Goal: Task Accomplishment & Management: Manage account settings

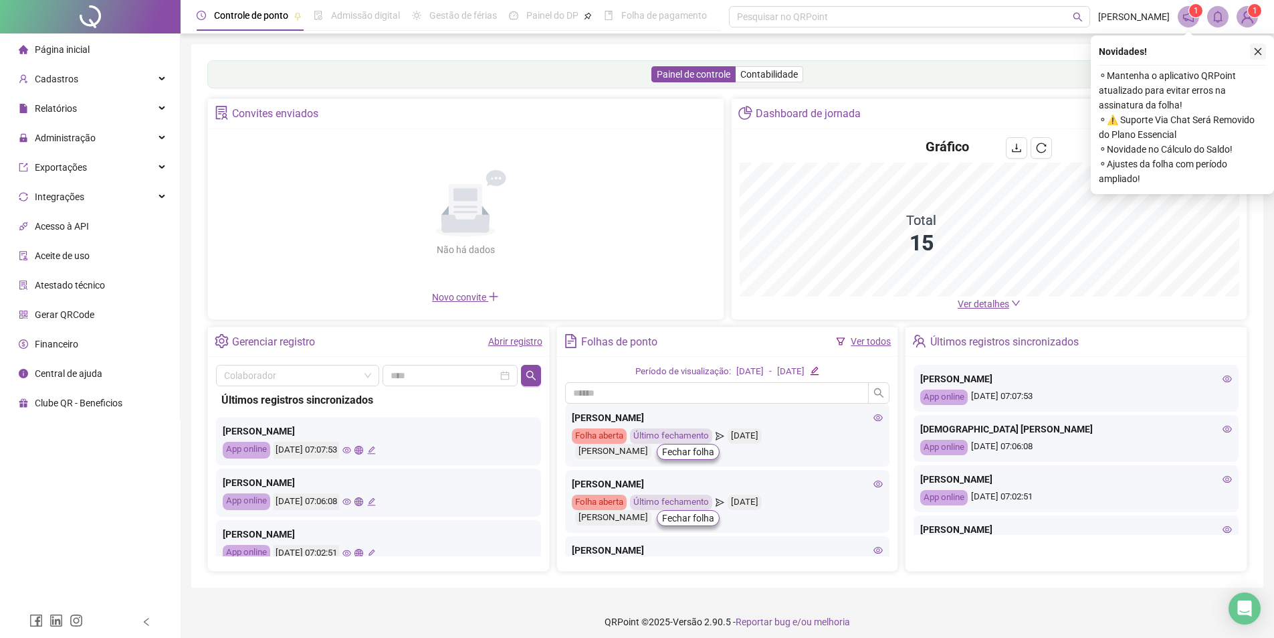
click at [1260, 54] on icon "close" at bounding box center [1258, 51] width 9 height 9
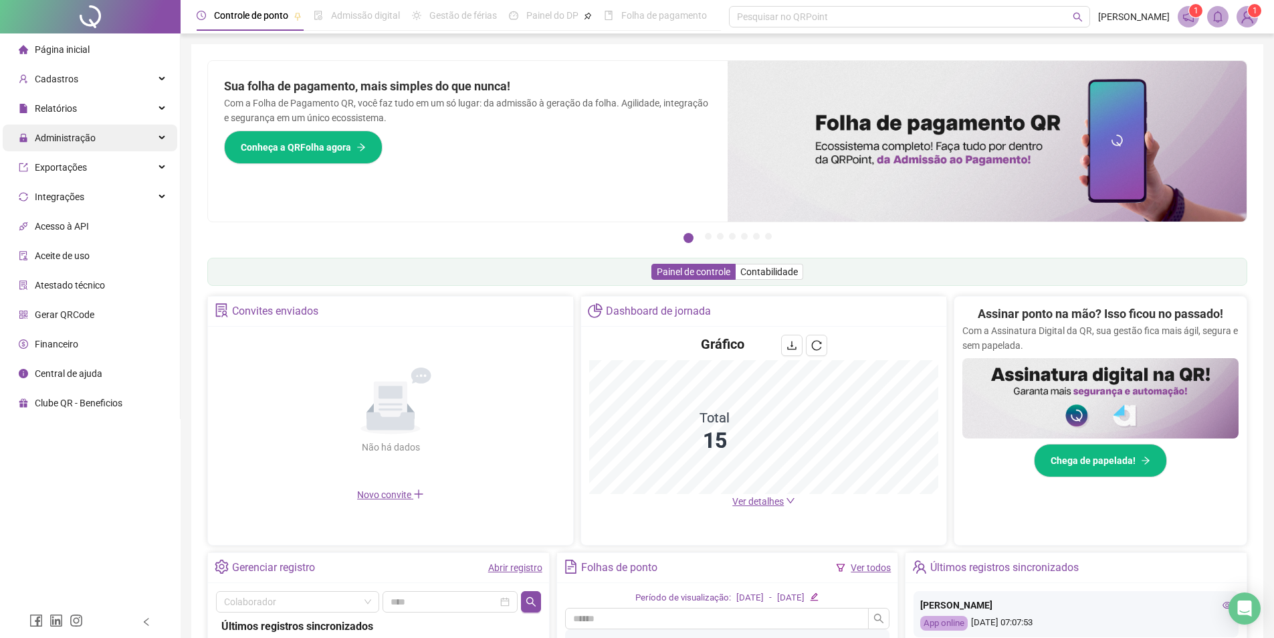
click at [78, 135] on span "Administração" at bounding box center [65, 137] width 61 height 11
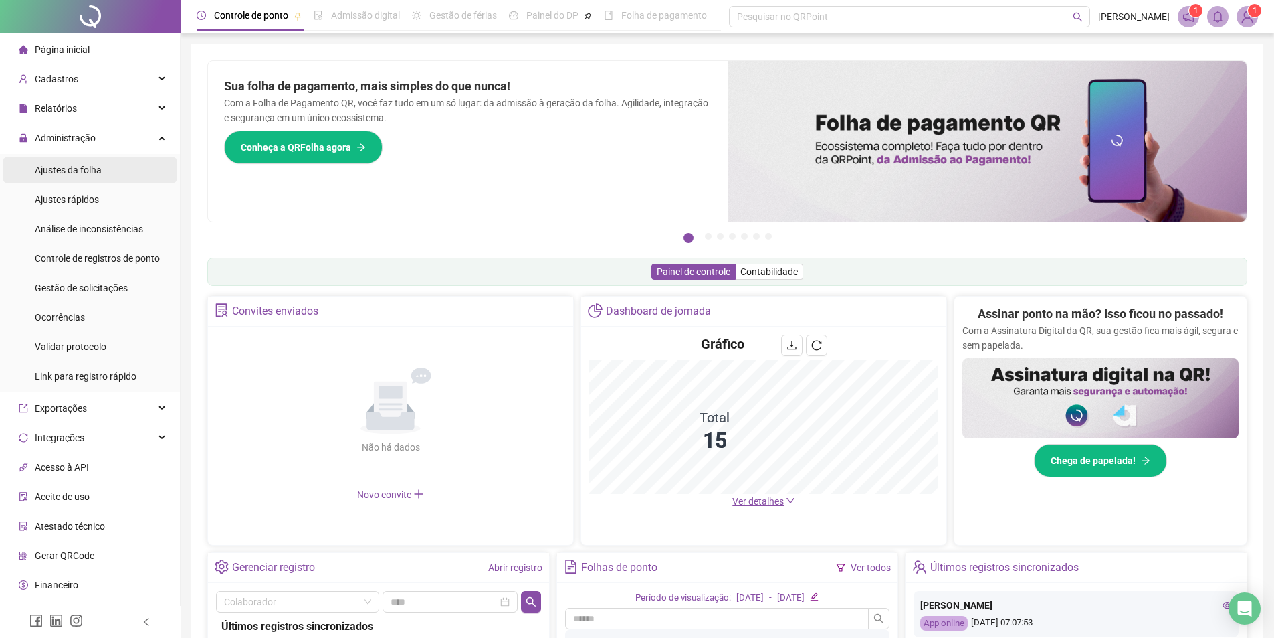
click at [71, 169] on span "Ajustes da folha" at bounding box center [68, 170] width 67 height 11
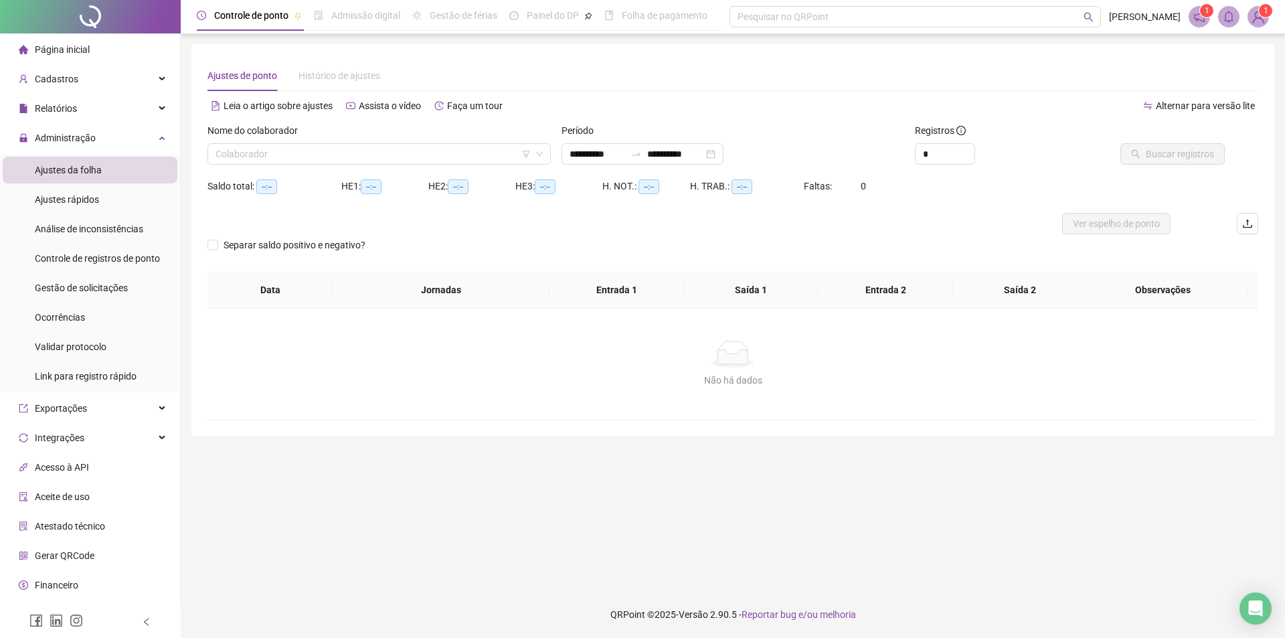
type input "**********"
click at [412, 157] on input "search" at bounding box center [372, 154] width 315 height 20
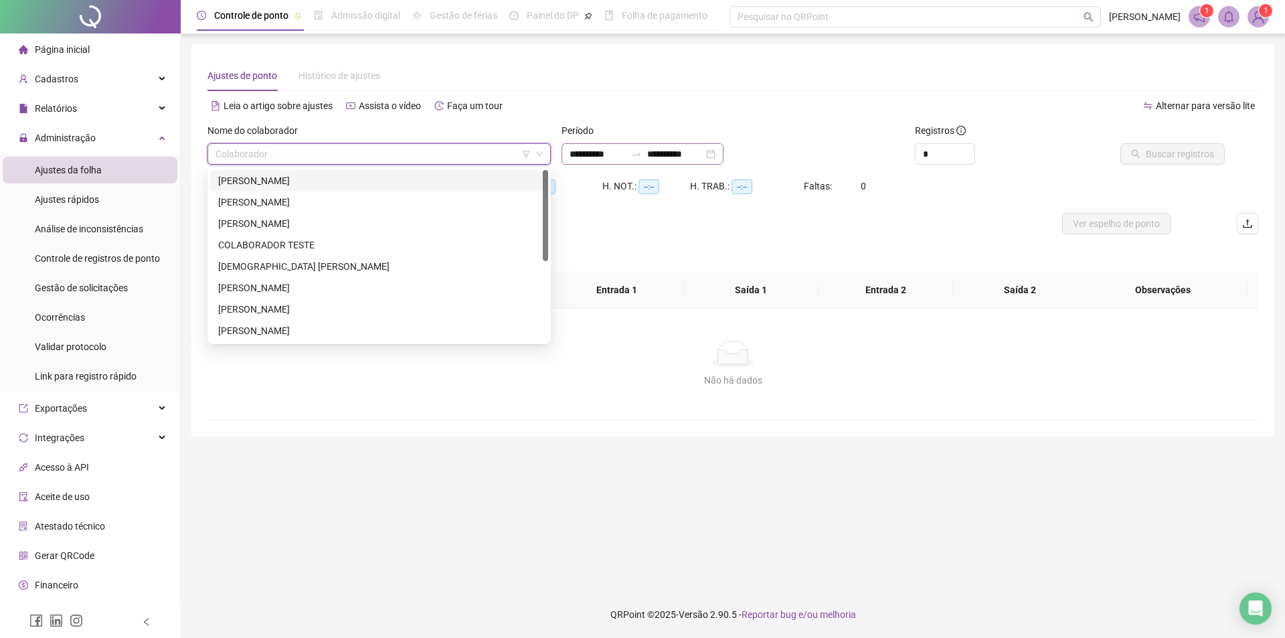
click at [723, 152] on div "**********" at bounding box center [642, 153] width 162 height 21
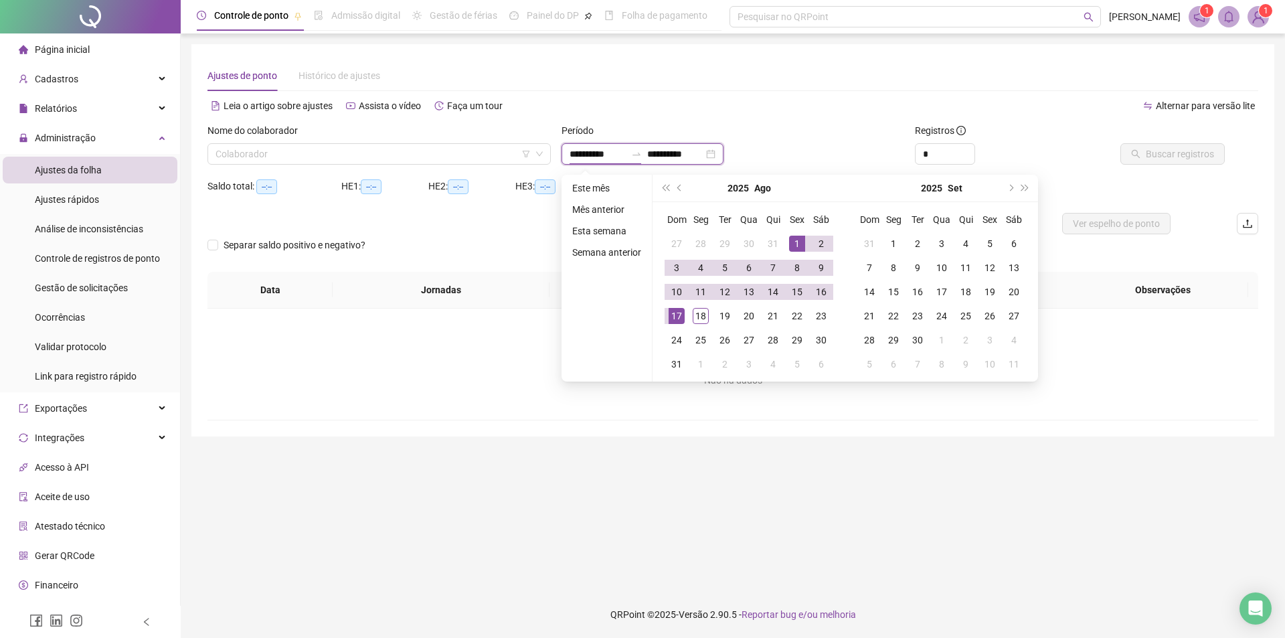
type input "**********"
click at [792, 244] on div "1" at bounding box center [797, 243] width 16 height 16
type input "**********"
click at [701, 311] on div "18" at bounding box center [700, 316] width 16 height 16
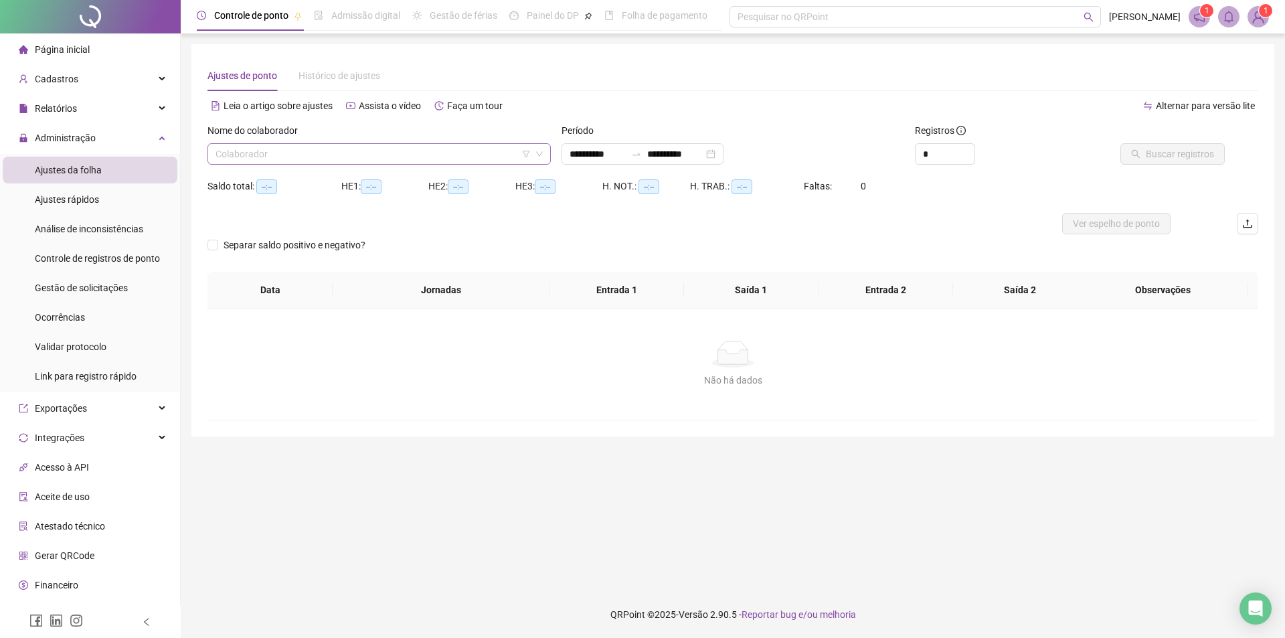
click at [470, 154] on input "search" at bounding box center [372, 154] width 315 height 20
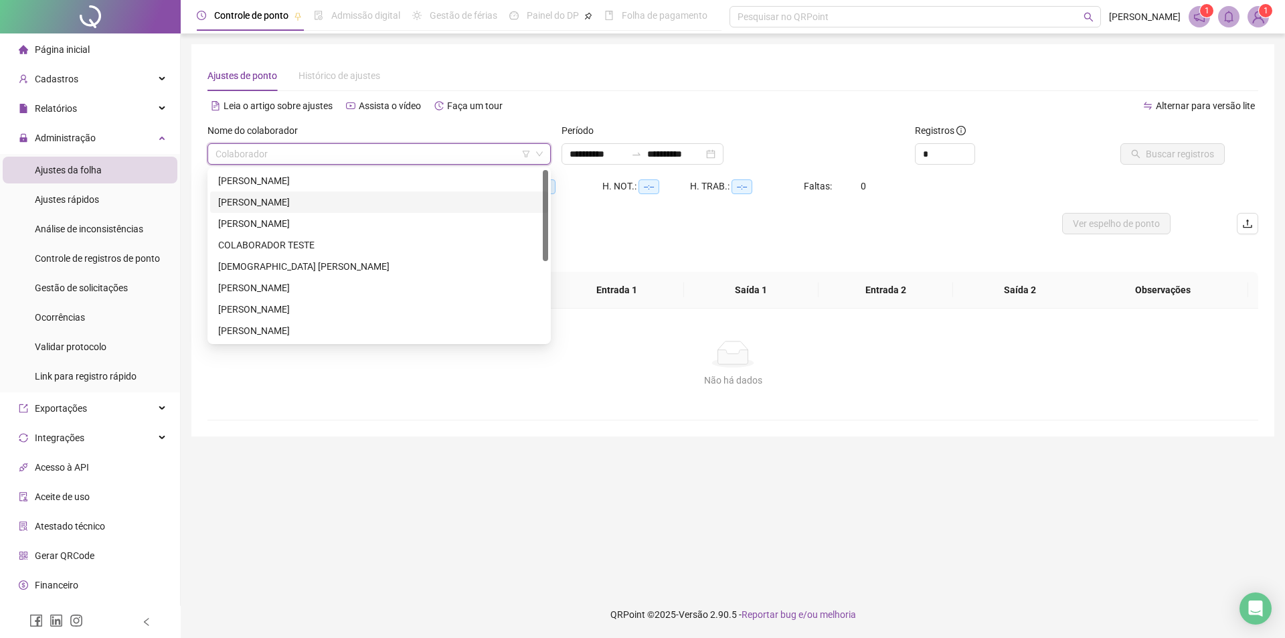
click at [1268, 16] on sup "1" at bounding box center [1264, 10] width 13 height 13
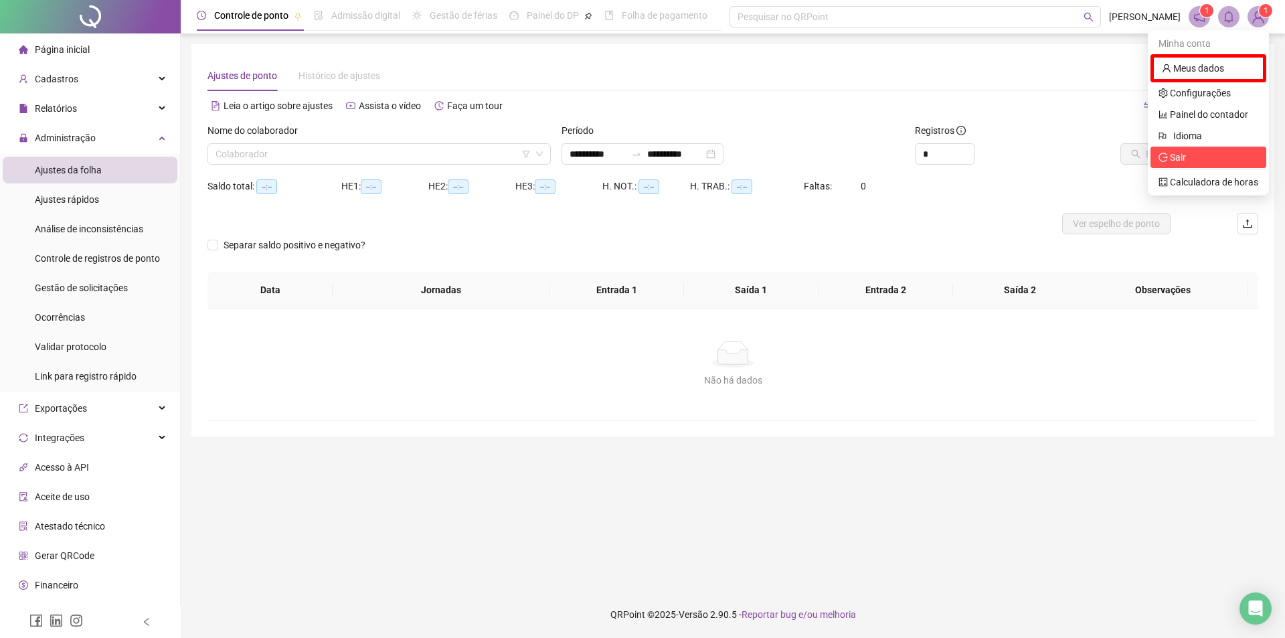
click at [1181, 159] on span "Sair" at bounding box center [1177, 157] width 16 height 11
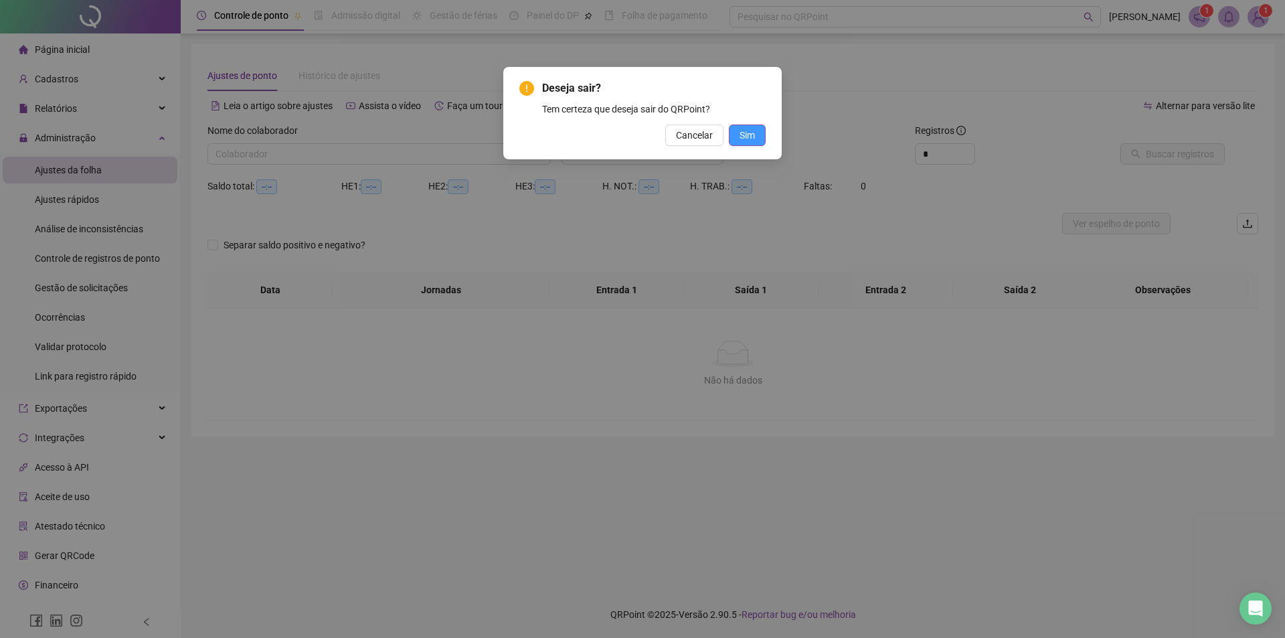
click at [749, 134] on span "Sim" at bounding box center [746, 135] width 15 height 15
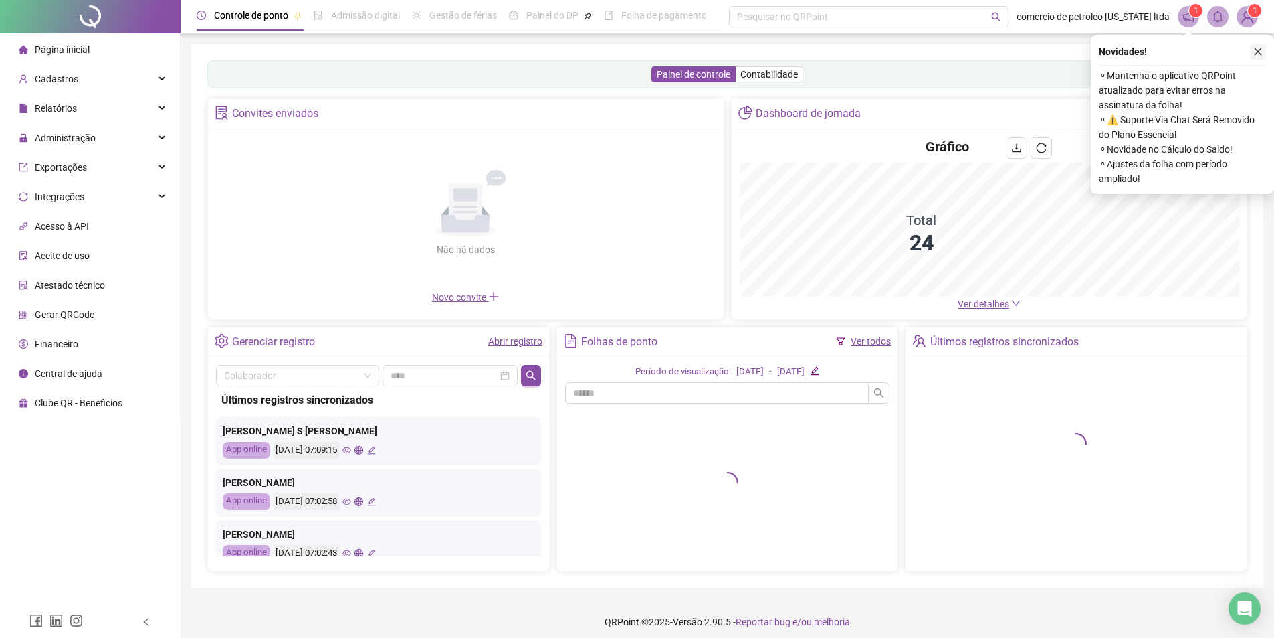
click at [1258, 56] on button "button" at bounding box center [1258, 51] width 16 height 16
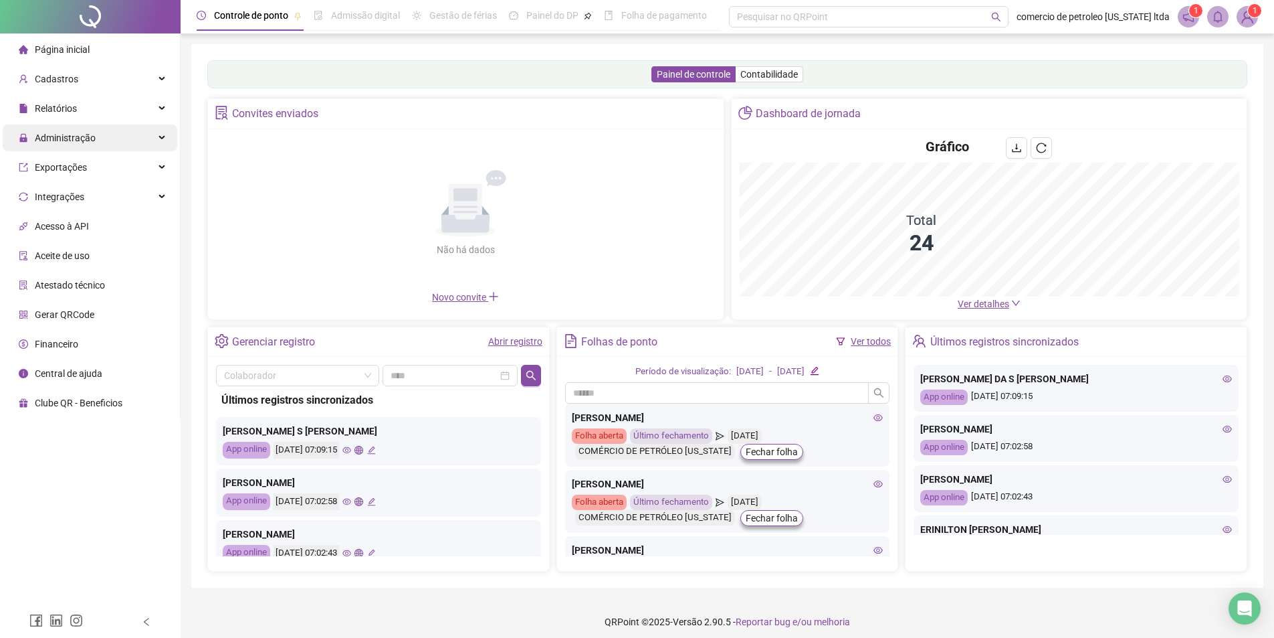
click at [60, 130] on span "Administração" at bounding box center [57, 137] width 77 height 27
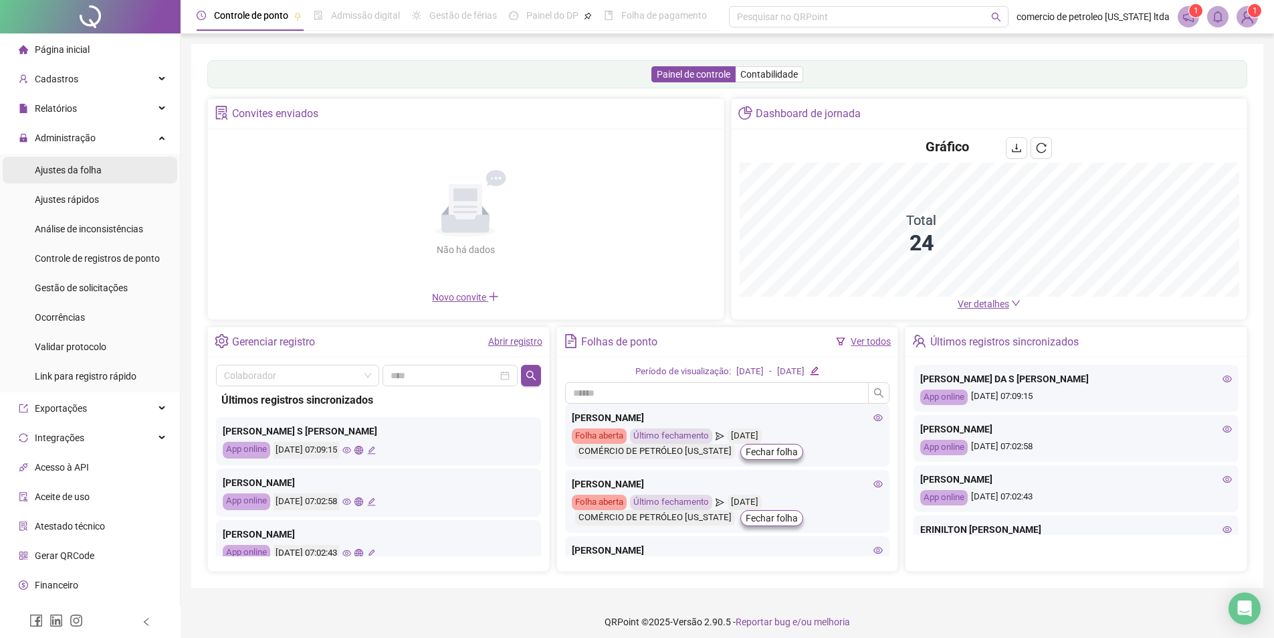
click at [56, 169] on span "Ajustes da folha" at bounding box center [68, 170] width 67 height 11
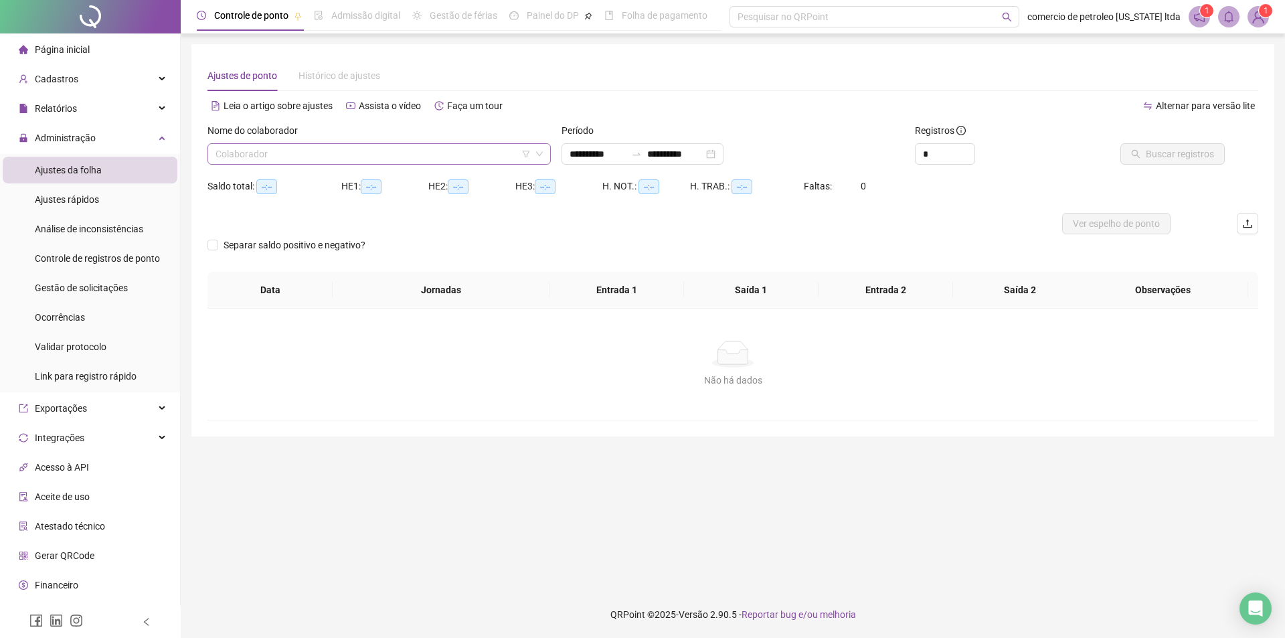
type input "**********"
click at [293, 153] on input "search" at bounding box center [372, 154] width 315 height 20
click at [723, 156] on div "**********" at bounding box center [642, 153] width 162 height 21
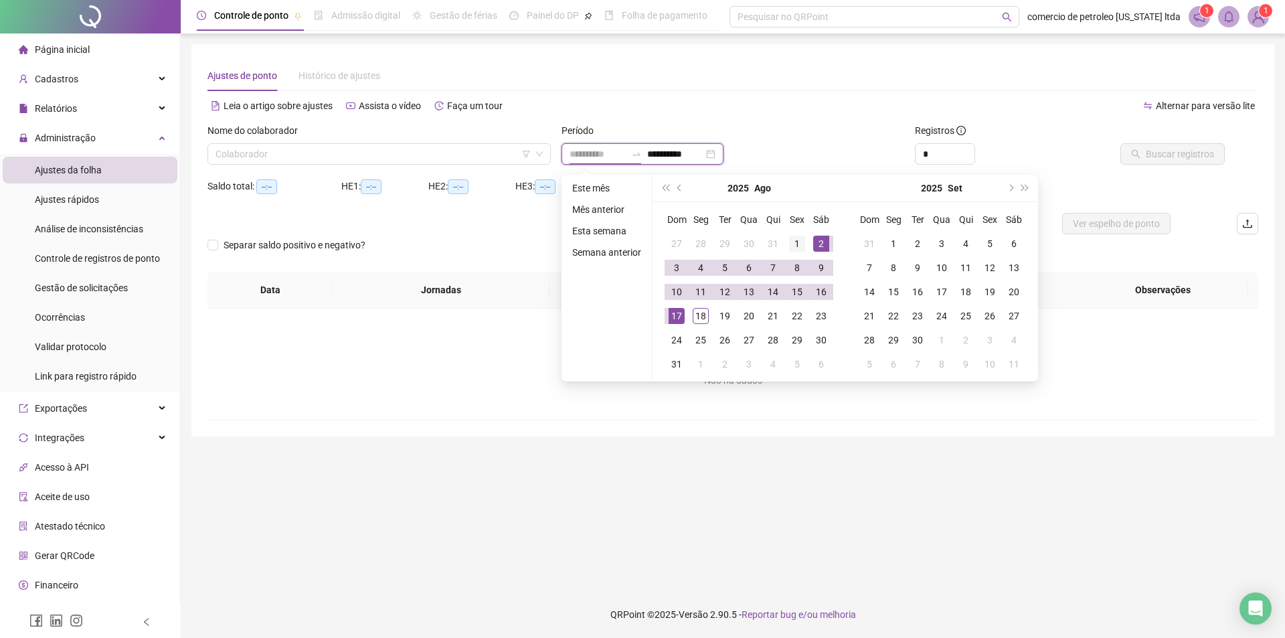
type input "**********"
click at [801, 246] on div "1" at bounding box center [797, 243] width 16 height 16
type input "**********"
click at [696, 319] on div "18" at bounding box center [700, 316] width 16 height 16
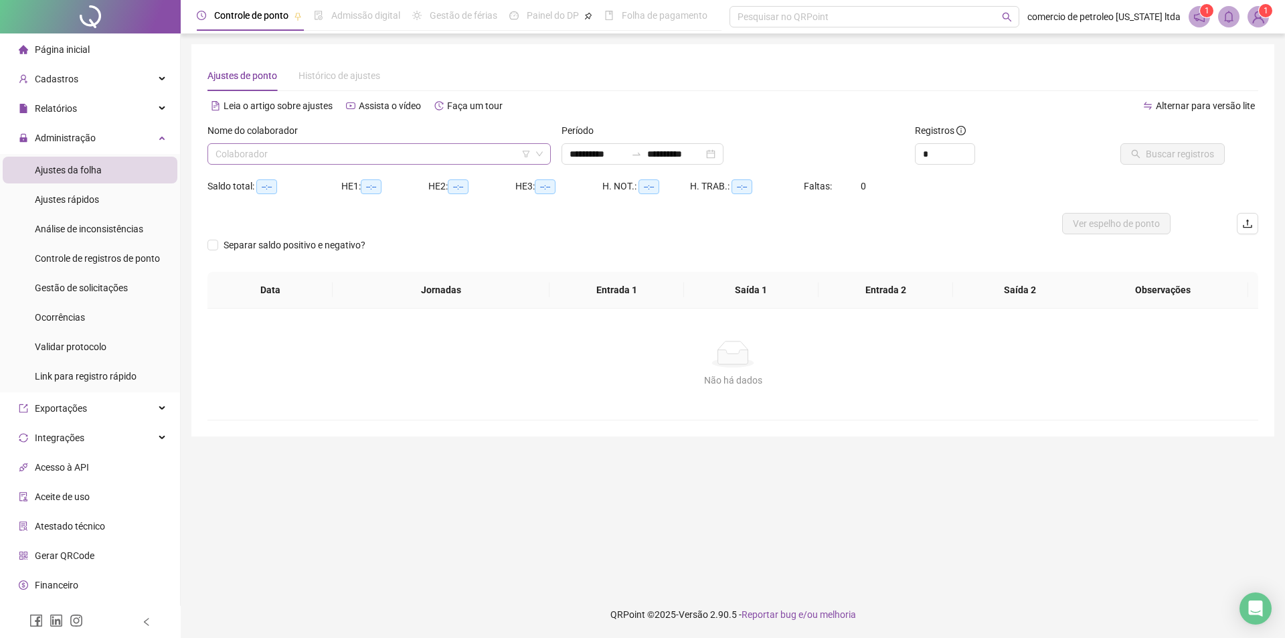
click at [399, 155] on input "search" at bounding box center [372, 154] width 315 height 20
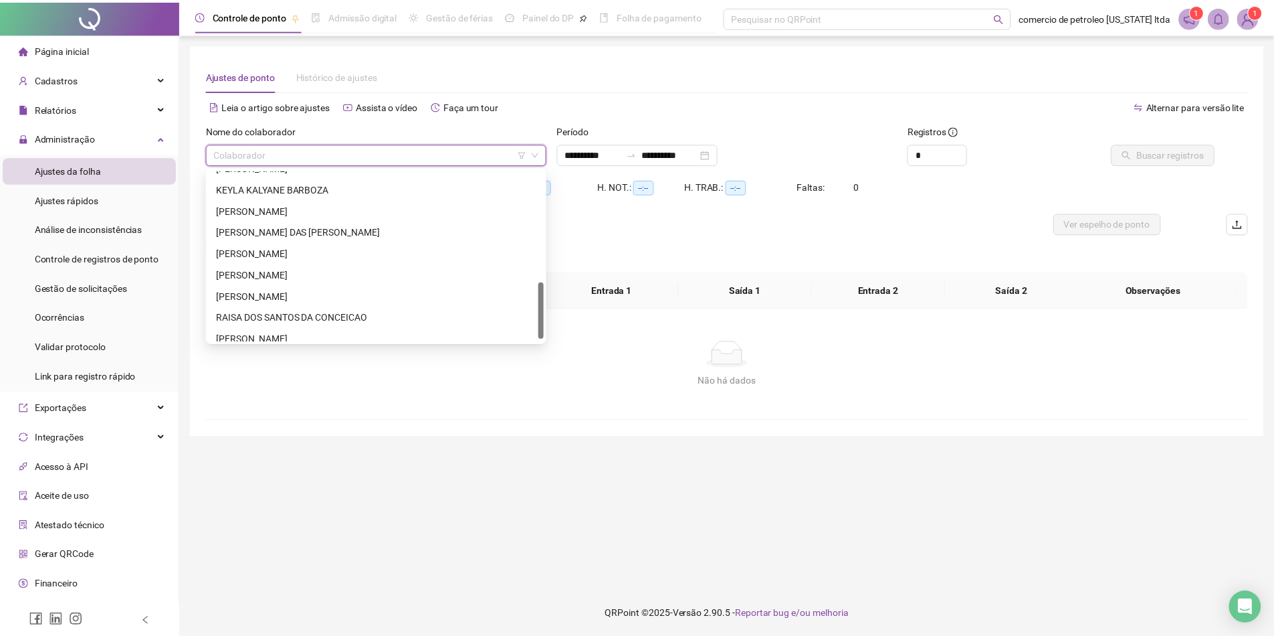
scroll to position [343, 0]
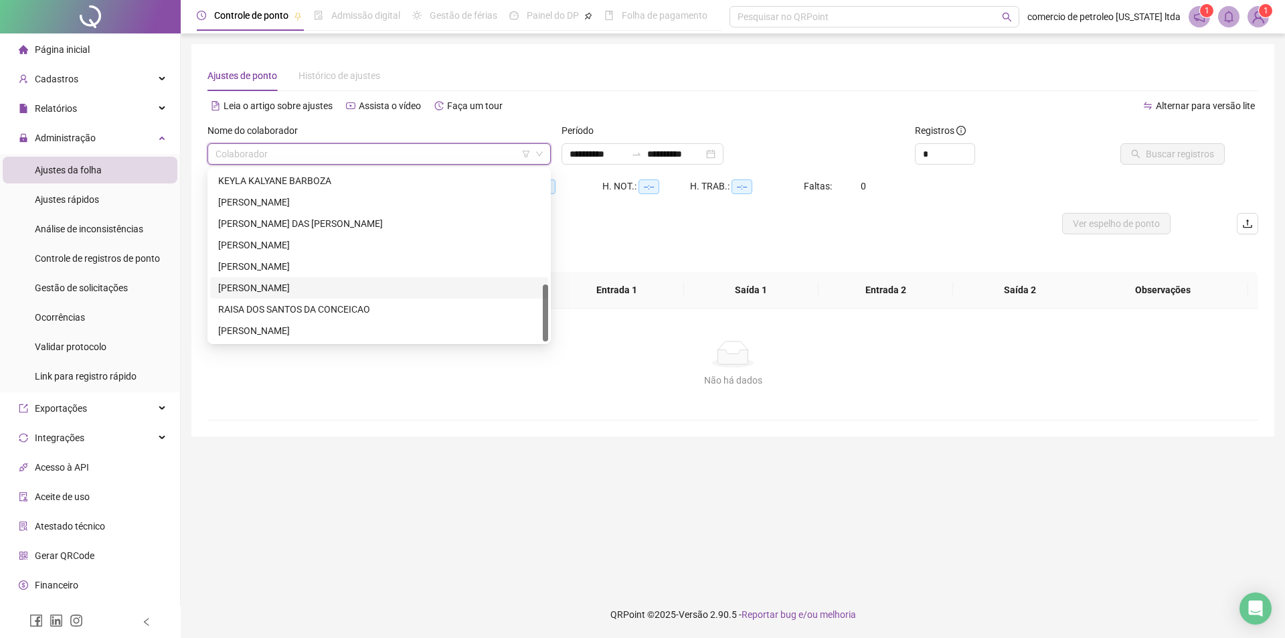
click at [277, 288] on div "PEDRO WLADIMIR DO NASCIMENTO SILVA" at bounding box center [379, 287] width 322 height 15
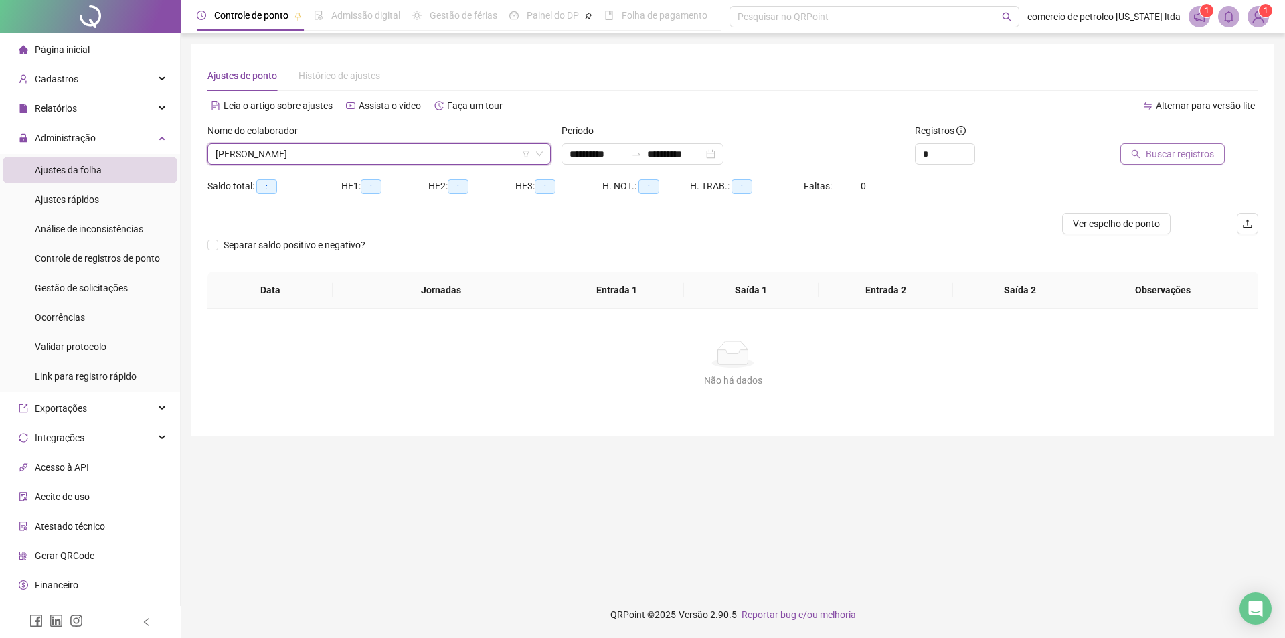
click at [1188, 161] on span "Buscar registros" at bounding box center [1179, 154] width 68 height 15
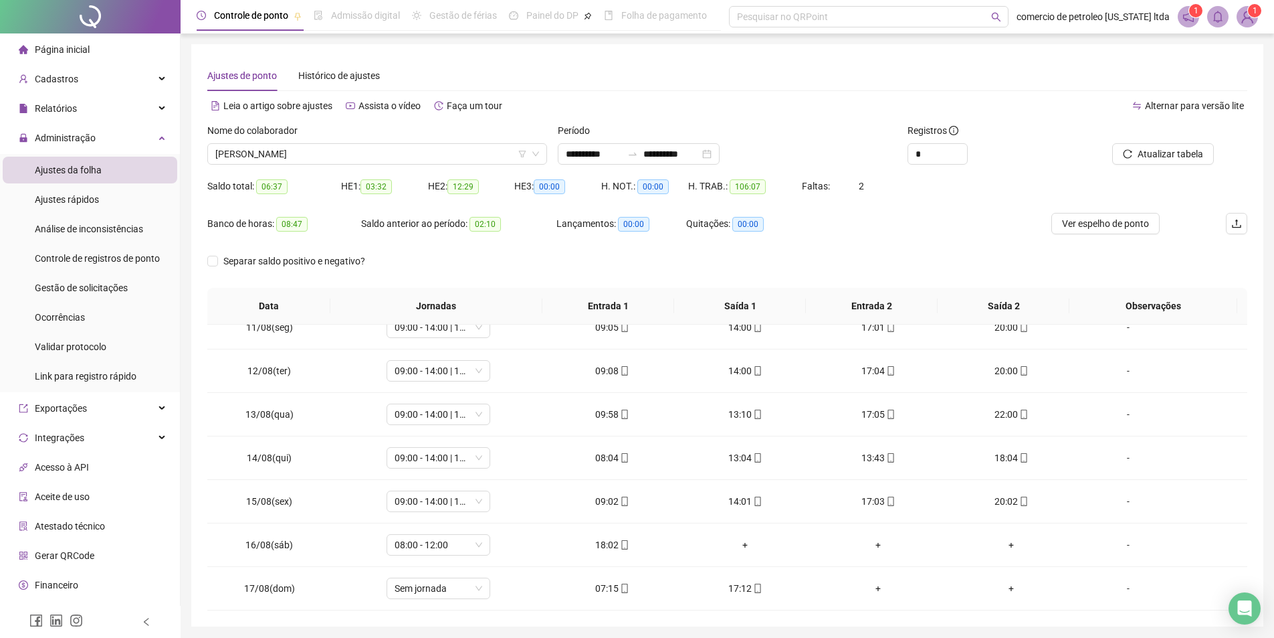
scroll to position [497, 0]
click at [736, 500] on div "+" at bounding box center [746, 501] width 112 height 15
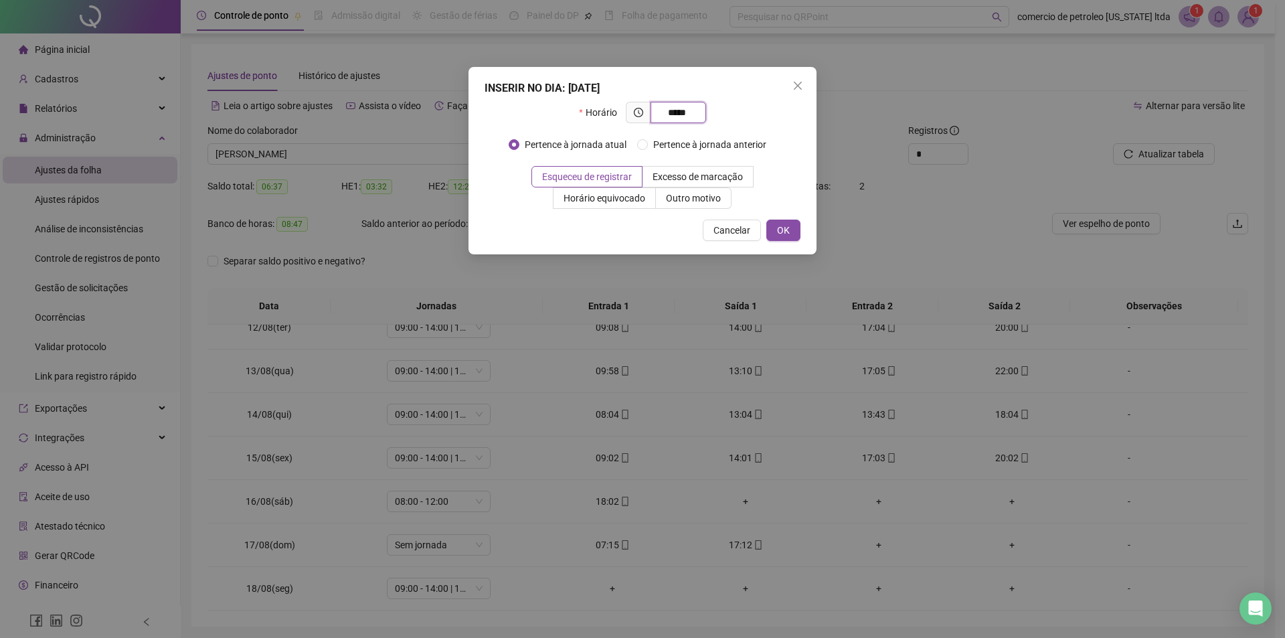
type input "*****"
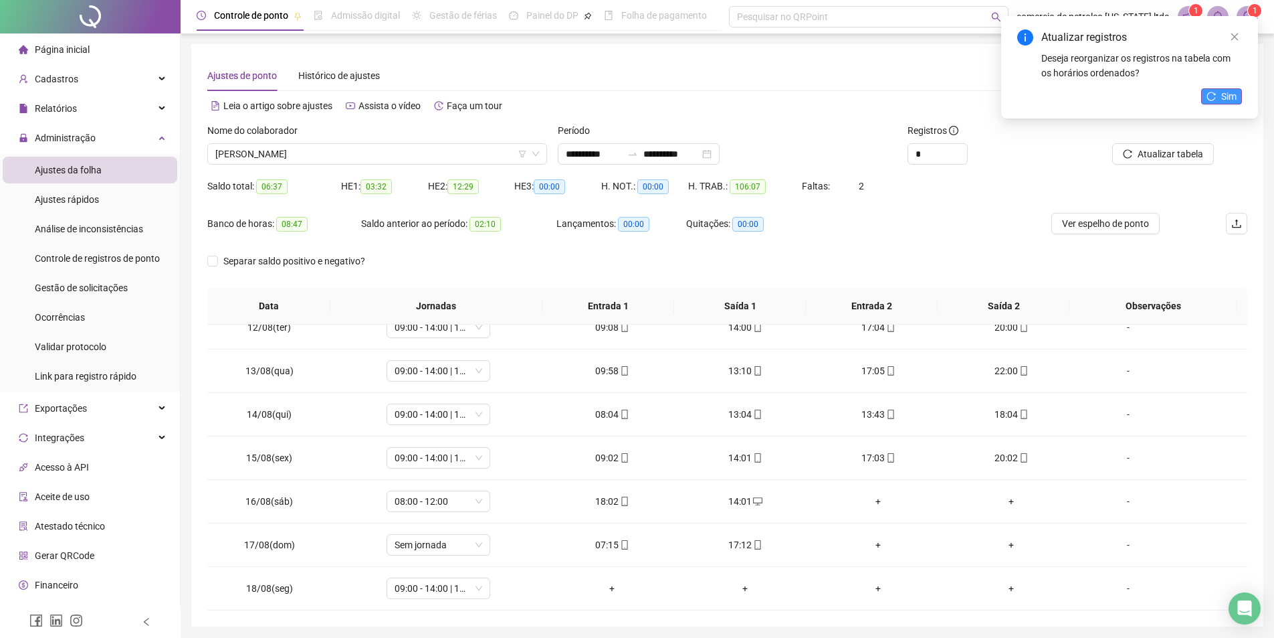
click at [1218, 102] on button "Sim" at bounding box center [1222, 96] width 41 height 16
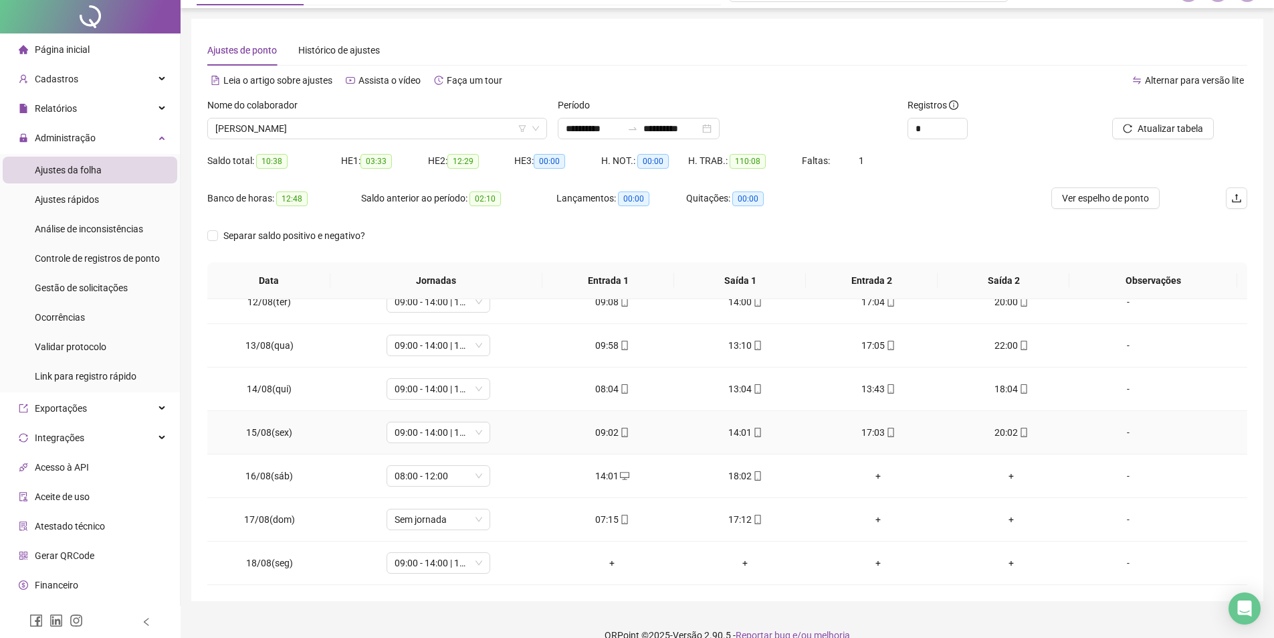
scroll to position [46, 0]
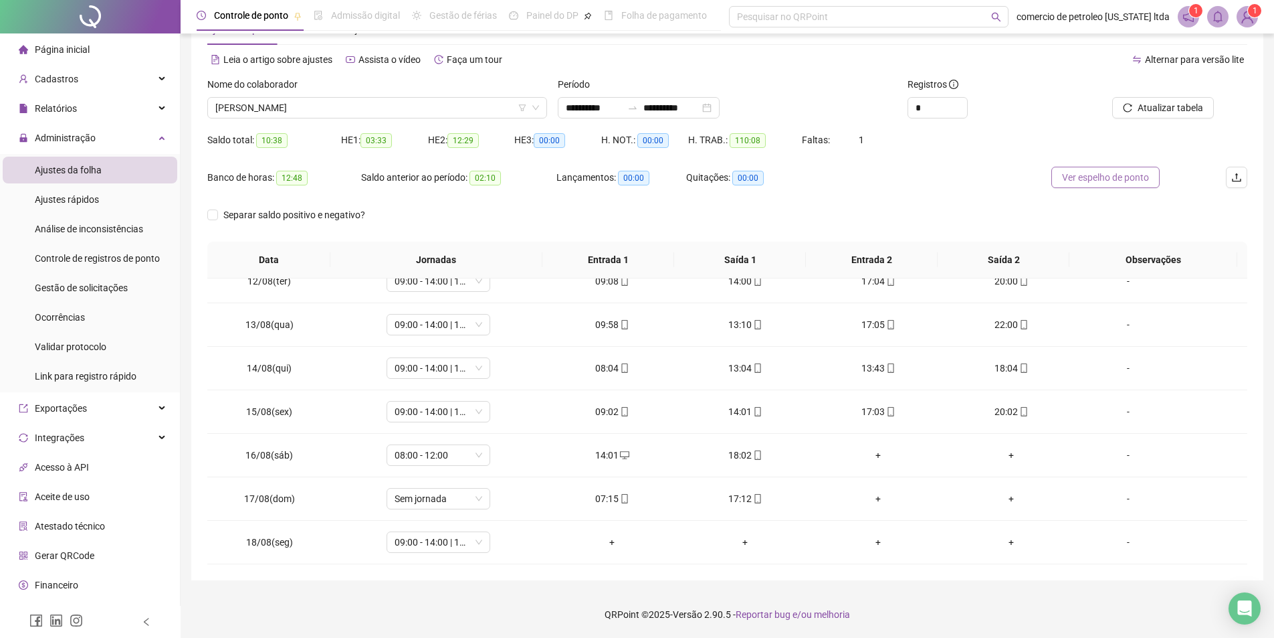
click at [1118, 179] on span "Ver espelho de ponto" at bounding box center [1105, 177] width 87 height 15
click at [400, 497] on span "Sem jornada" at bounding box center [439, 498] width 88 height 20
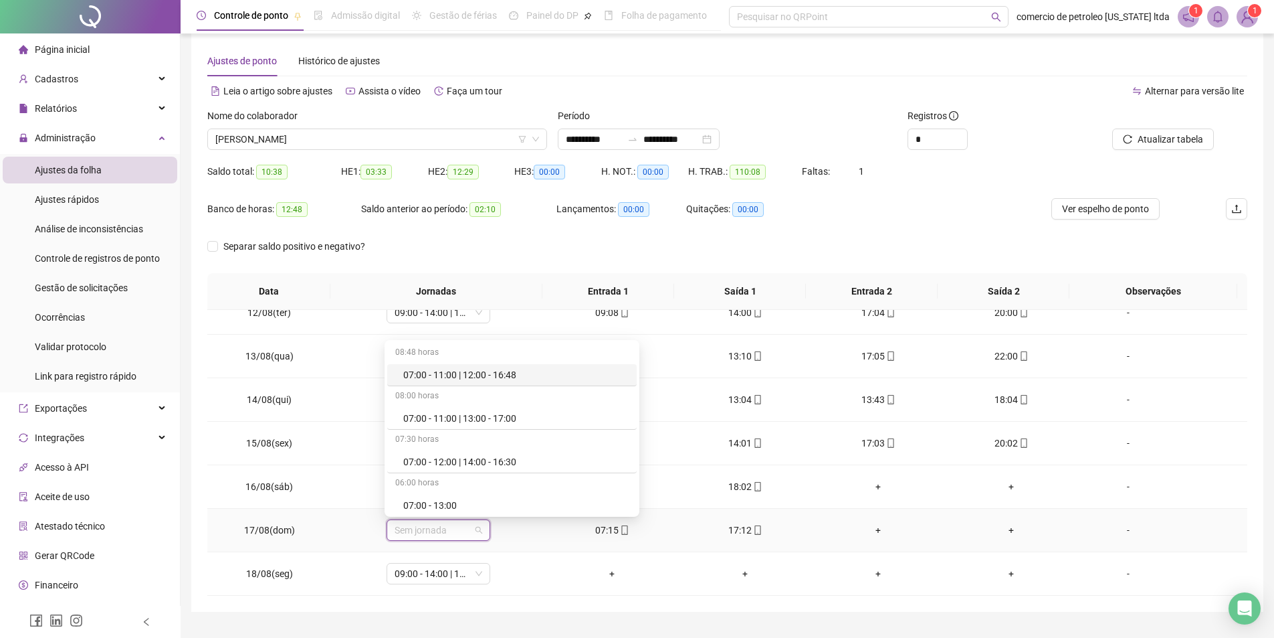
scroll to position [0, 0]
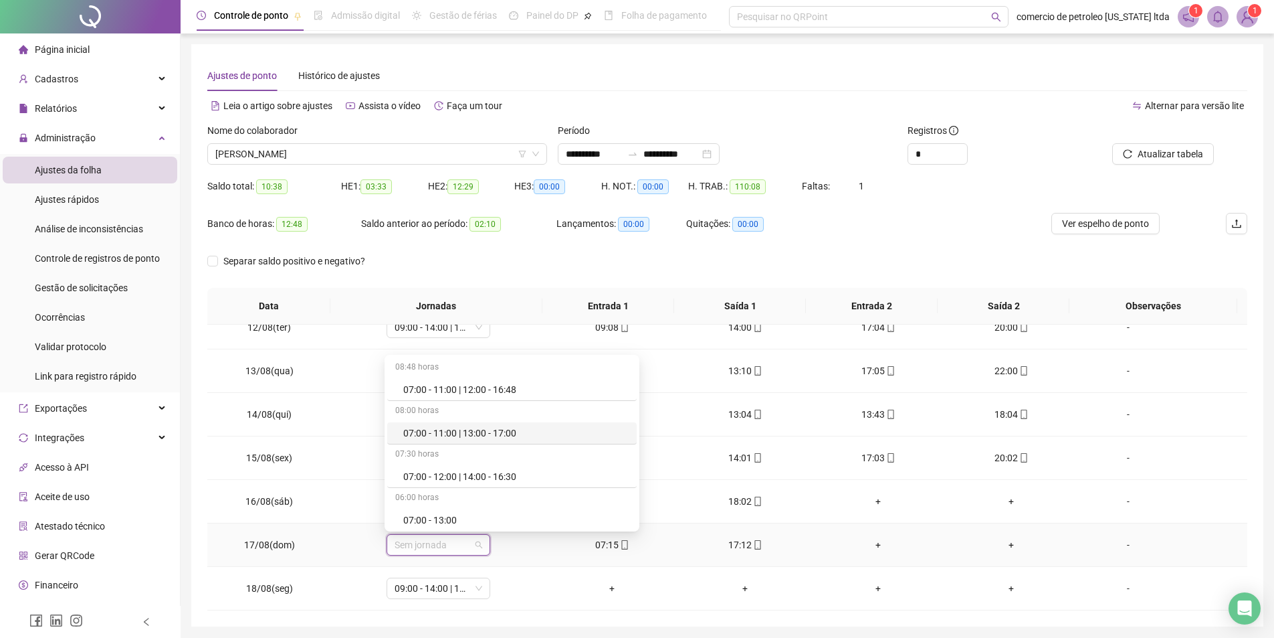
click at [449, 432] on div "07:00 - 11:00 | 13:00 - 17:00" at bounding box center [515, 432] width 225 height 15
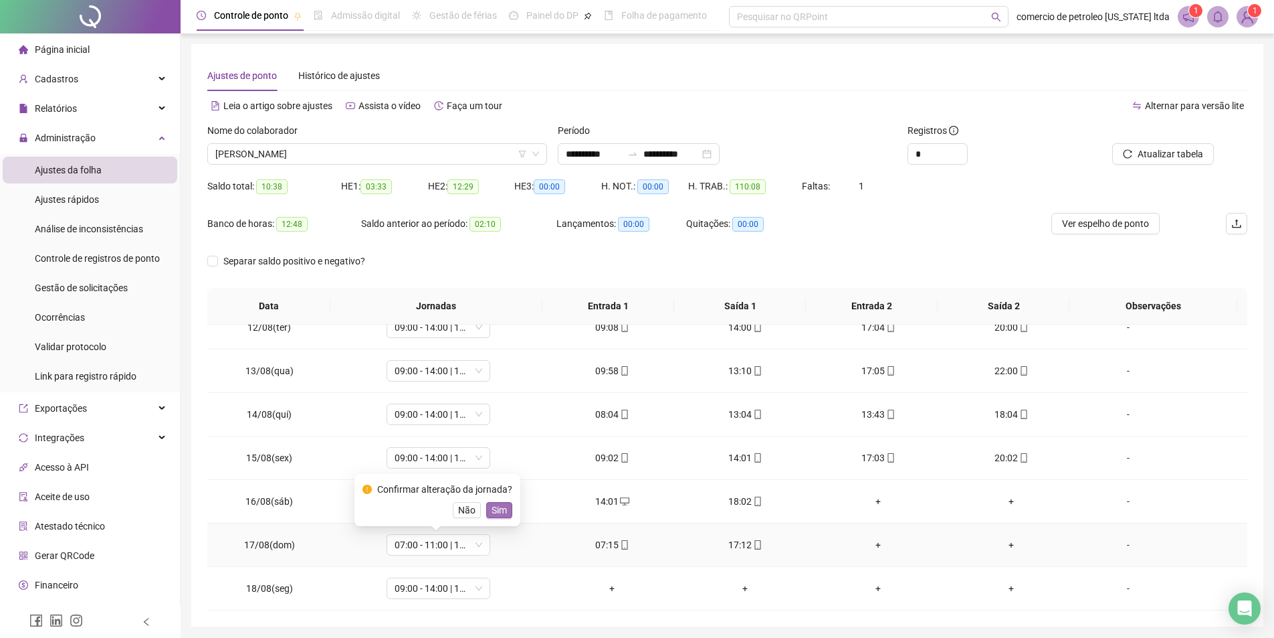
click at [496, 504] on span "Sim" at bounding box center [499, 509] width 15 height 15
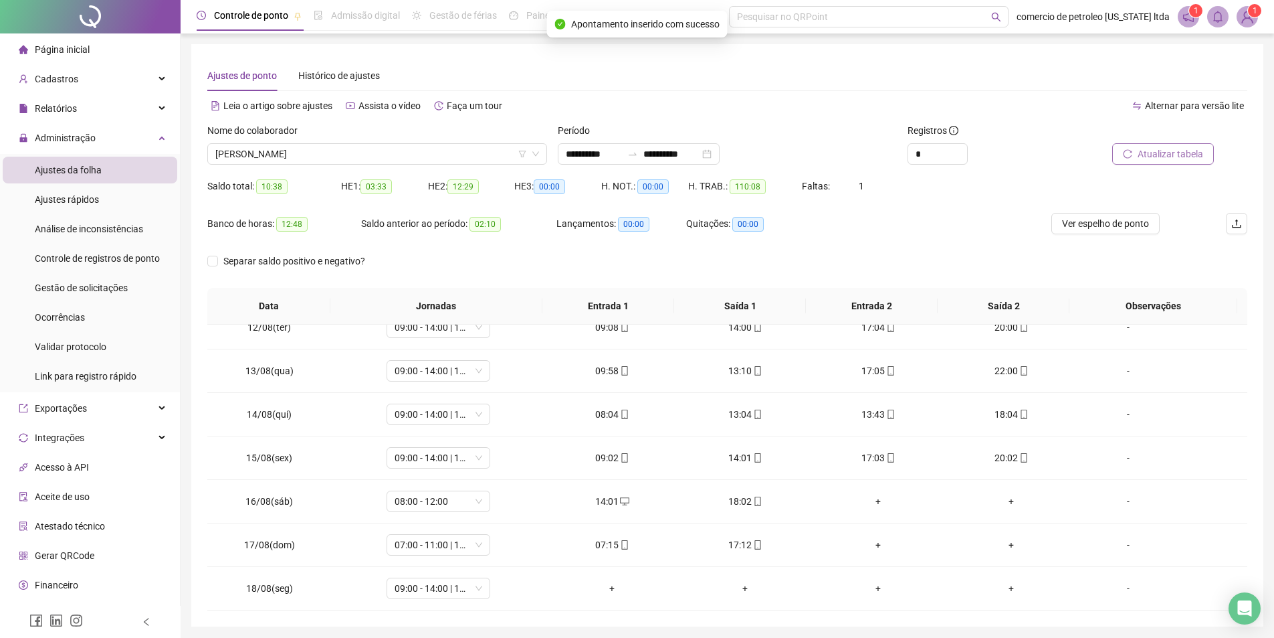
click at [1169, 151] on span "Atualizar tabela" at bounding box center [1171, 154] width 66 height 15
click at [1105, 222] on span "Ver espelho de ponto" at bounding box center [1105, 223] width 87 height 15
click at [400, 153] on span "PEDRO WLADIMIR DO NASCIMENTO SILVA" at bounding box center [377, 154] width 324 height 20
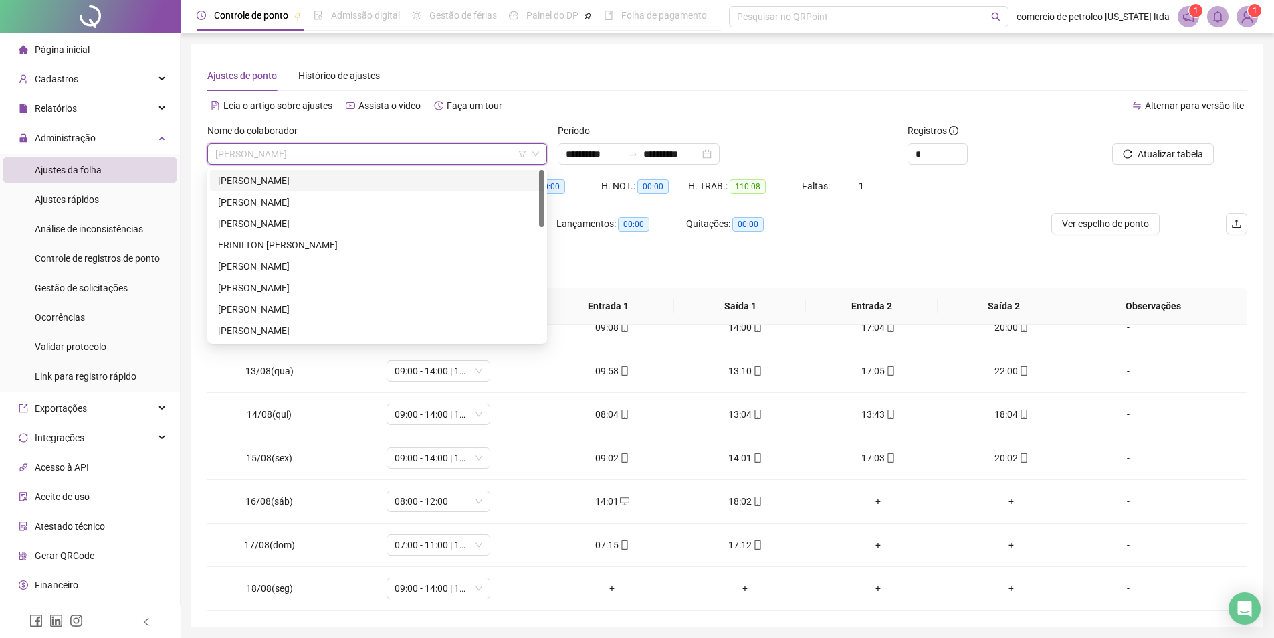
click at [345, 186] on div "ANTONIO RAIMUNDO DE OLIVEIRA" at bounding box center [377, 180] width 318 height 15
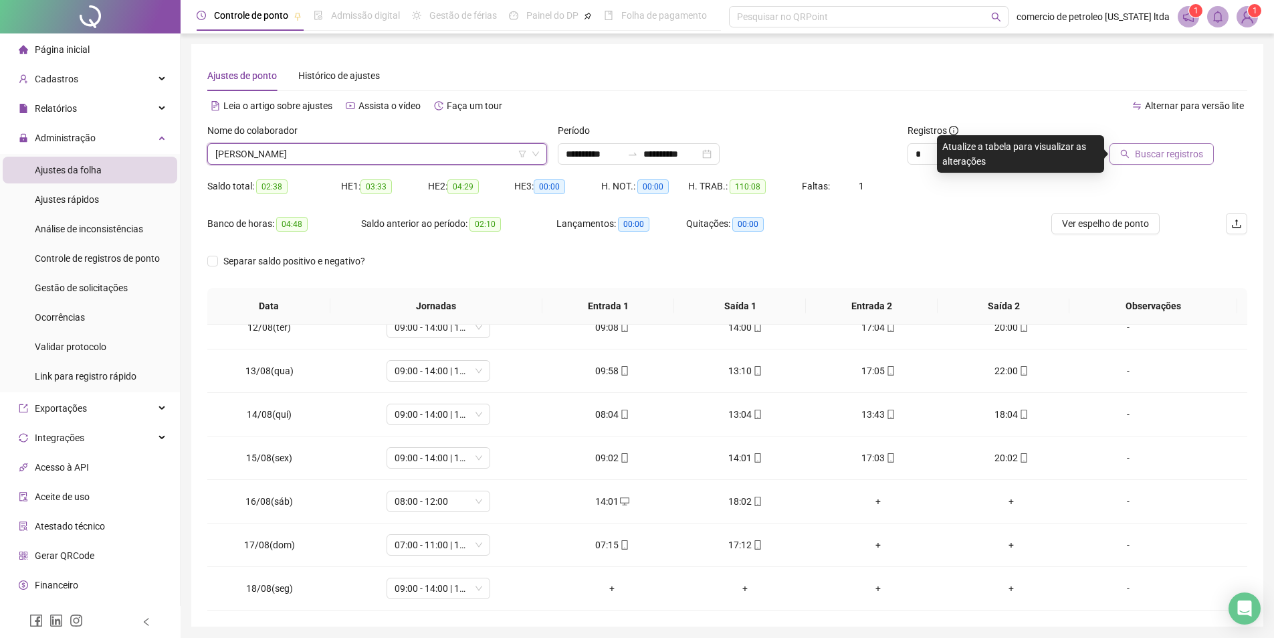
click at [1154, 155] on span "Buscar registros" at bounding box center [1169, 154] width 68 height 15
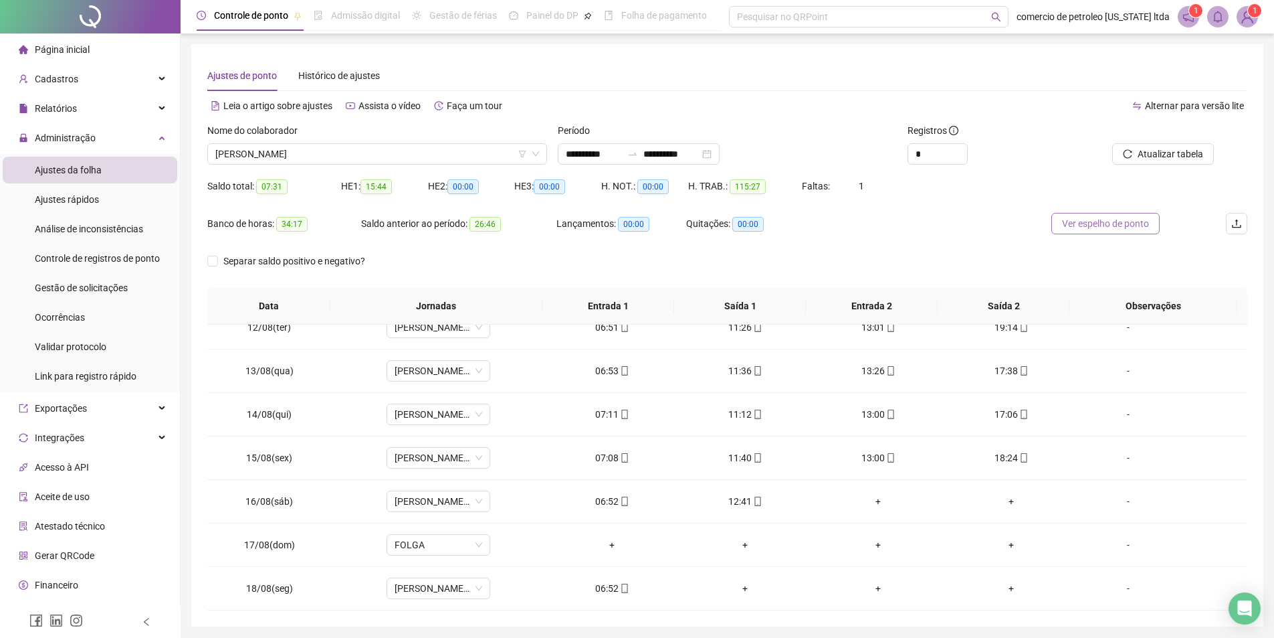
click at [1112, 225] on span "Ver espelho de ponto" at bounding box center [1105, 223] width 87 height 15
click at [468, 152] on span "ANTONIO RAIMUNDO DE OLIVEIRA" at bounding box center [377, 154] width 324 height 20
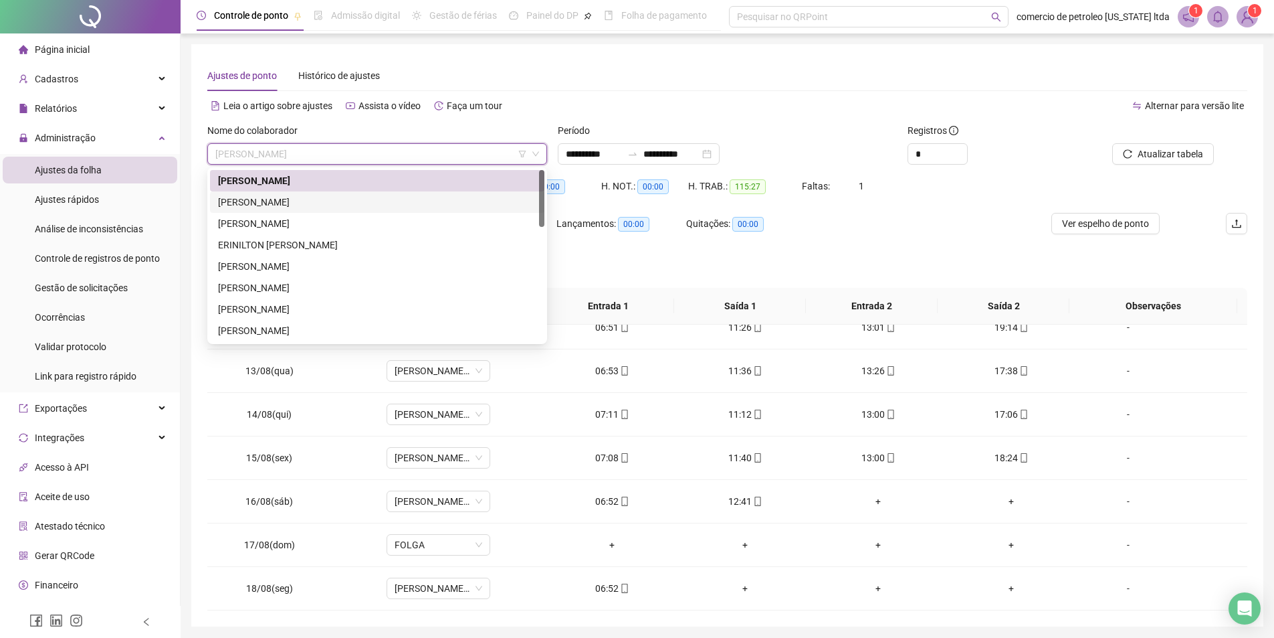
click at [258, 204] on div "CARLOS ROZENO DE SENA" at bounding box center [377, 202] width 318 height 15
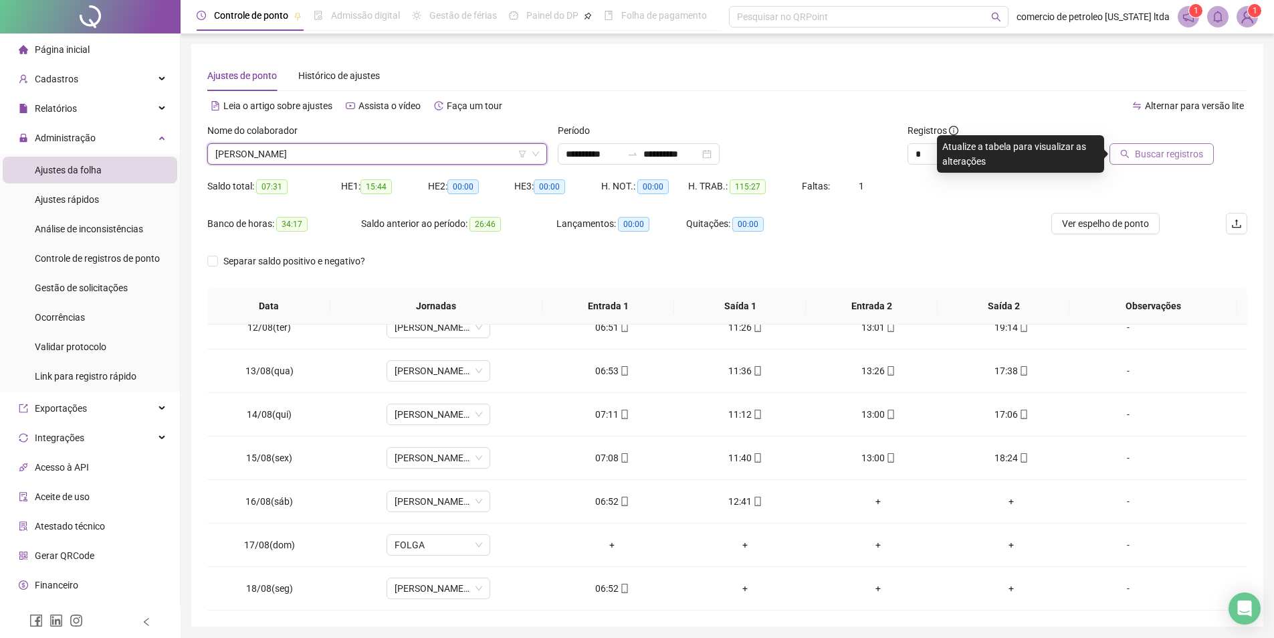
click at [1161, 159] on span "Buscar registros" at bounding box center [1169, 154] width 68 height 15
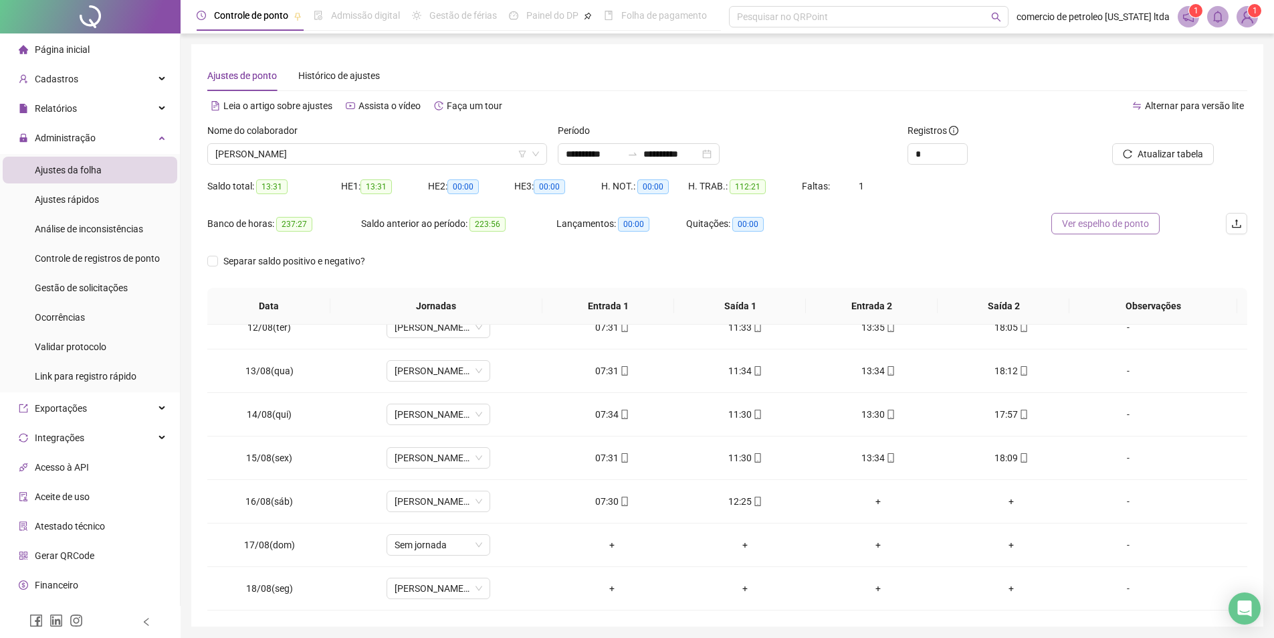
click at [1138, 225] on span "Ver espelho de ponto" at bounding box center [1105, 223] width 87 height 15
click at [411, 159] on span "CARLOS ROZENO DE SENA" at bounding box center [377, 154] width 324 height 20
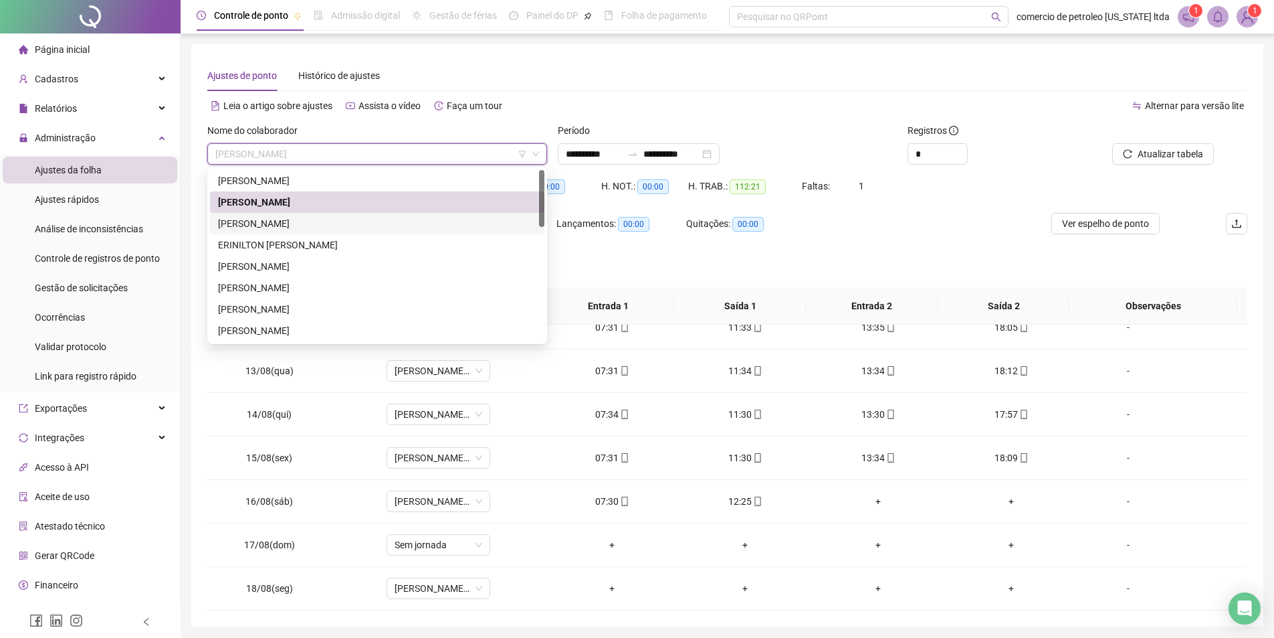
click at [327, 225] on div "ELIZIARIO MUNIZ TAVARES NETO" at bounding box center [377, 223] width 318 height 15
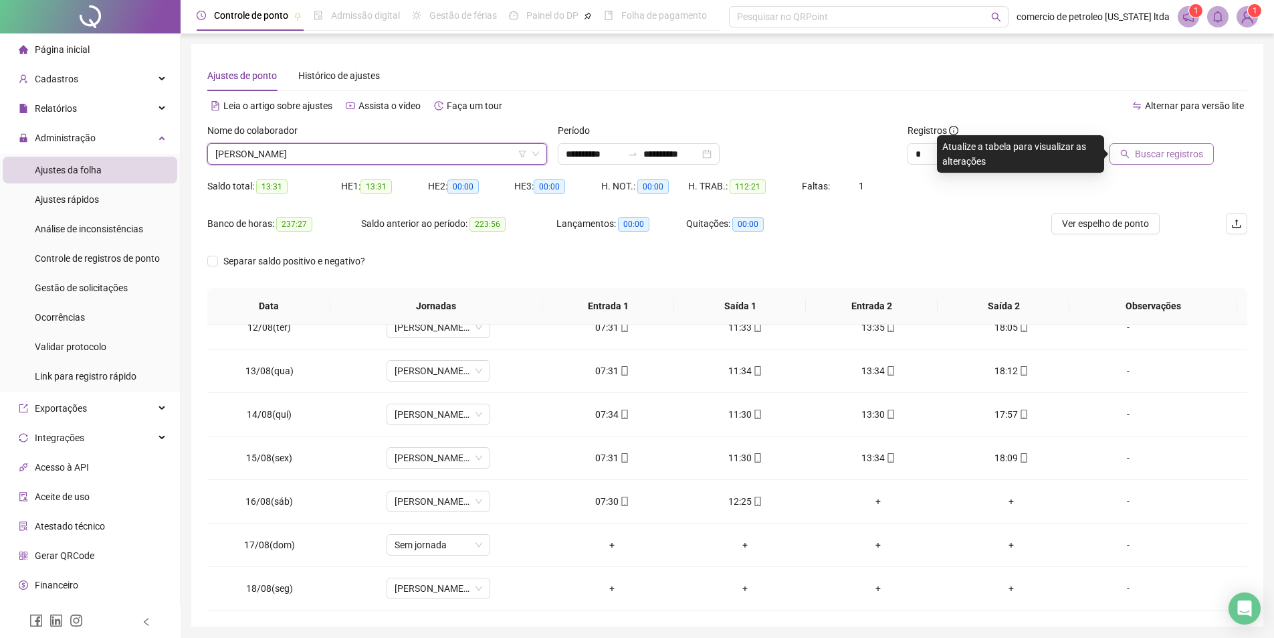
drag, startPoint x: 1148, startPoint y: 156, endPoint x: 1131, endPoint y: 158, distance: 17.5
click at [1147, 156] on span "Buscar registros" at bounding box center [1169, 154] width 68 height 15
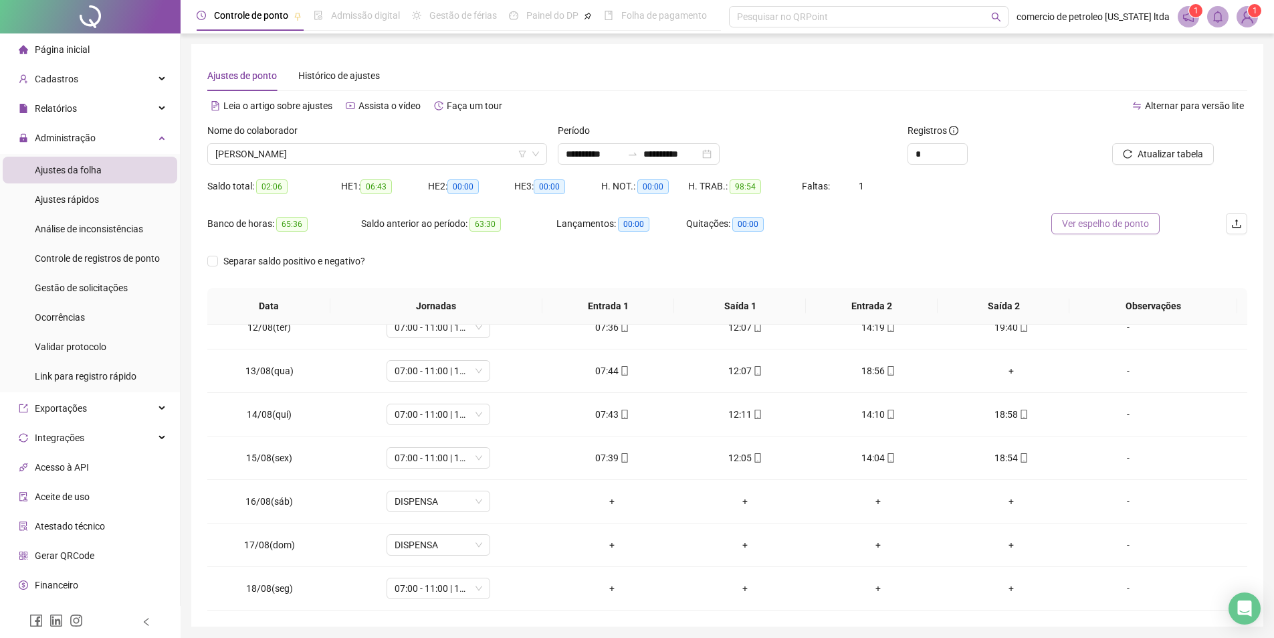
click at [1127, 230] on span "Ver espelho de ponto" at bounding box center [1105, 223] width 87 height 15
click at [391, 148] on span "ELIZIARIO MUNIZ TAVARES NETO" at bounding box center [377, 154] width 324 height 20
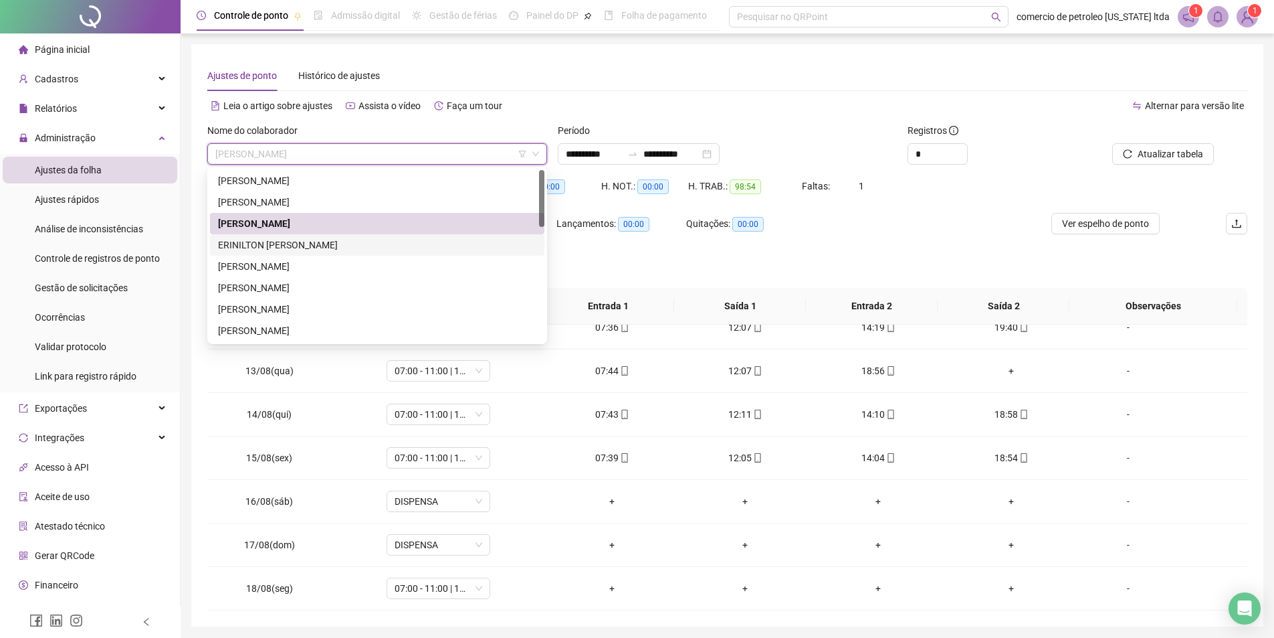
click at [286, 245] on div "ERINILTON TEOTONIO SILVA" at bounding box center [377, 244] width 318 height 15
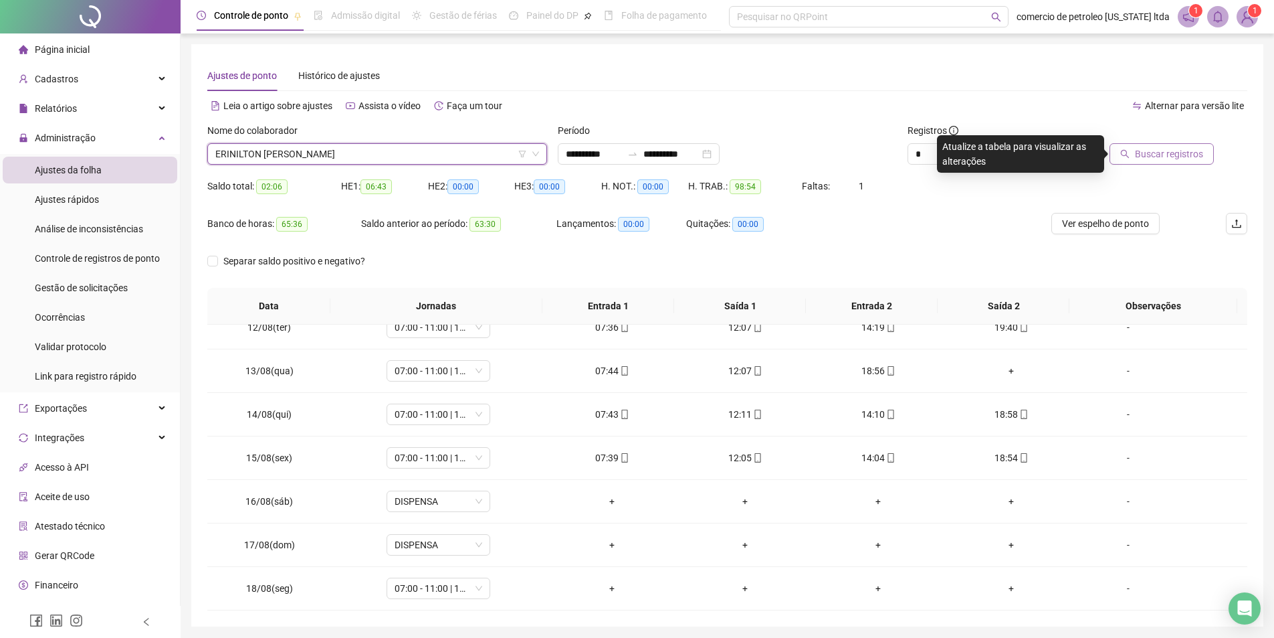
click at [1136, 153] on button "Buscar registros" at bounding box center [1162, 153] width 104 height 21
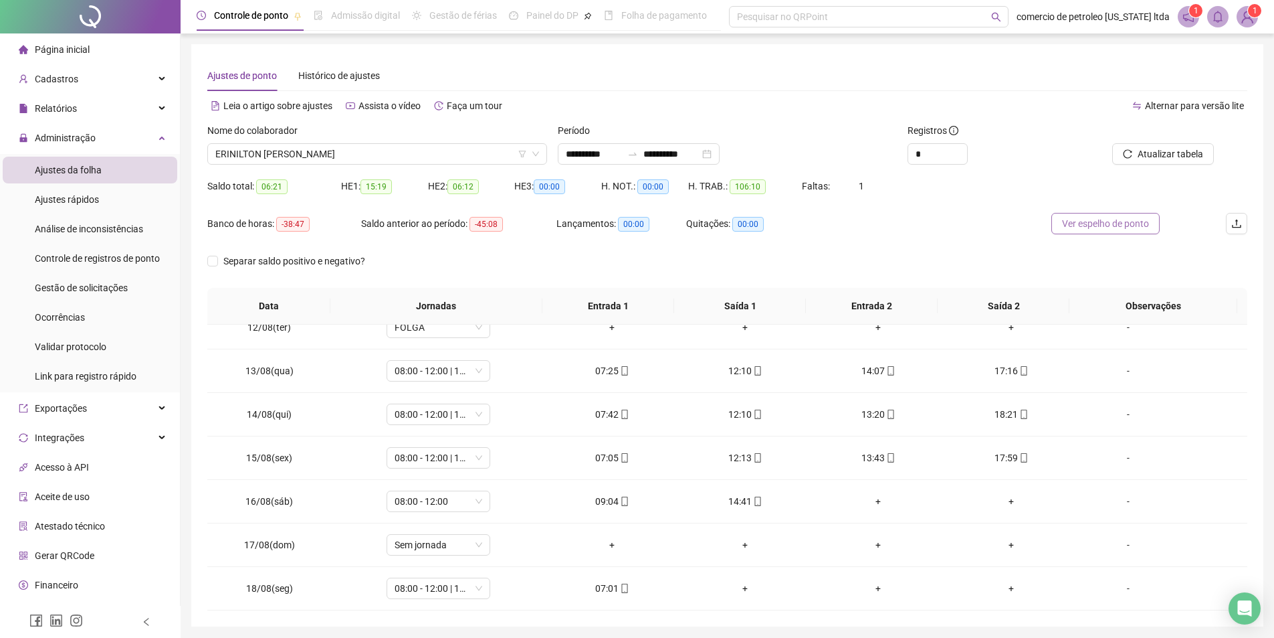
click at [1144, 221] on span "Ver espelho de ponto" at bounding box center [1105, 223] width 87 height 15
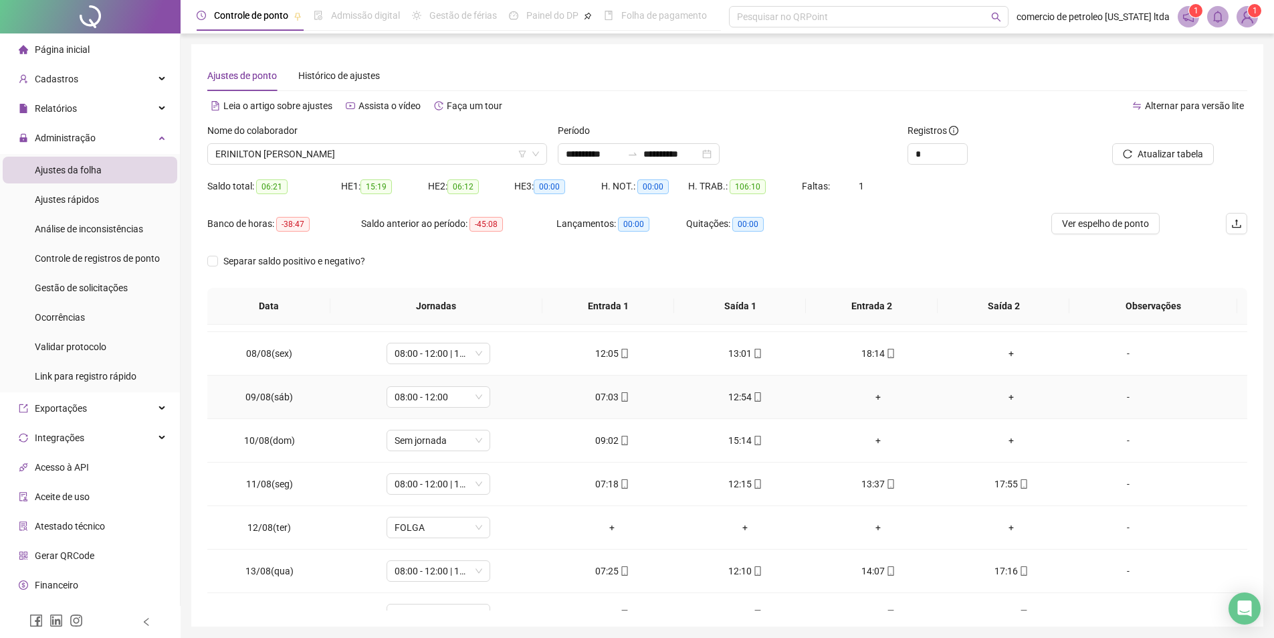
scroll to position [296, 0]
click at [425, 440] on span "Sem jornada" at bounding box center [439, 441] width 88 height 20
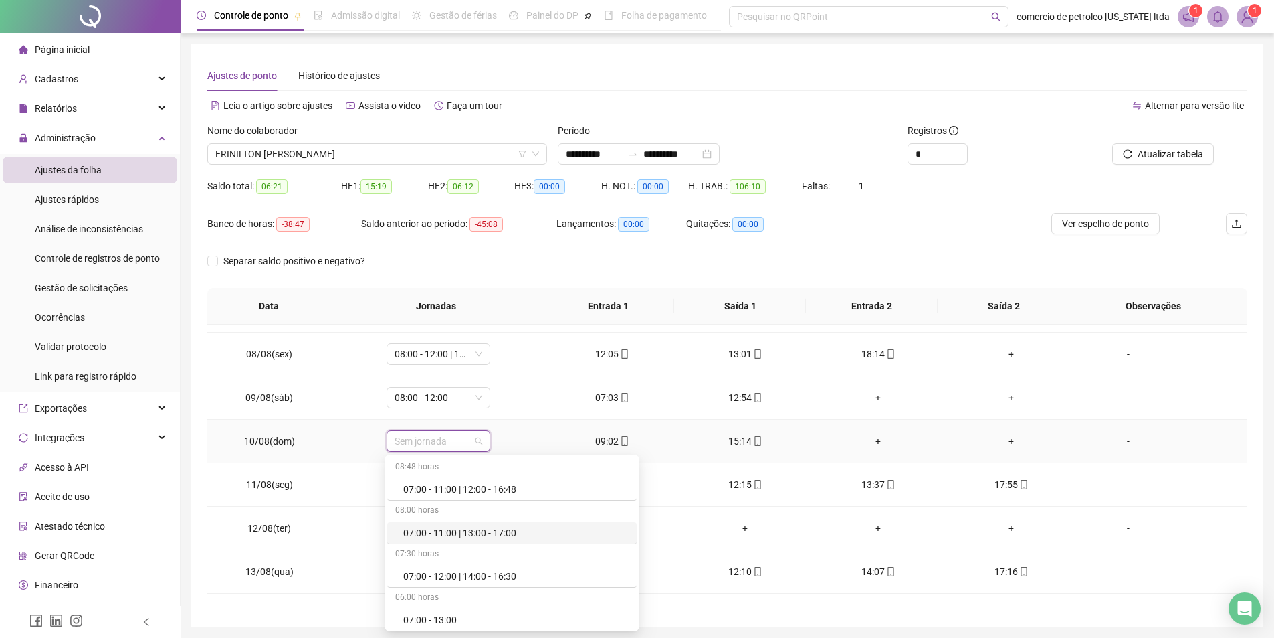
scroll to position [67, 0]
click at [427, 554] on div "07:00 - 13:00" at bounding box center [515, 552] width 225 height 15
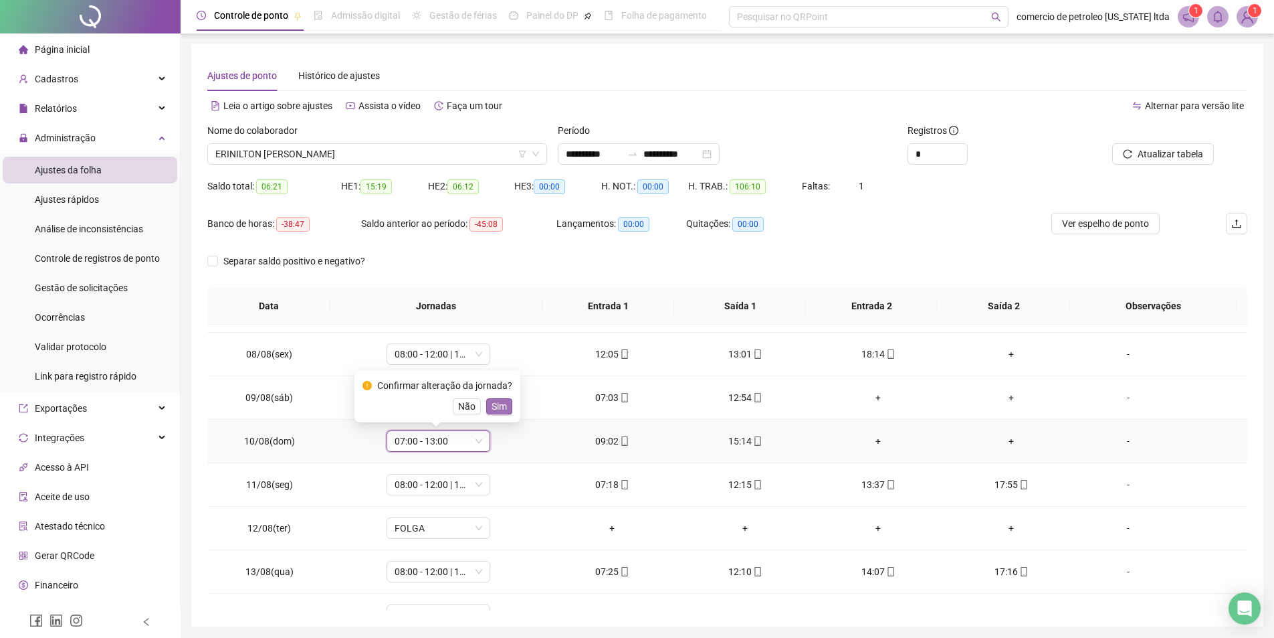
click at [495, 407] on span "Sim" at bounding box center [499, 406] width 15 height 15
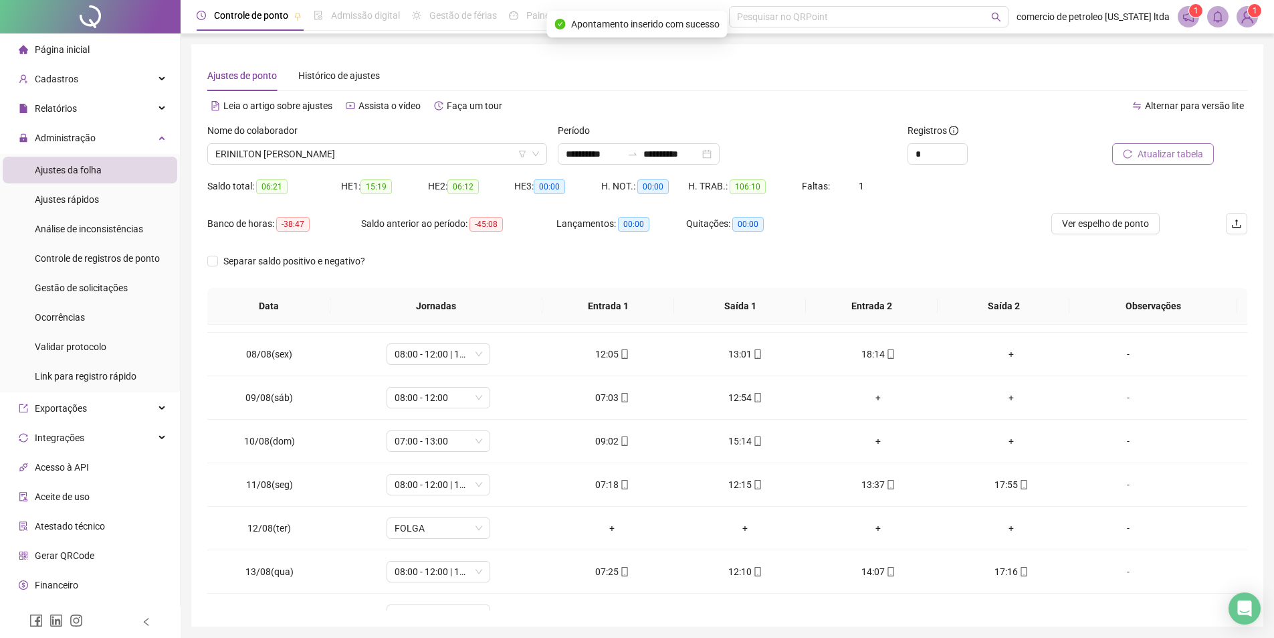
click at [1186, 152] on span "Atualizar tabela" at bounding box center [1171, 154] width 66 height 15
click at [1117, 225] on span "Ver espelho de ponto" at bounding box center [1105, 223] width 87 height 15
click at [405, 162] on span "ERINILTON TEOTONIO SILVA" at bounding box center [377, 154] width 324 height 20
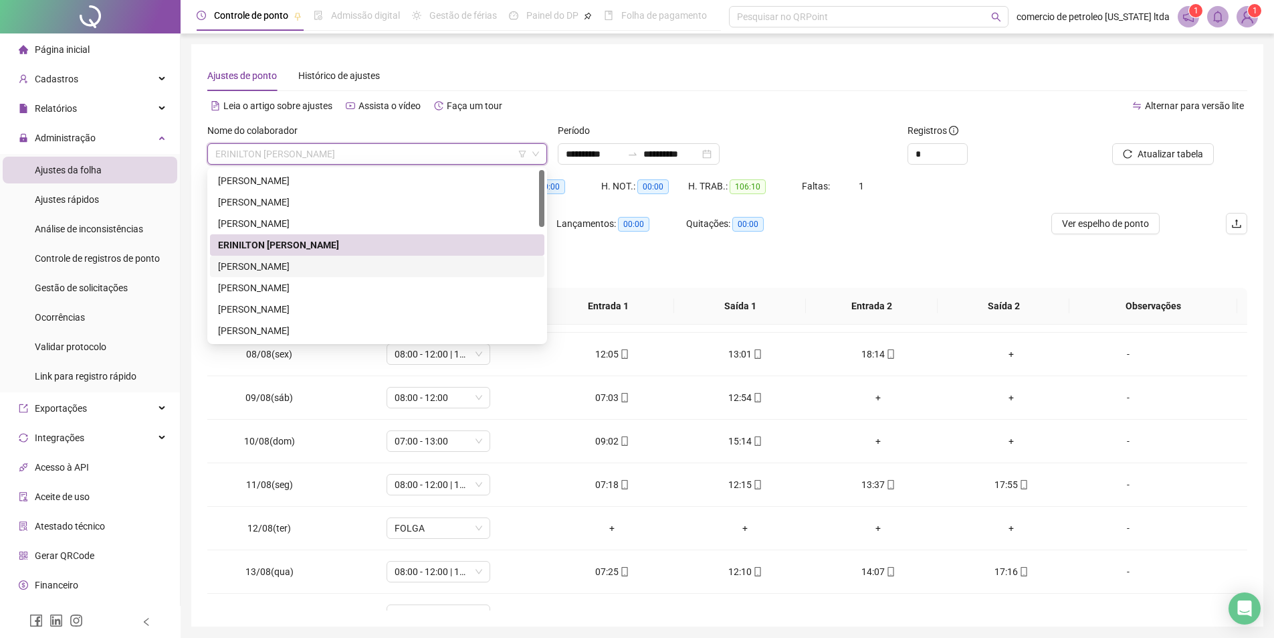
click at [283, 266] on div "FRANCISCO DE ASSIS MELO" at bounding box center [377, 266] width 318 height 15
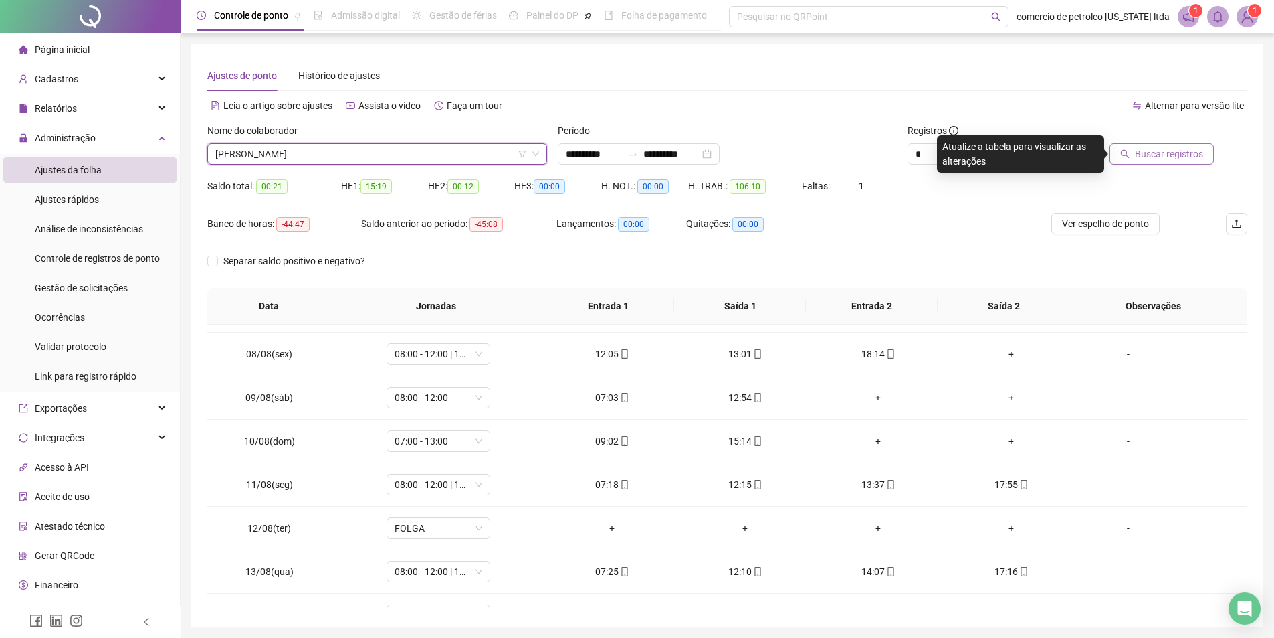
click at [1142, 158] on span "Buscar registros" at bounding box center [1169, 154] width 68 height 15
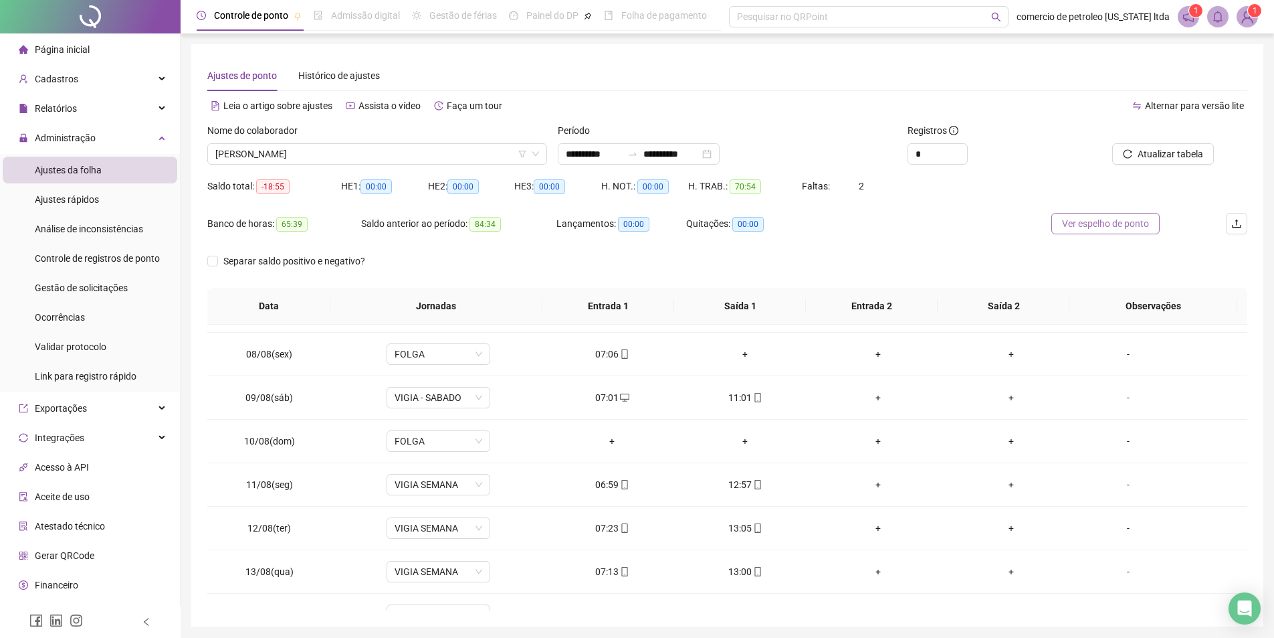
click at [1126, 221] on span "Ver espelho de ponto" at bounding box center [1105, 223] width 87 height 15
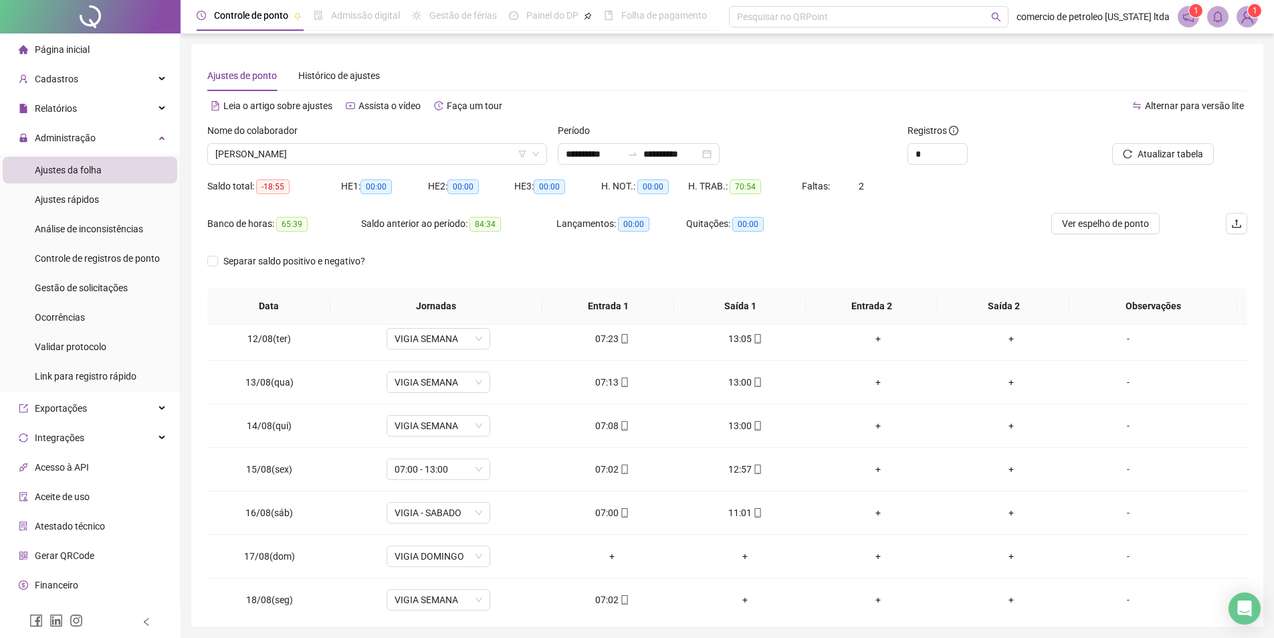
scroll to position [497, 0]
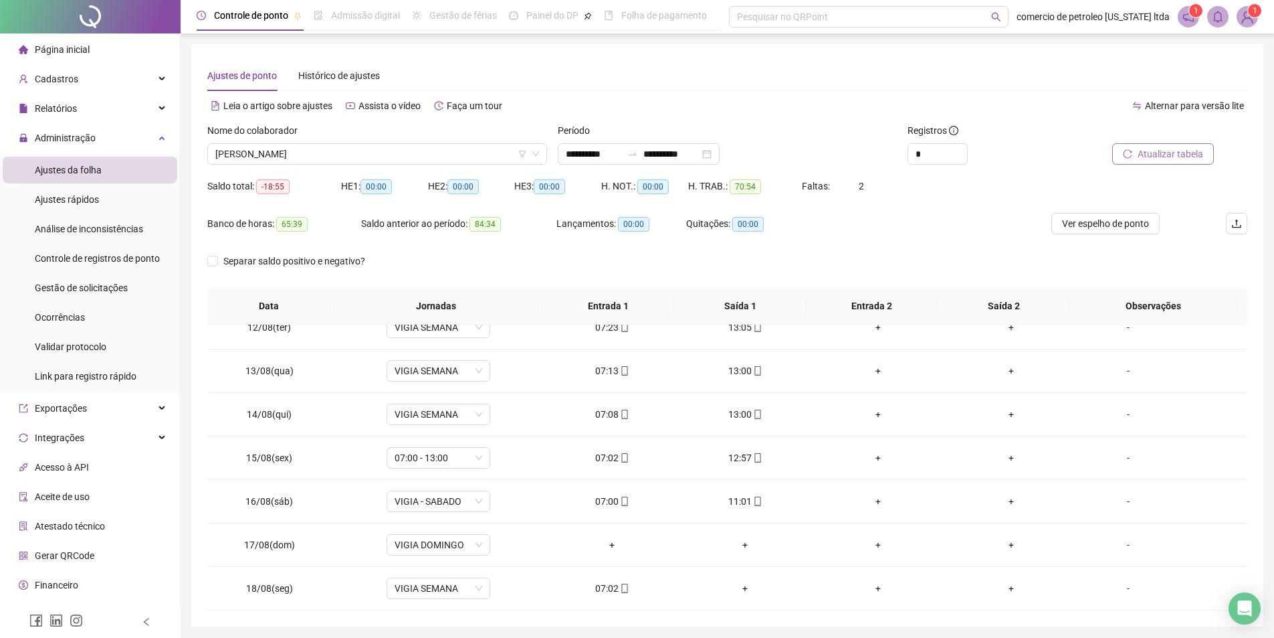
click at [1202, 159] on span "Atualizar tabela" at bounding box center [1171, 154] width 66 height 15
click at [442, 542] on span "VIGIA DOMINGO" at bounding box center [439, 545] width 88 height 20
type input "*****"
click at [449, 469] on div "Folga" at bounding box center [447, 473] width 88 height 15
click at [494, 512] on span "Sim" at bounding box center [499, 509] width 15 height 15
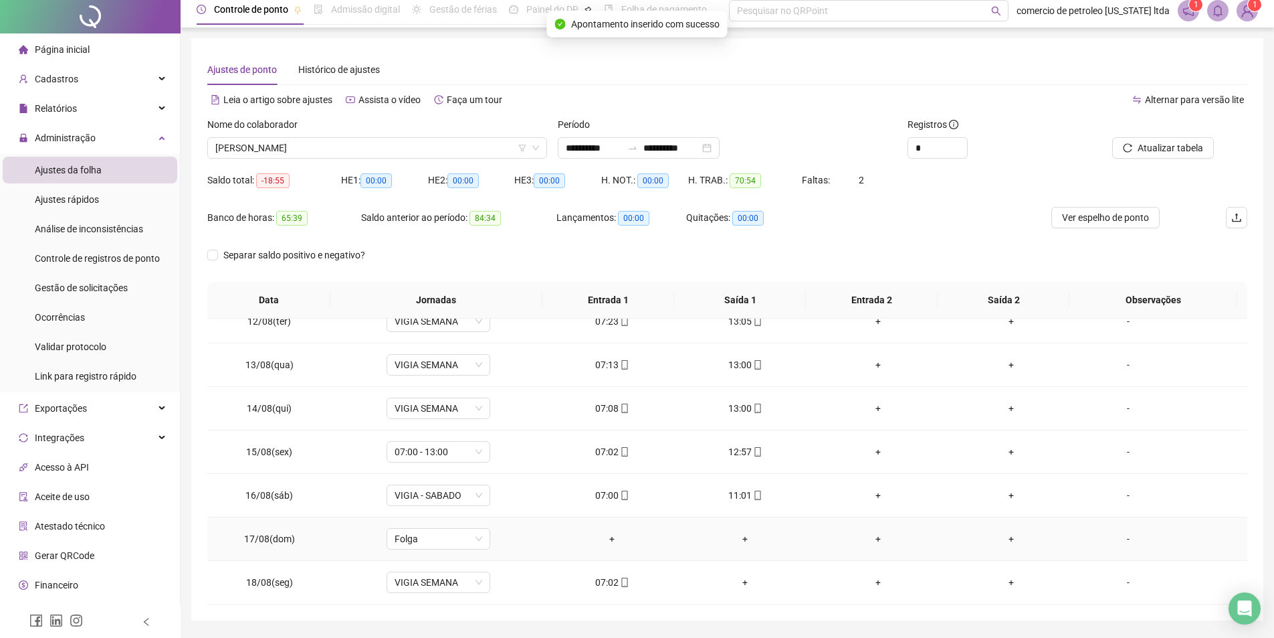
scroll to position [46, 0]
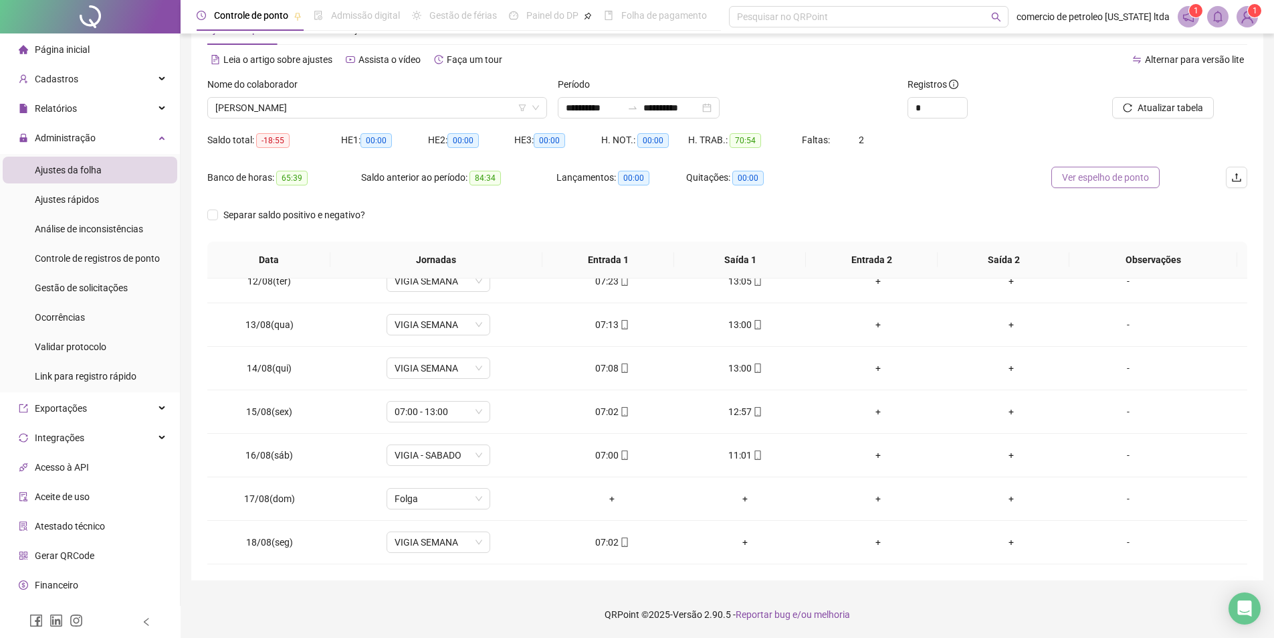
click at [1119, 178] on span "Ver espelho de ponto" at bounding box center [1105, 177] width 87 height 15
click at [373, 109] on span "FRANCISCO DE ASSIS MELO" at bounding box center [377, 108] width 324 height 20
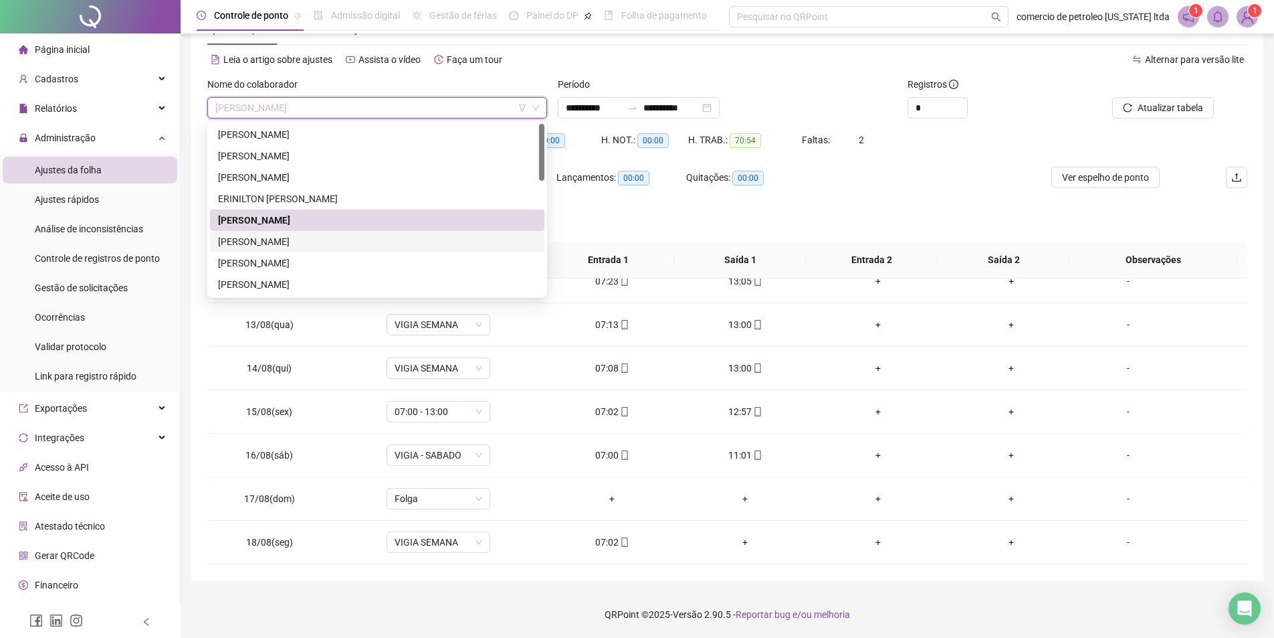
click at [262, 245] on div "GABRIELA MATOS FERREIRA" at bounding box center [377, 241] width 318 height 15
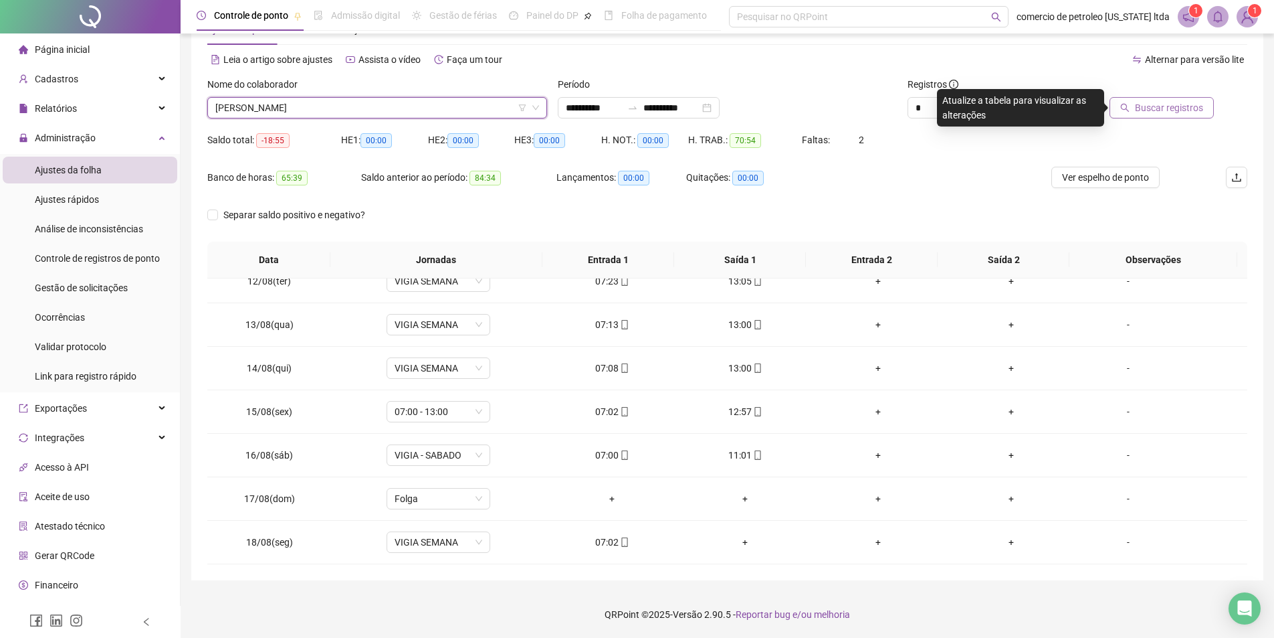
click at [1166, 105] on span "Buscar registros" at bounding box center [1169, 107] width 68 height 15
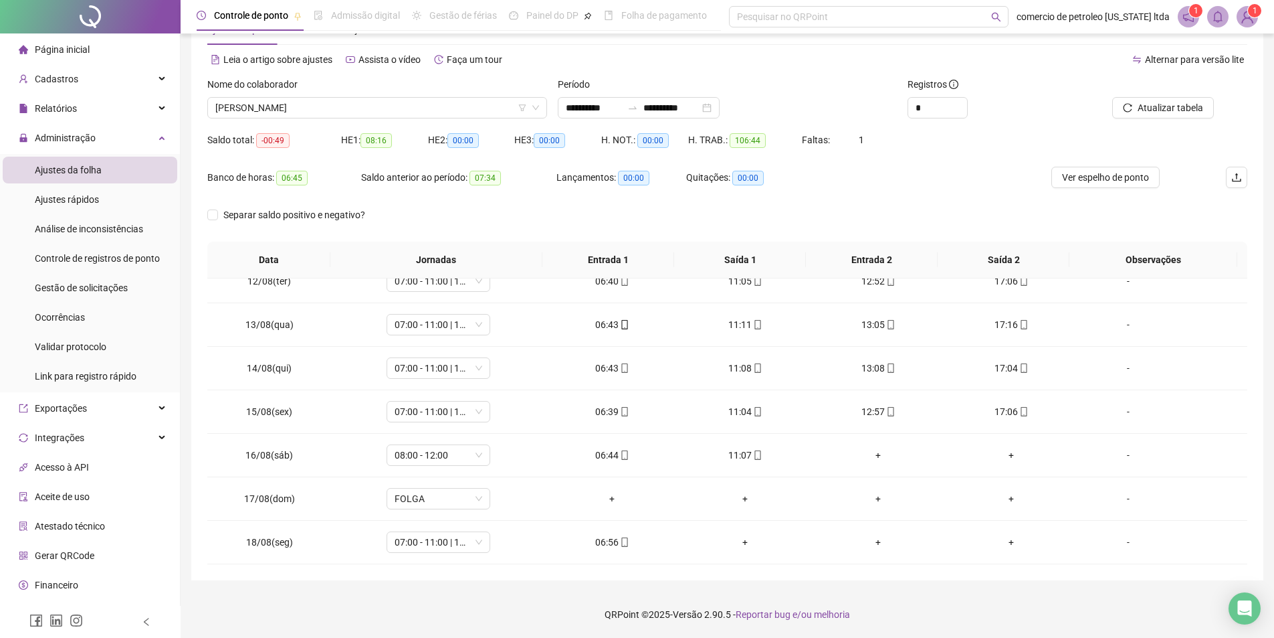
click at [1117, 180] on span "Ver espelho de ponto" at bounding box center [1105, 177] width 87 height 15
click at [360, 109] on span "GABRIELA MATOS FERREIRA" at bounding box center [377, 108] width 324 height 20
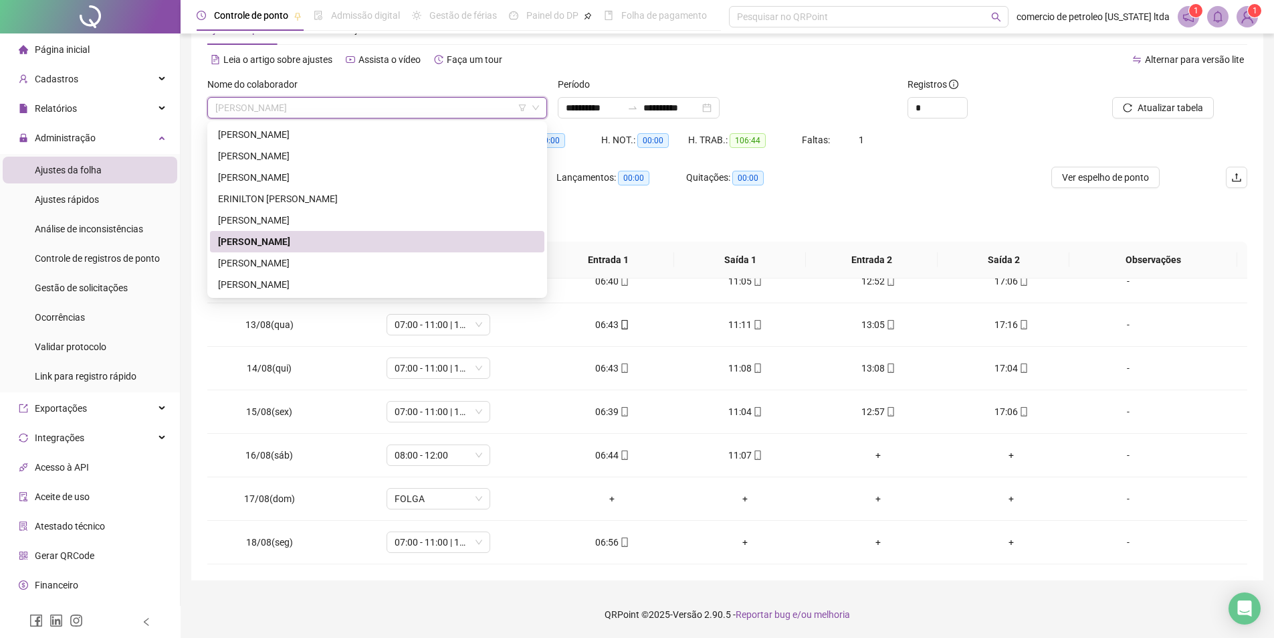
type input "*"
click at [314, 257] on div "GERALDO FERREIRA DA SILVA" at bounding box center [377, 263] width 318 height 15
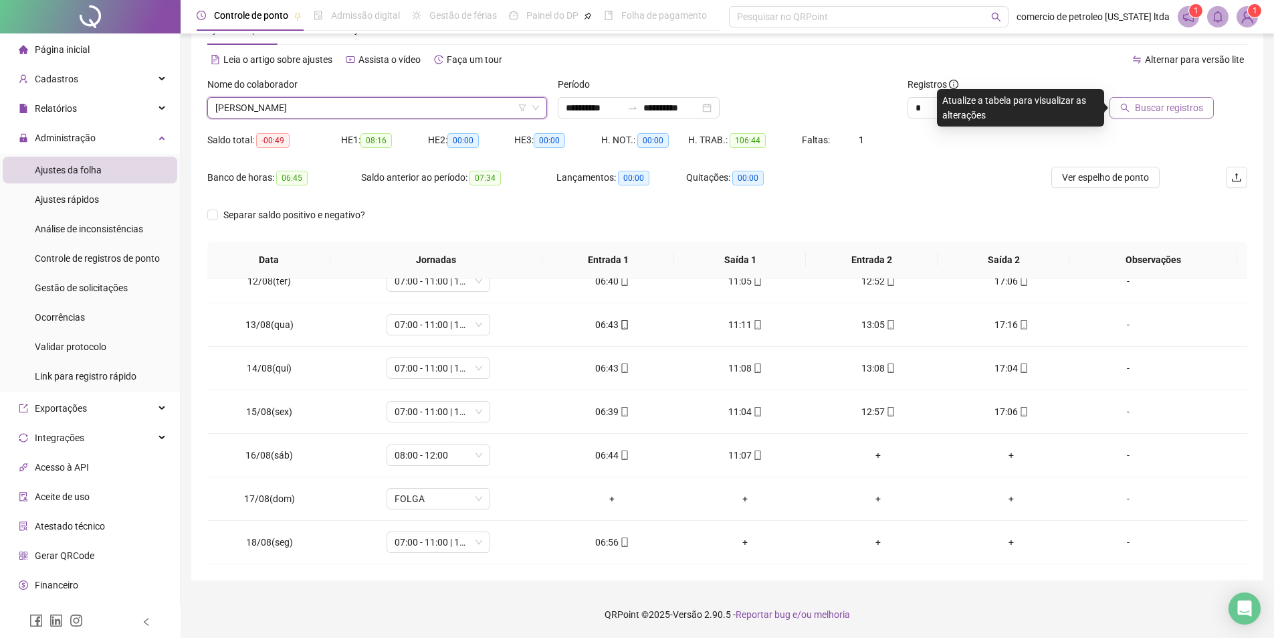
click at [1177, 112] on span "Buscar registros" at bounding box center [1169, 107] width 68 height 15
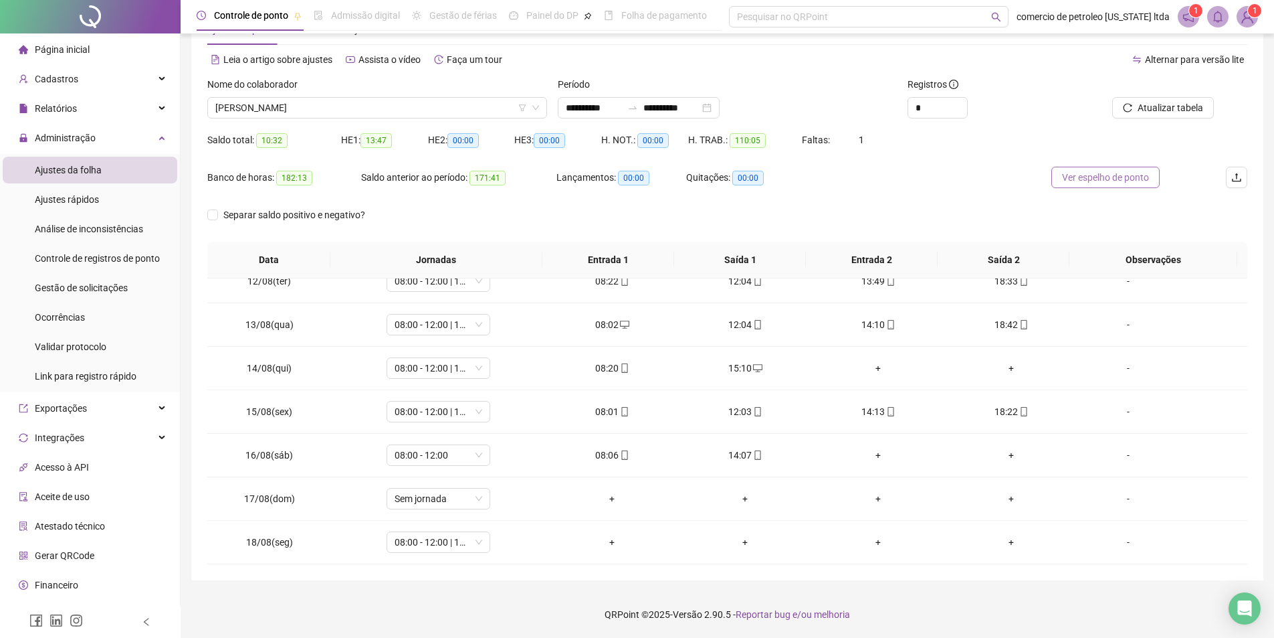
click at [1097, 176] on span "Ver espelho de ponto" at bounding box center [1105, 177] width 87 height 15
click at [355, 104] on span "GERALDO FERREIRA DA SILVA" at bounding box center [377, 108] width 324 height 20
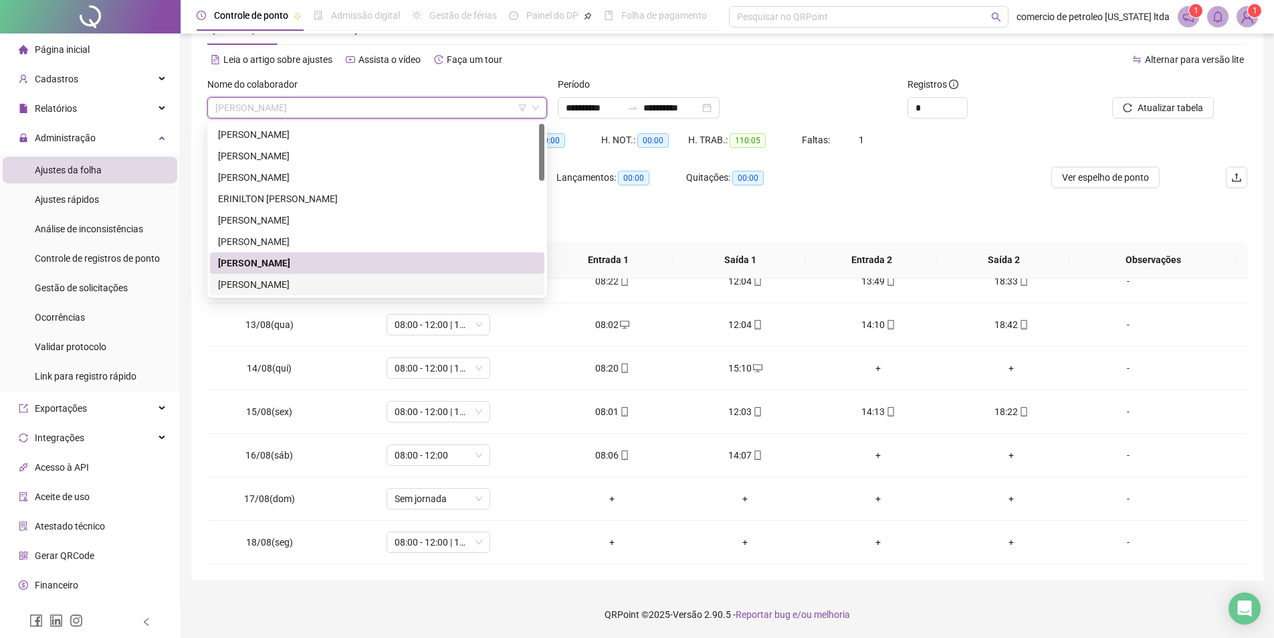
click at [244, 286] on div "ÍCARO DE OLIVEIRA NEVES" at bounding box center [377, 284] width 318 height 15
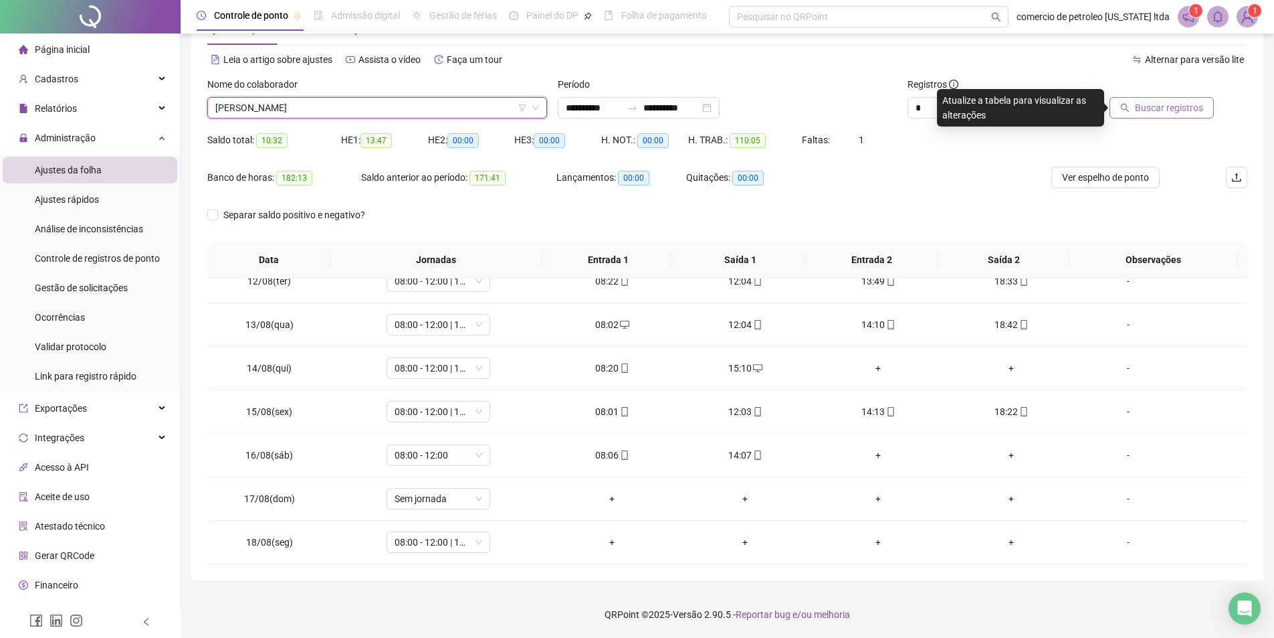
click at [1160, 106] on span "Buscar registros" at bounding box center [1169, 107] width 68 height 15
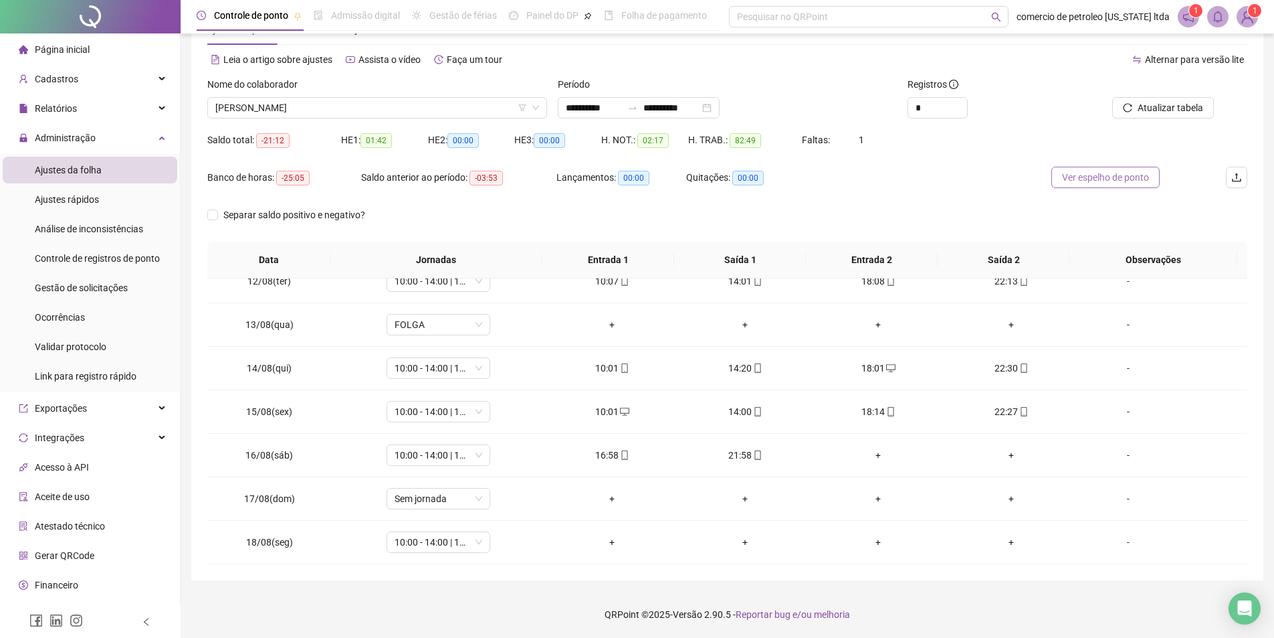
click at [1131, 181] on span "Ver espelho de ponto" at bounding box center [1105, 177] width 87 height 15
click at [382, 114] on span "ÍCARO DE OLIVEIRA NEVES" at bounding box center [377, 108] width 324 height 20
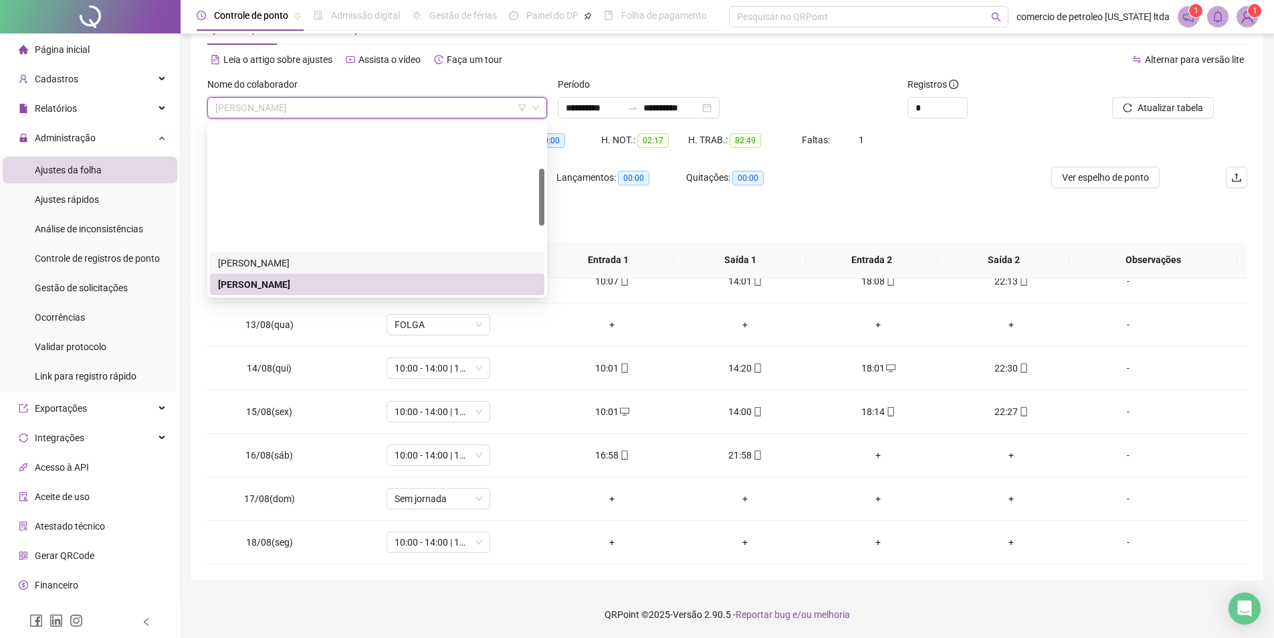
scroll to position [134, 0]
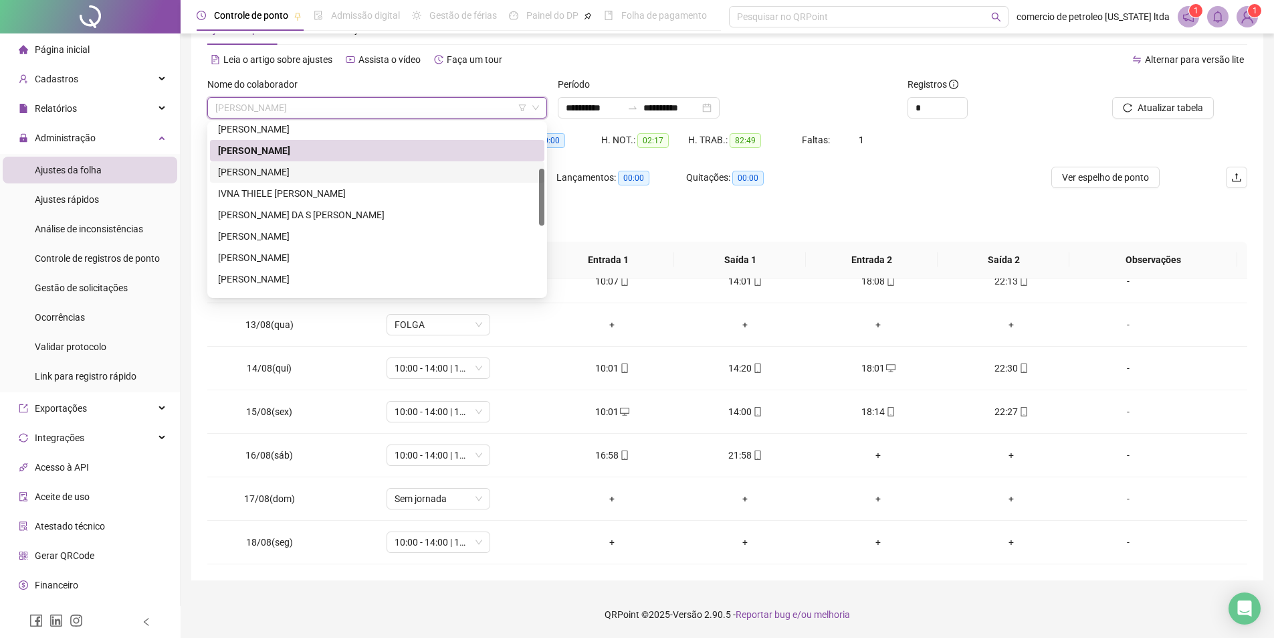
click at [250, 169] on div "IGOR JOSE DOS SANTOS SILVA" at bounding box center [377, 172] width 318 height 15
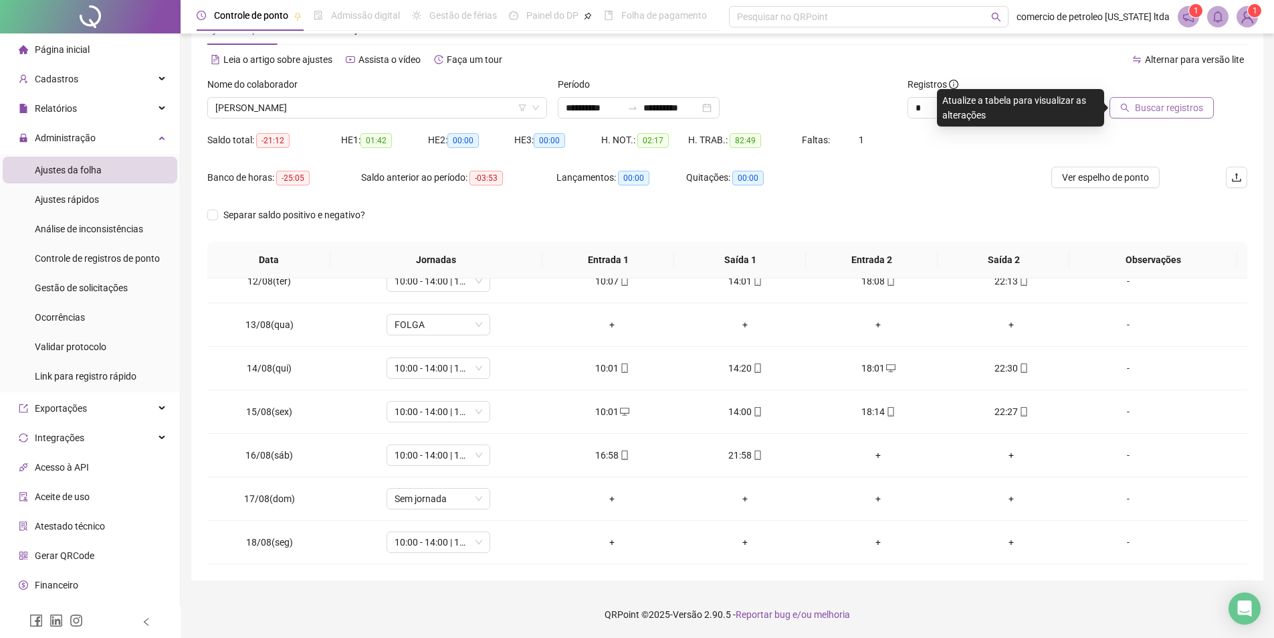
click at [1152, 112] on span "Buscar registros" at bounding box center [1169, 107] width 68 height 15
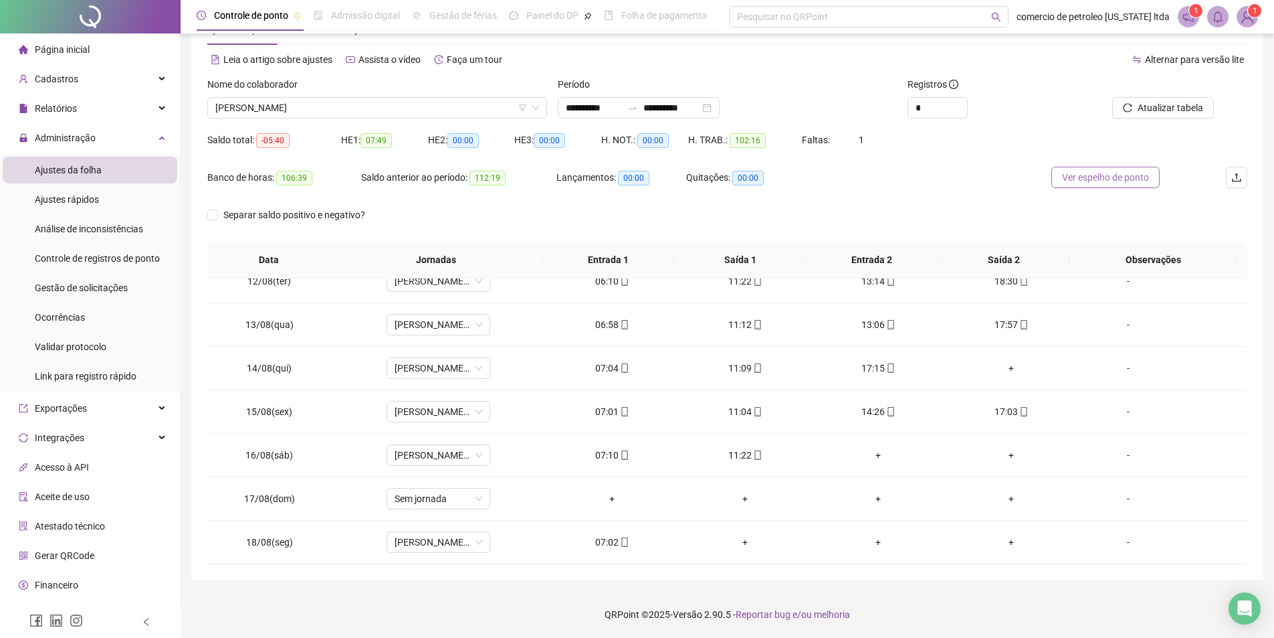
click at [1088, 175] on span "Ver espelho de ponto" at bounding box center [1105, 177] width 87 height 15
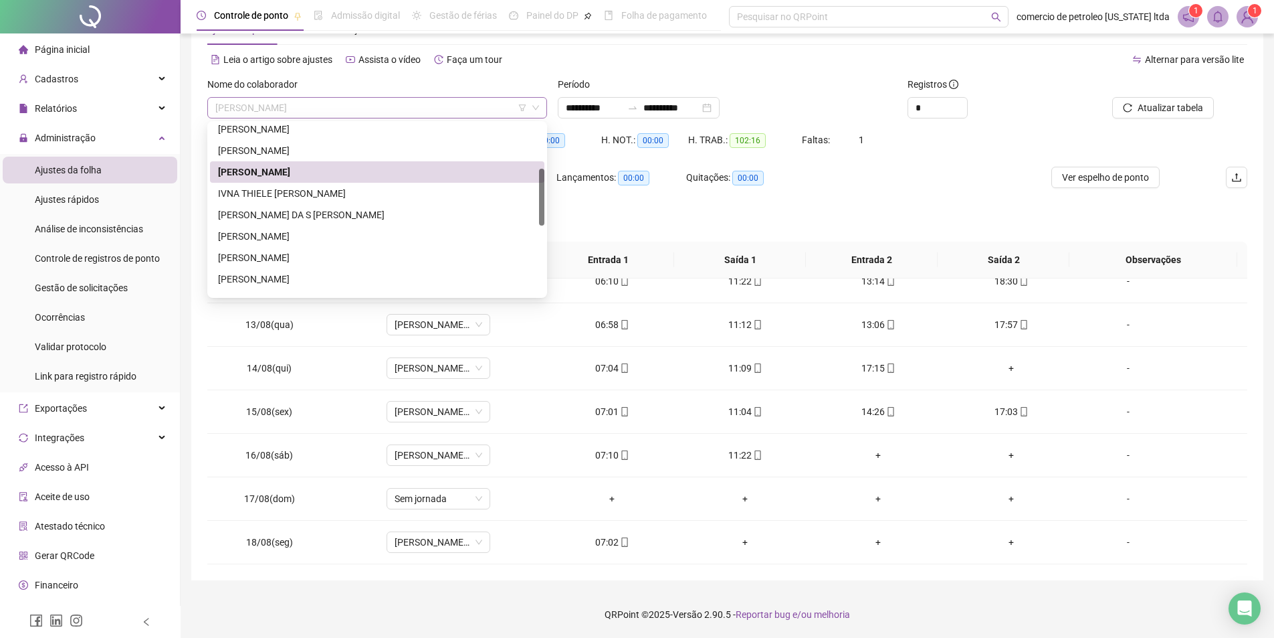
click at [353, 105] on span "IGOR JOSE DOS SANTOS SILVA" at bounding box center [377, 108] width 324 height 20
click at [298, 199] on div "IVNA THIELE SILVESTRE ALENCAR ARAUJO" at bounding box center [377, 193] width 318 height 15
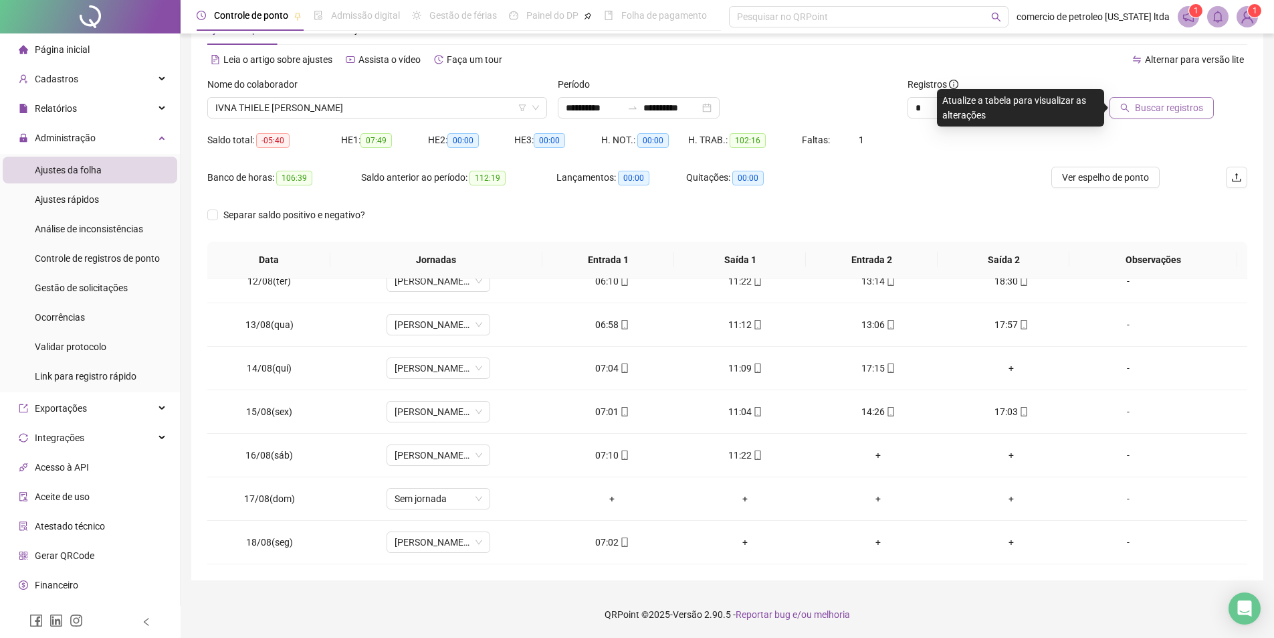
click at [1167, 111] on span "Buscar registros" at bounding box center [1169, 107] width 68 height 15
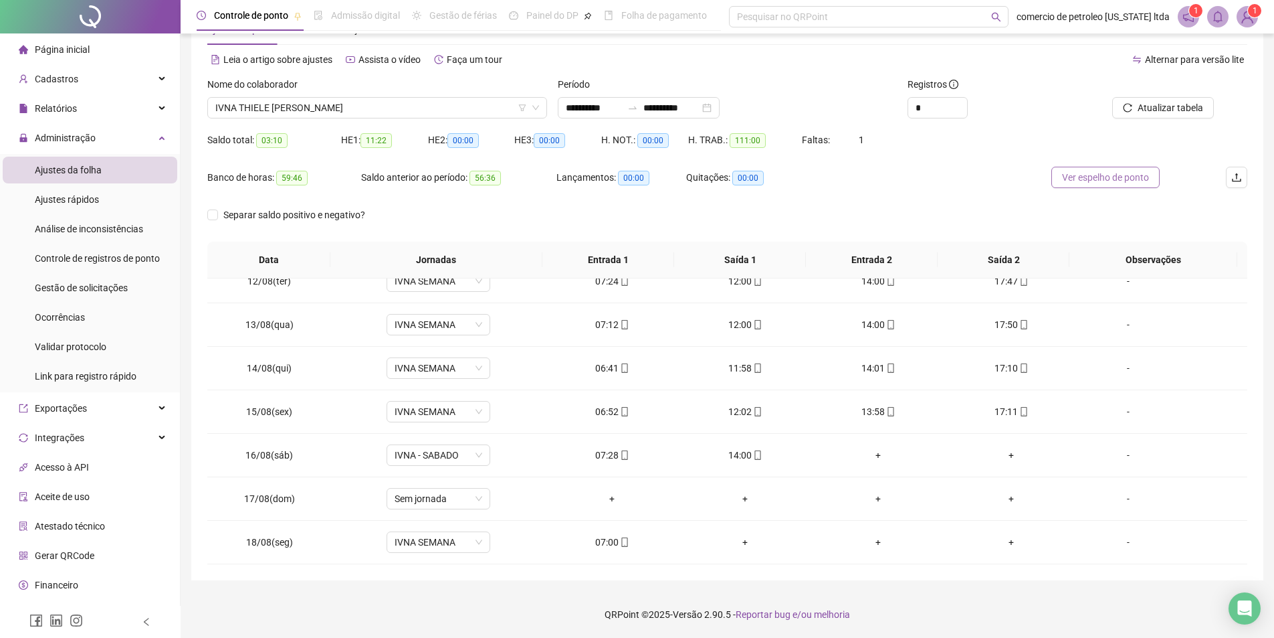
click at [1110, 178] on span "Ver espelho de ponto" at bounding box center [1105, 177] width 87 height 15
click at [438, 105] on span "IVNA THIELE SILVESTRE ALENCAR ARAUJO" at bounding box center [377, 108] width 324 height 20
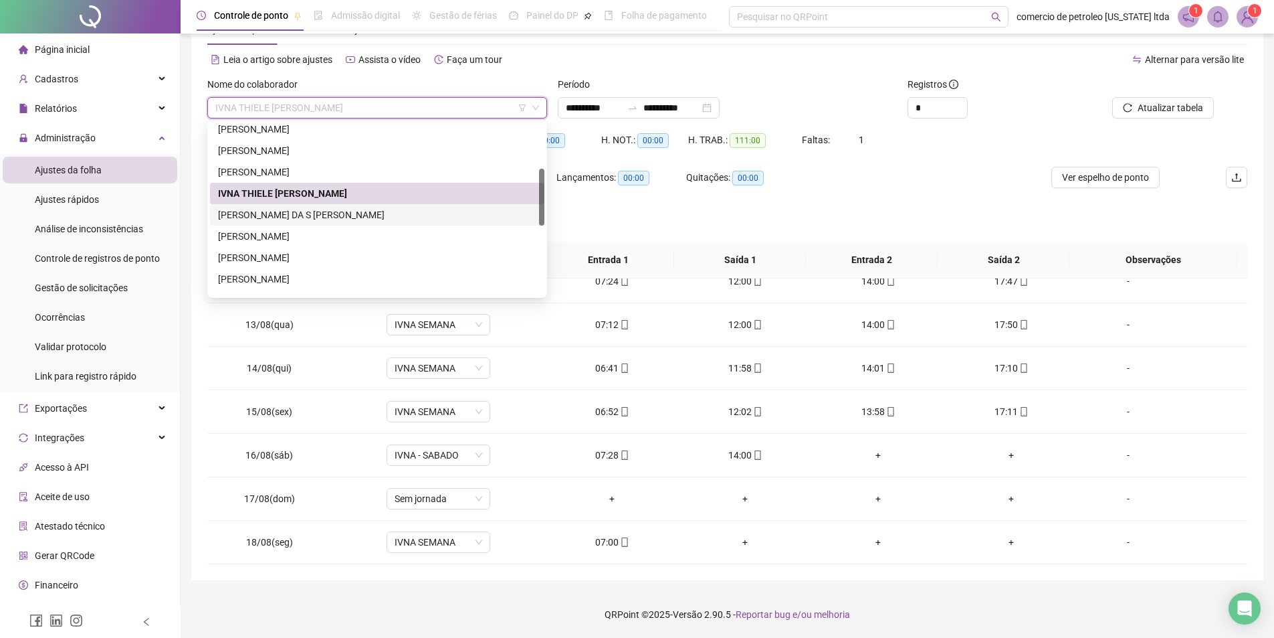
click at [274, 211] on div "JOAO PAULO DA S ILVA BATISTA" at bounding box center [377, 214] width 318 height 15
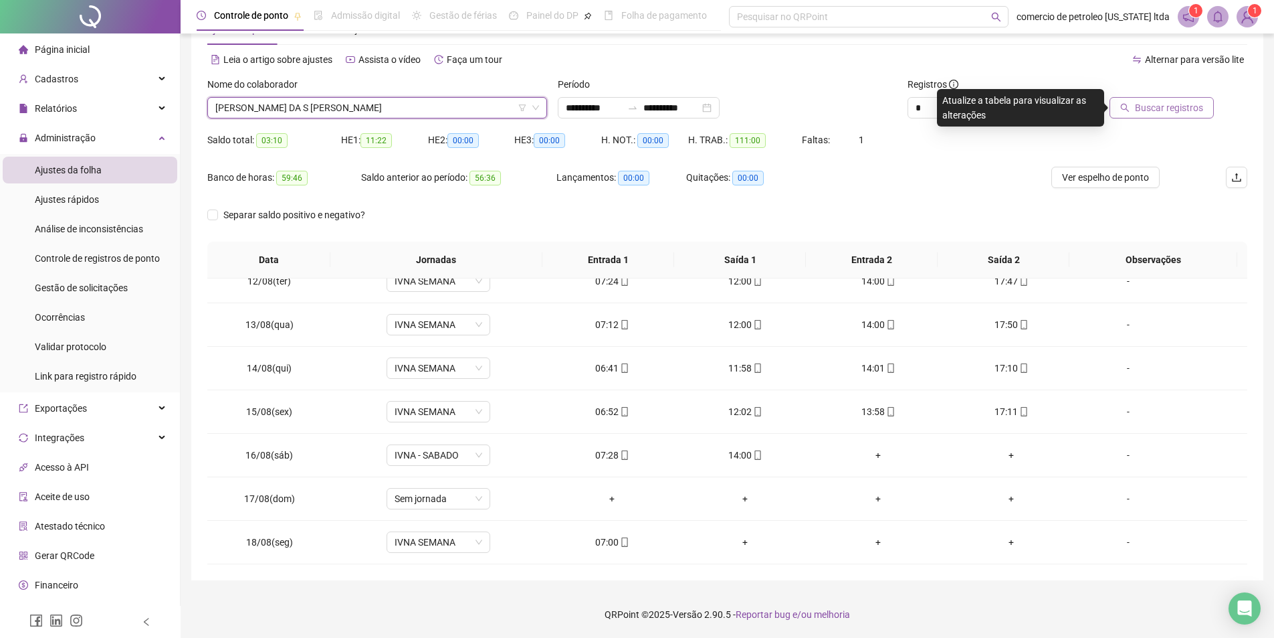
click at [1162, 108] on span "Buscar registros" at bounding box center [1169, 107] width 68 height 15
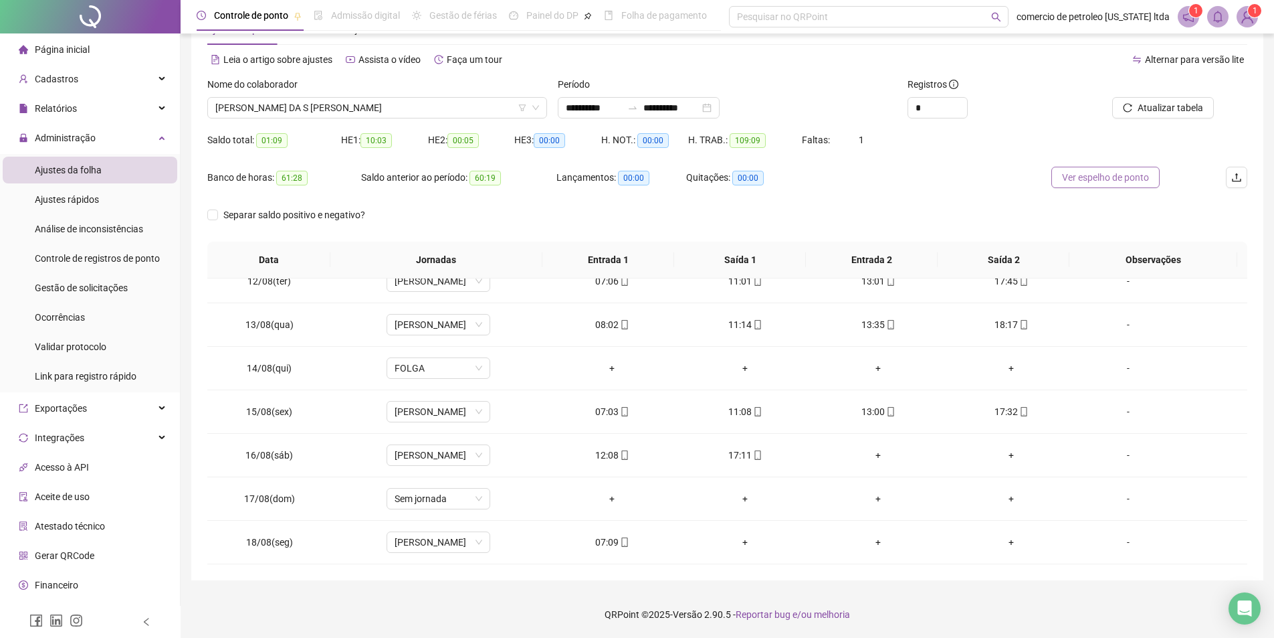
click at [1100, 176] on span "Ver espelho de ponto" at bounding box center [1105, 177] width 87 height 15
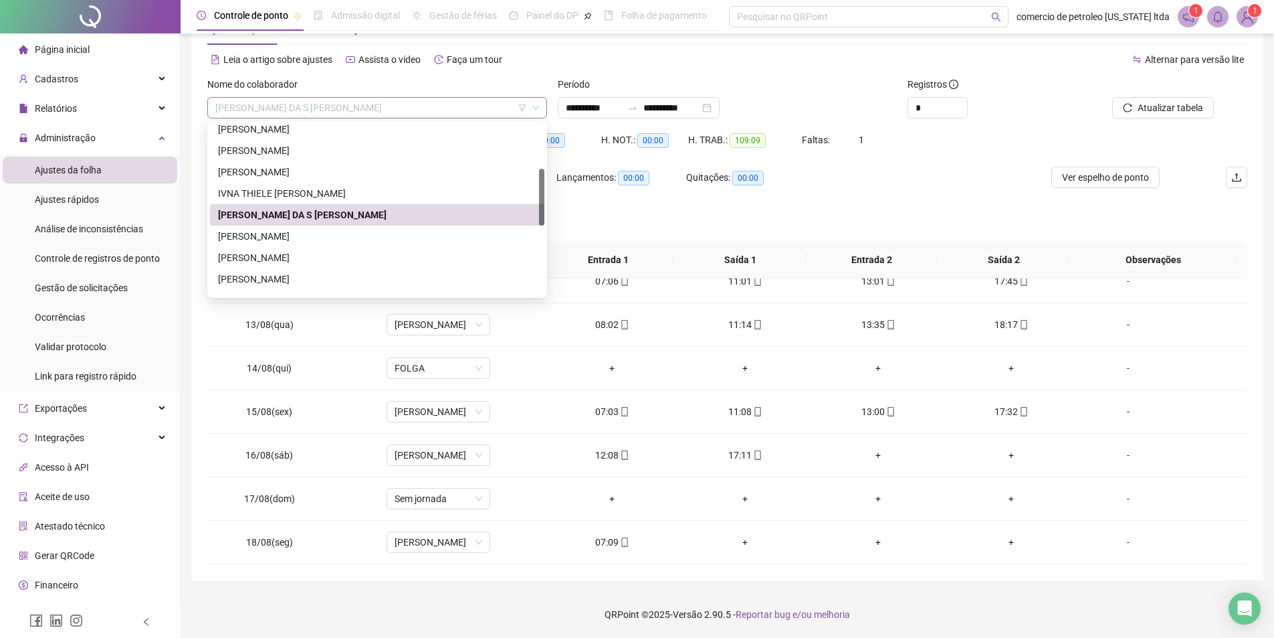
click at [483, 106] on span "JOAO PAULO DA S ILVA BATISTA" at bounding box center [377, 108] width 324 height 20
click at [344, 237] on div "JOAO PAULO NUNES PINHEIRO" at bounding box center [377, 236] width 318 height 15
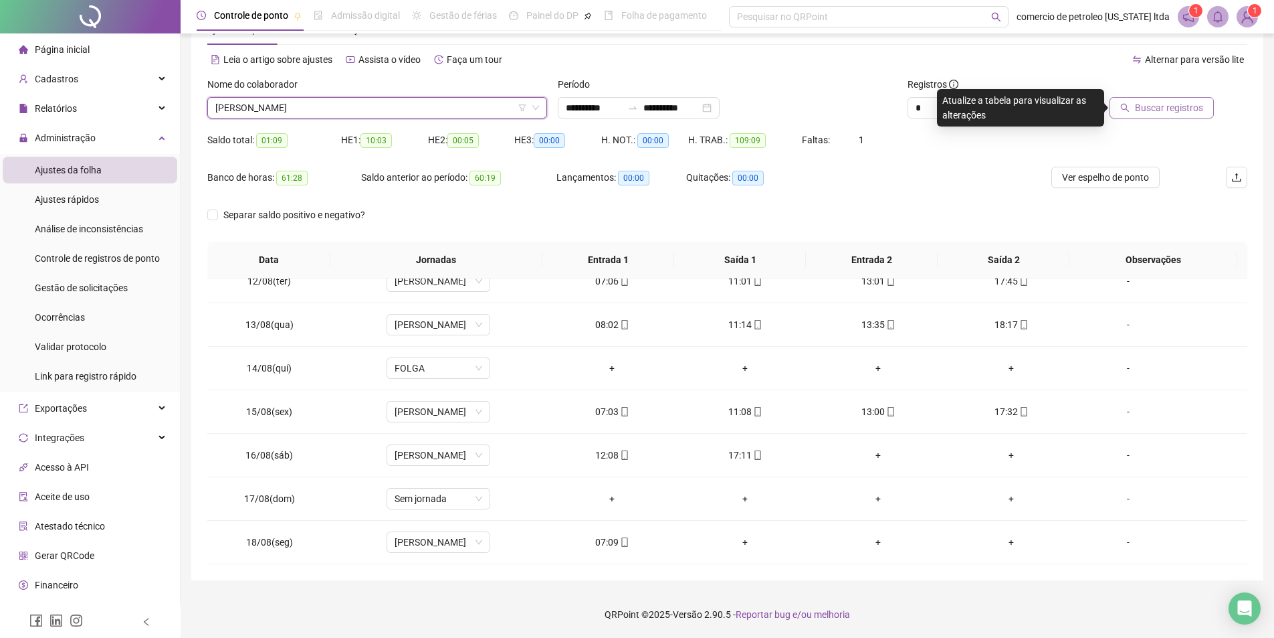
click at [1181, 110] on span "Buscar registros" at bounding box center [1169, 107] width 68 height 15
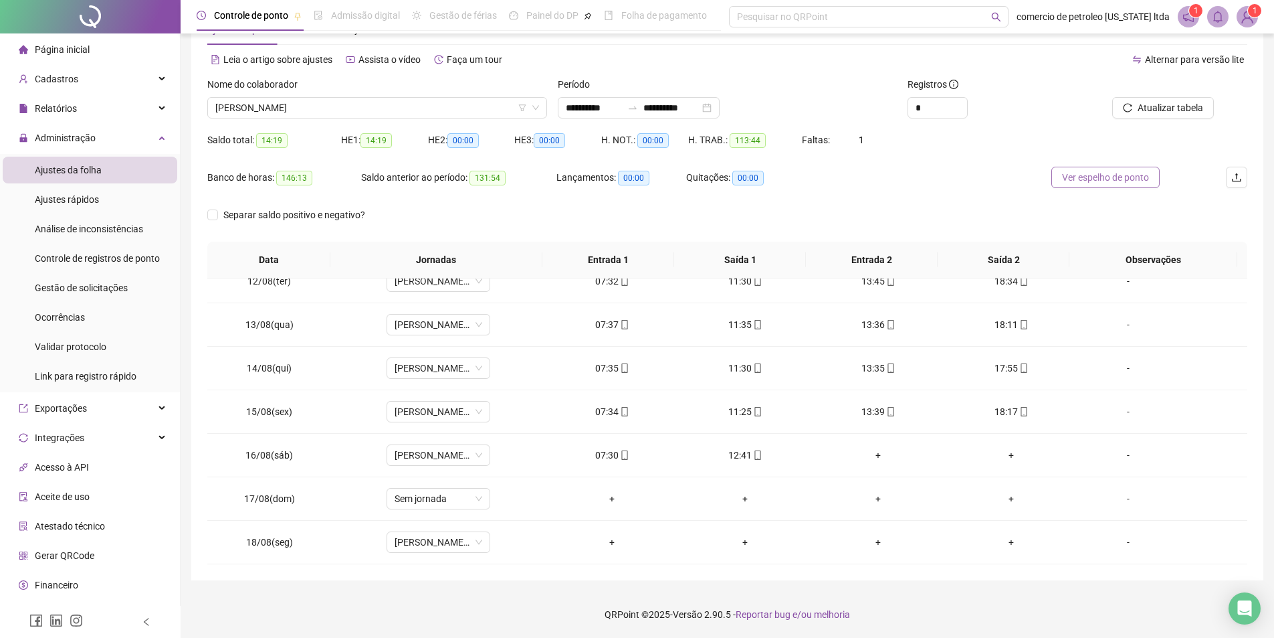
click at [1109, 175] on span "Ver espelho de ponto" at bounding box center [1105, 177] width 87 height 15
click at [411, 101] on span "JOAO PAULO NUNES PINHEIRO" at bounding box center [377, 108] width 324 height 20
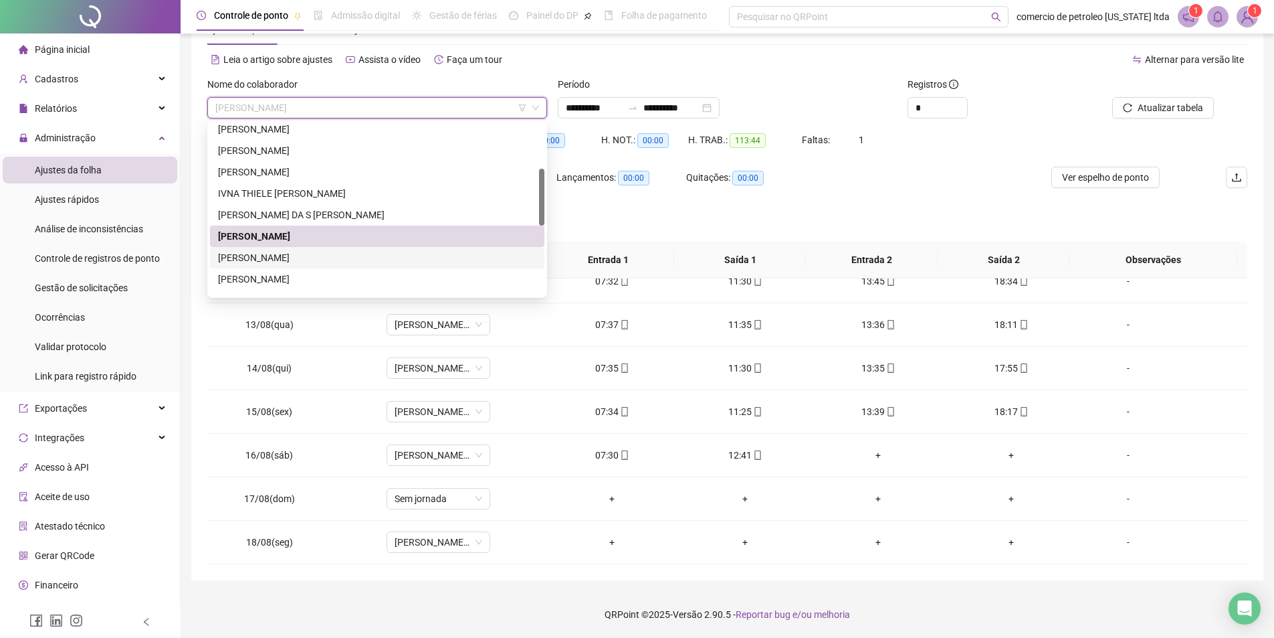
click at [249, 257] on div "JOAO VICTOR PEREIRA CALLOU" at bounding box center [377, 257] width 318 height 15
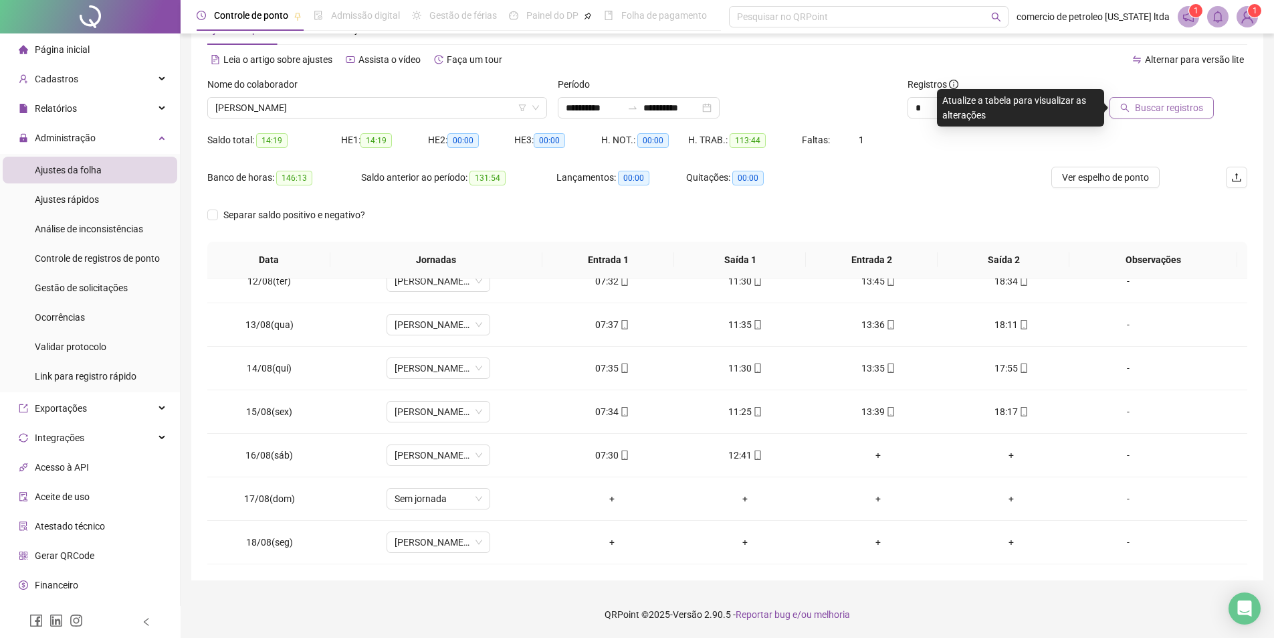
click at [1179, 114] on span "Buscar registros" at bounding box center [1169, 107] width 68 height 15
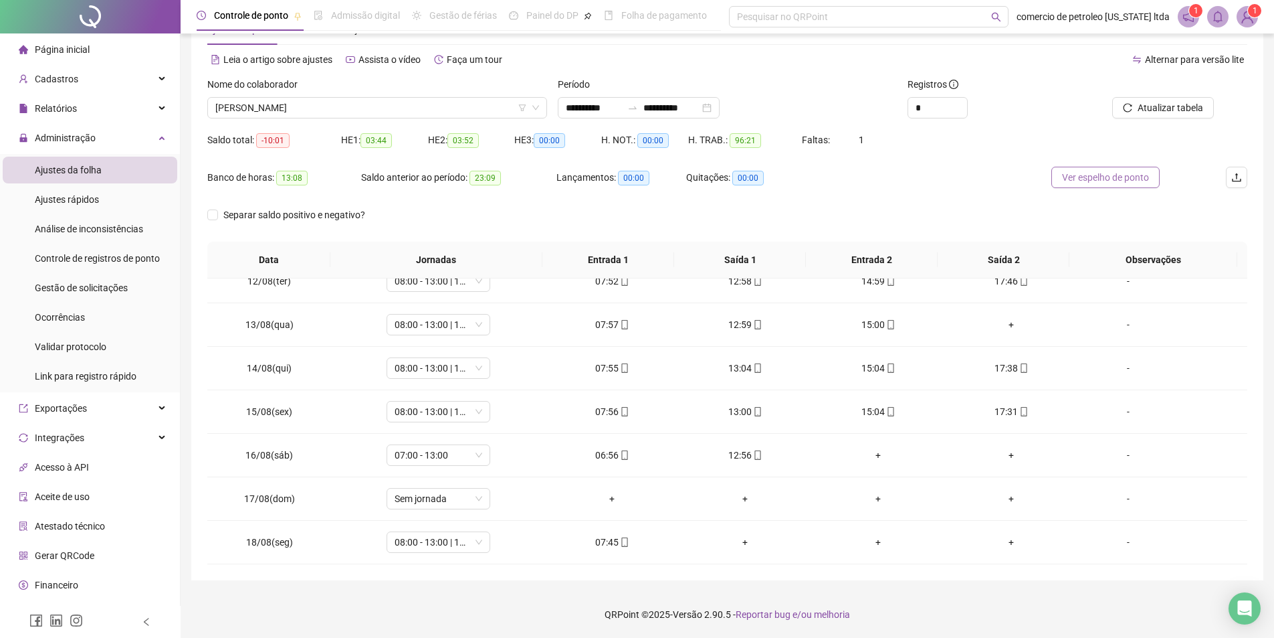
click at [1108, 184] on span "Ver espelho de ponto" at bounding box center [1105, 177] width 87 height 15
click at [363, 96] on div "Nome do colaborador" at bounding box center [377, 87] width 340 height 20
click at [363, 104] on span "JOAO VICTOR PEREIRA CALLOU" at bounding box center [377, 108] width 324 height 20
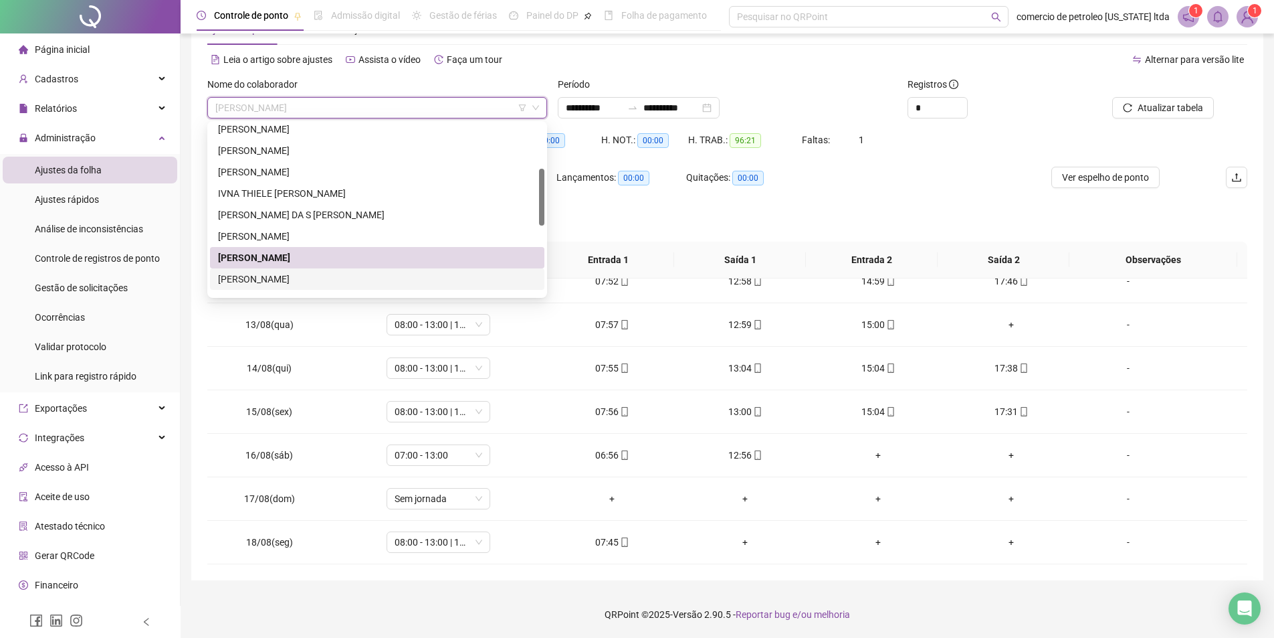
click at [272, 274] on div "JONAS DO NASCIMENTO SOUSA" at bounding box center [377, 279] width 318 height 15
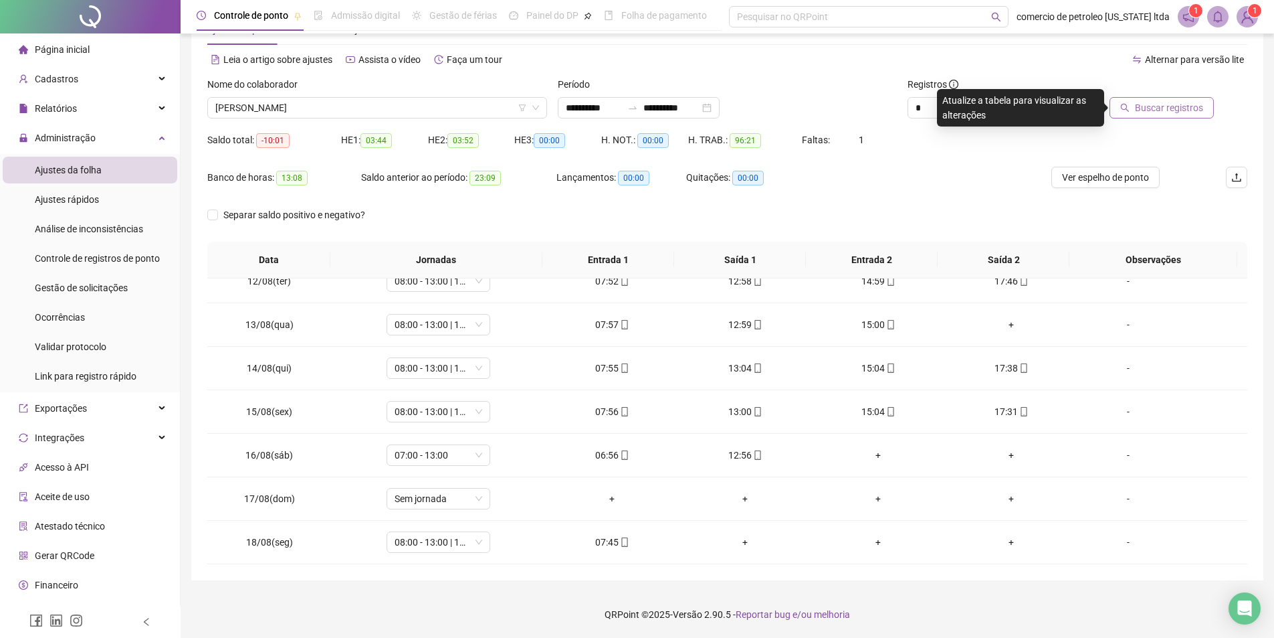
click at [1173, 109] on span "Buscar registros" at bounding box center [1169, 107] width 68 height 15
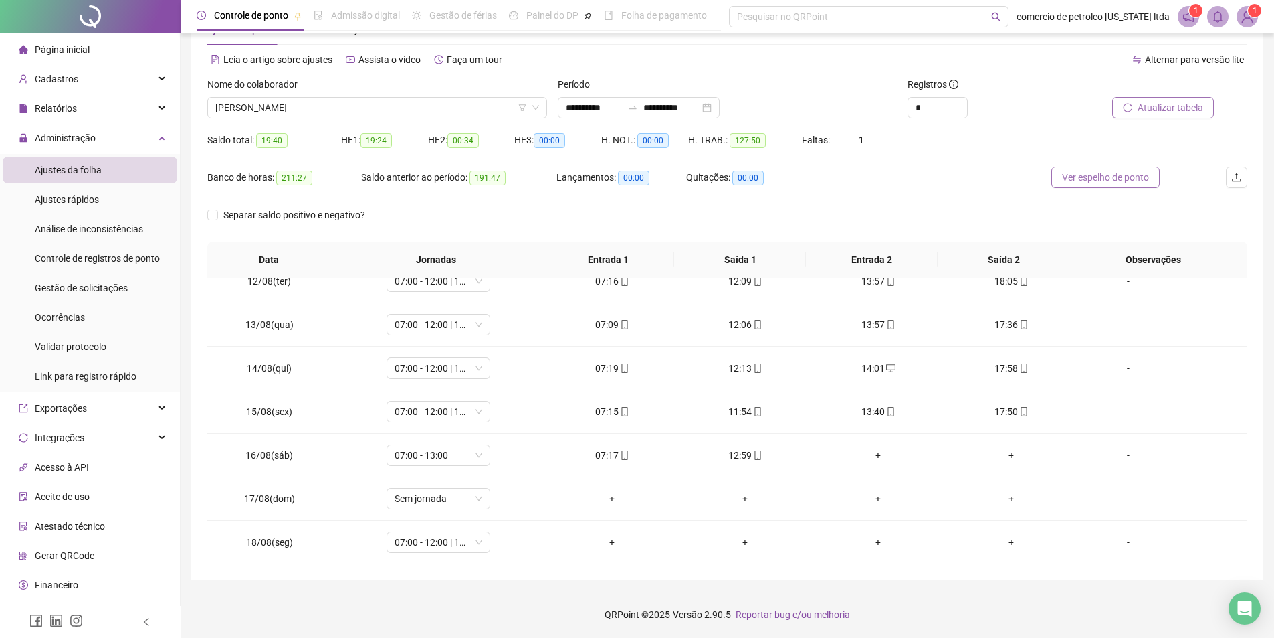
click at [1129, 177] on span "Ver espelho de ponto" at bounding box center [1105, 177] width 87 height 15
click at [361, 98] on span "JONAS DO NASCIMENTO SOUSA" at bounding box center [377, 108] width 324 height 20
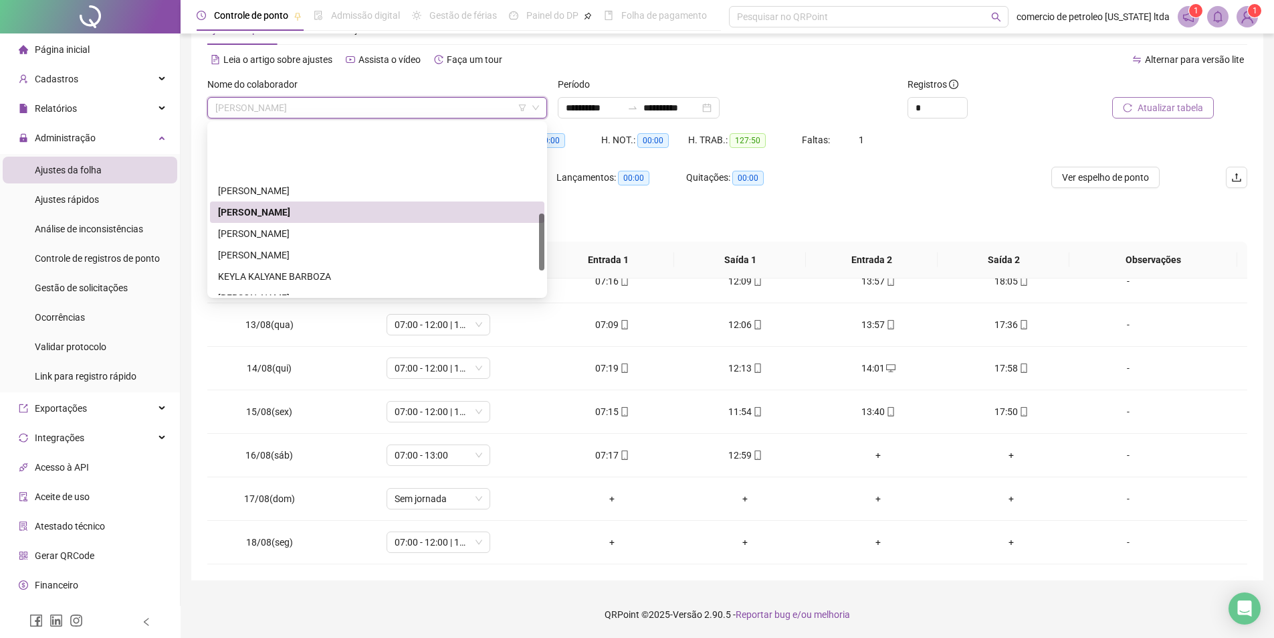
scroll to position [268, 0]
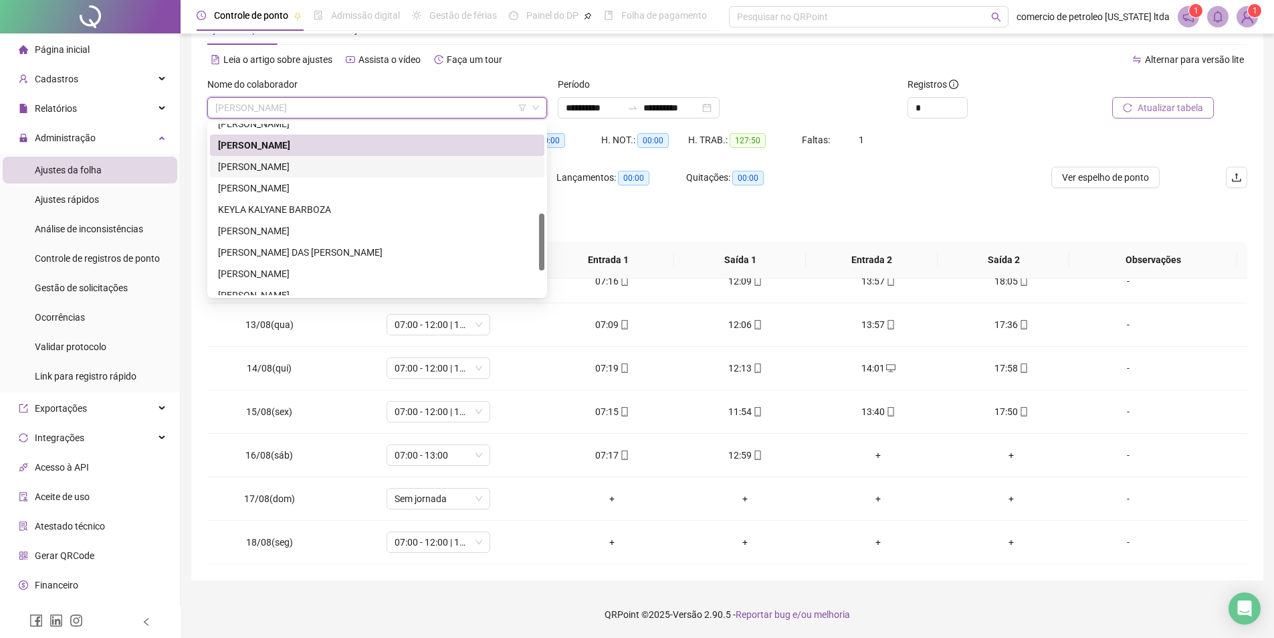
click at [252, 169] on div "JOSE RENATO DOS SANTOS FERREIRA" at bounding box center [377, 166] width 318 height 15
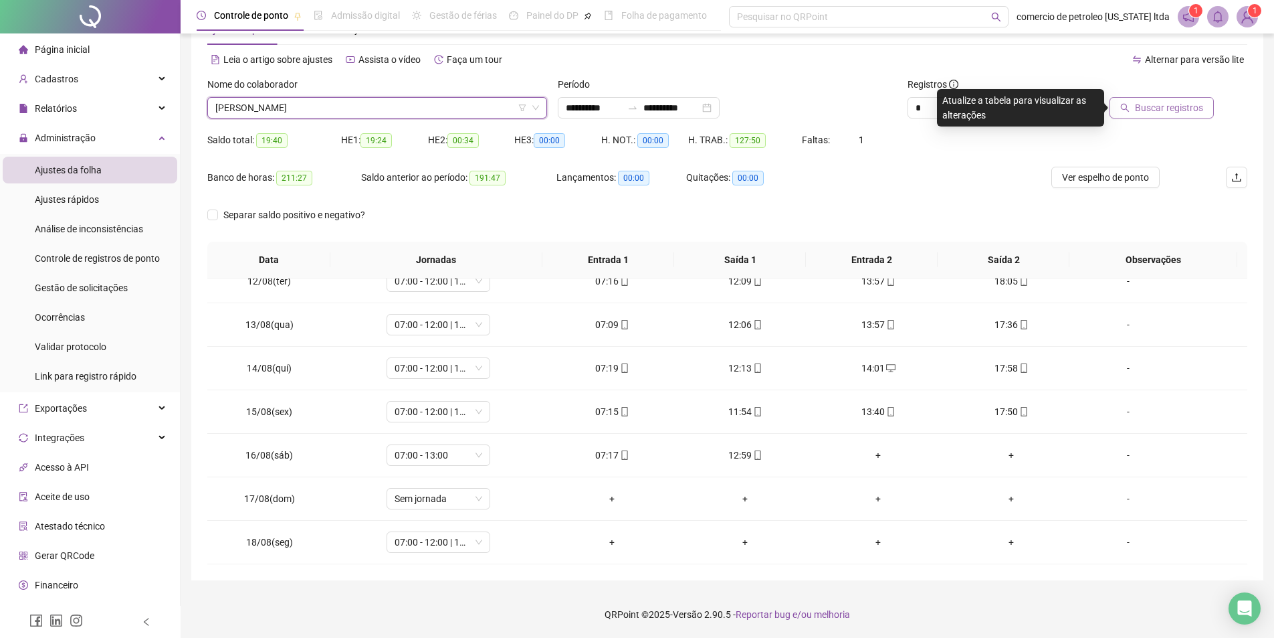
click at [1171, 107] on span "Buscar registros" at bounding box center [1169, 107] width 68 height 15
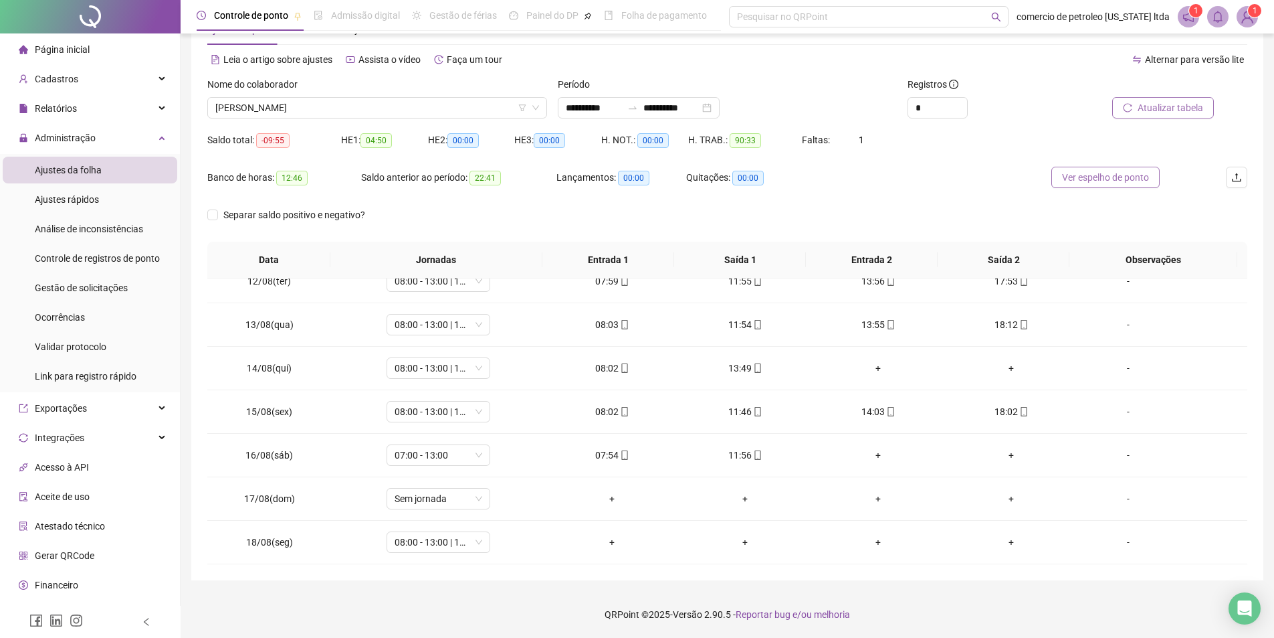
click at [1090, 179] on span "Ver espelho de ponto" at bounding box center [1105, 177] width 87 height 15
click at [422, 102] on span "JOSE RENATO DOS SANTOS FERREIRA" at bounding box center [377, 108] width 324 height 20
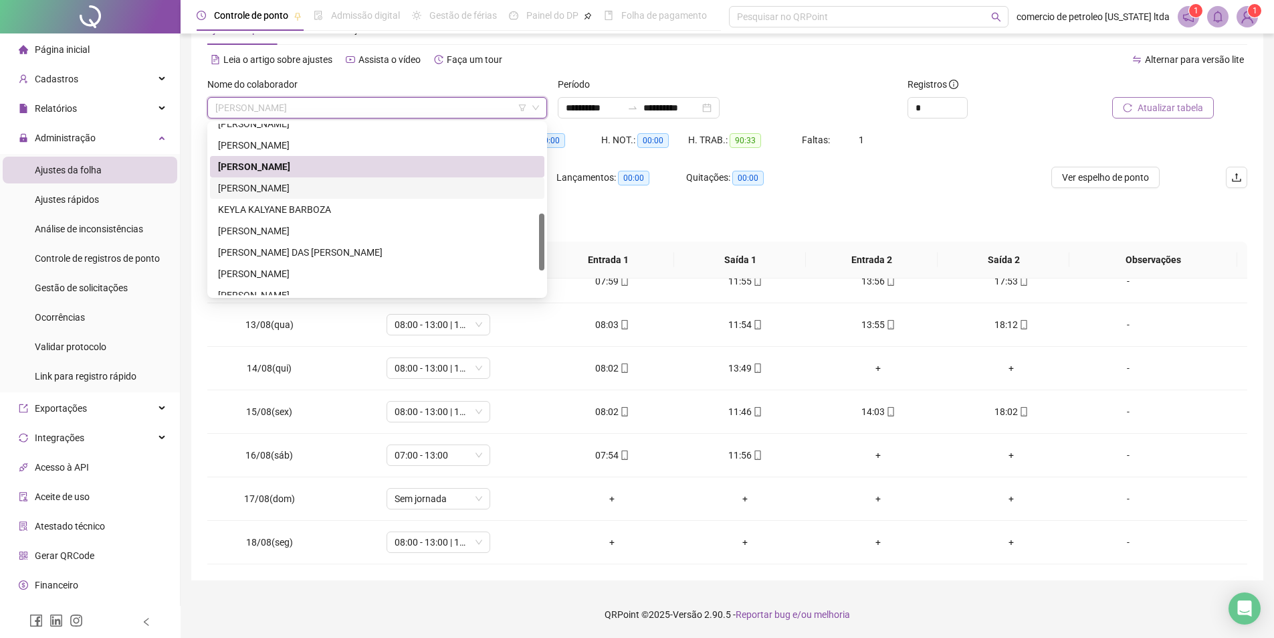
click at [284, 185] on div "JOSE ROMARIO PEREIRA" at bounding box center [377, 188] width 318 height 15
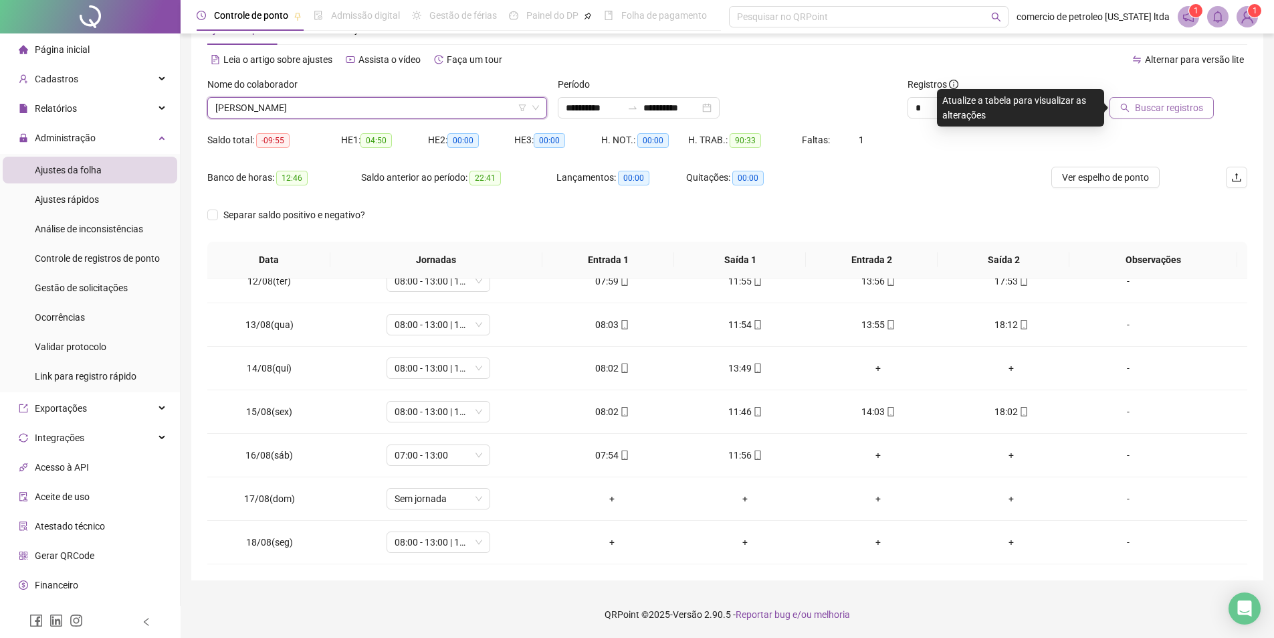
click at [1197, 111] on span "Buscar registros" at bounding box center [1169, 107] width 68 height 15
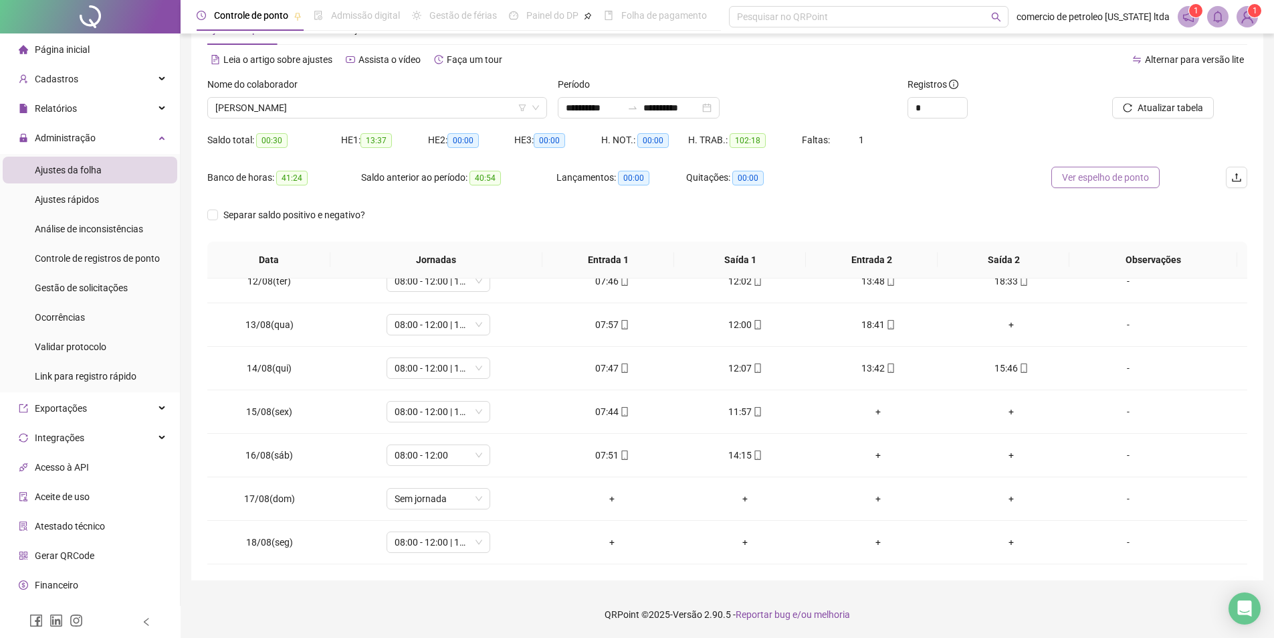
click at [1113, 178] on span "Ver espelho de ponto" at bounding box center [1105, 177] width 87 height 15
click at [464, 108] on span "JOSE ROMARIO PEREIRA" at bounding box center [377, 108] width 324 height 20
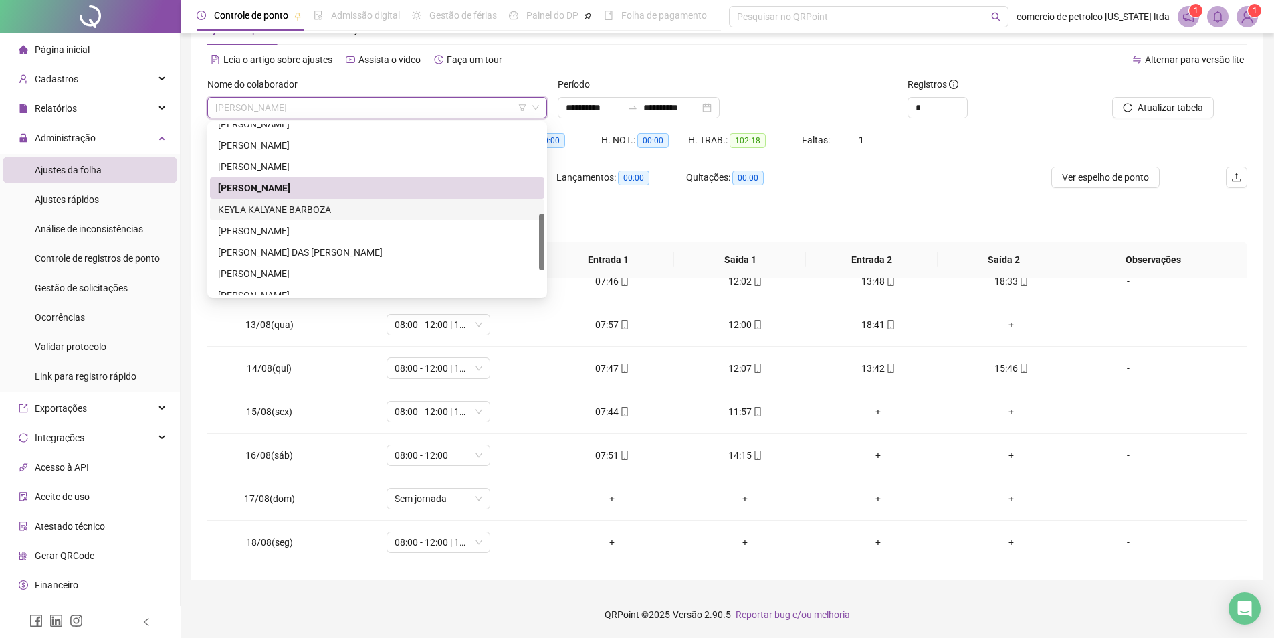
click at [287, 212] on div "KEYLA KALYANE BARBOZA" at bounding box center [377, 209] width 318 height 15
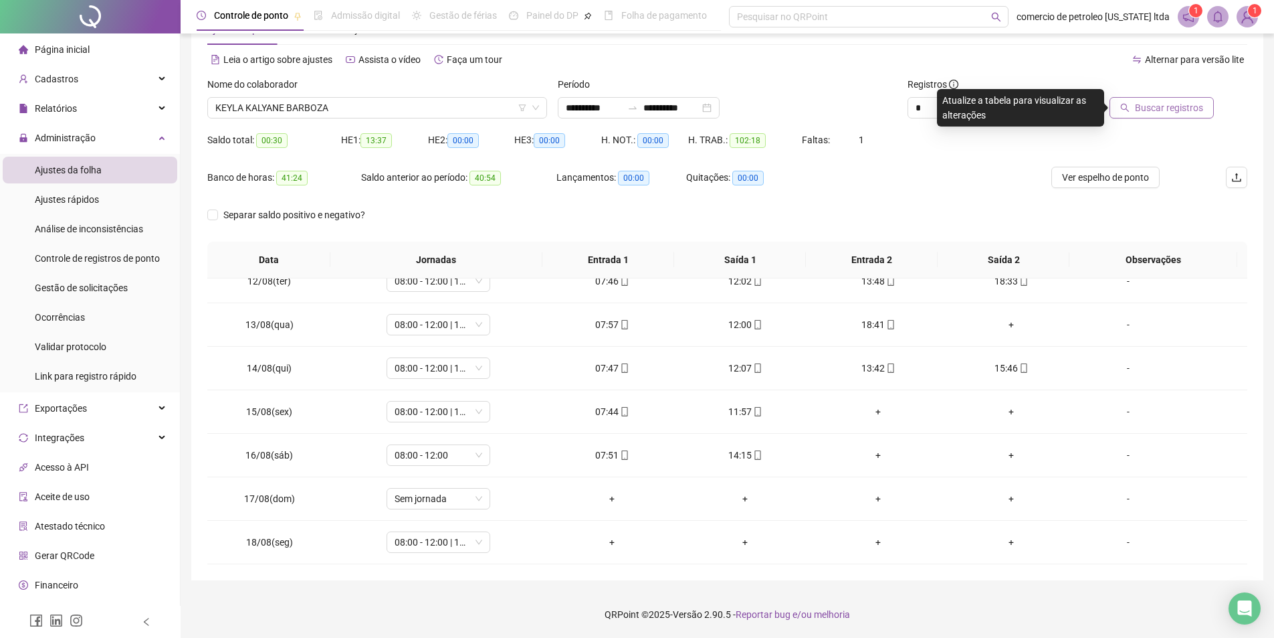
click at [1210, 107] on button "Buscar registros" at bounding box center [1162, 107] width 104 height 21
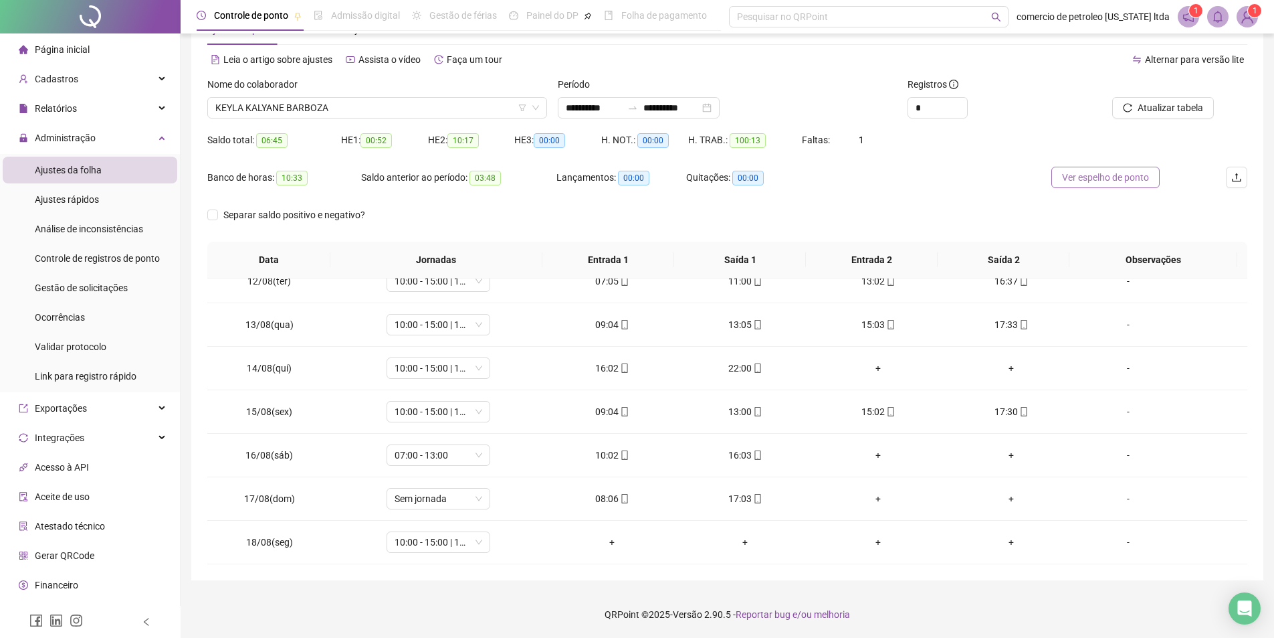
click at [1109, 172] on span "Ver espelho de ponto" at bounding box center [1105, 177] width 87 height 15
click at [416, 506] on span "Sem jornada" at bounding box center [439, 498] width 88 height 20
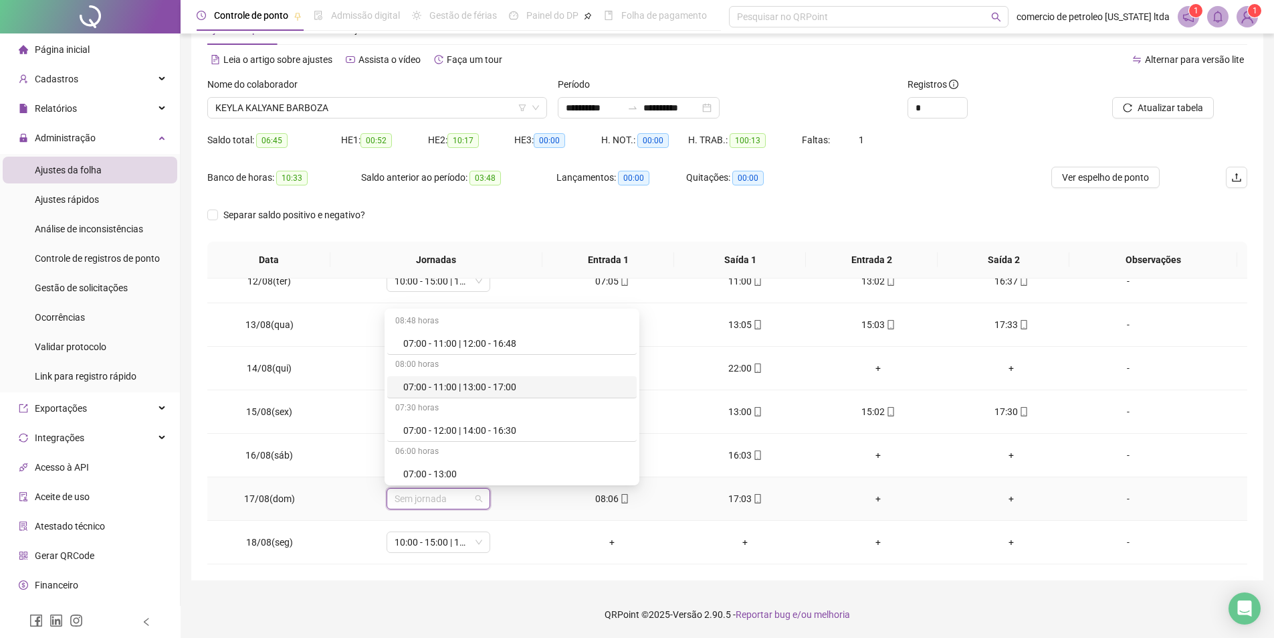
click at [439, 384] on div "07:00 - 11:00 | 13:00 - 17:00" at bounding box center [515, 386] width 225 height 15
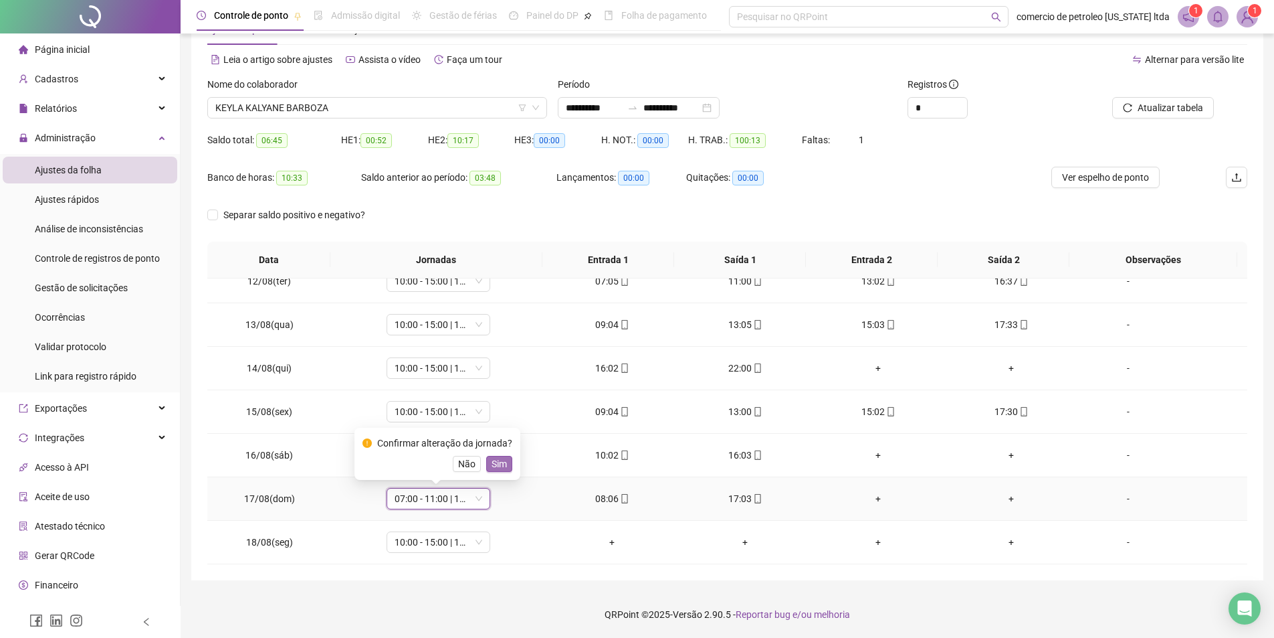
click at [495, 464] on span "Sim" at bounding box center [499, 463] width 15 height 15
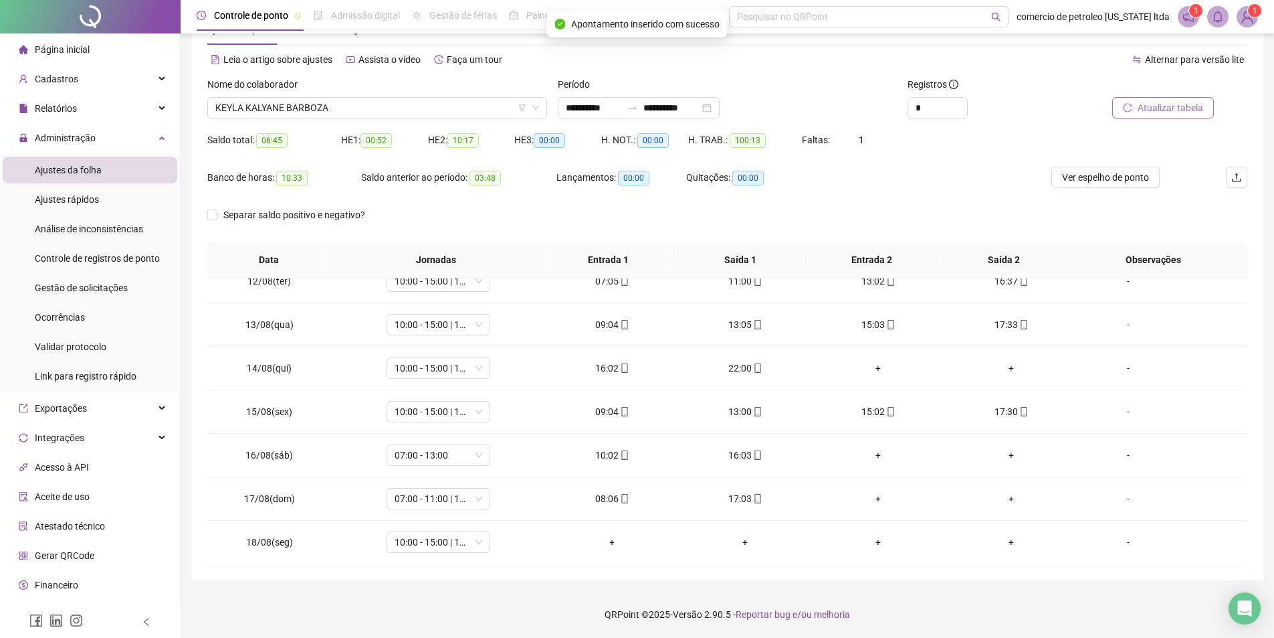
click at [1185, 102] on span "Atualizar tabela" at bounding box center [1171, 107] width 66 height 15
click at [1113, 174] on span "Ver espelho de ponto" at bounding box center [1105, 177] width 87 height 15
drag, startPoint x: 358, startPoint y: 110, endPoint x: 330, endPoint y: 111, distance: 28.1
click at [357, 110] on span "KEYLA KALYANE BARBOZA" at bounding box center [377, 108] width 324 height 20
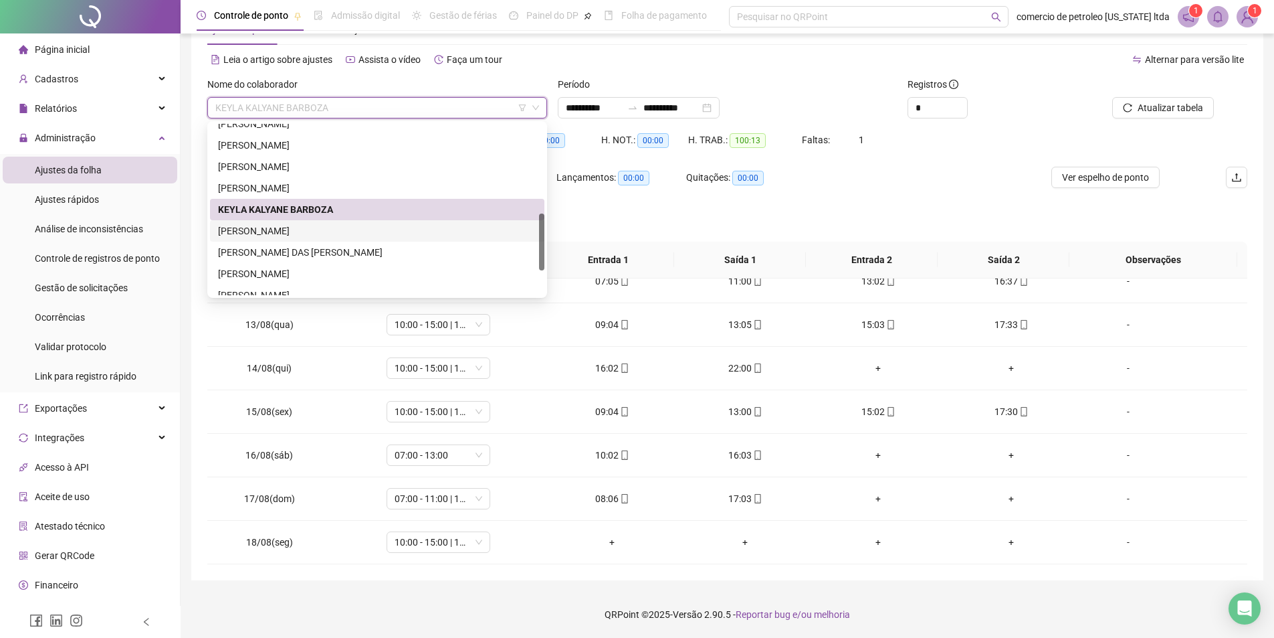
click at [259, 231] on div "LUCAS TOMAZ DE ALENCAR SOUSA" at bounding box center [377, 230] width 318 height 15
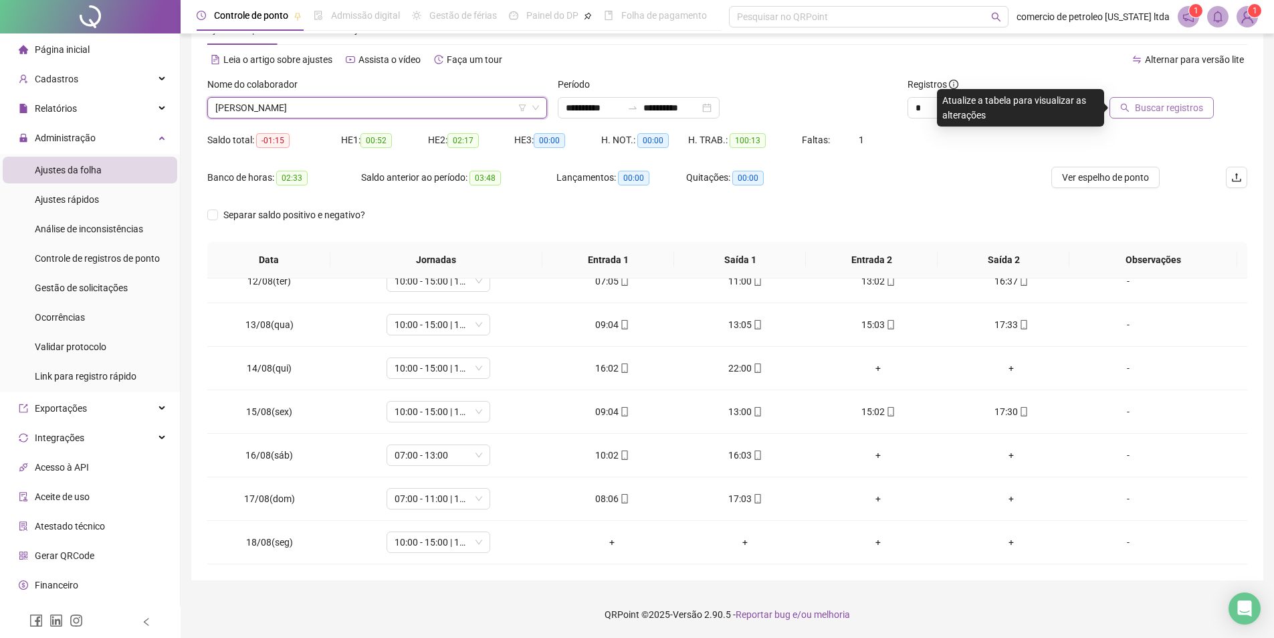
click at [1169, 111] on span "Buscar registros" at bounding box center [1169, 107] width 68 height 15
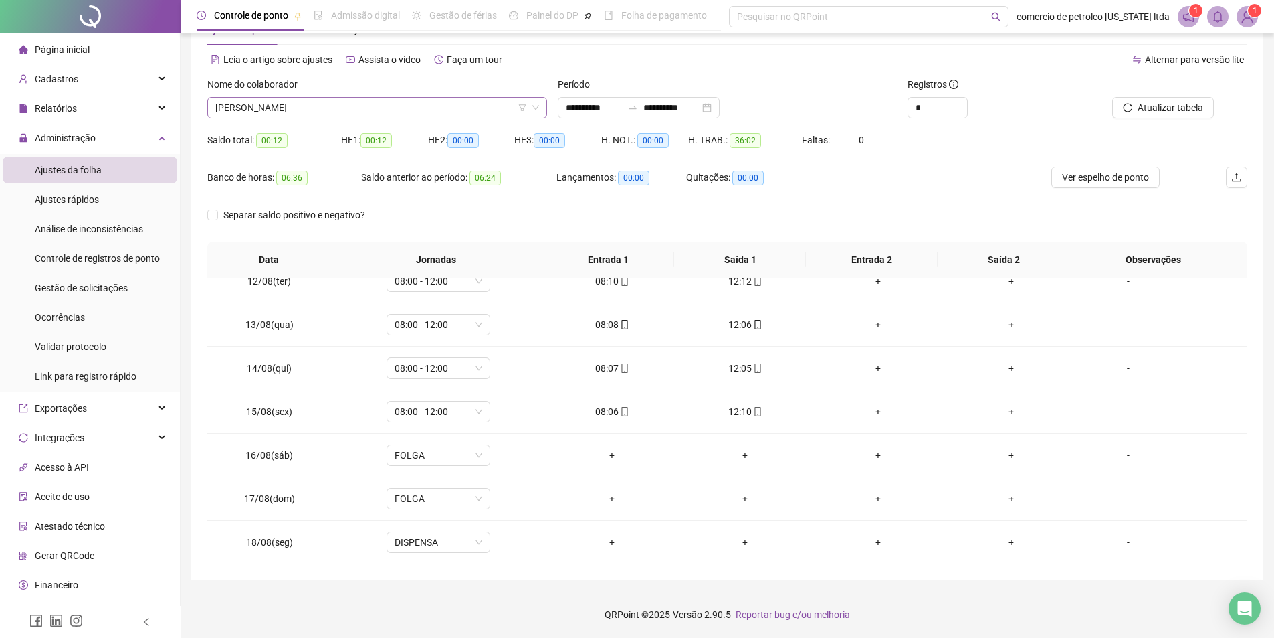
click at [402, 110] on span "LUCAS TOMAZ DE ALENCAR SOUSA" at bounding box center [377, 108] width 324 height 20
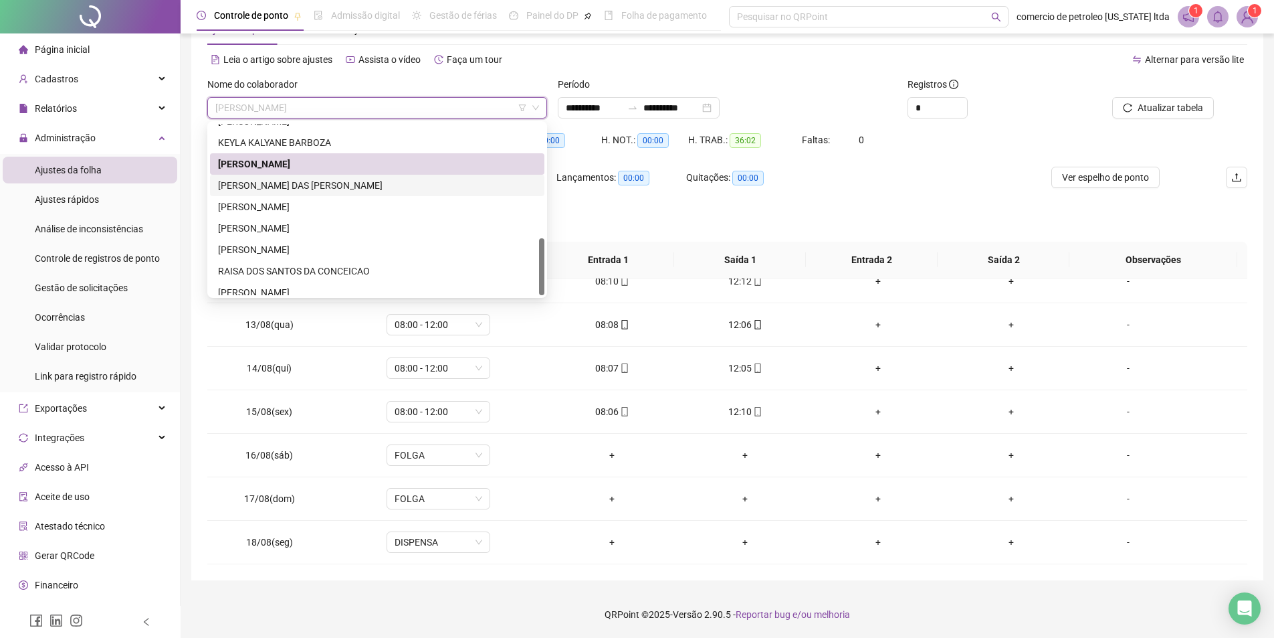
scroll to position [343, 0]
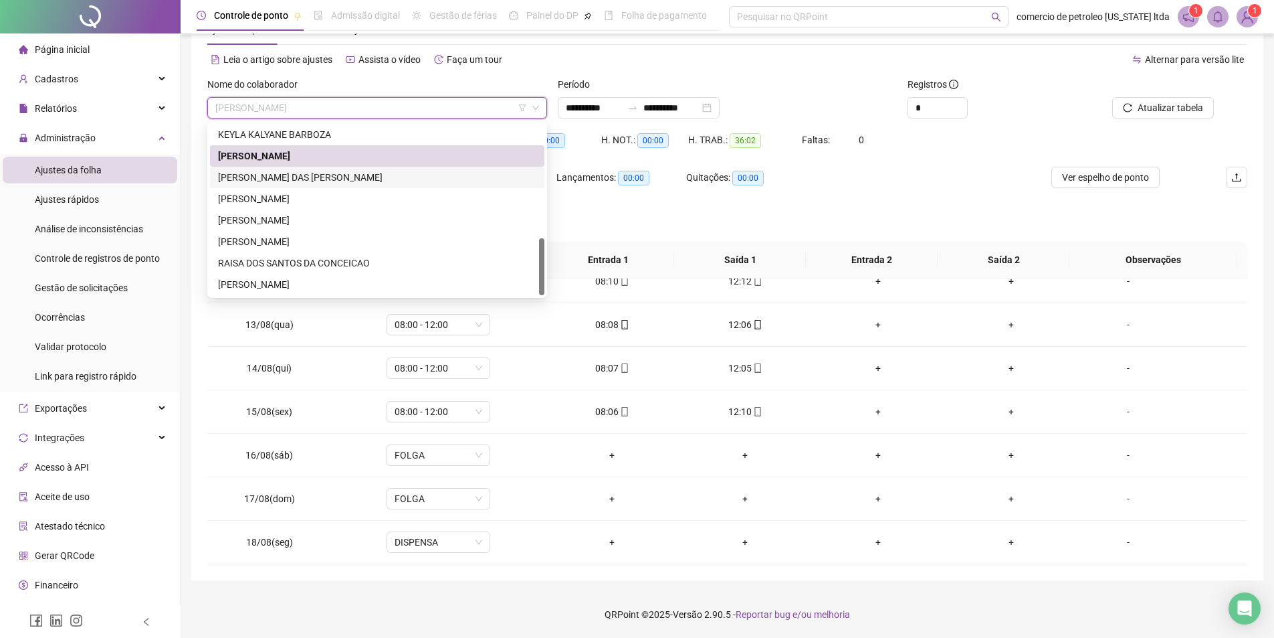
click at [288, 179] on div "MARIA DAS DORES DA CRUZ SILVA" at bounding box center [377, 177] width 318 height 15
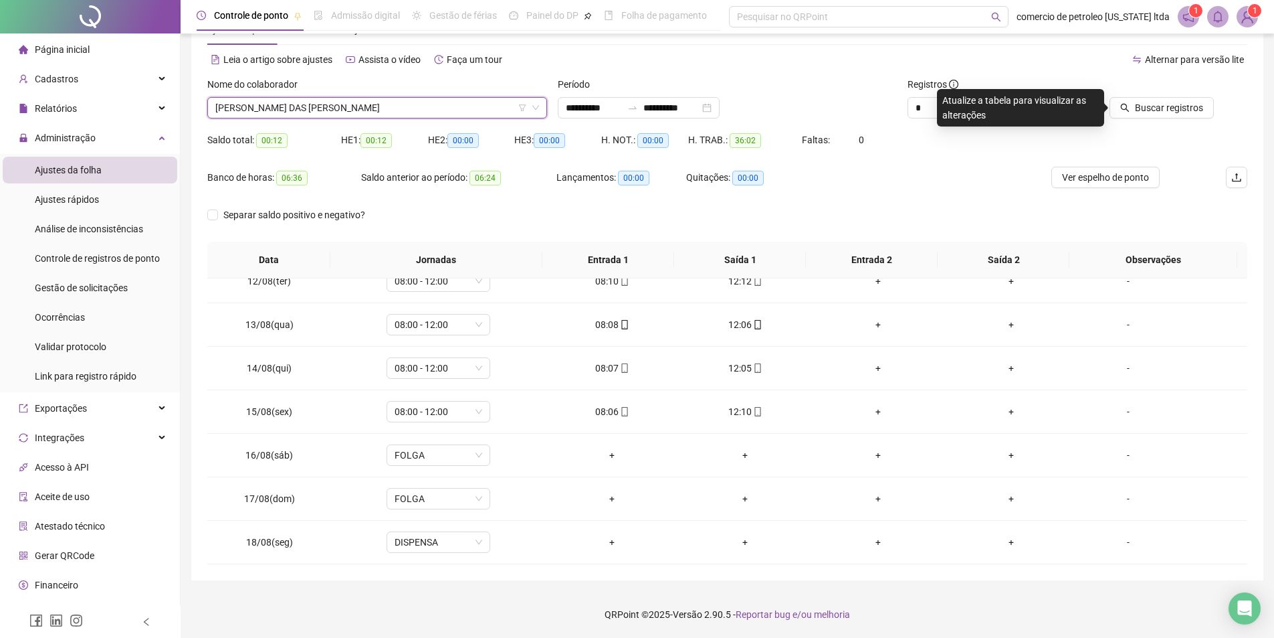
click at [383, 112] on span "MARIA DAS DORES DA CRUZ SILVA" at bounding box center [377, 108] width 324 height 20
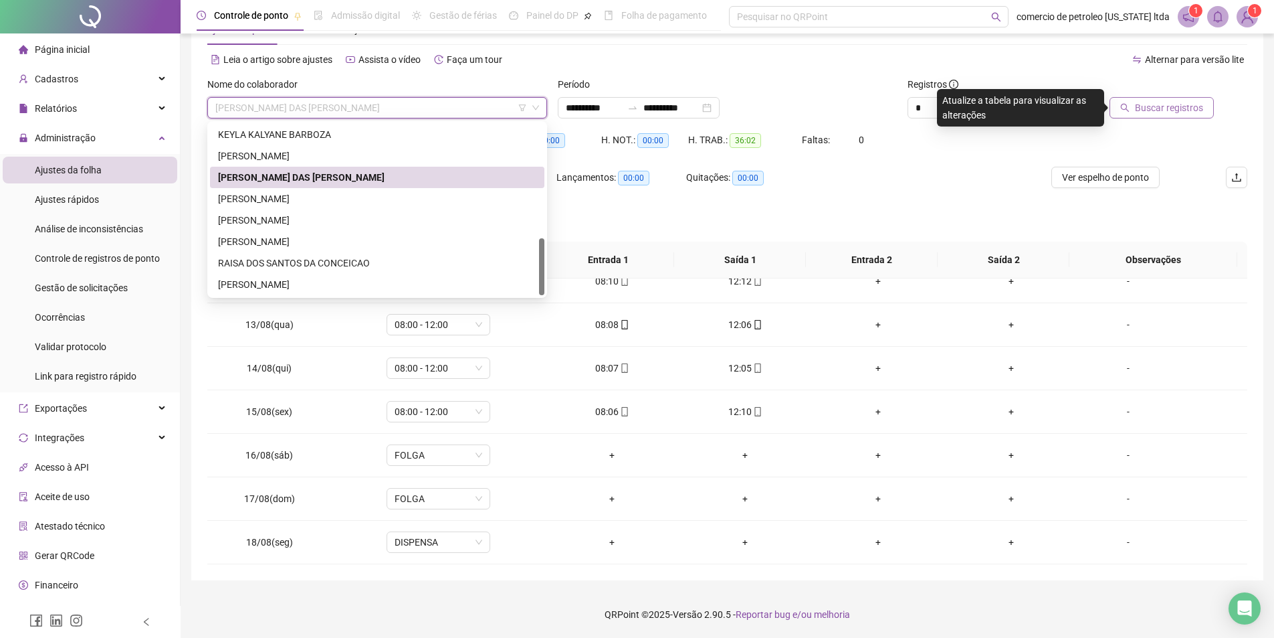
click at [1153, 108] on span "Buscar registros" at bounding box center [1169, 107] width 68 height 15
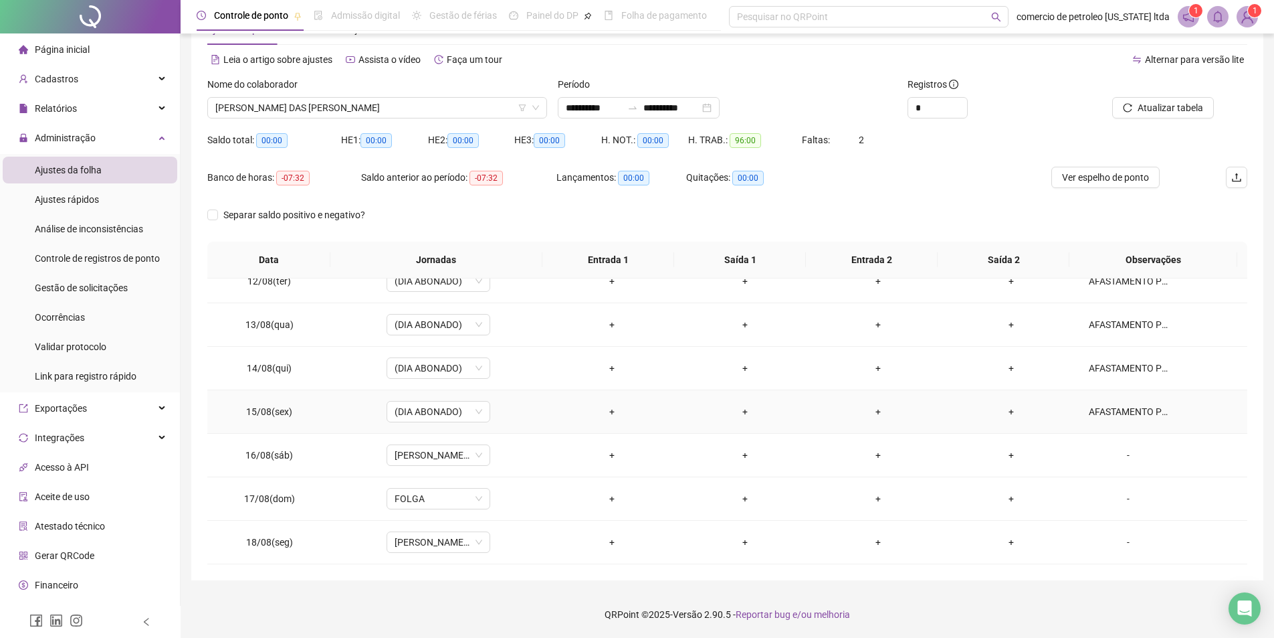
click at [1118, 410] on div "AFASTAMENTO PELO INSS. NOVO ATESTADO EM 07/08/25 REFERENTE A 60 DIAS. RETORNO E…" at bounding box center [1128, 411] width 79 height 15
type textarea "**********"
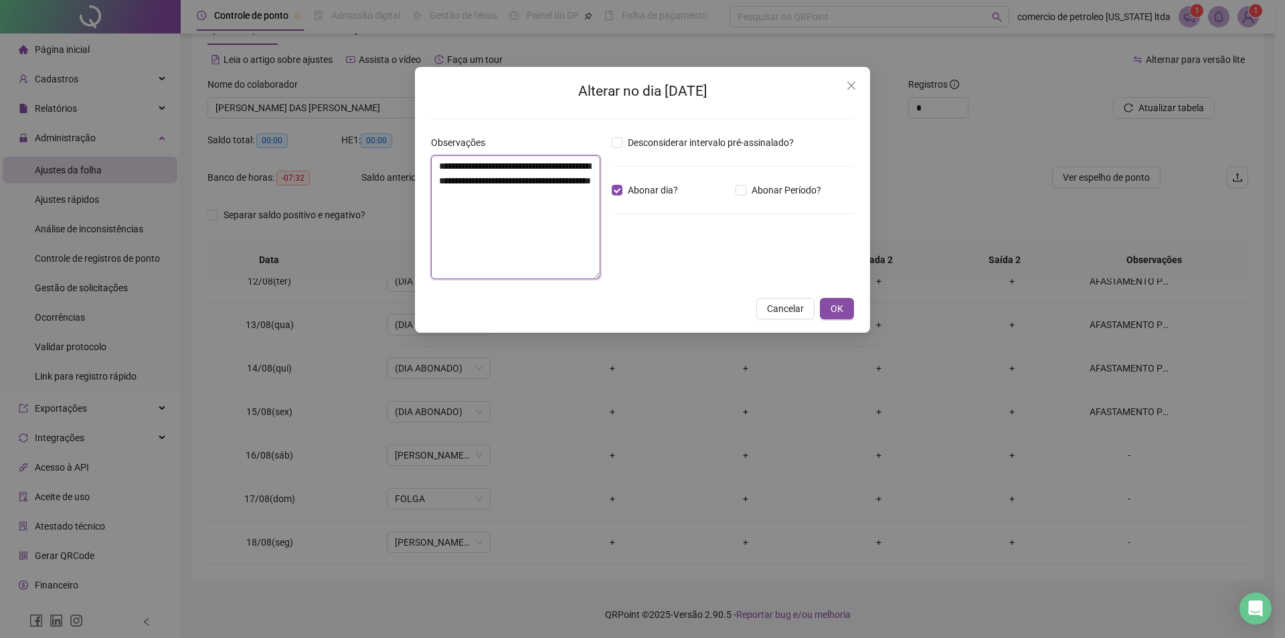
drag, startPoint x: 496, startPoint y: 214, endPoint x: 426, endPoint y: 150, distance: 94.7
click at [427, 149] on div "**********" at bounding box center [515, 212] width 181 height 155
click at [915, 325] on div "**********" at bounding box center [642, 319] width 1285 height 638
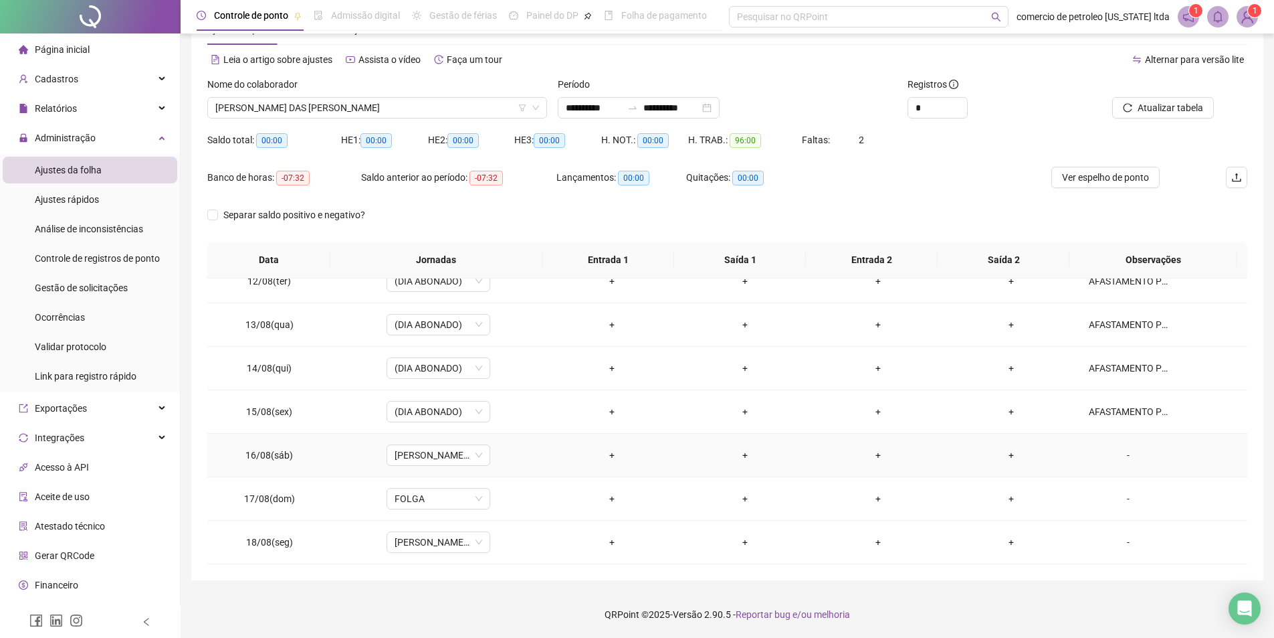
click at [1117, 450] on div "-" at bounding box center [1128, 455] width 79 height 15
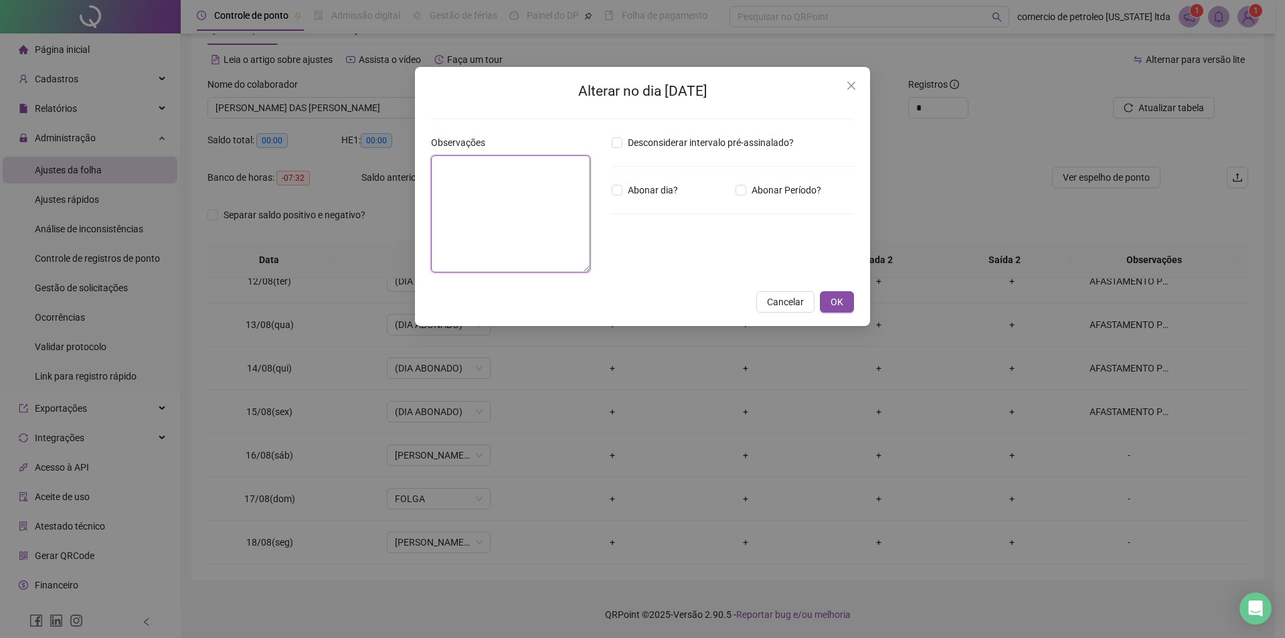
click at [545, 190] on textarea at bounding box center [510, 213] width 159 height 117
paste textarea "**********"
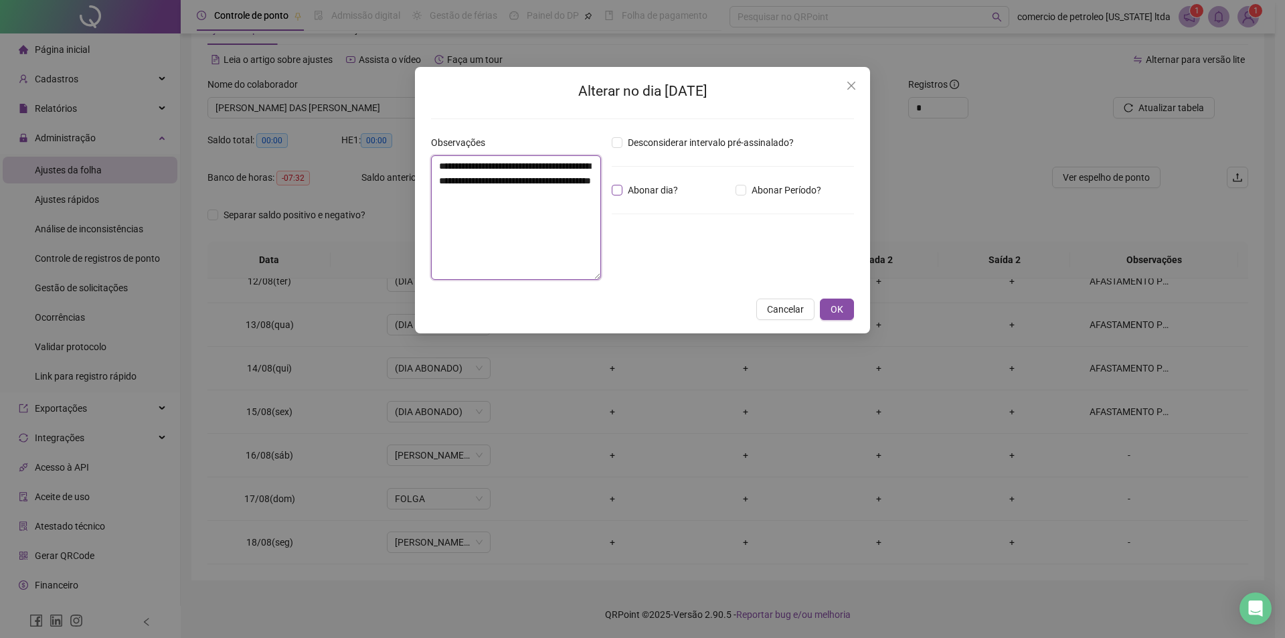
type textarea "**********"
click at [835, 309] on span "OK" at bounding box center [836, 309] width 13 height 15
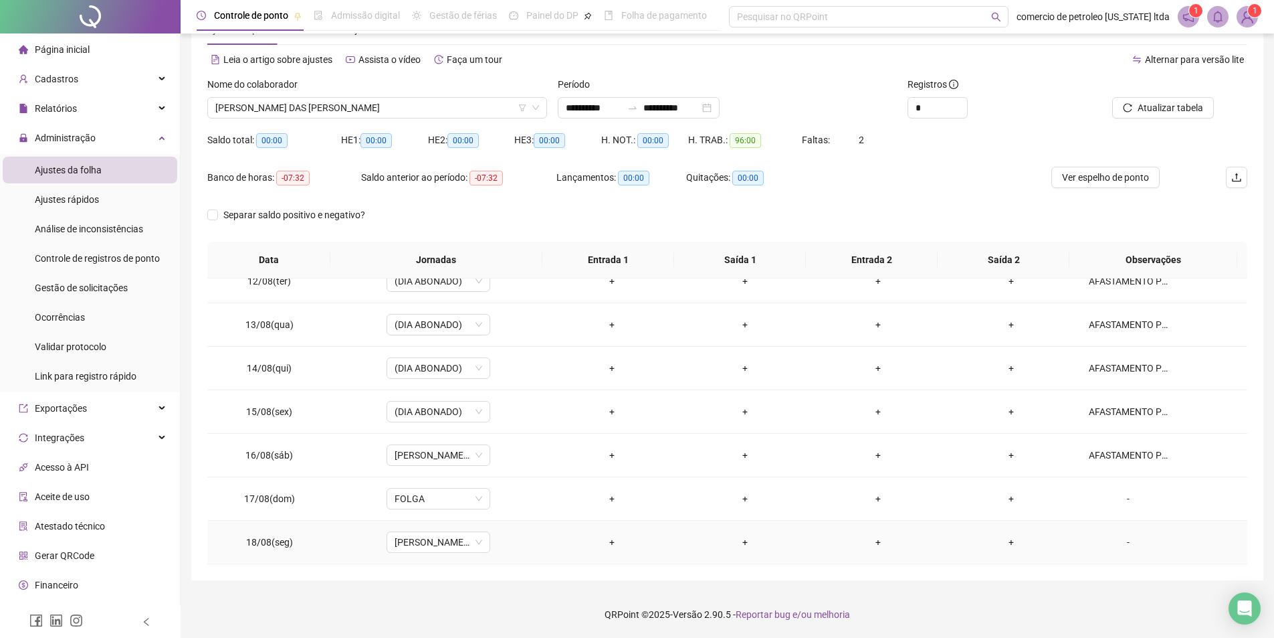
click at [1121, 543] on div "-" at bounding box center [1128, 542] width 79 height 15
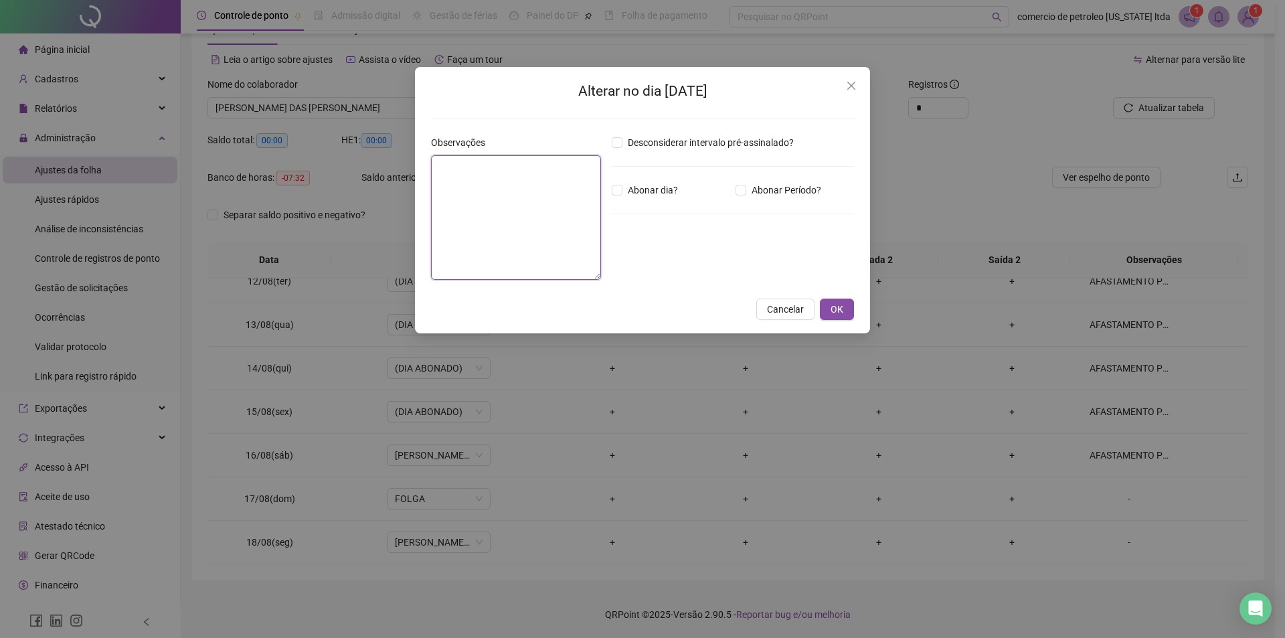
click at [500, 171] on textarea at bounding box center [516, 217] width 170 height 124
paste textarea "**********"
type textarea "**********"
click at [837, 312] on span "OK" at bounding box center [836, 309] width 13 height 15
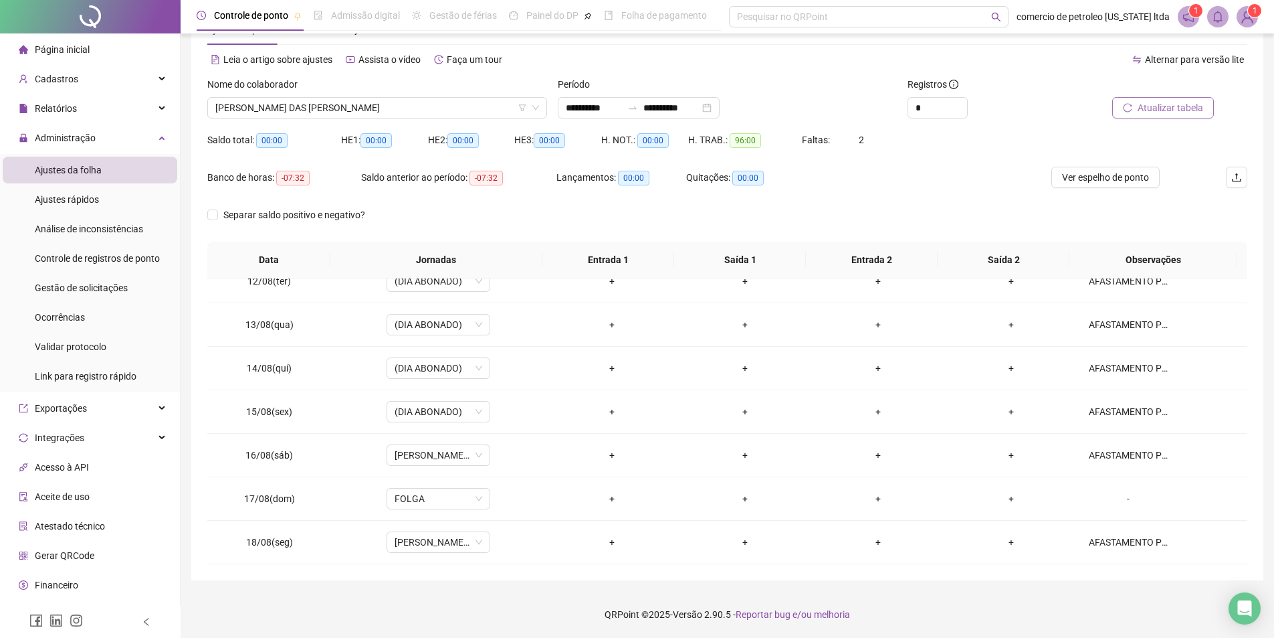
click at [1179, 98] on button "Atualizar tabela" at bounding box center [1164, 107] width 102 height 21
click at [1078, 177] on span "Ver espelho de ponto" at bounding box center [1105, 177] width 87 height 15
click at [444, 103] on span "MARIA DAS DORES DA CRUZ SILVA" at bounding box center [377, 108] width 324 height 20
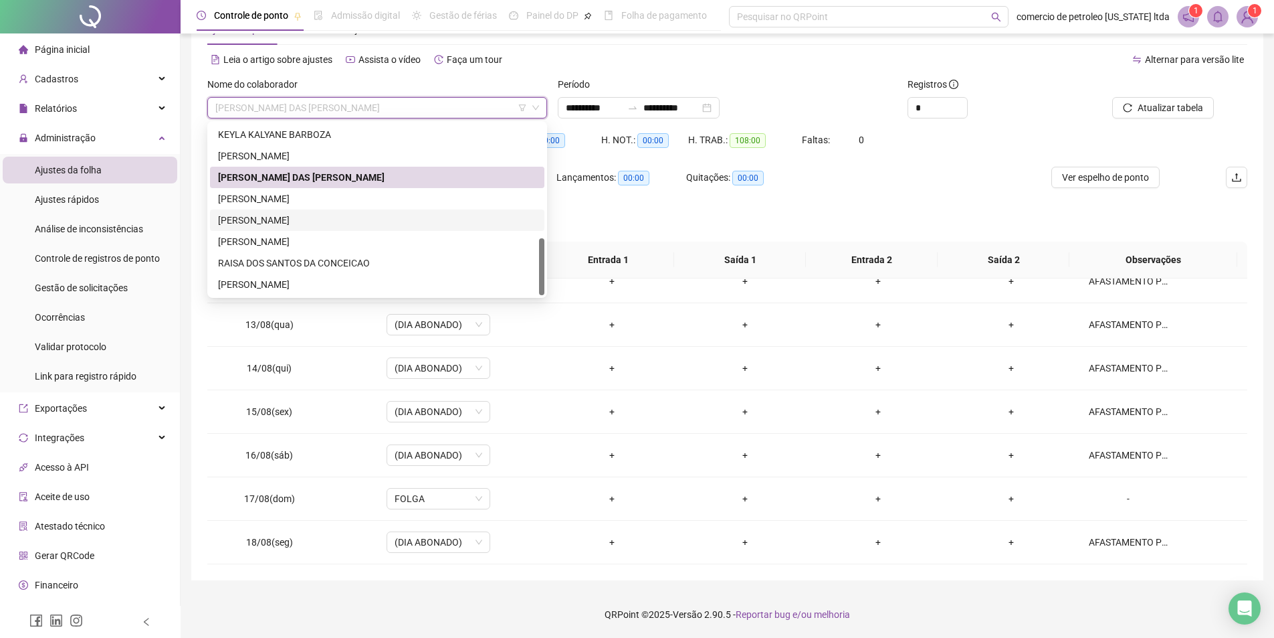
click at [331, 220] on div "PEDRO HENRIQUE MENEZES BRITO" at bounding box center [377, 220] width 318 height 15
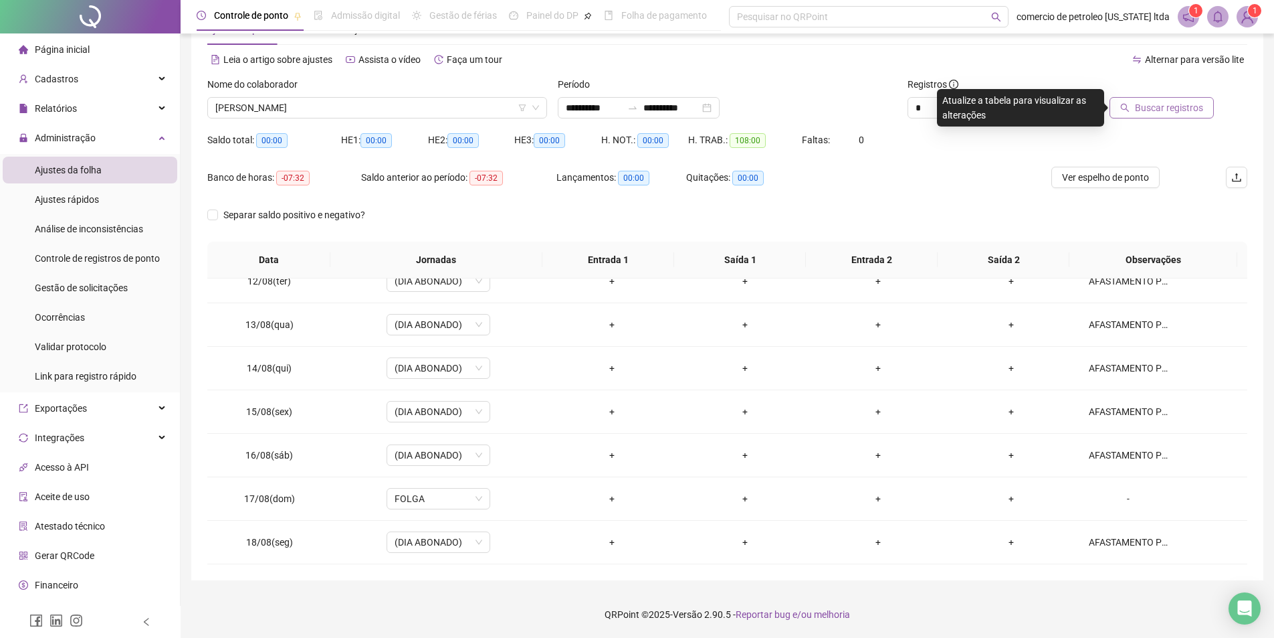
click at [1194, 103] on span "Buscar registros" at bounding box center [1169, 107] width 68 height 15
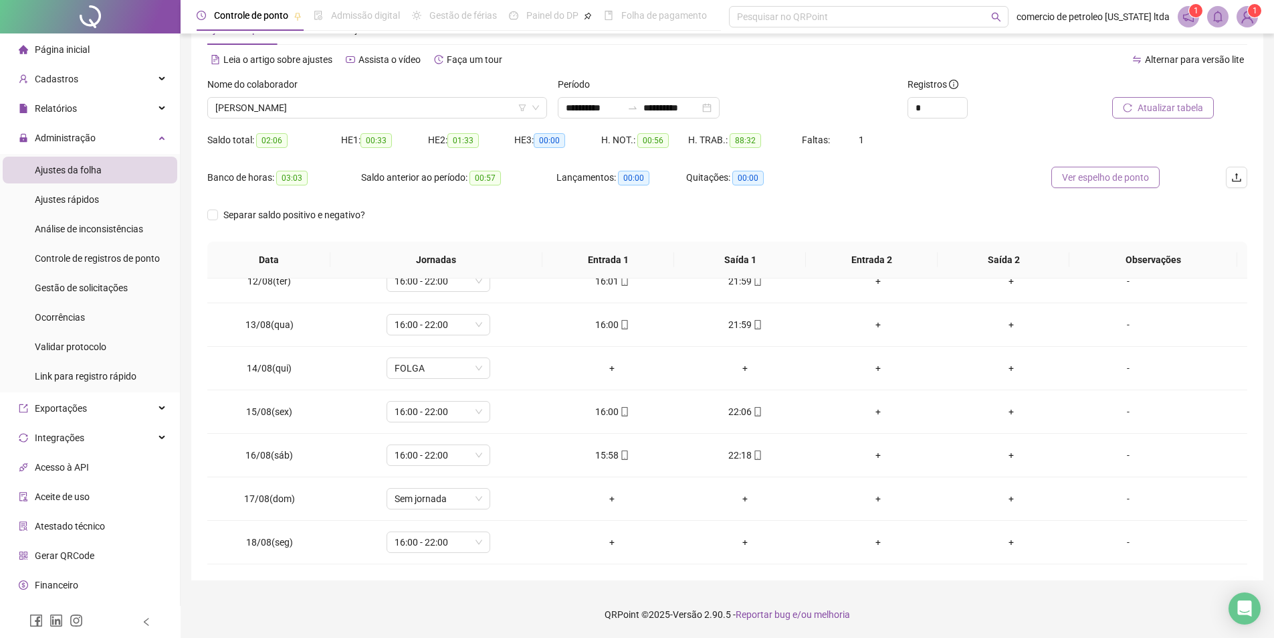
click at [1082, 179] on span "Ver espelho de ponto" at bounding box center [1105, 177] width 87 height 15
click at [391, 114] on span "PEDRO HENRIQUE MENEZES BRITO" at bounding box center [377, 108] width 324 height 20
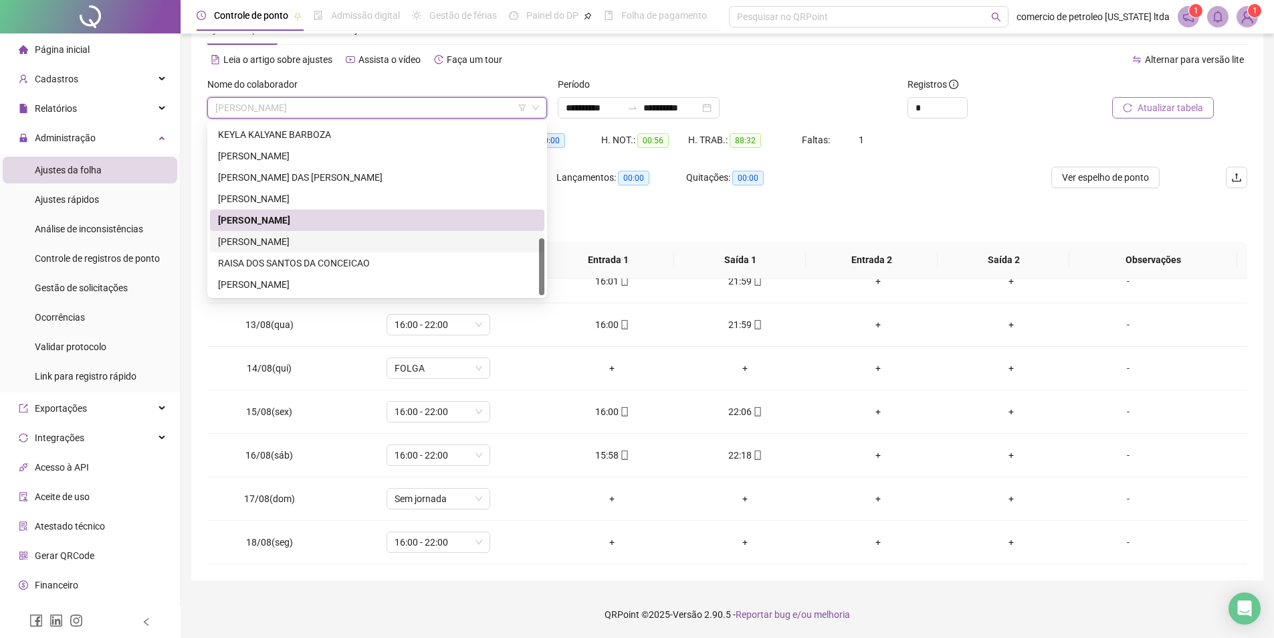
click at [285, 238] on div "PEDRO WLADIMIR DO NASCIMENTO SILVA" at bounding box center [377, 241] width 318 height 15
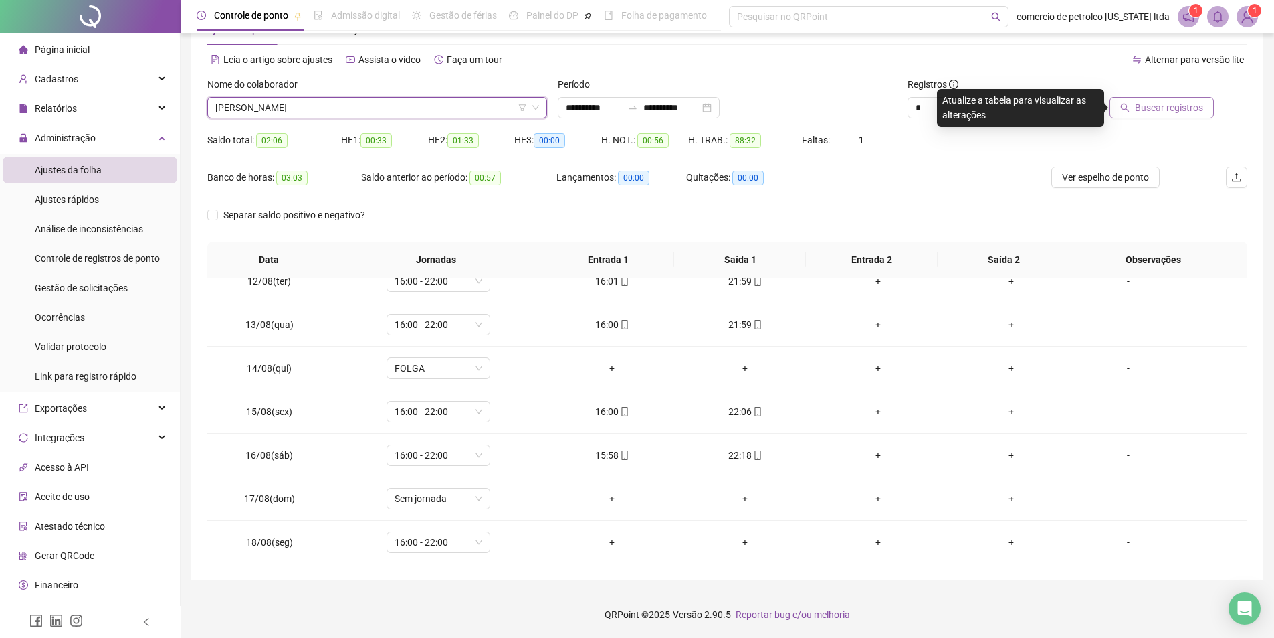
click at [1181, 101] on span "Buscar registros" at bounding box center [1169, 107] width 68 height 15
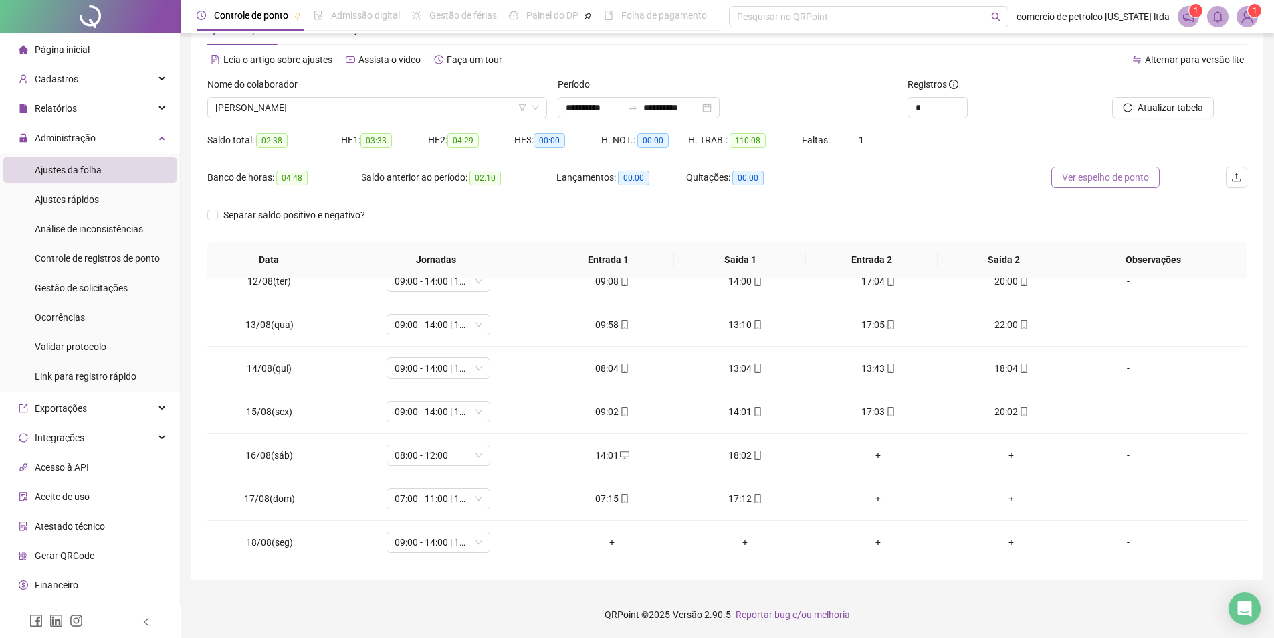
click at [1094, 177] on span "Ver espelho de ponto" at bounding box center [1105, 177] width 87 height 15
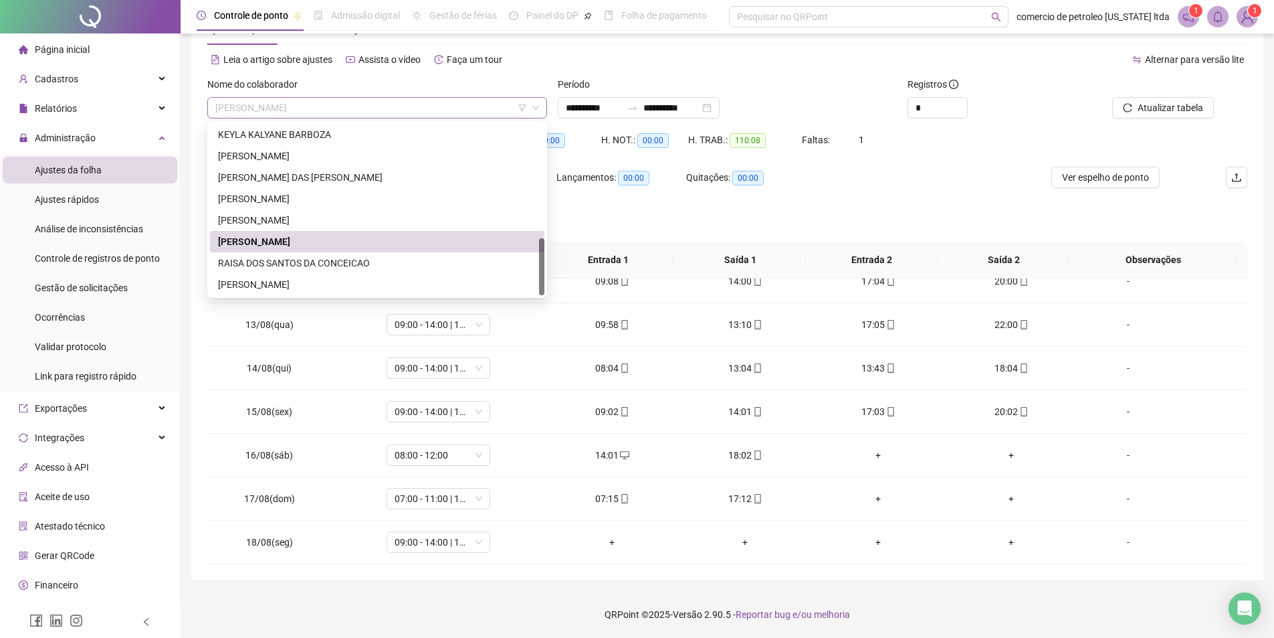
click at [423, 111] on span "PEDRO WLADIMIR DO NASCIMENTO SILVA" at bounding box center [377, 108] width 324 height 20
click at [308, 260] on div "RAISA DOS SANTOS DA CONCEICAO" at bounding box center [377, 263] width 318 height 15
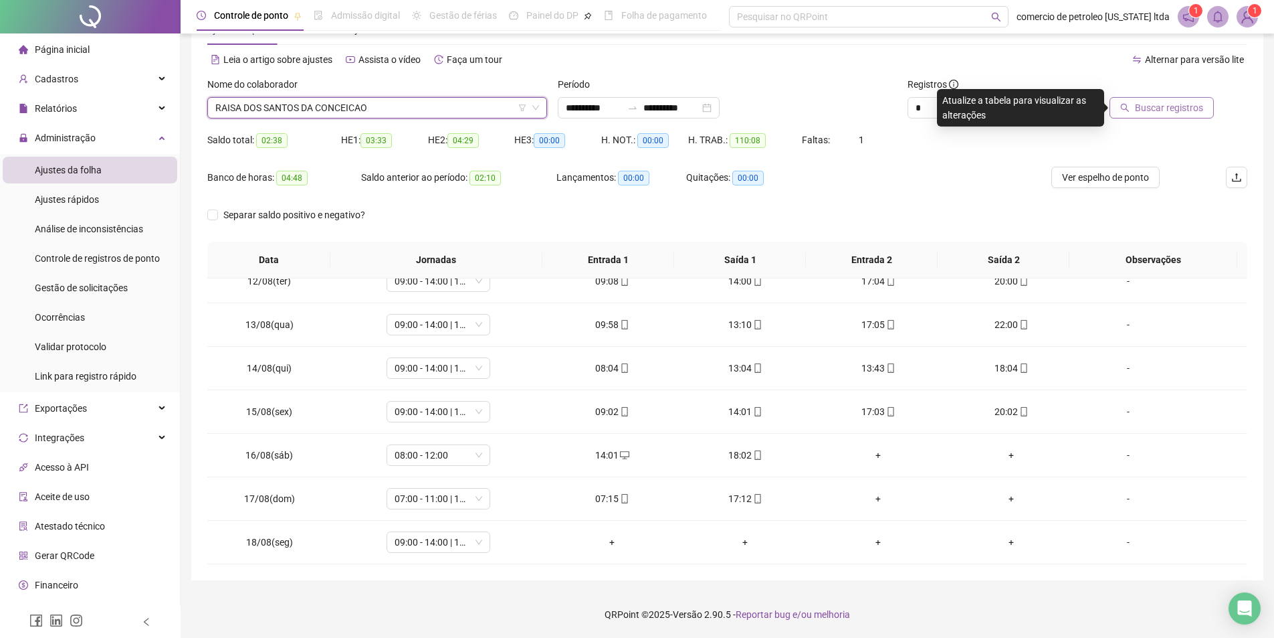
click at [1175, 108] on span "Buscar registros" at bounding box center [1169, 107] width 68 height 15
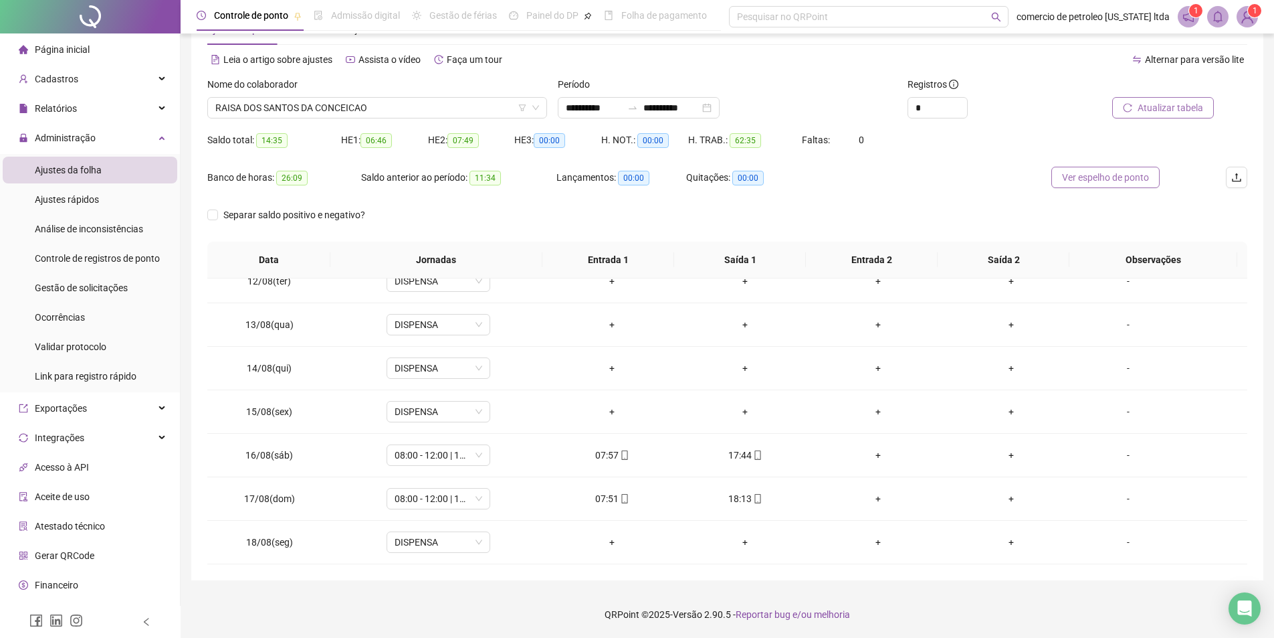
click at [1114, 173] on span "Ver espelho de ponto" at bounding box center [1105, 177] width 87 height 15
click at [385, 93] on div "Nome do colaborador" at bounding box center [377, 87] width 340 height 20
click at [381, 104] on span "RAISA DOS SANTOS DA CONCEICAO" at bounding box center [377, 108] width 324 height 20
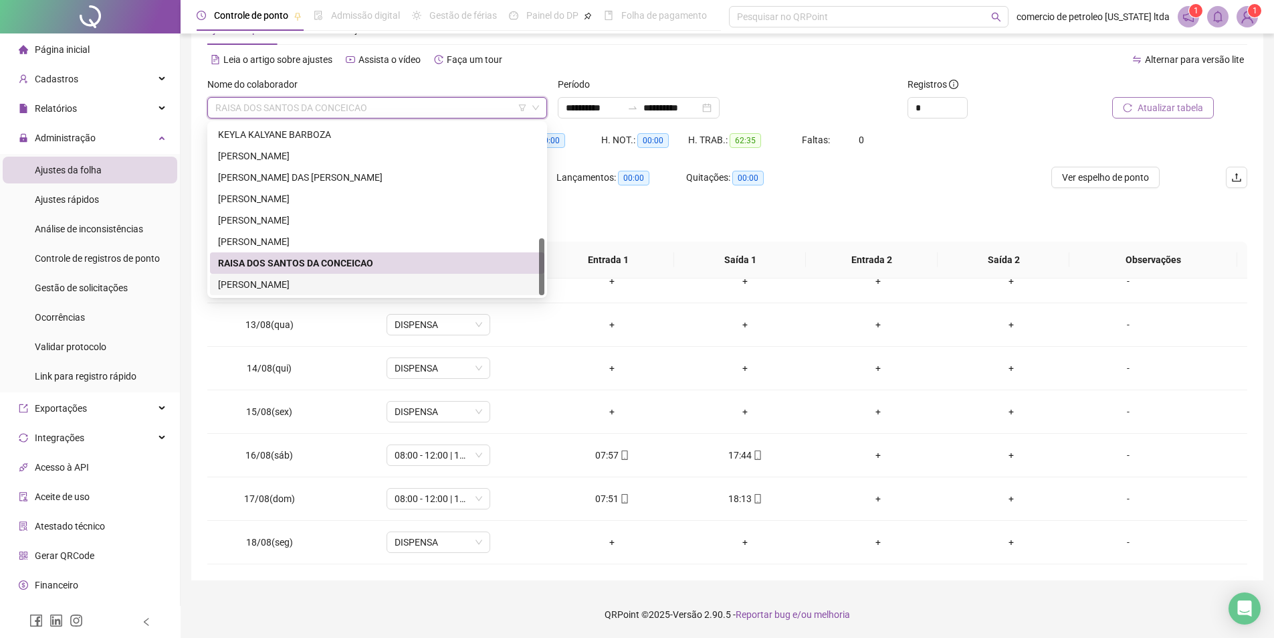
click at [266, 288] on div "VANIELSON DO NASCIMENTO SOUZA" at bounding box center [377, 284] width 318 height 15
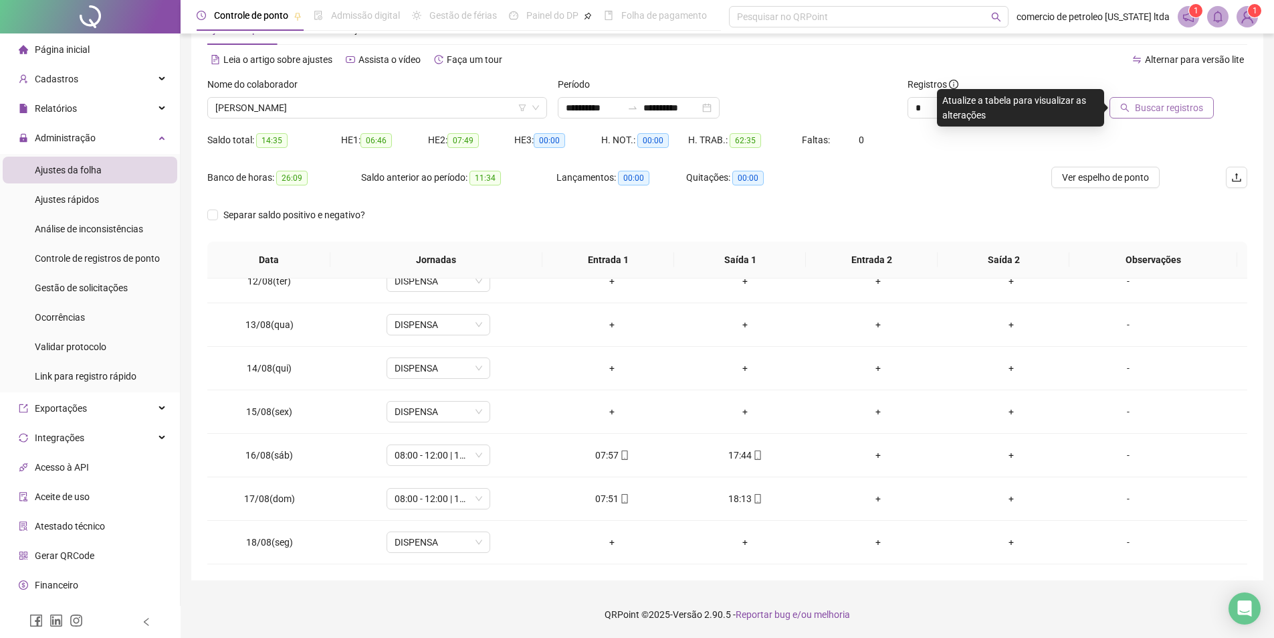
click at [1182, 107] on span "Buscar registros" at bounding box center [1169, 107] width 68 height 15
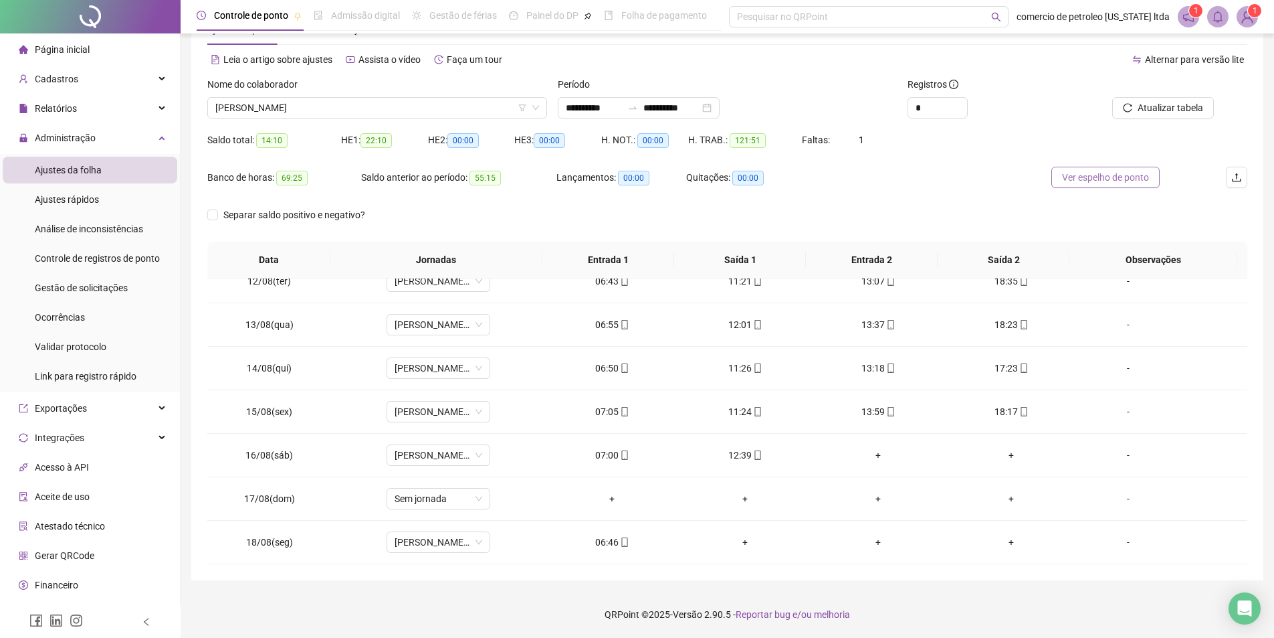
click at [1095, 176] on span "Ver espelho de ponto" at bounding box center [1105, 177] width 87 height 15
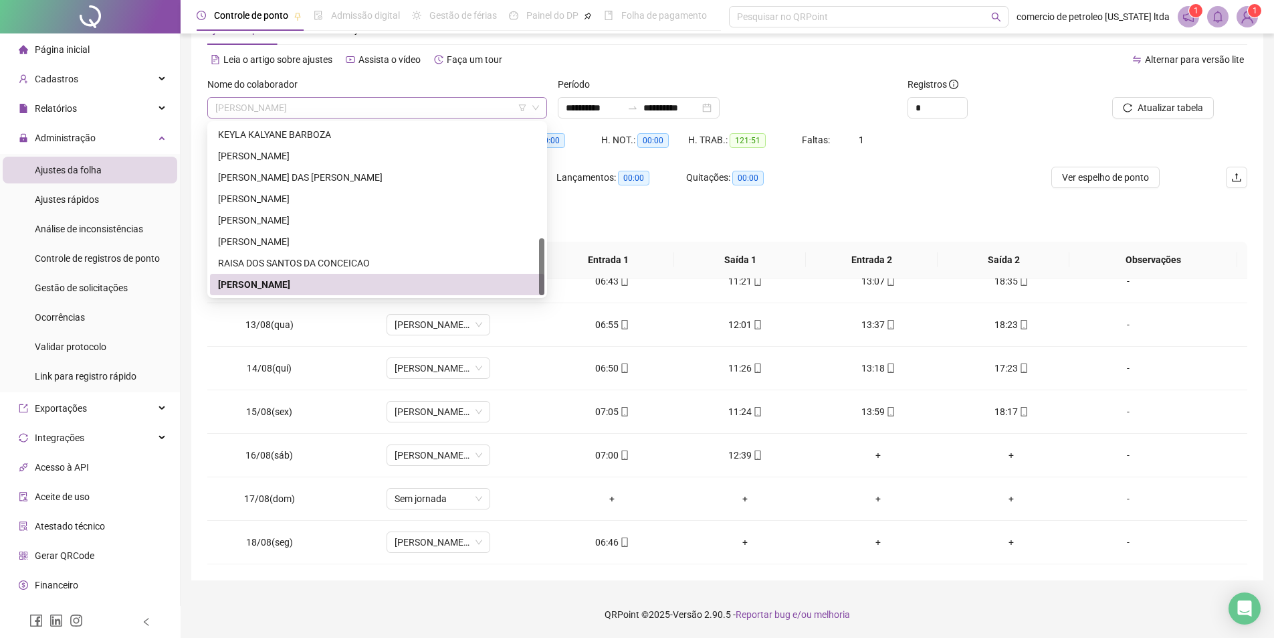
click at [430, 105] on span "VANIELSON DO NASCIMENTO SOUZA" at bounding box center [377, 108] width 324 height 20
click at [306, 286] on div "VANIELSON DO NASCIMENTO SOUZA" at bounding box center [377, 284] width 318 height 15
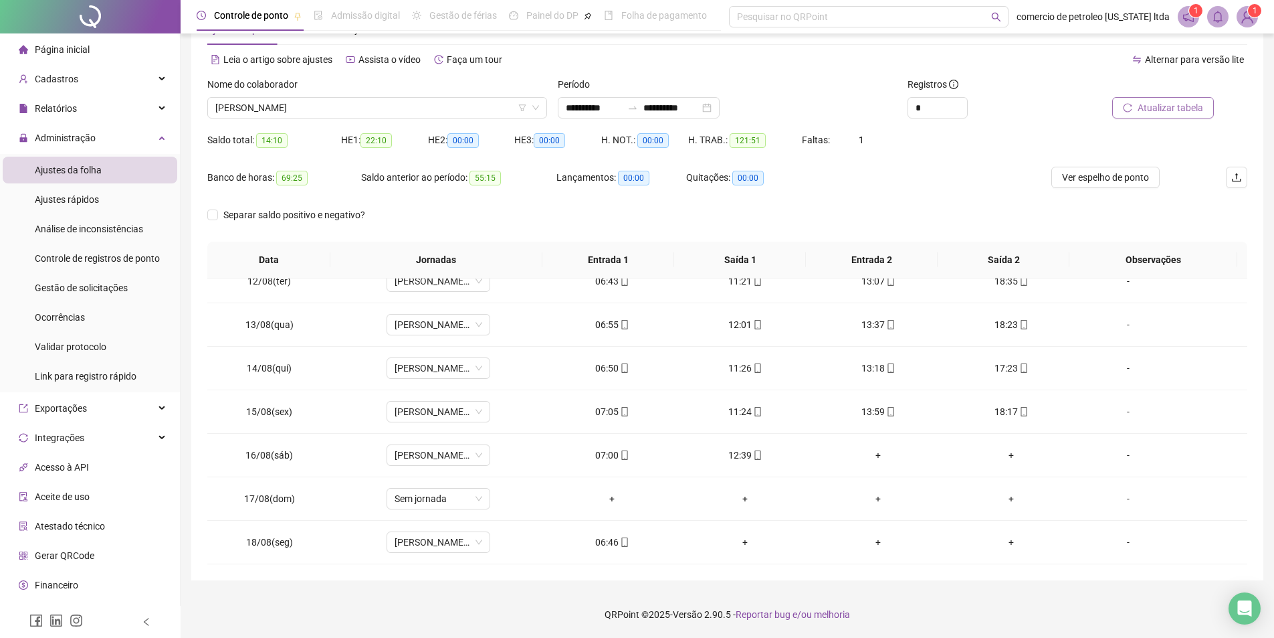
click at [1157, 103] on span "Atualizar tabela" at bounding box center [1171, 107] width 66 height 15
click at [1125, 173] on span "Ver espelho de ponto" at bounding box center [1105, 177] width 87 height 15
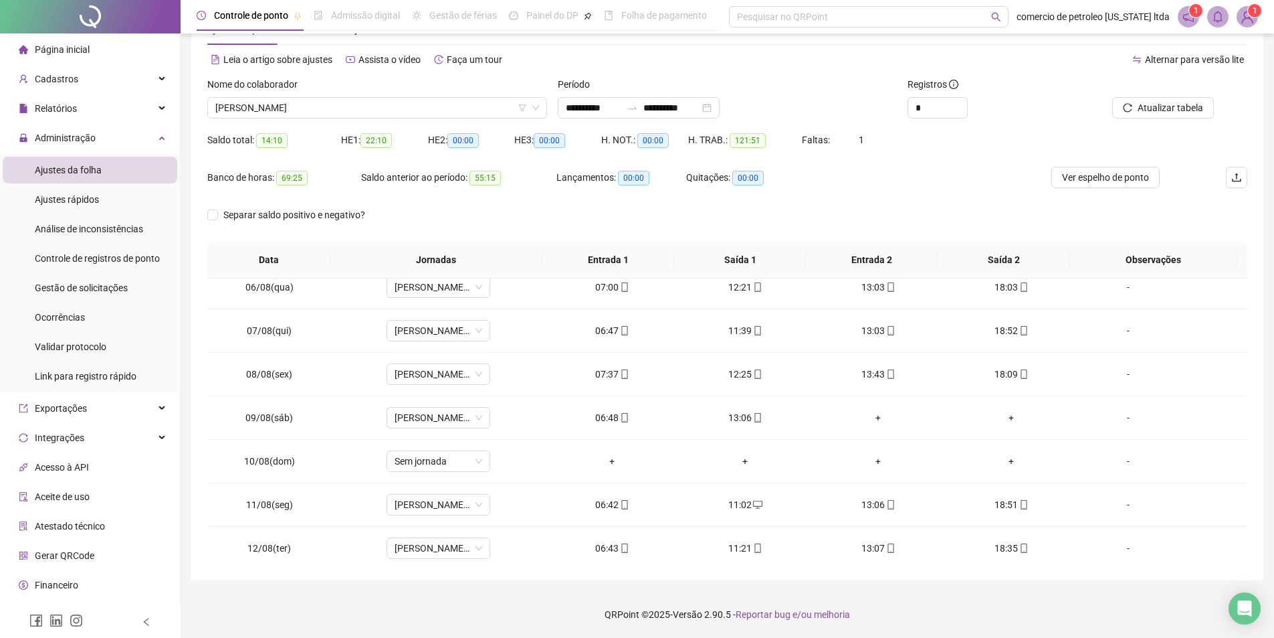
scroll to position [229, 0]
click at [412, 101] on span "VANIELSON DO NASCIMENTO SOUZA" at bounding box center [377, 108] width 324 height 20
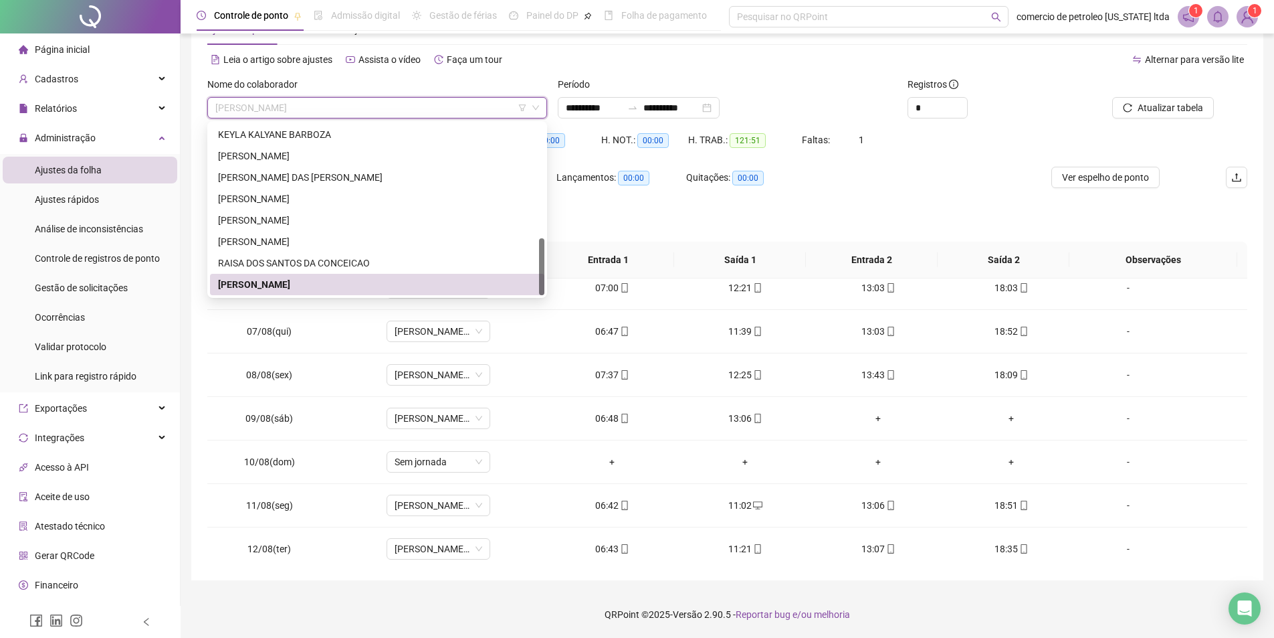
click at [352, 290] on div "VANIELSON DO NASCIMENTO SOUZA" at bounding box center [377, 284] width 318 height 15
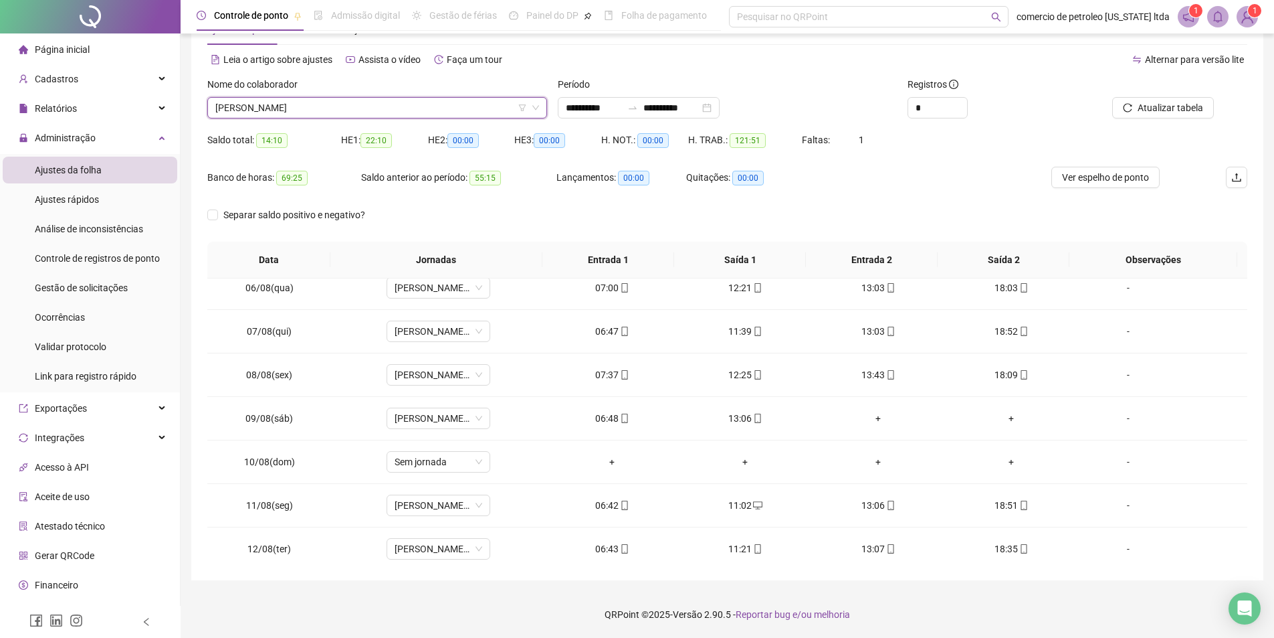
click at [400, 116] on span "VANIELSON DO NASCIMENTO SOUZA" at bounding box center [377, 108] width 324 height 20
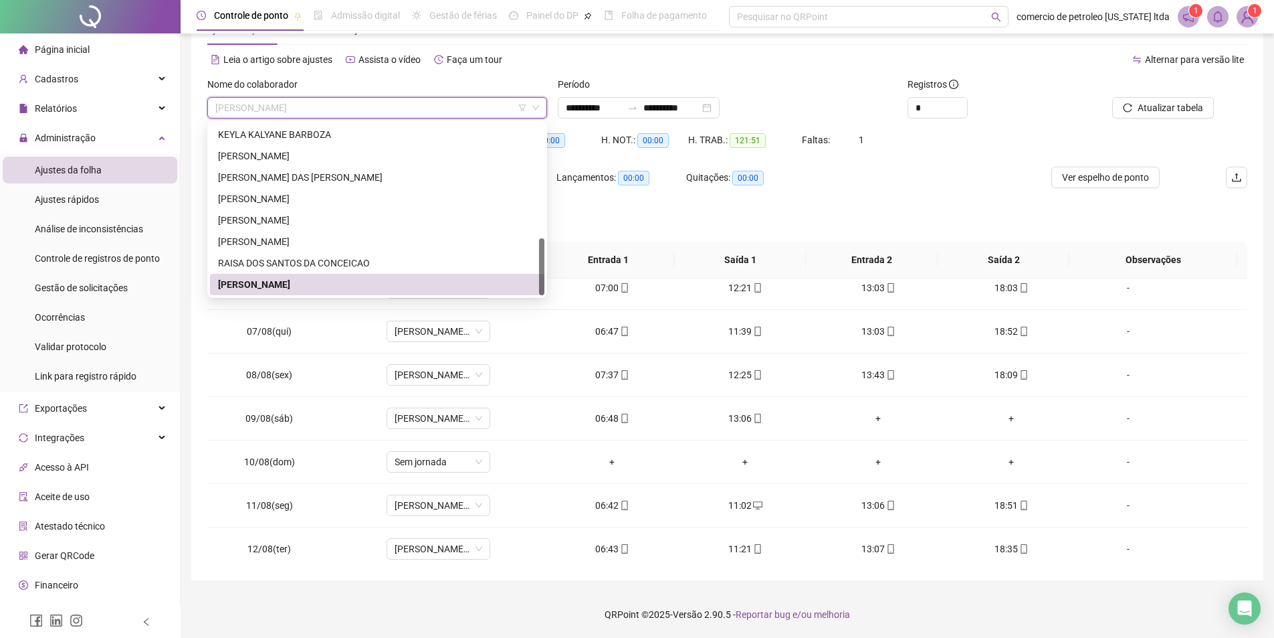
click at [399, 114] on span "VANIELSON DO NASCIMENTO SOUZA" at bounding box center [377, 108] width 324 height 20
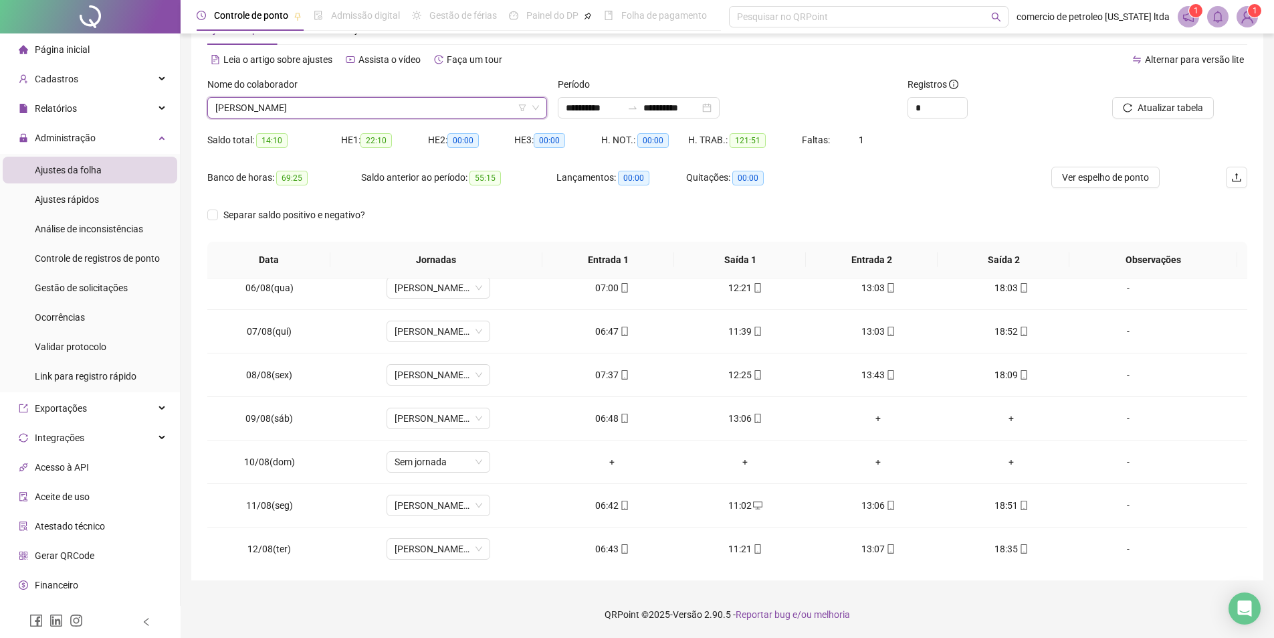
scroll to position [0, 0]
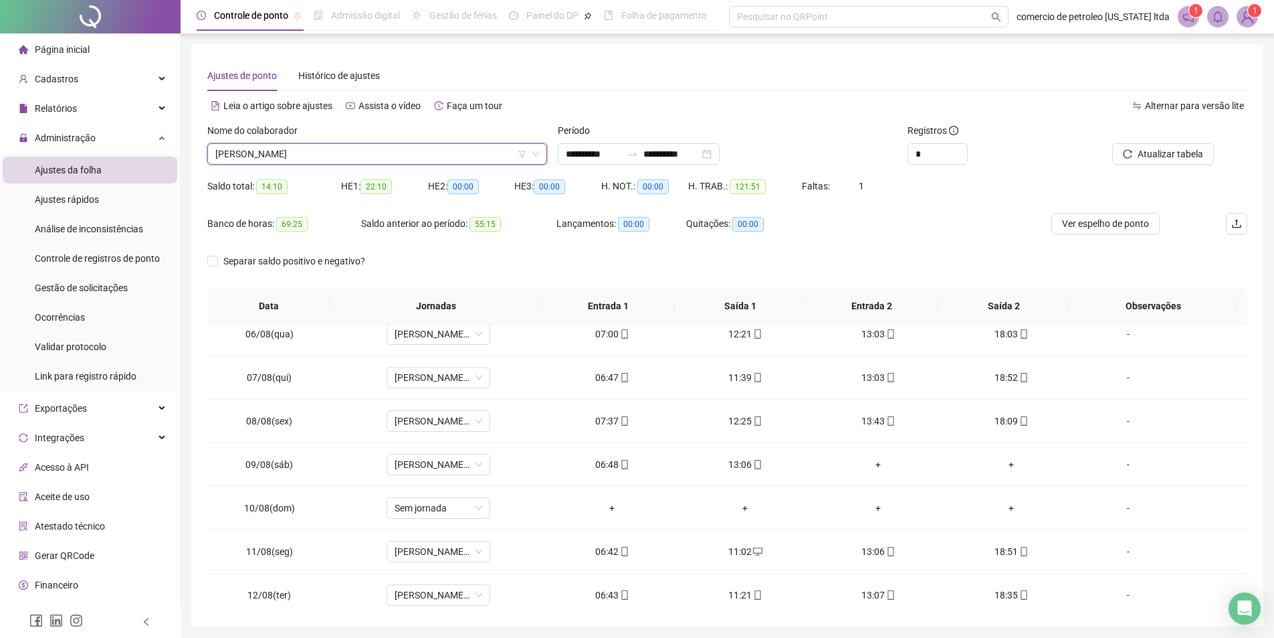
click at [406, 149] on span "VANIELSON DO NASCIMENTO SOUZA" at bounding box center [377, 154] width 324 height 20
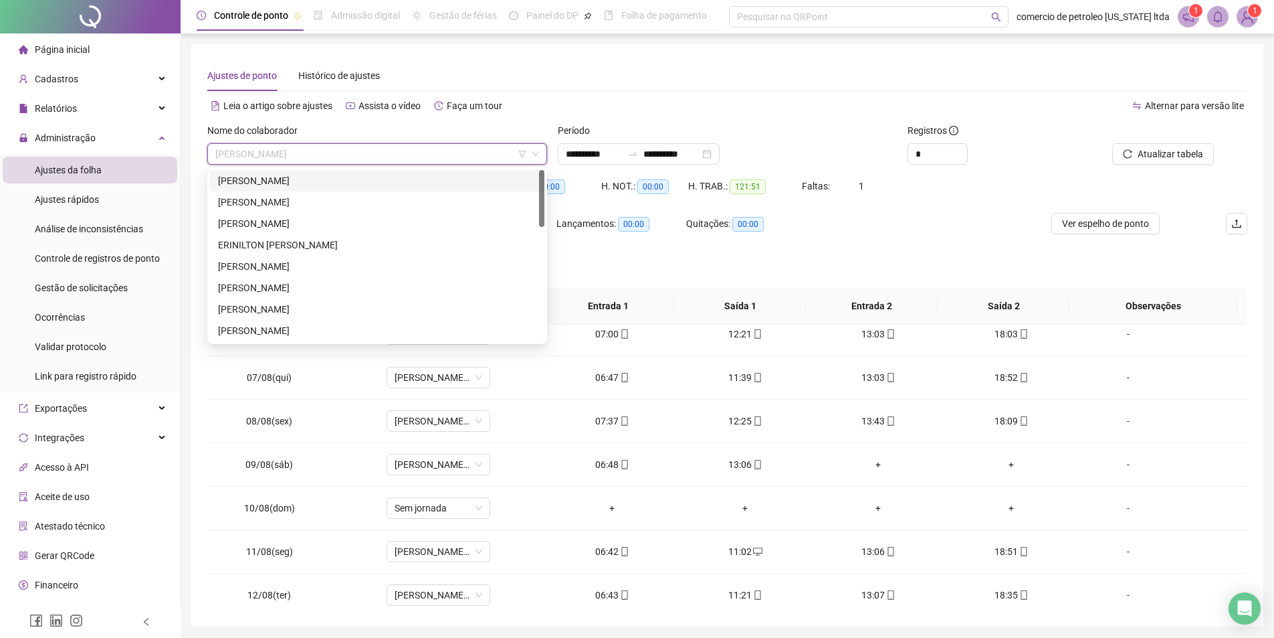
click at [395, 156] on span "VANIELSON DO NASCIMENTO SOUZA" at bounding box center [377, 154] width 324 height 20
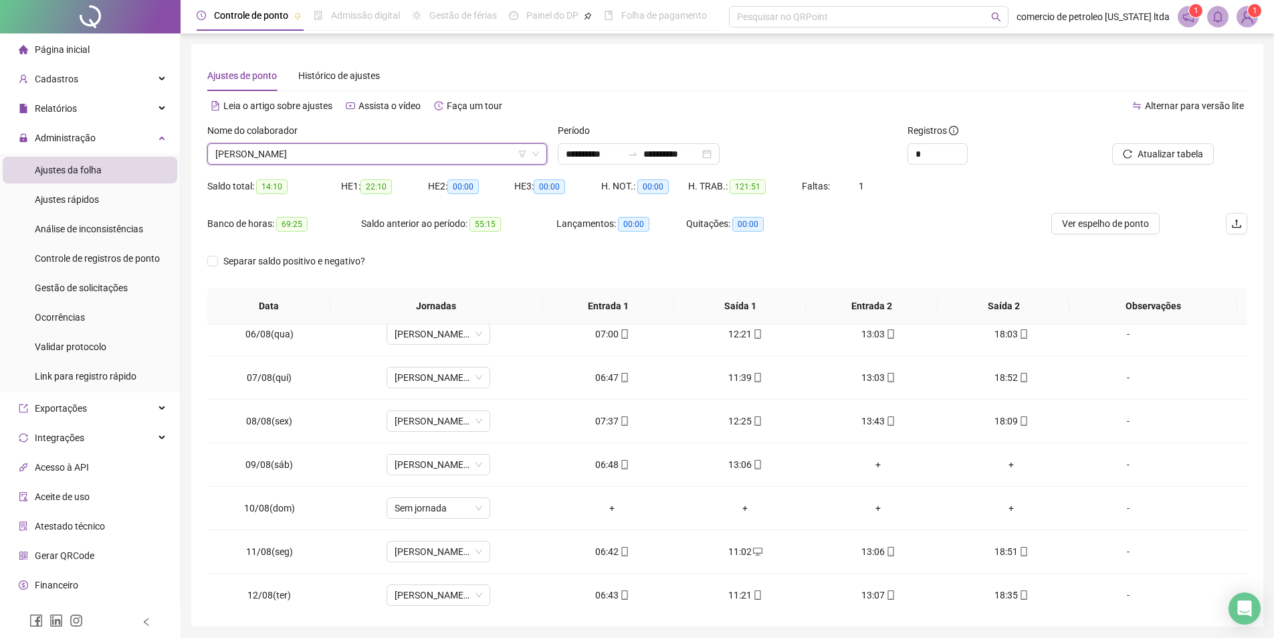
click at [501, 93] on div "**********" at bounding box center [727, 335] width 1040 height 550
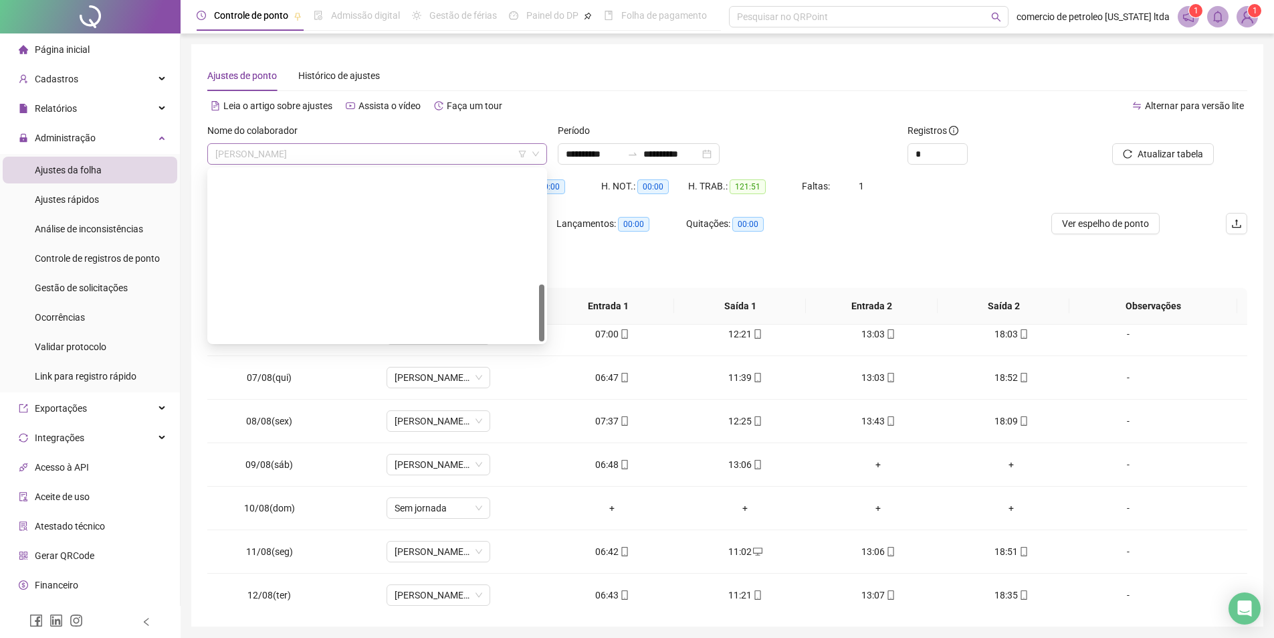
click at [438, 159] on span "VANIELSON DO NASCIMENTO SOUZA" at bounding box center [377, 154] width 324 height 20
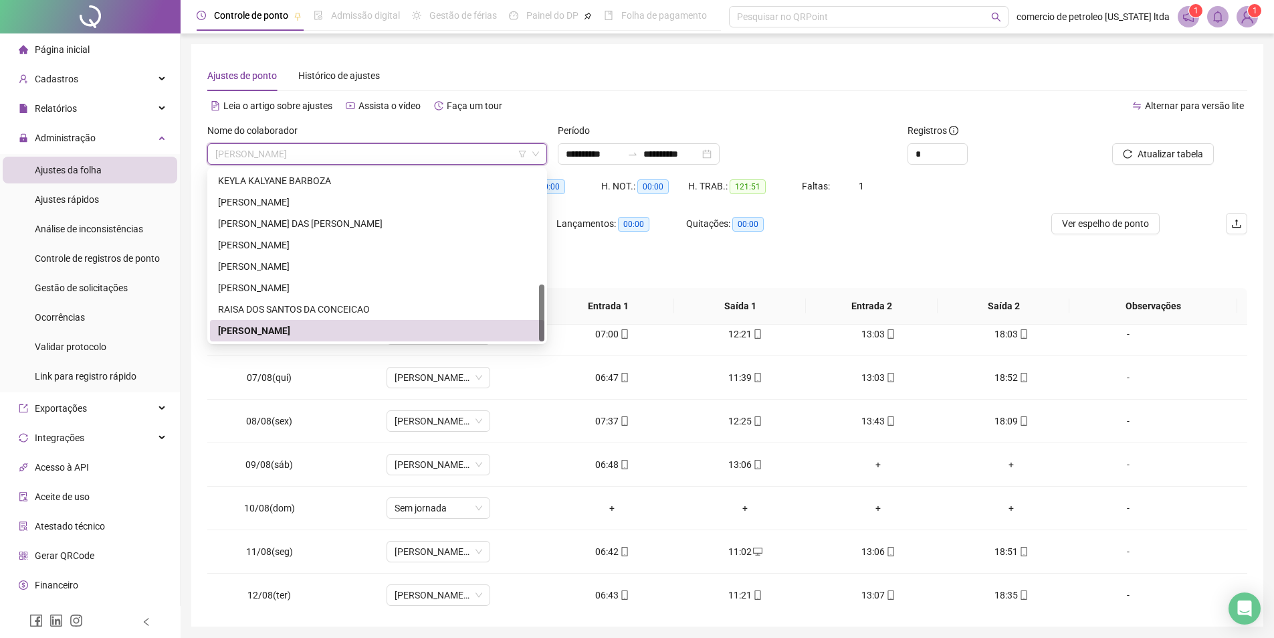
click at [434, 157] on span "VANIELSON DO NASCIMENTO SOUZA" at bounding box center [377, 154] width 324 height 20
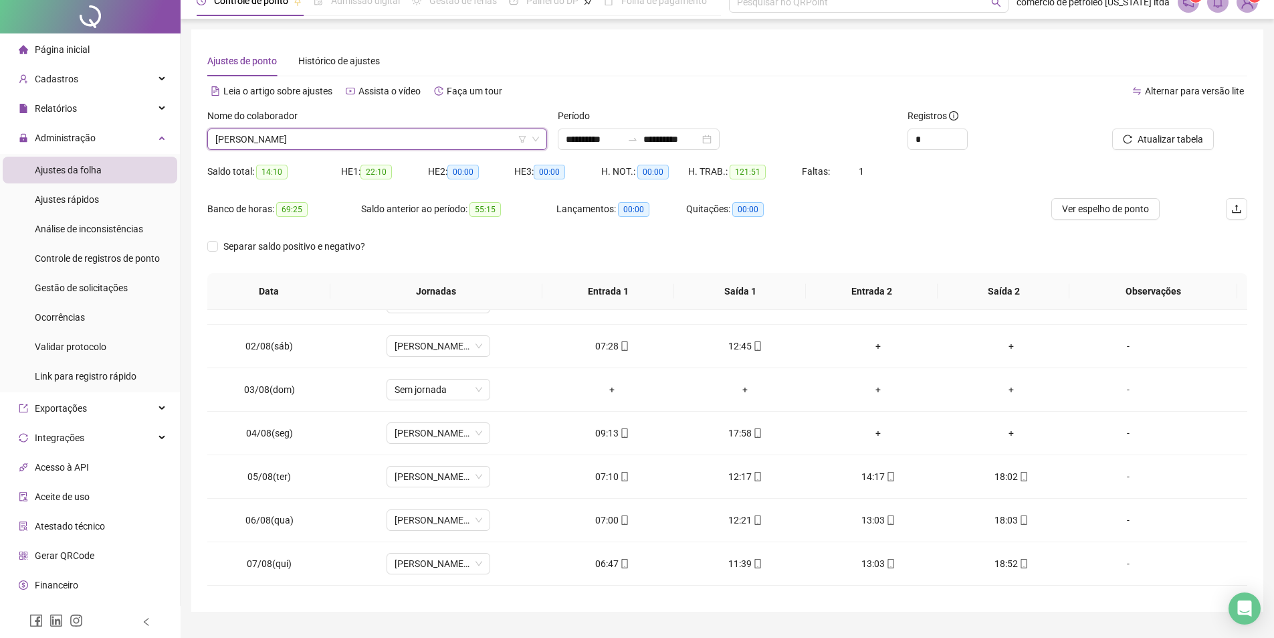
scroll to position [0, 0]
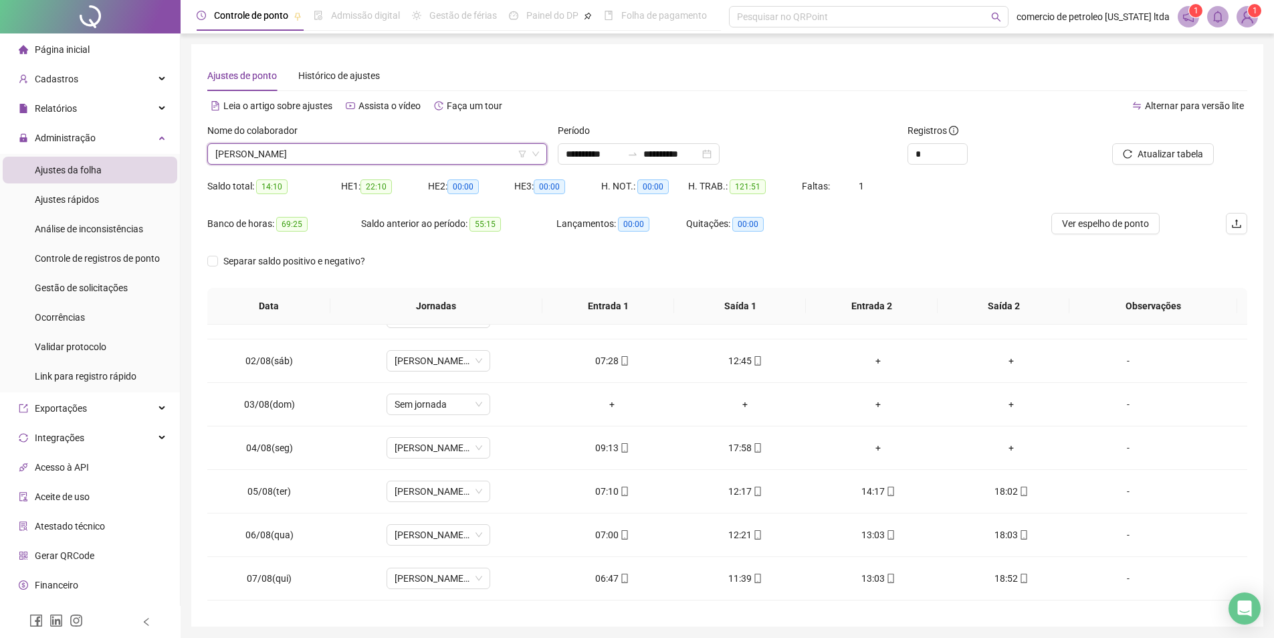
click at [430, 159] on span "VANIELSON DO NASCIMENTO SOUZA" at bounding box center [377, 154] width 324 height 20
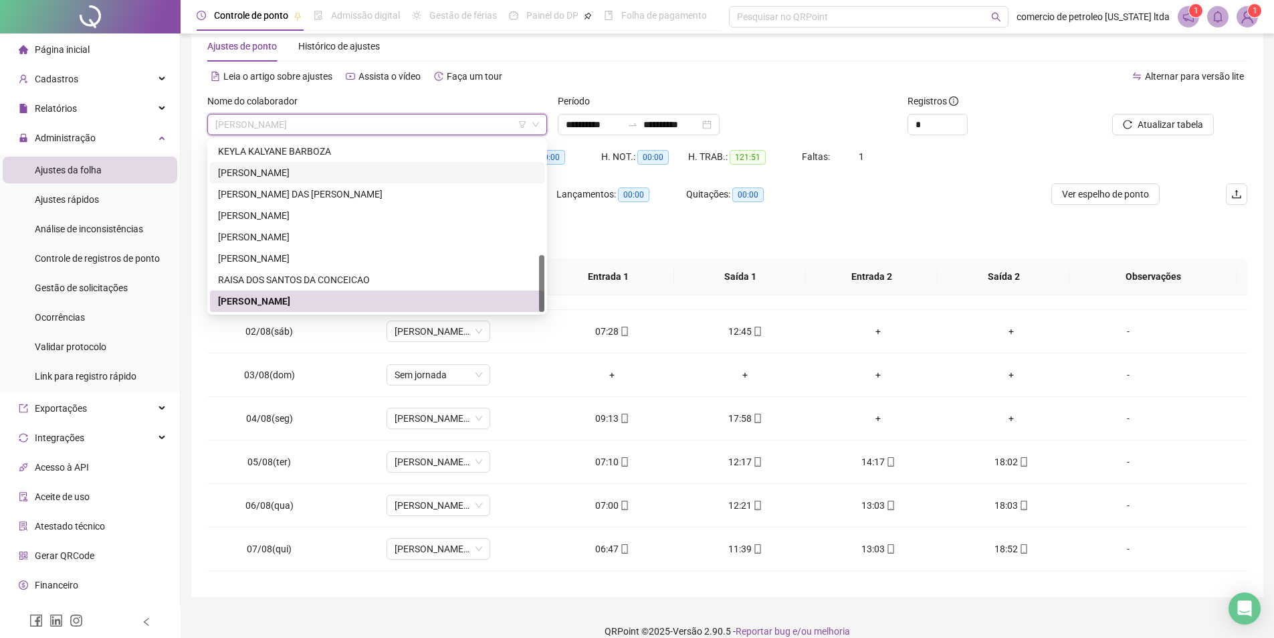
scroll to position [46, 0]
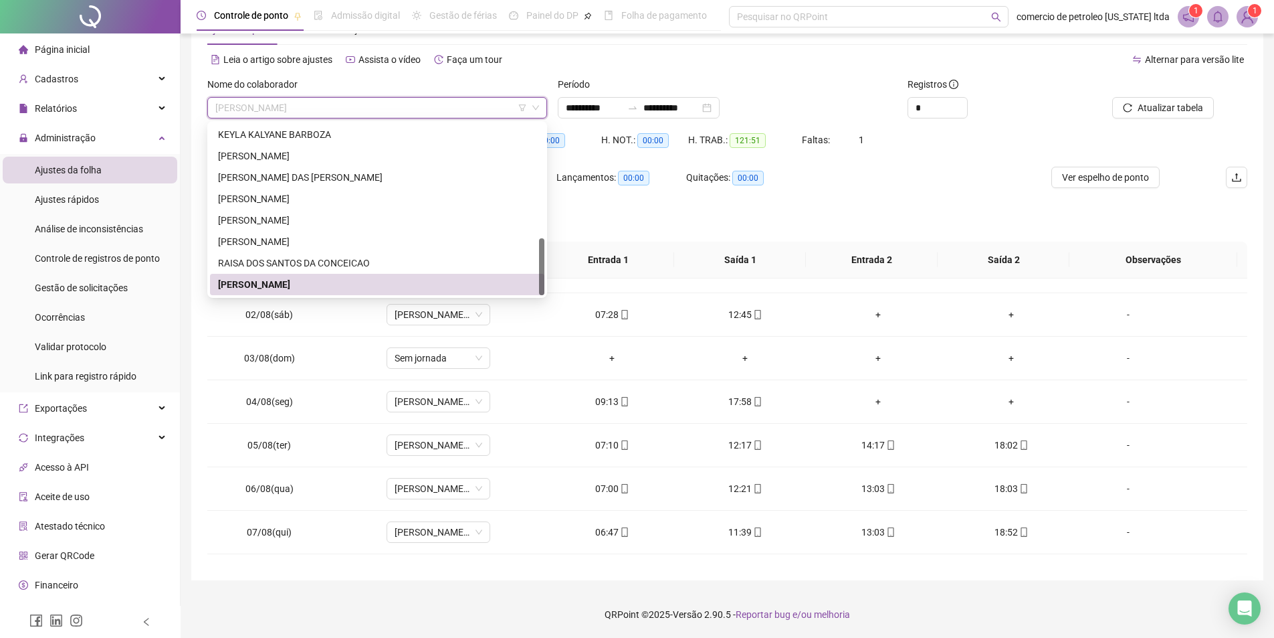
click at [432, 287] on div "VANIELSON DO NASCIMENTO SOUZA" at bounding box center [377, 284] width 318 height 15
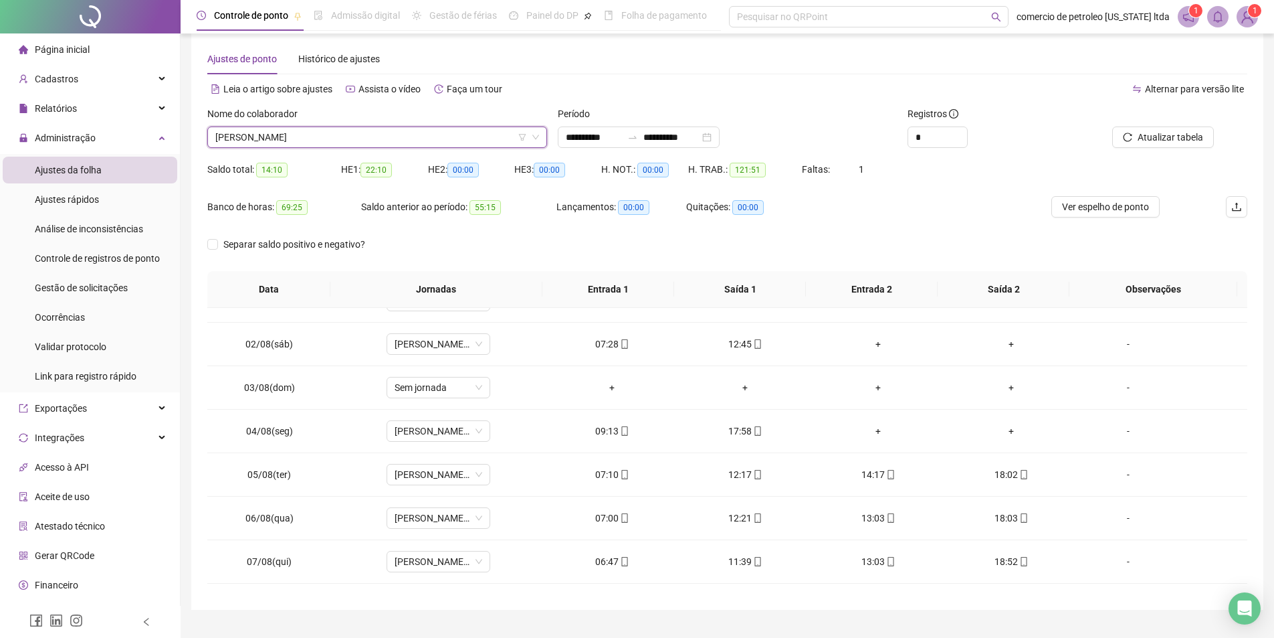
scroll to position [0, 0]
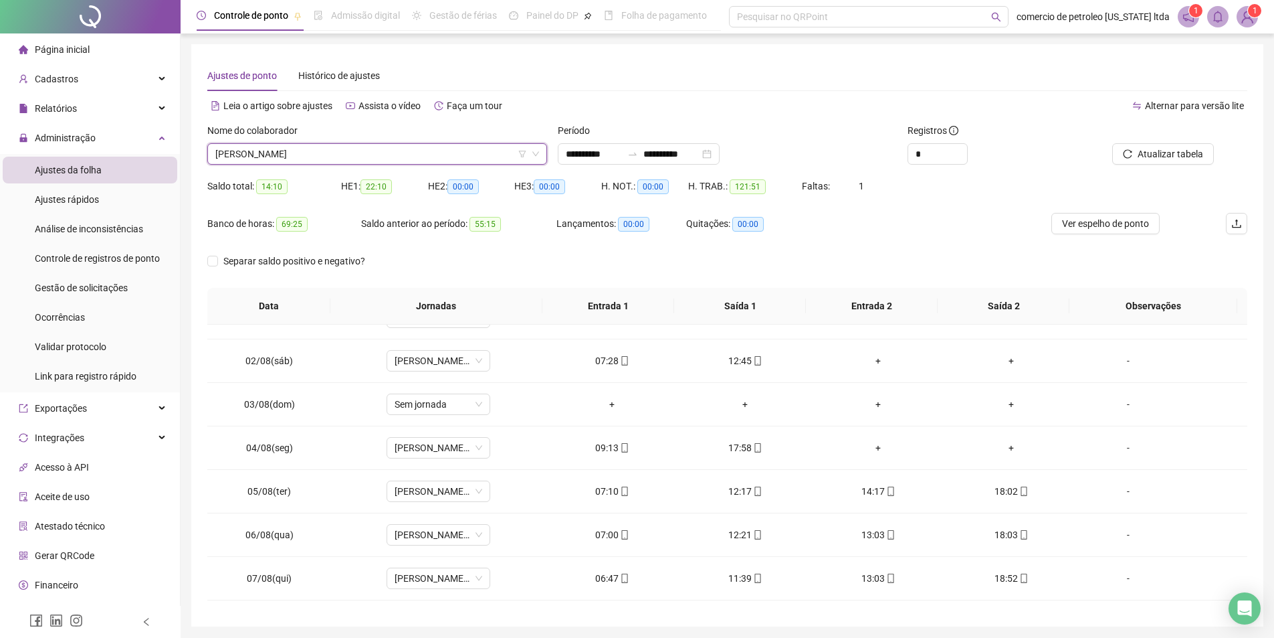
click at [673, 76] on div "Ajustes de ponto Histórico de ajustes" at bounding box center [727, 75] width 1040 height 31
click at [390, 158] on span "VANIELSON DO NASCIMENTO SOUZA" at bounding box center [377, 154] width 324 height 20
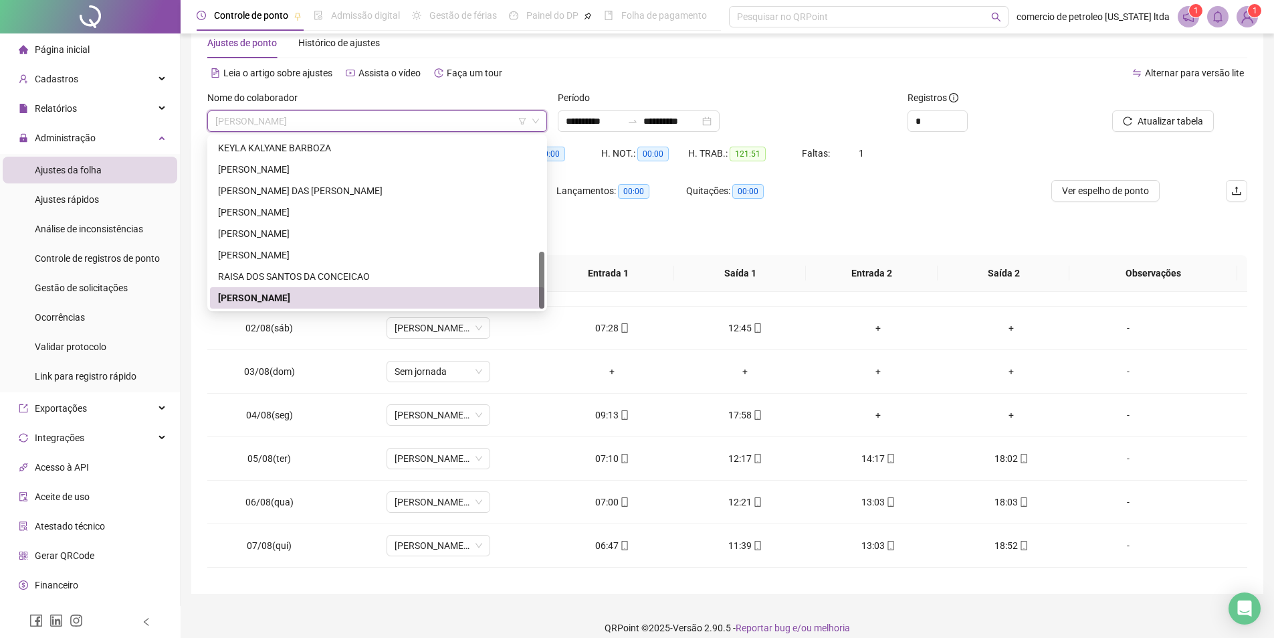
scroll to position [46, 0]
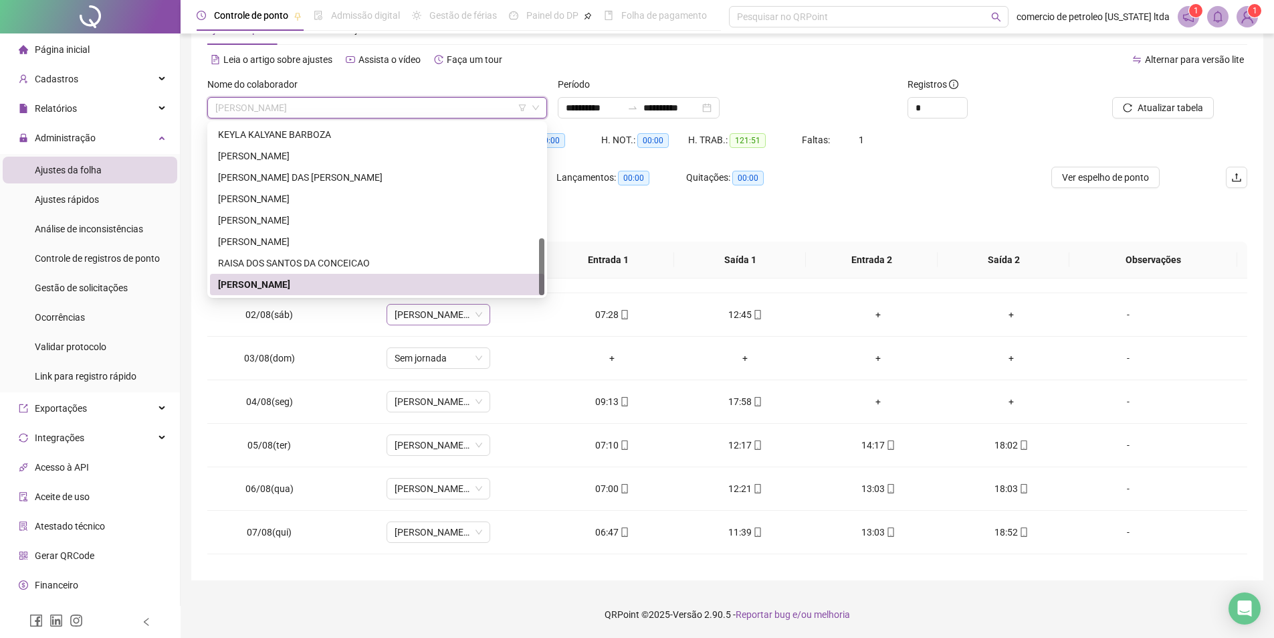
drag, startPoint x: 385, startPoint y: 281, endPoint x: 460, endPoint y: 315, distance: 82.3
click at [384, 281] on div "VANIELSON DO NASCIMENTO SOUZA" at bounding box center [377, 284] width 318 height 15
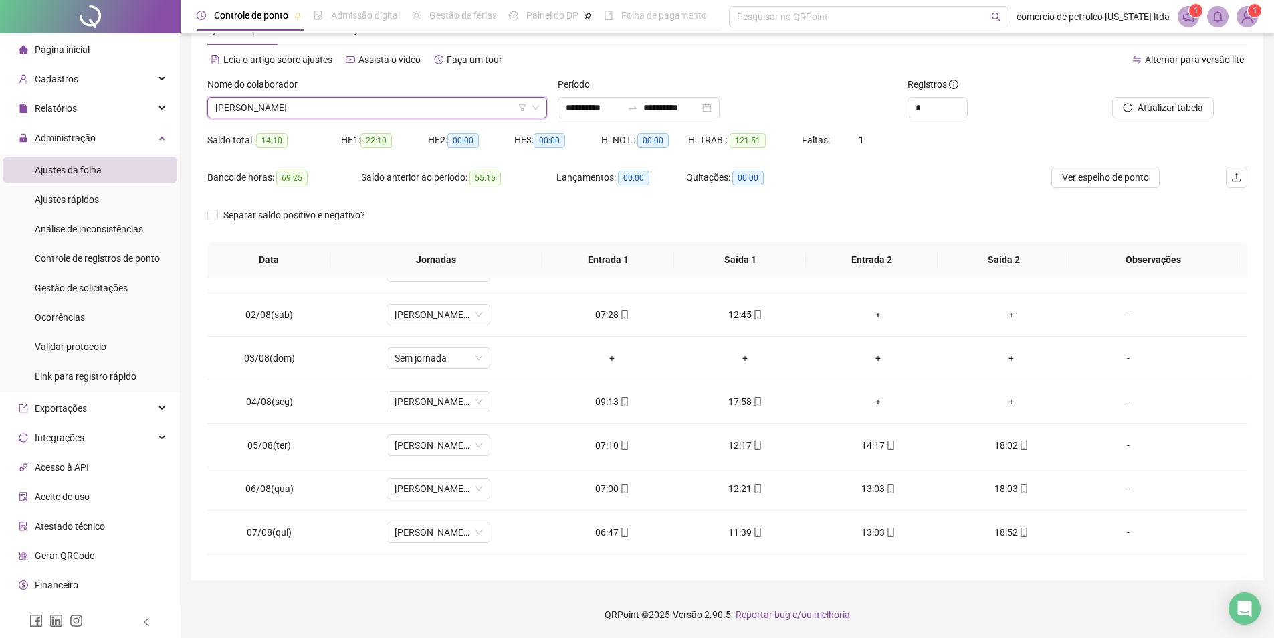
scroll to position [0, 0]
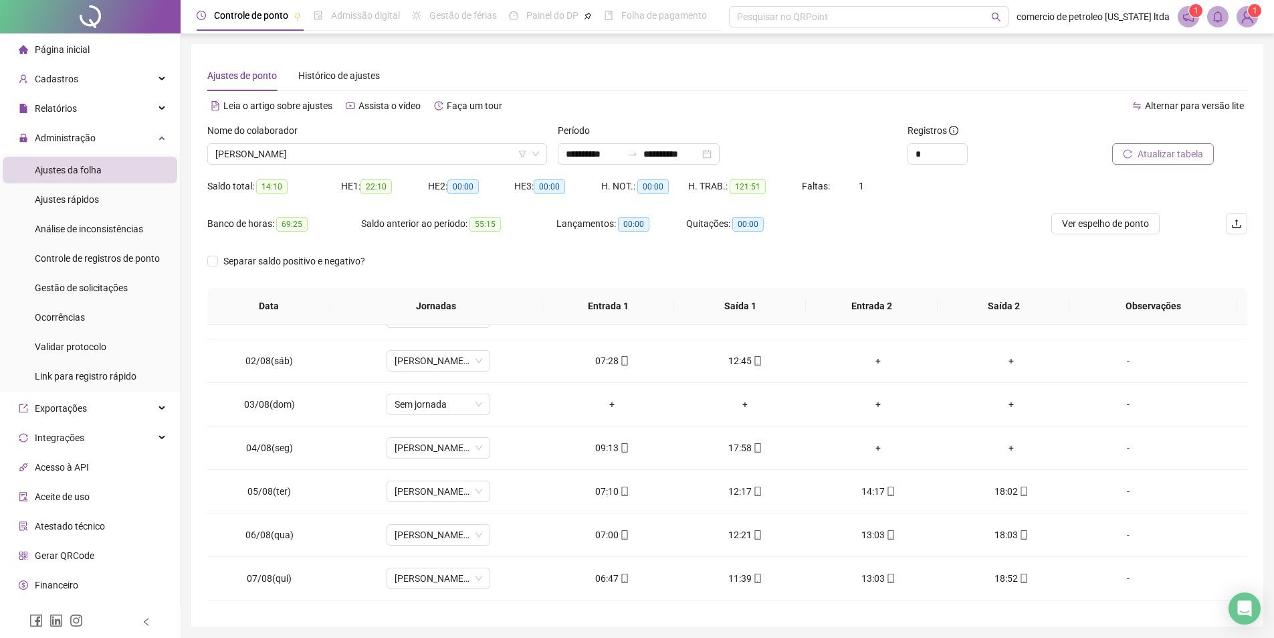
click at [1185, 144] on button "Atualizar tabela" at bounding box center [1164, 153] width 102 height 21
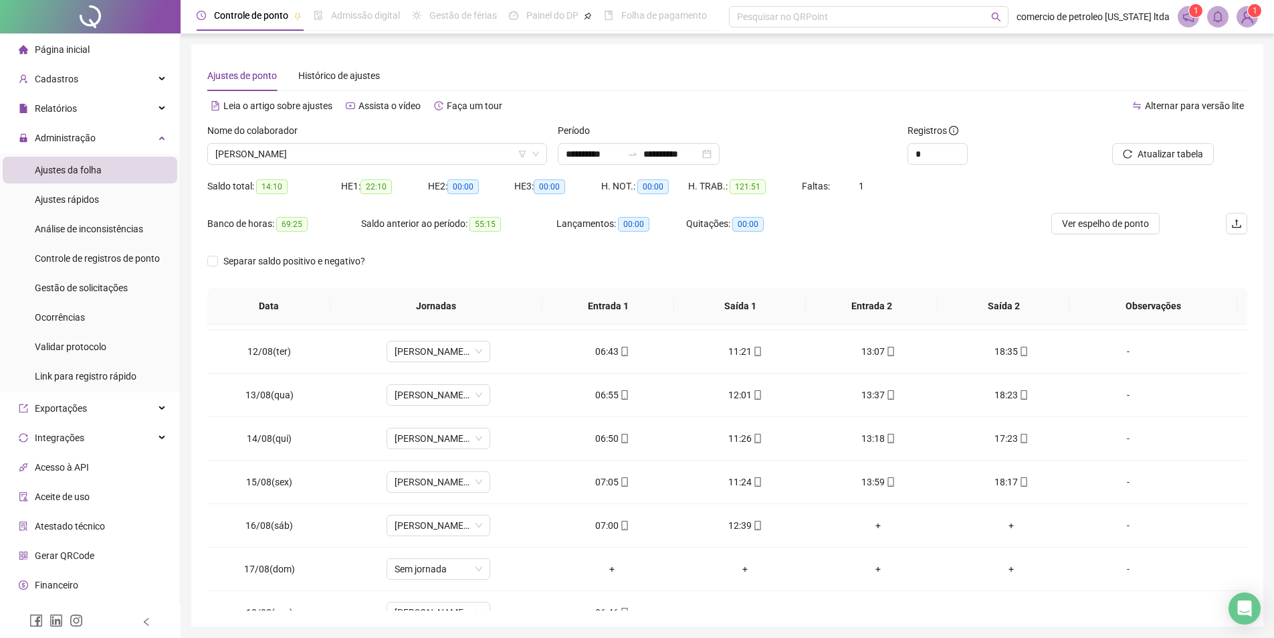
scroll to position [497, 0]
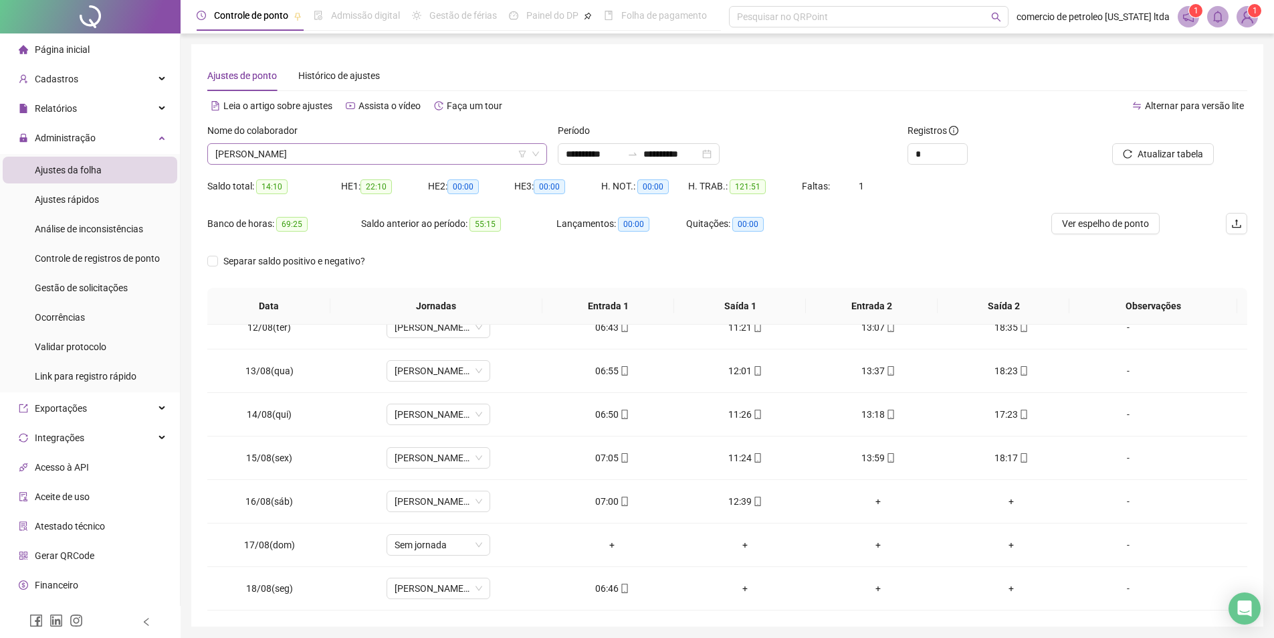
click at [433, 157] on span "VANIELSON DO NASCIMENTO SOUZA" at bounding box center [377, 154] width 324 height 20
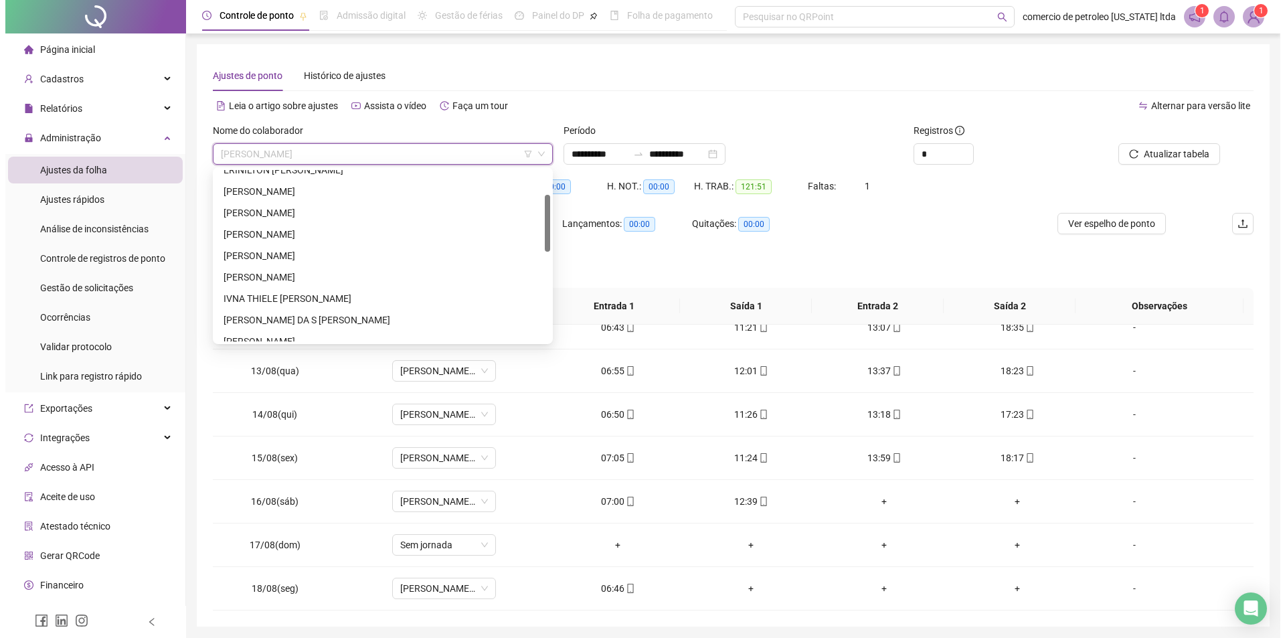
scroll to position [0, 0]
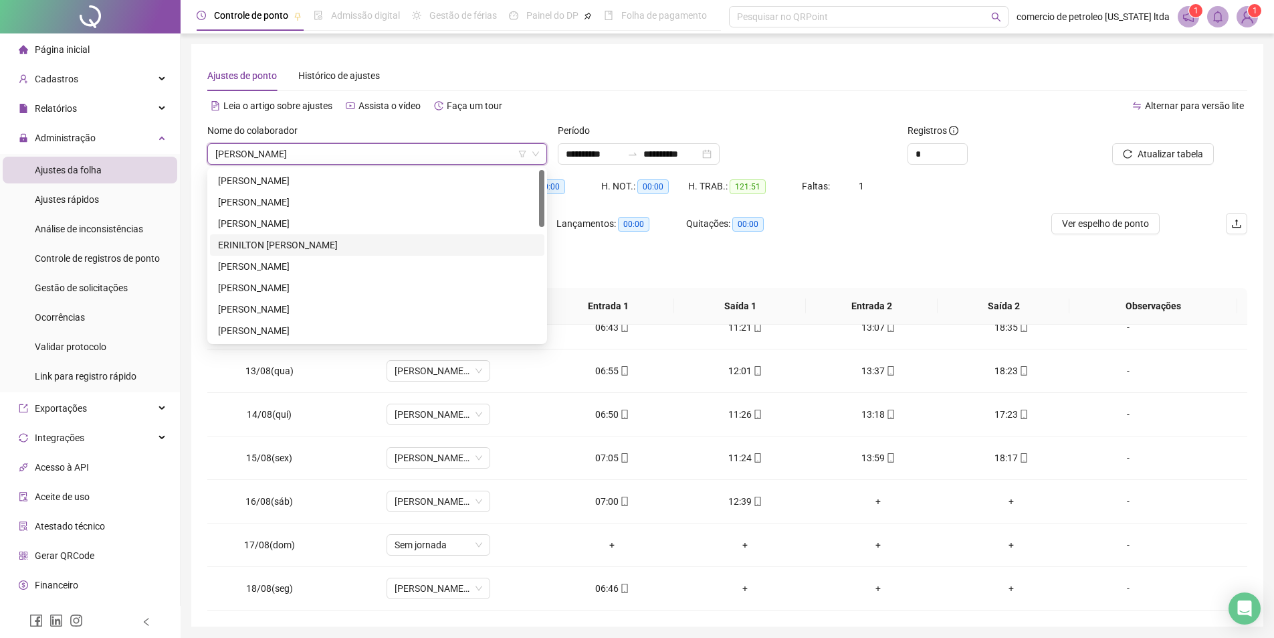
click at [1249, 19] on img at bounding box center [1248, 17] width 20 height 20
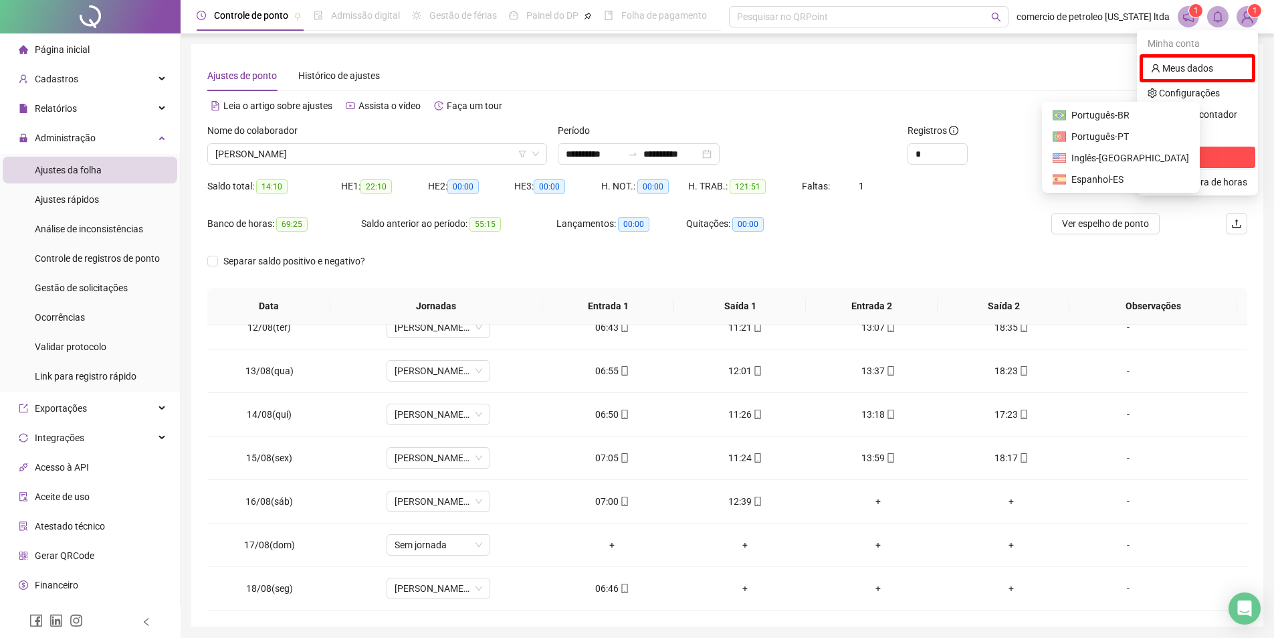
click at [1176, 155] on span "Sair" at bounding box center [1198, 157] width 100 height 15
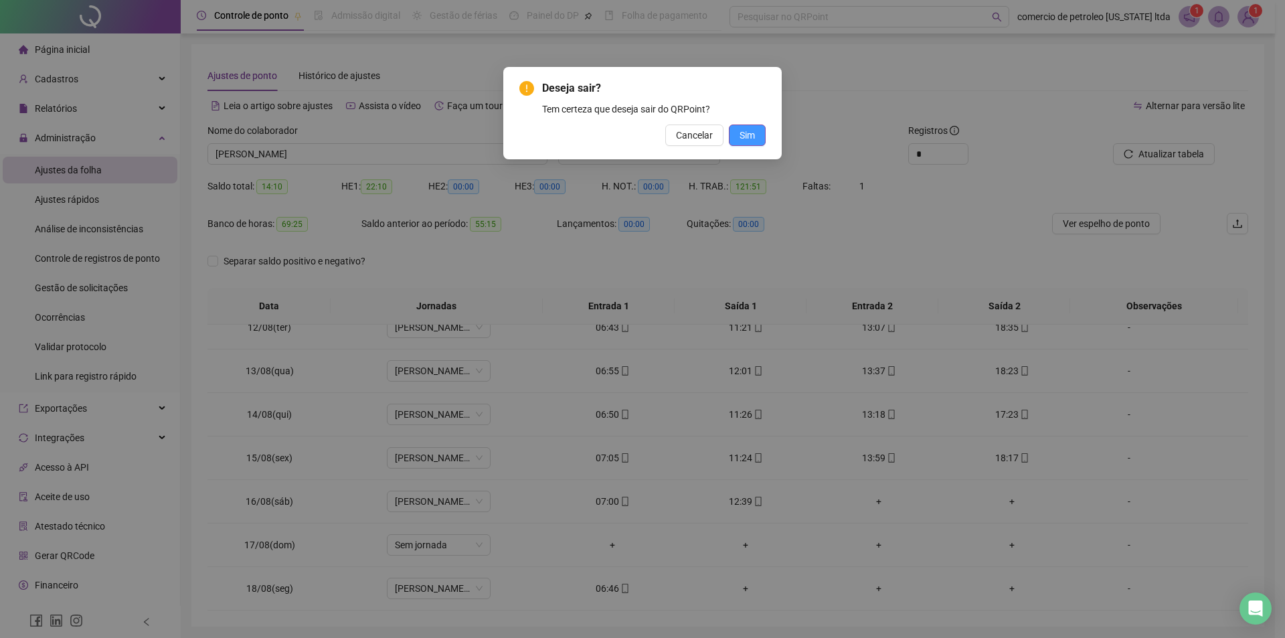
click at [753, 133] on span "Sim" at bounding box center [746, 135] width 15 height 15
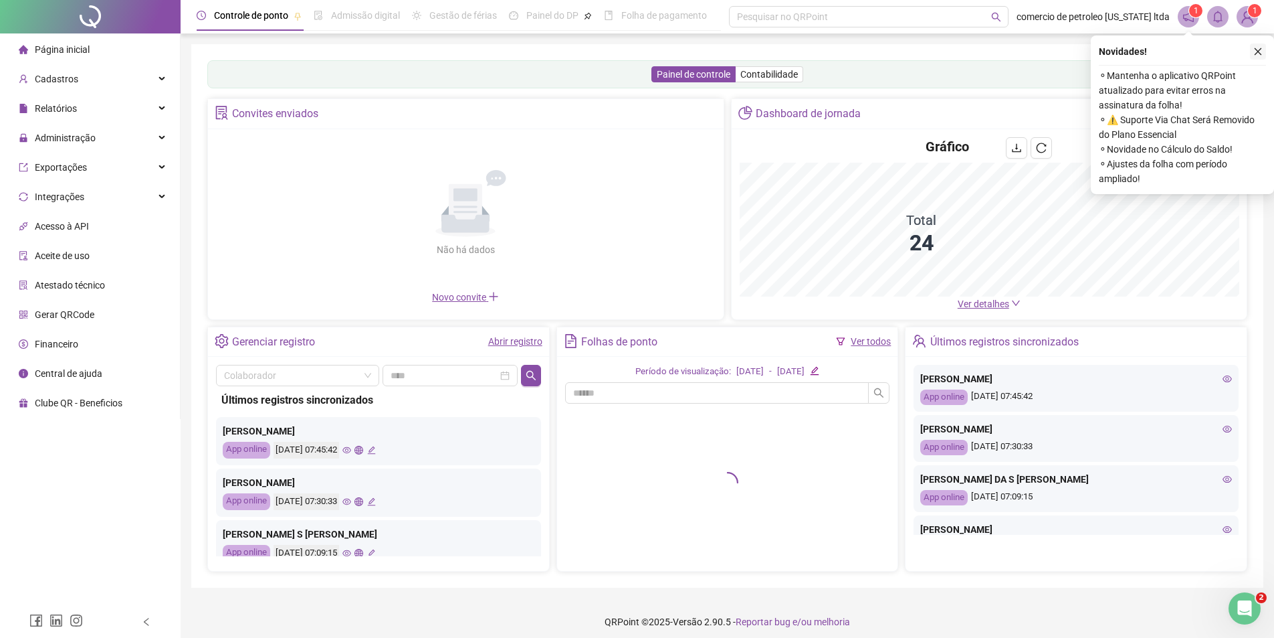
click at [1264, 48] on button "button" at bounding box center [1258, 51] width 16 height 16
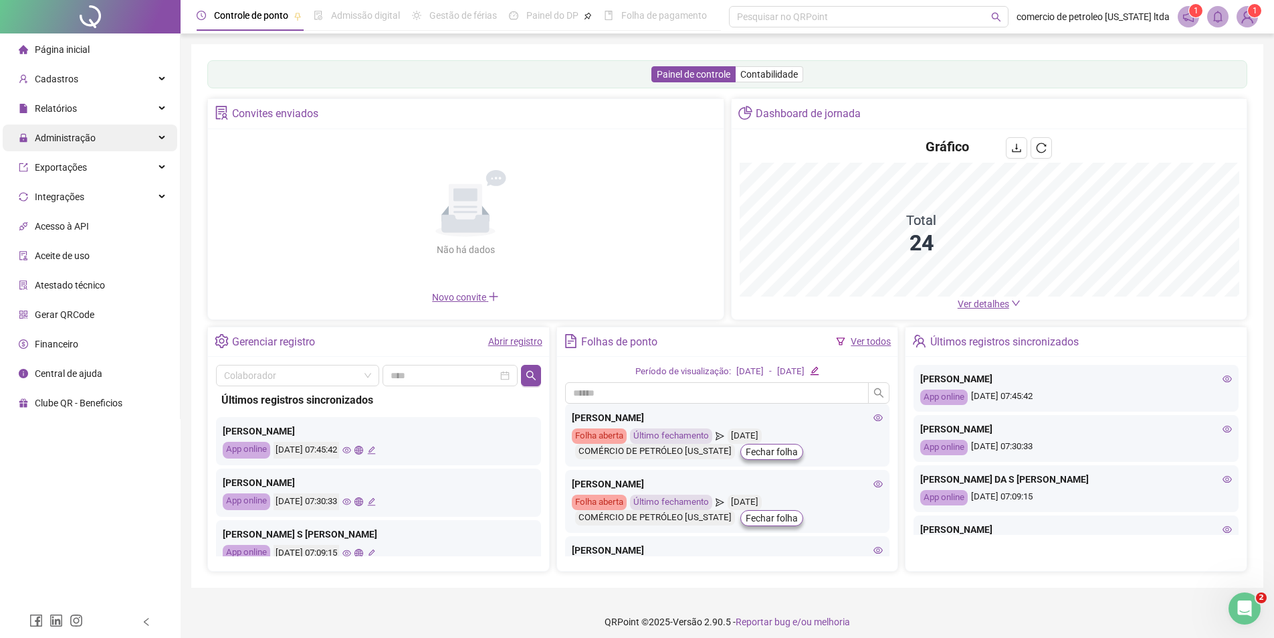
click at [68, 141] on span "Administração" at bounding box center [65, 137] width 61 height 11
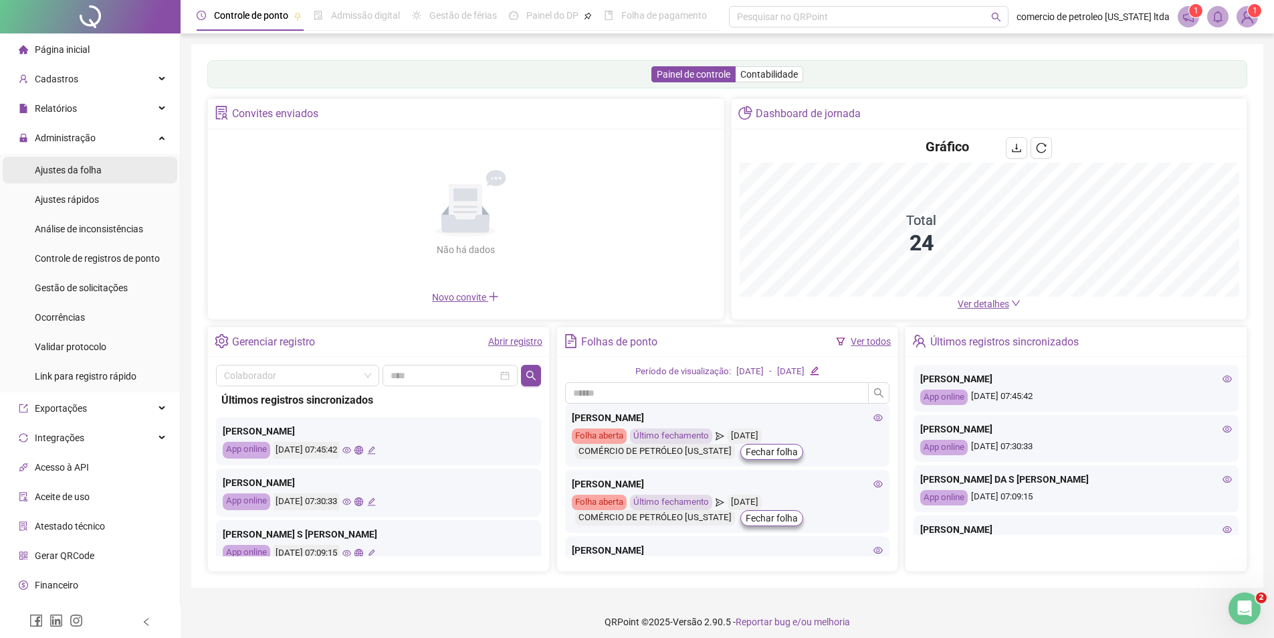
click at [68, 175] on span "Ajustes da folha" at bounding box center [68, 170] width 67 height 11
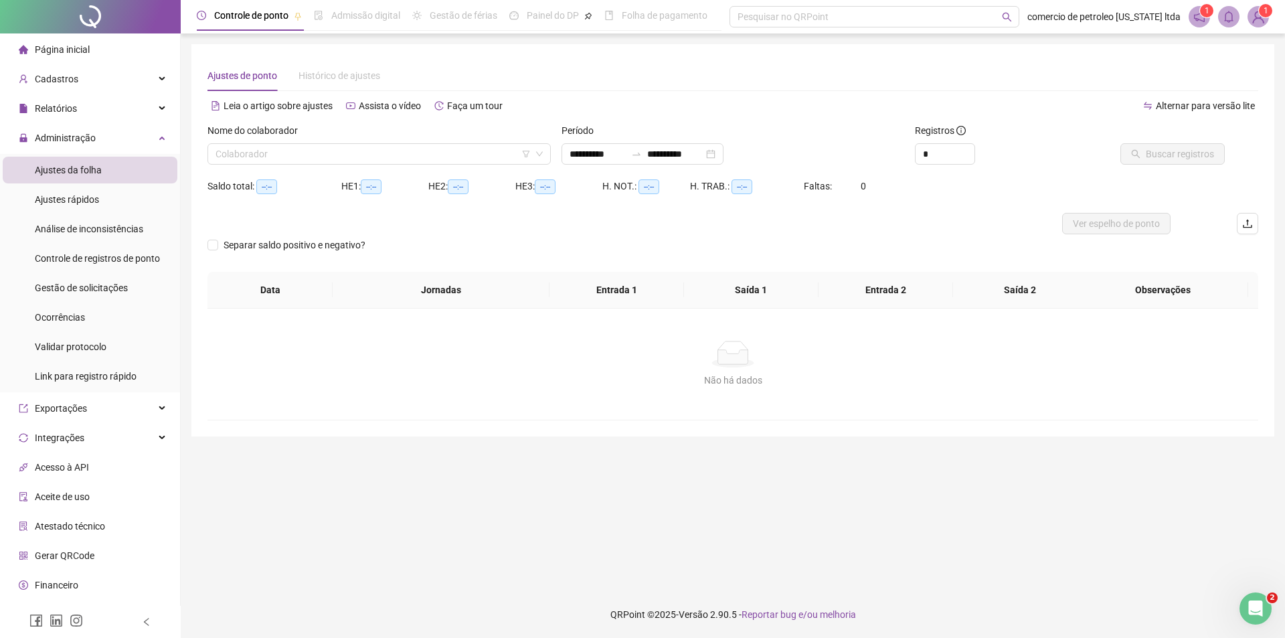
type input "**********"
drag, startPoint x: 284, startPoint y: 162, endPoint x: 288, endPoint y: 153, distance: 9.6
click at [284, 160] on input "search" at bounding box center [372, 154] width 315 height 20
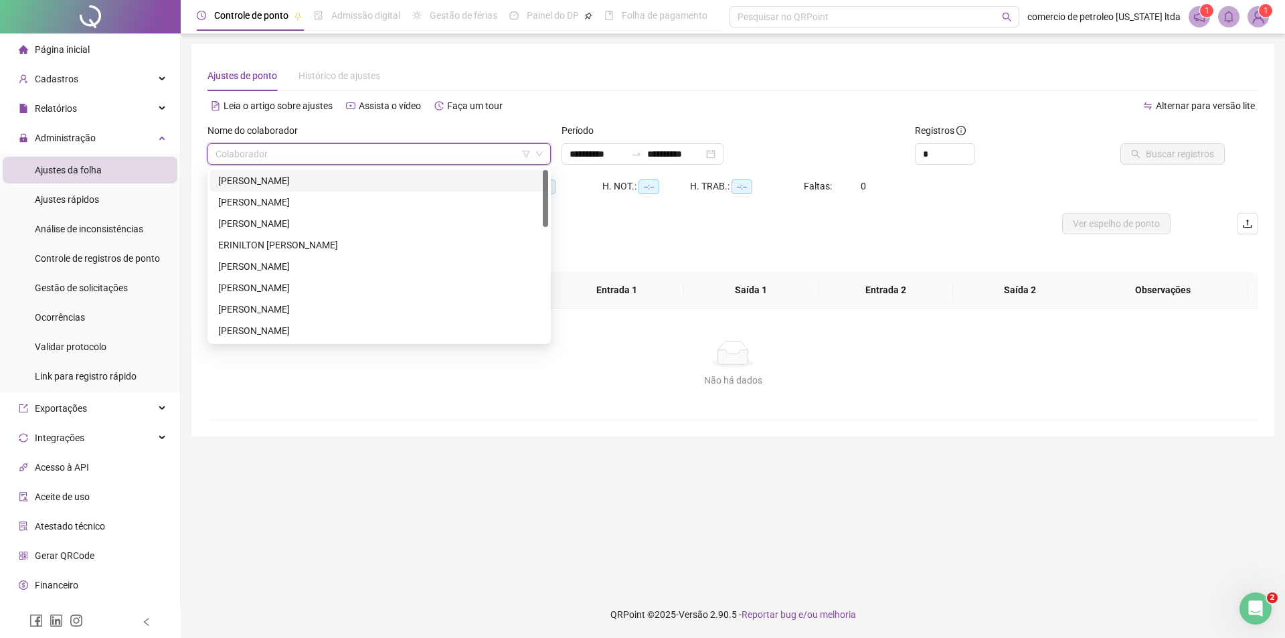
click at [318, 179] on div "ANTONIO RAIMUNDO DE OLIVEIRA" at bounding box center [379, 180] width 322 height 15
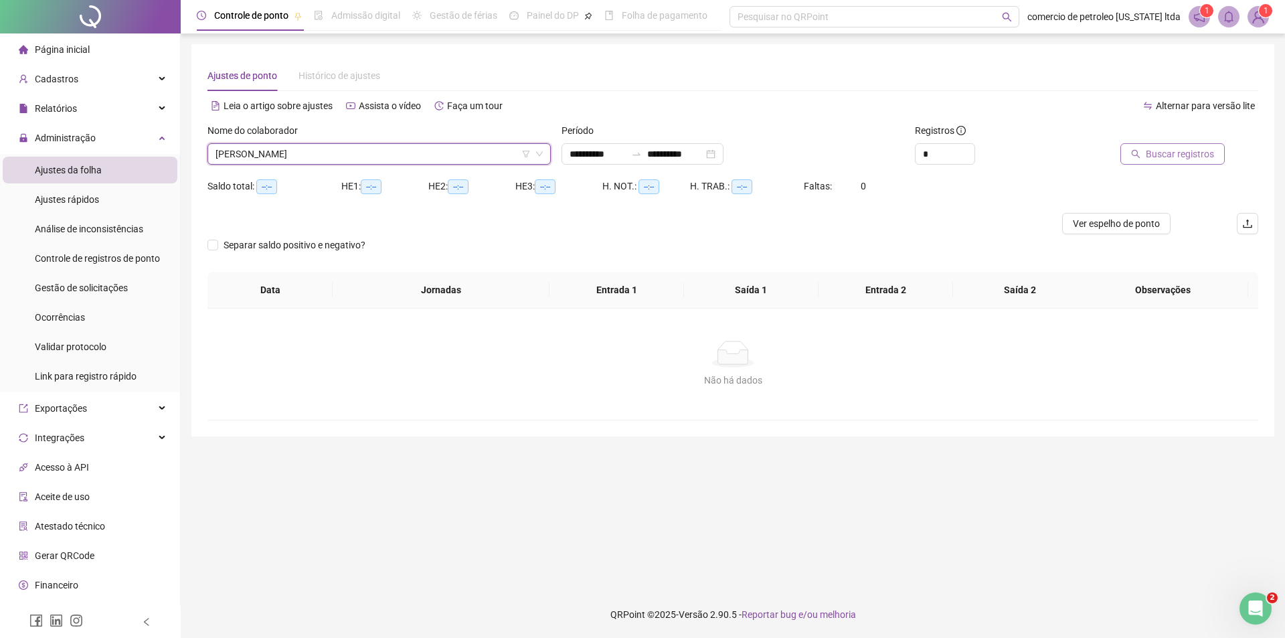
click at [1179, 157] on span "Buscar registros" at bounding box center [1179, 154] width 68 height 15
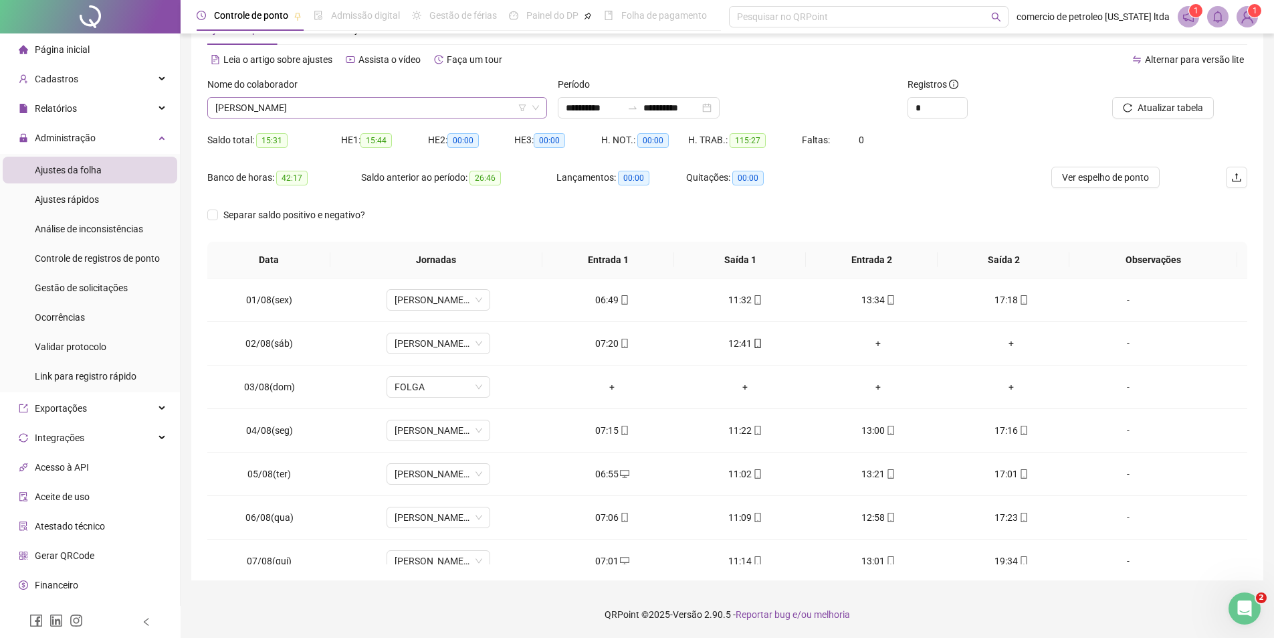
click at [409, 102] on span "ANTONIO RAIMUNDO DE OLIVEIRA" at bounding box center [377, 108] width 324 height 20
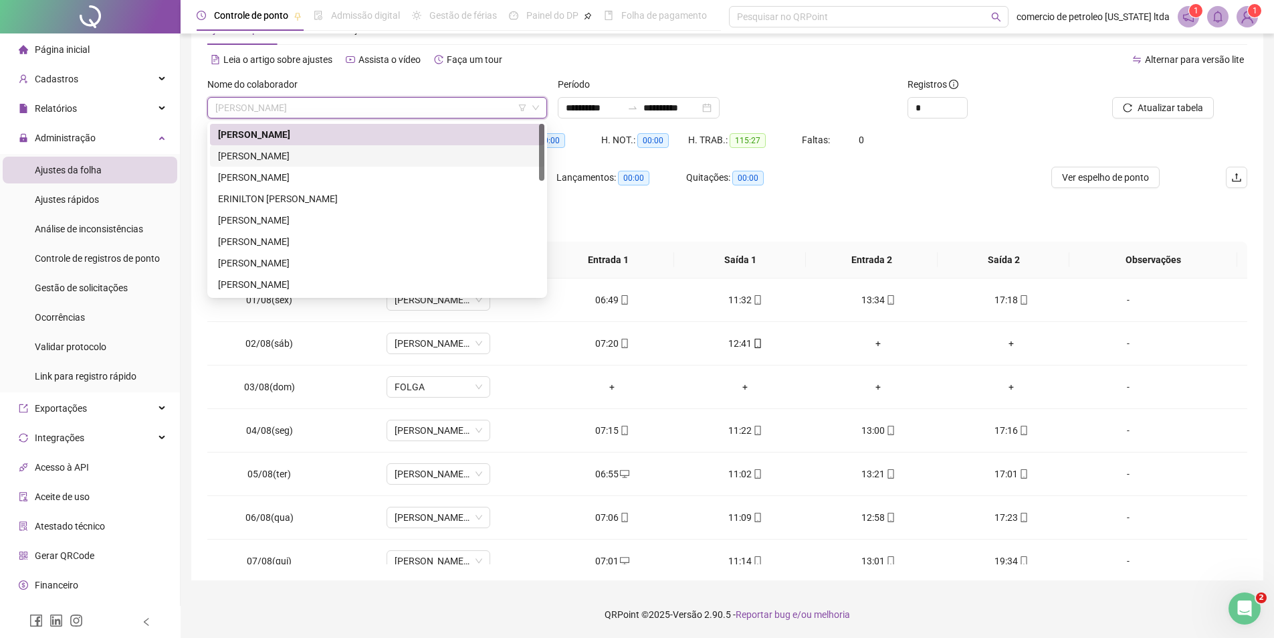
click at [308, 153] on div "CARLOS ROZENO DE SENA" at bounding box center [377, 156] width 318 height 15
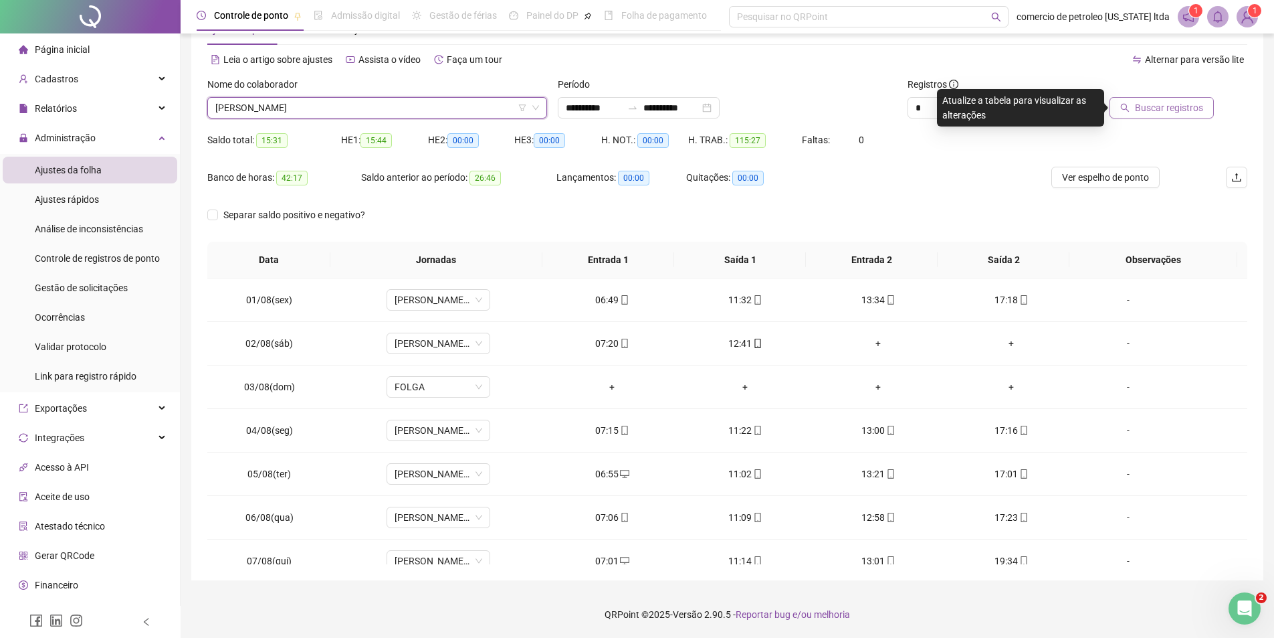
click at [1162, 113] on span "Buscar registros" at bounding box center [1169, 107] width 68 height 15
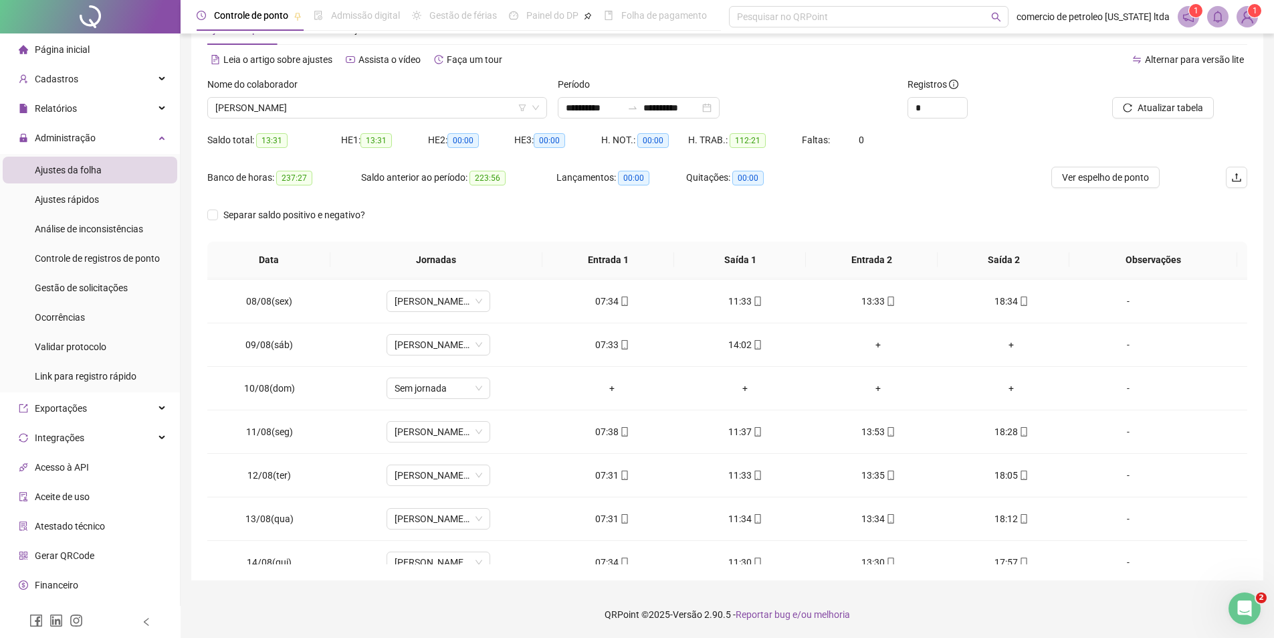
scroll to position [454, 0]
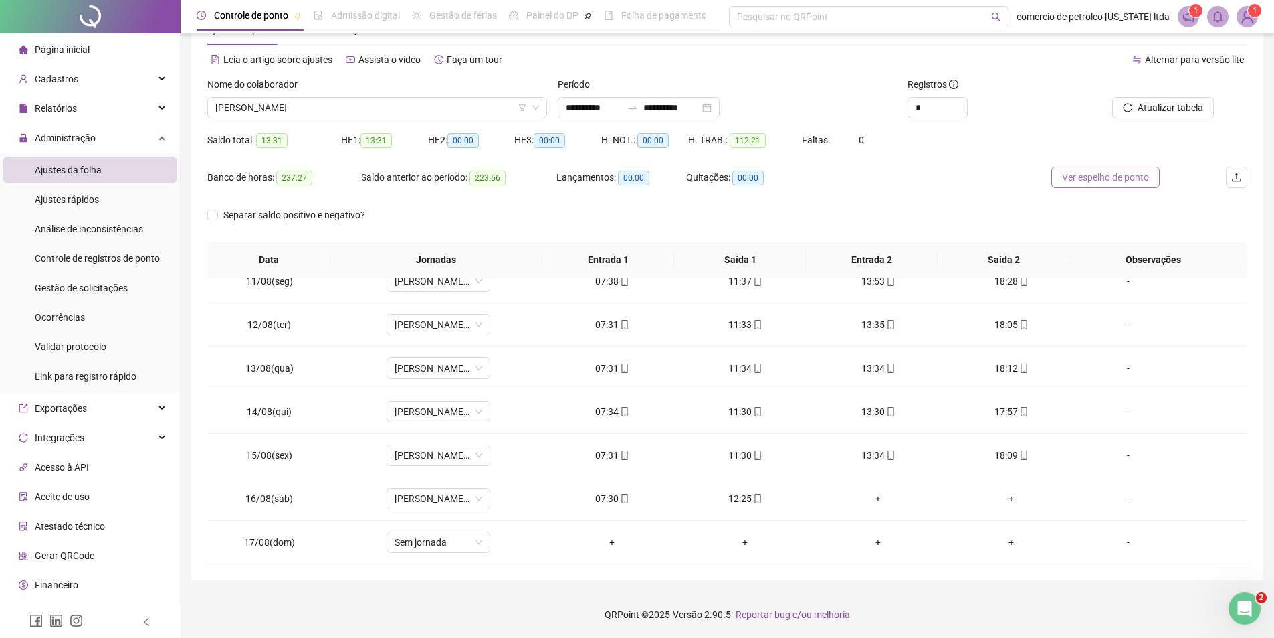
click at [1109, 171] on span "Ver espelho de ponto" at bounding box center [1105, 177] width 87 height 15
click at [381, 105] on span "CARLOS ROZENO DE SENA" at bounding box center [377, 108] width 324 height 20
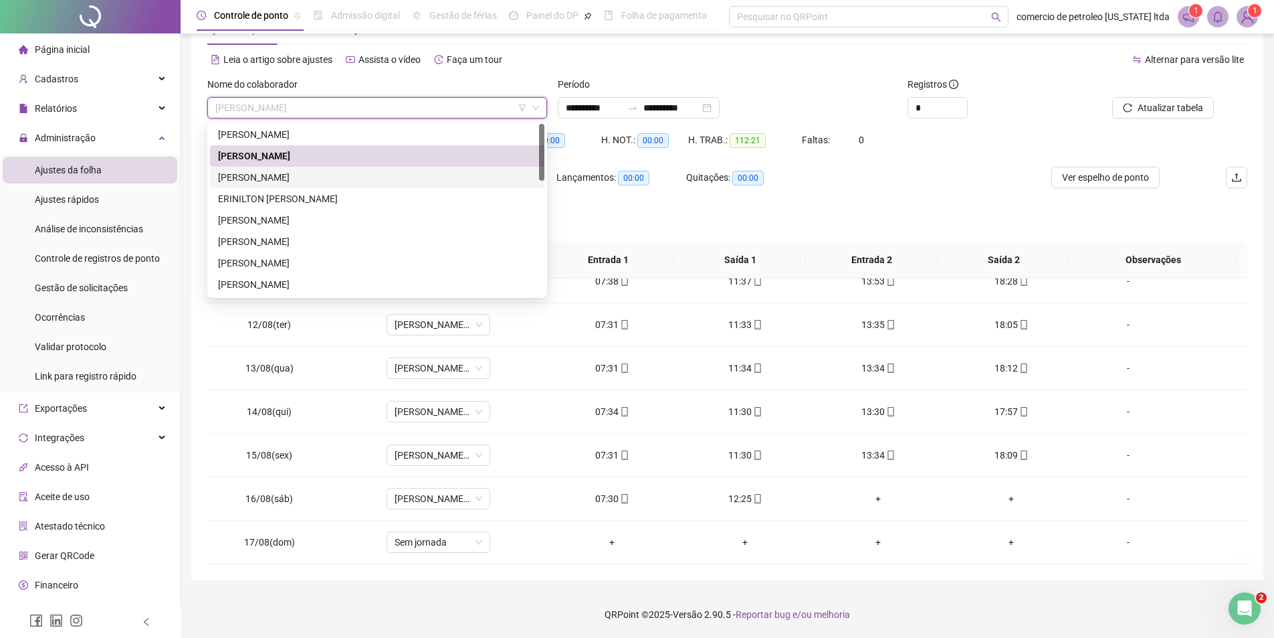
click at [303, 175] on div "ELIZIARIO MUNIZ TAVARES NETO" at bounding box center [377, 177] width 318 height 15
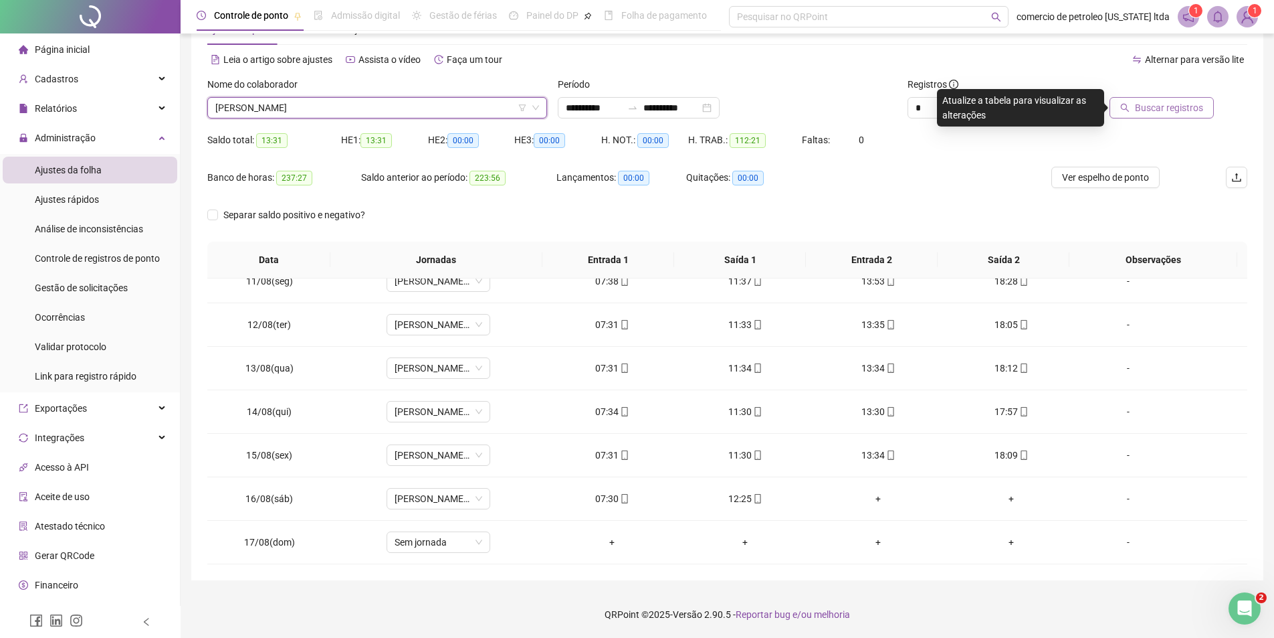
click at [1184, 109] on span "Buscar registros" at bounding box center [1169, 107] width 68 height 15
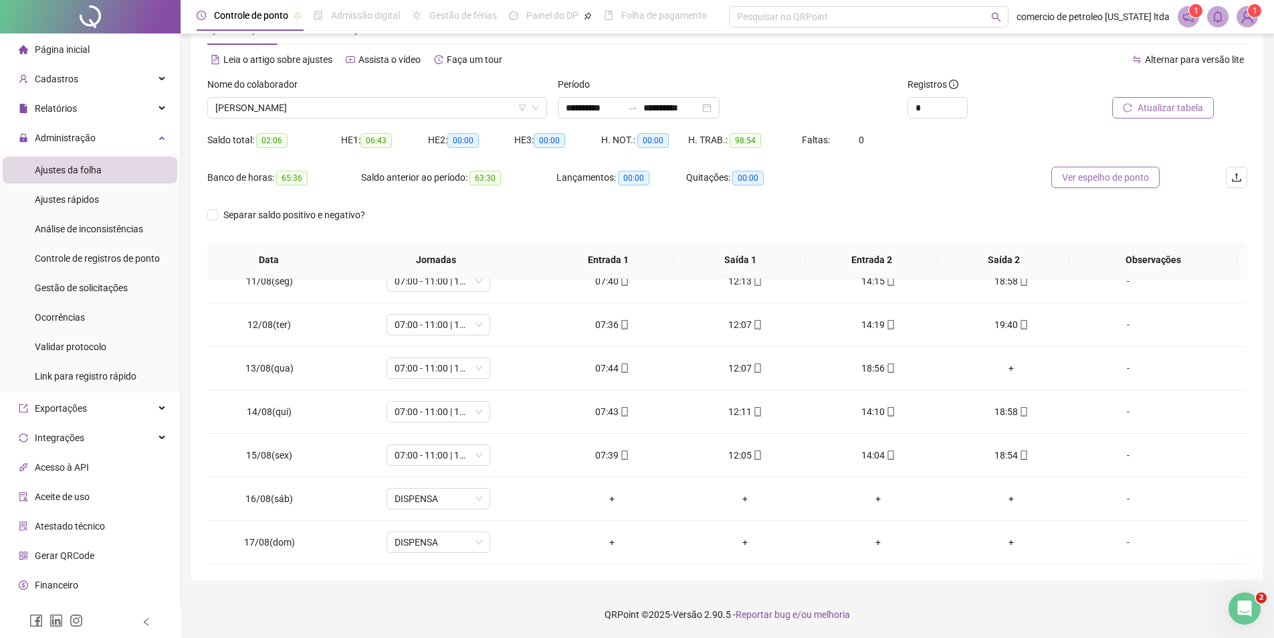
click at [1074, 180] on span "Ver espelho de ponto" at bounding box center [1105, 177] width 87 height 15
click at [451, 101] on span "ELIZIARIO MUNIZ TAVARES NETO" at bounding box center [377, 108] width 324 height 20
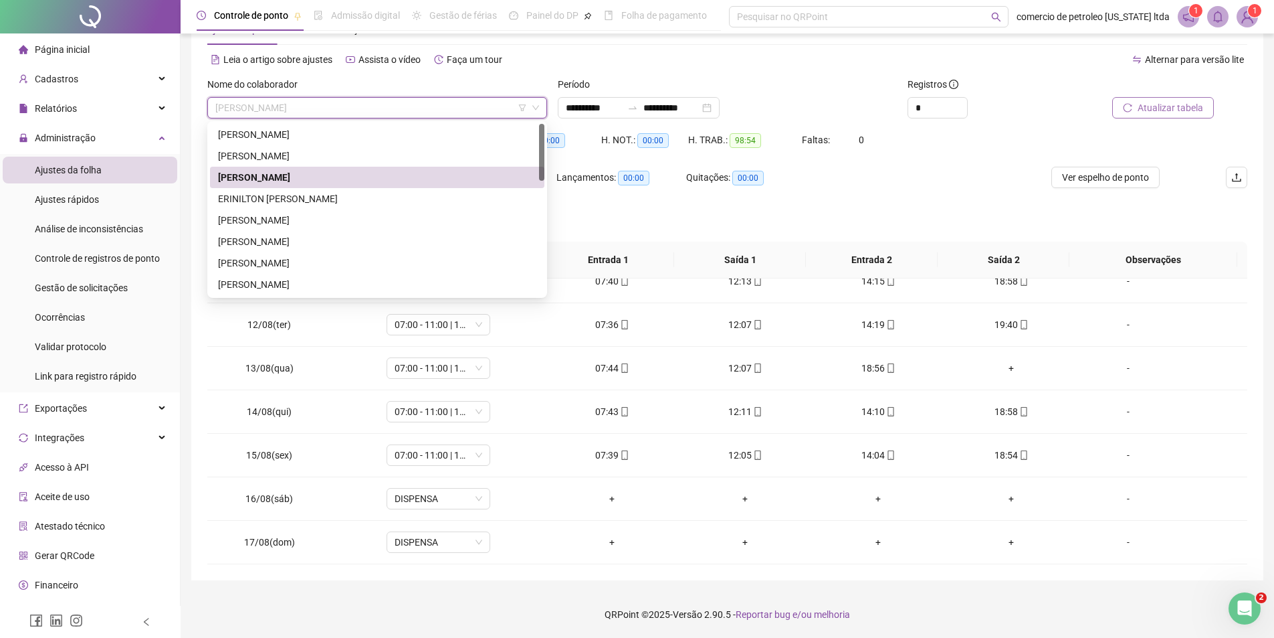
click at [290, 205] on div "ERINILTON TEOTONIO SILVA" at bounding box center [377, 198] width 318 height 15
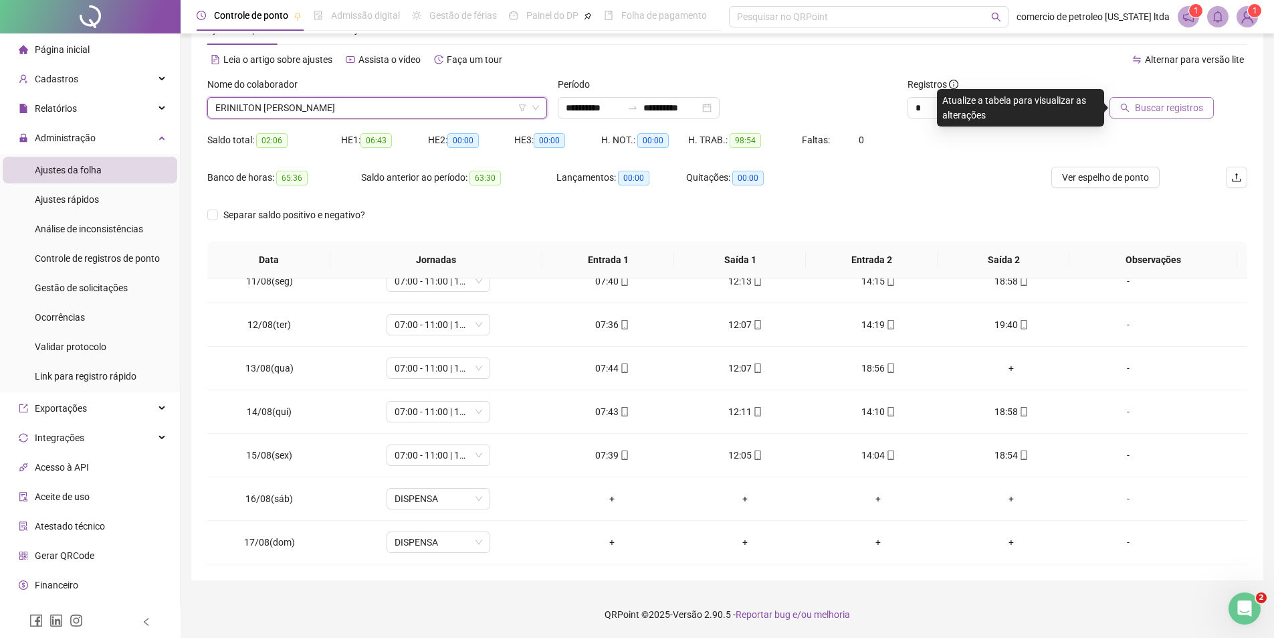
click at [1143, 114] on span "Buscar registros" at bounding box center [1169, 107] width 68 height 15
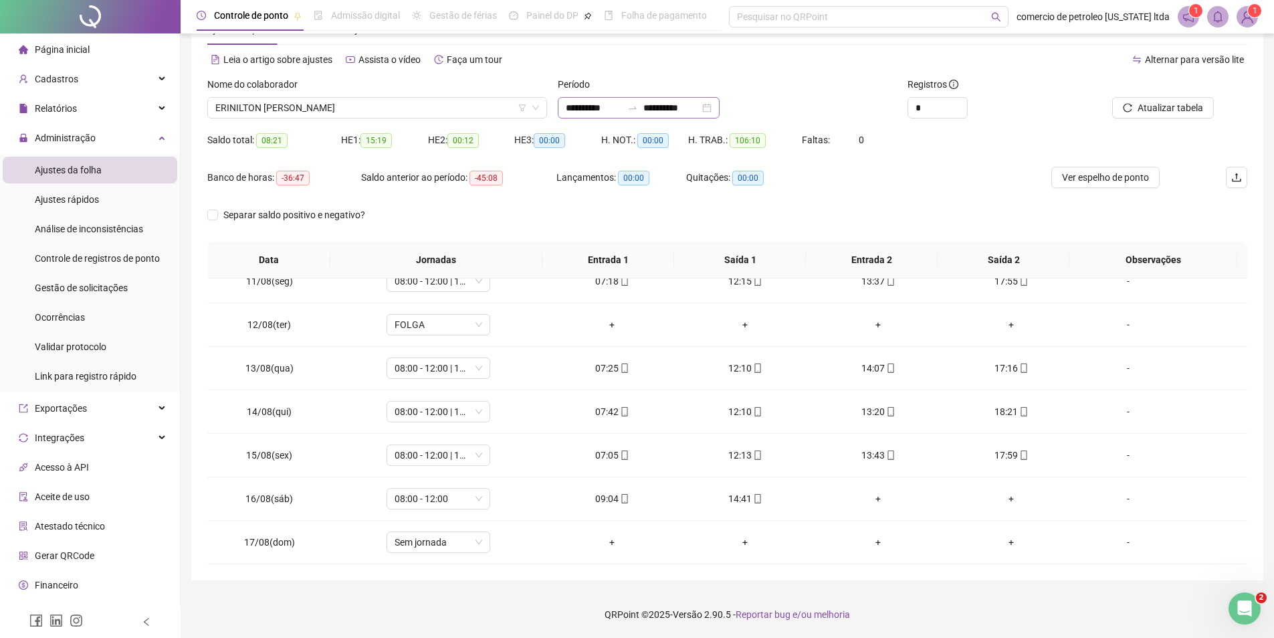
click at [720, 111] on div "**********" at bounding box center [639, 107] width 162 height 21
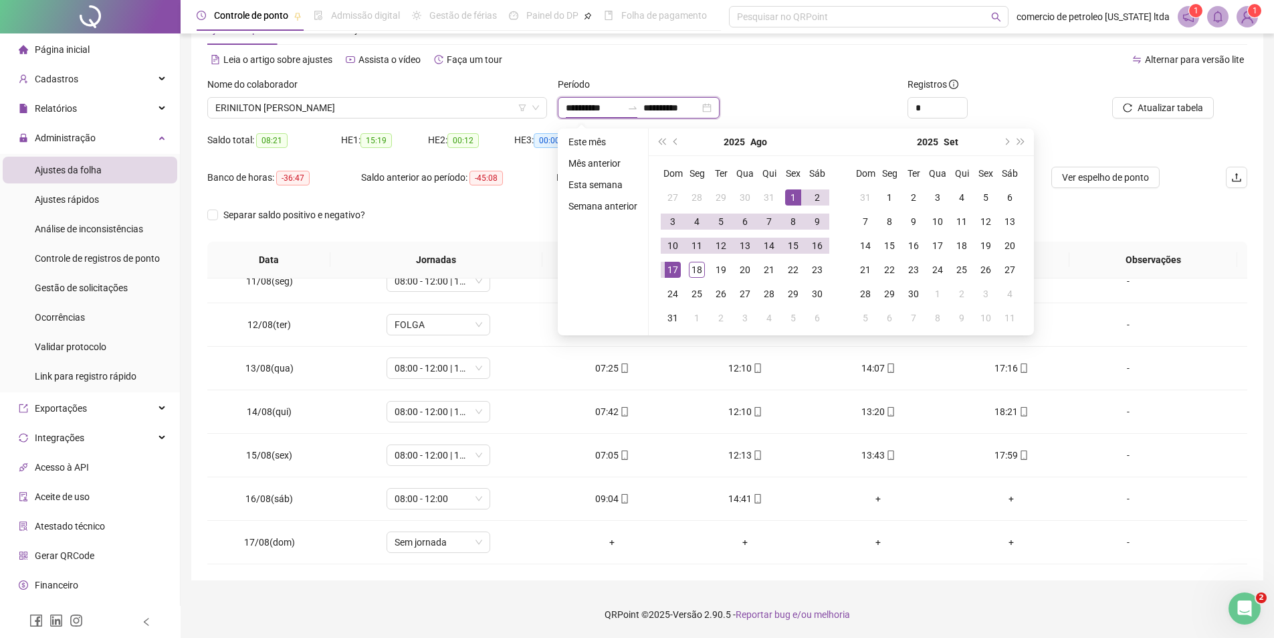
type input "**********"
click at [791, 198] on div "1" at bounding box center [793, 197] width 16 height 16
type input "**********"
click at [689, 268] on div "18" at bounding box center [697, 270] width 16 height 16
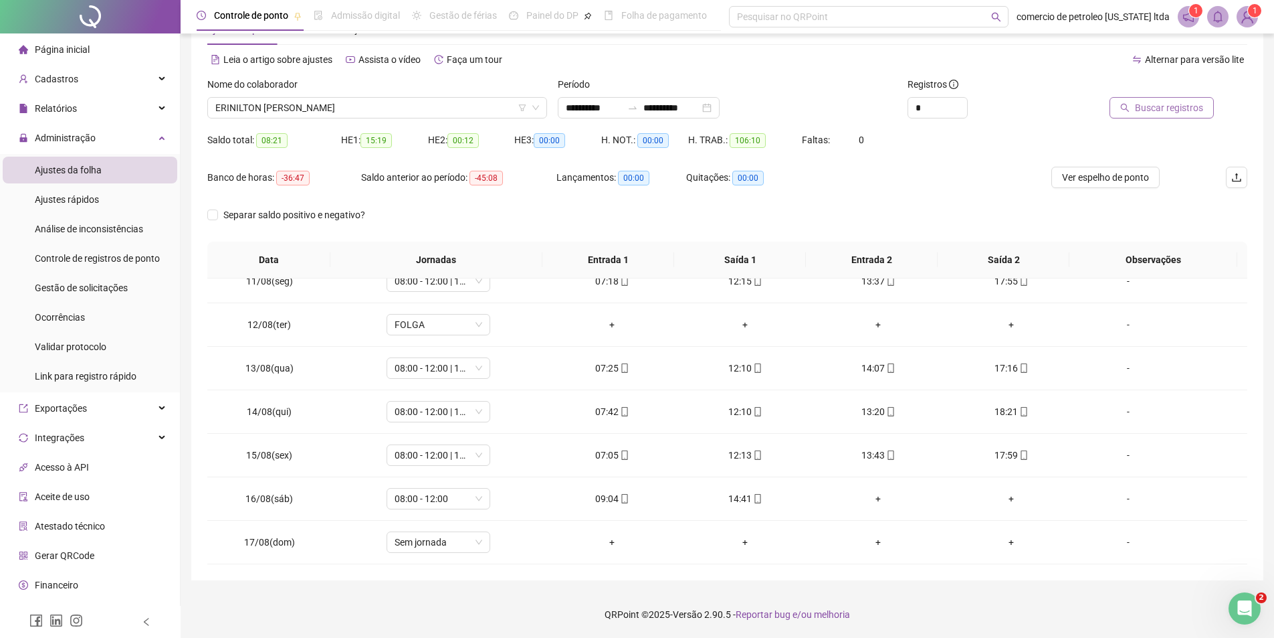
click at [1180, 100] on button "Buscar registros" at bounding box center [1162, 107] width 104 height 21
click at [1113, 183] on span "Ver espelho de ponto" at bounding box center [1105, 177] width 87 height 15
click at [343, 110] on span "ERINILTON TEOTONIO SILVA" at bounding box center [377, 108] width 324 height 20
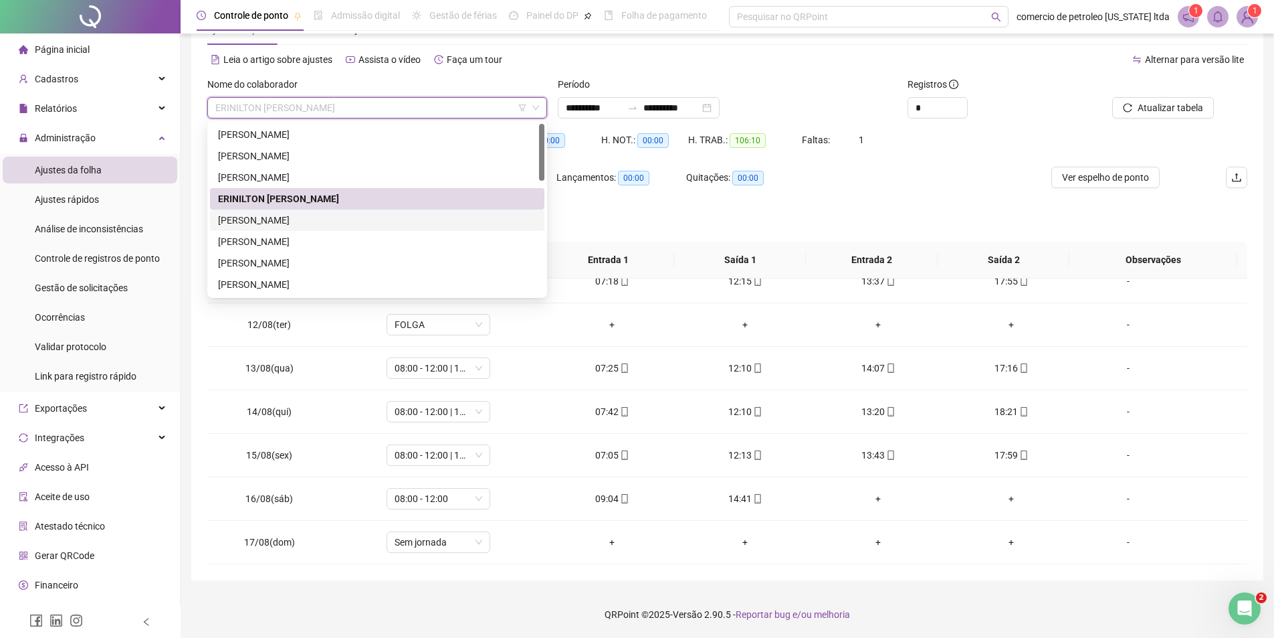
click at [281, 215] on div "FRANCISCO DE ASSIS MELO" at bounding box center [377, 220] width 318 height 15
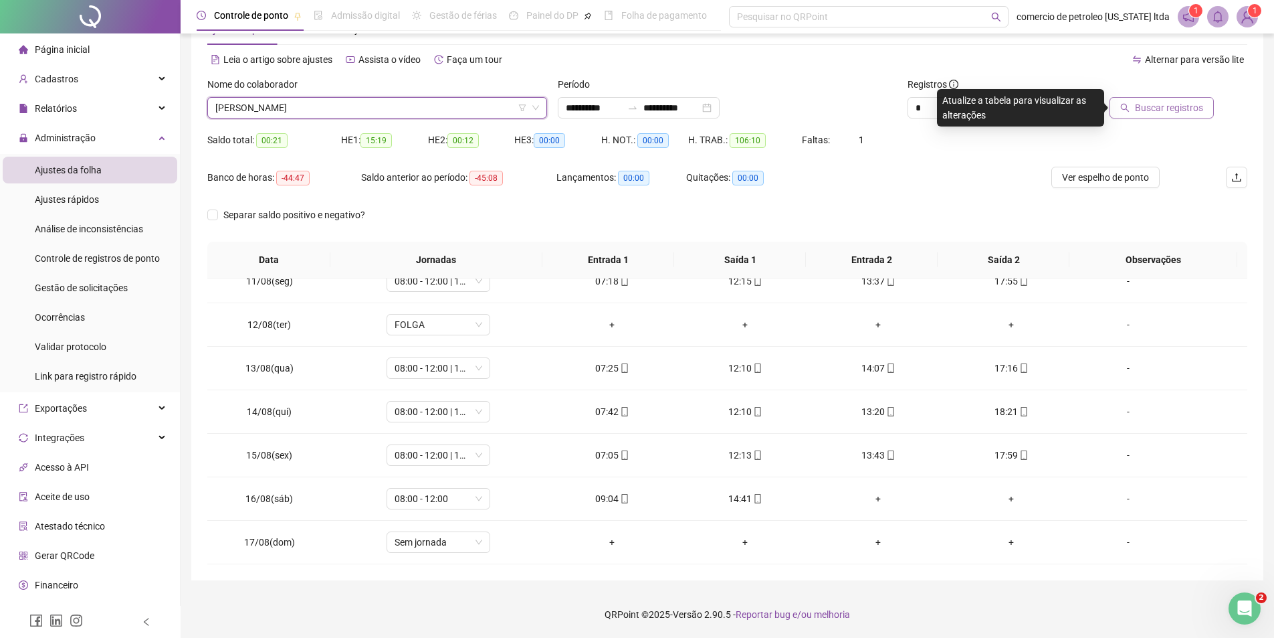
click at [1184, 107] on span "Buscar registros" at bounding box center [1169, 107] width 68 height 15
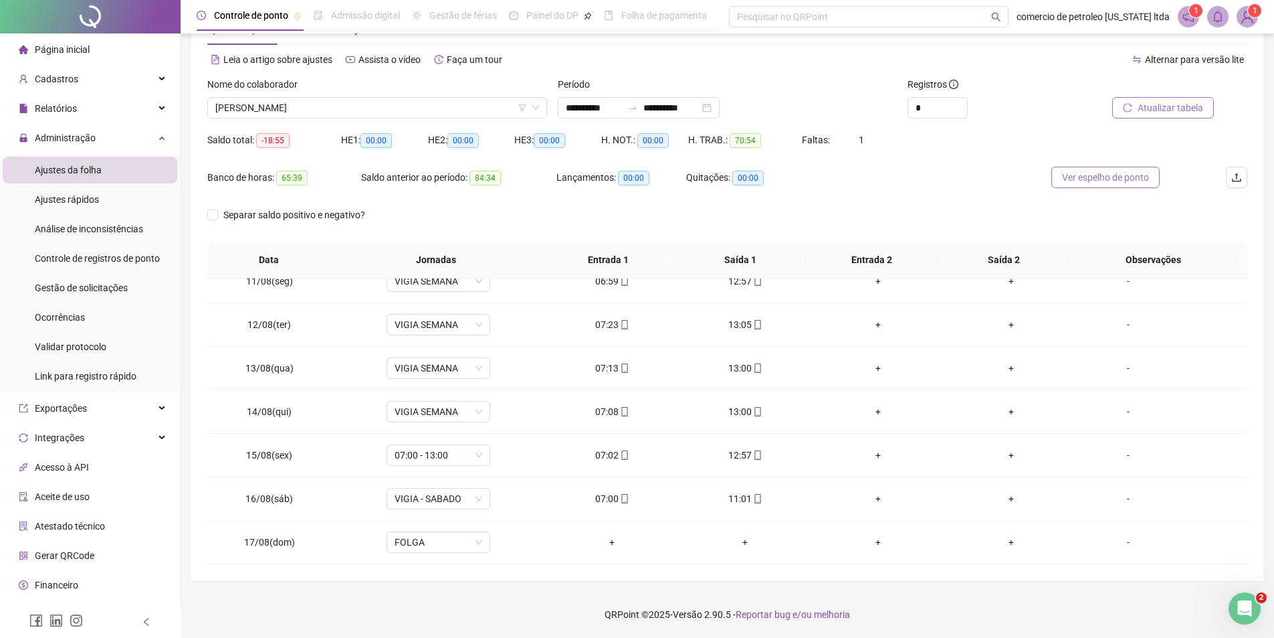
click at [1095, 179] on span "Ver espelho de ponto" at bounding box center [1105, 177] width 87 height 15
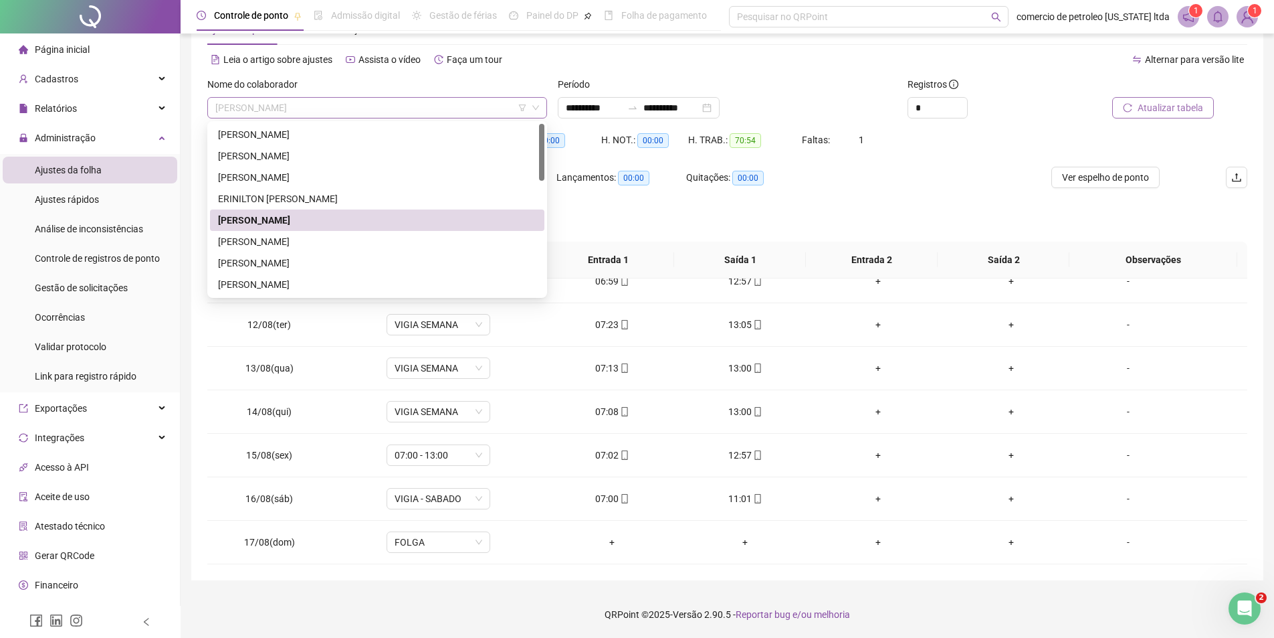
click at [349, 107] on span "FRANCISCO DE ASSIS MELO" at bounding box center [377, 108] width 324 height 20
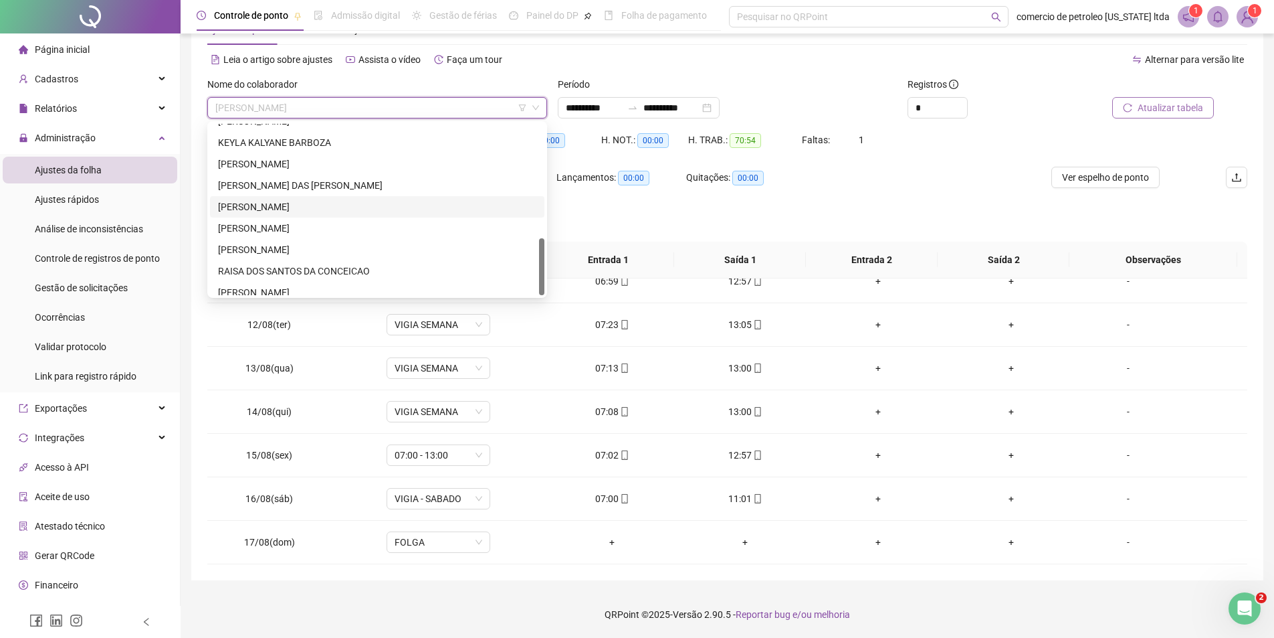
scroll to position [343, 0]
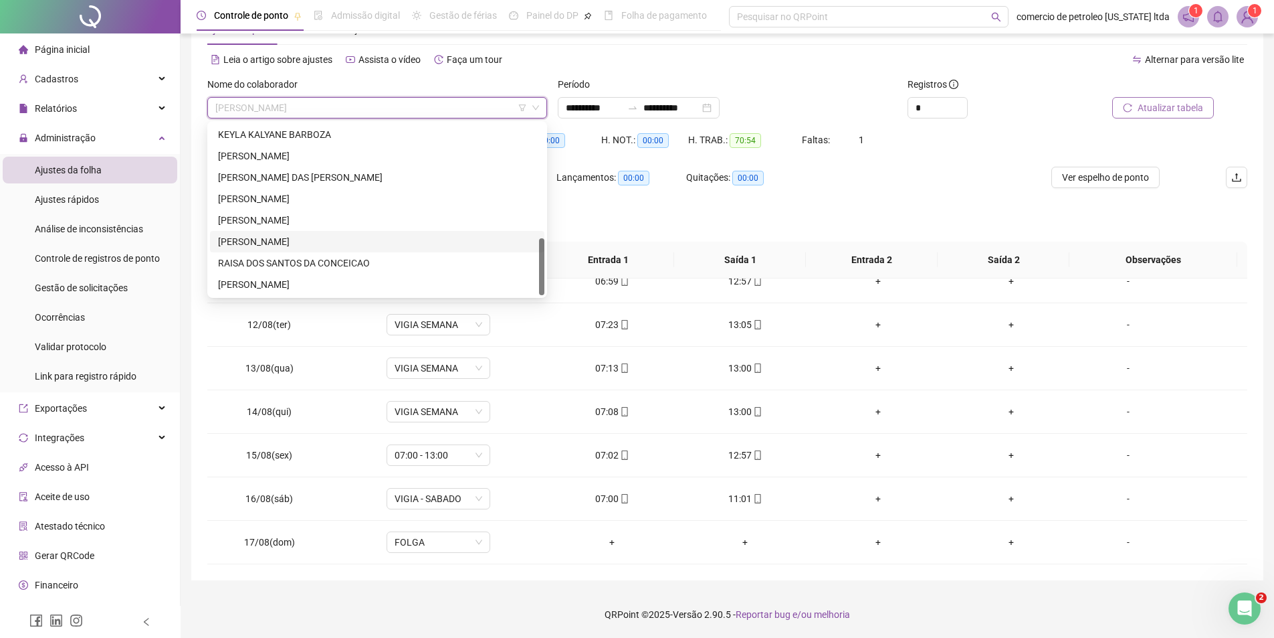
click at [242, 238] on div "PEDRO WLADIMIR DO NASCIMENTO SILVA" at bounding box center [377, 241] width 318 height 15
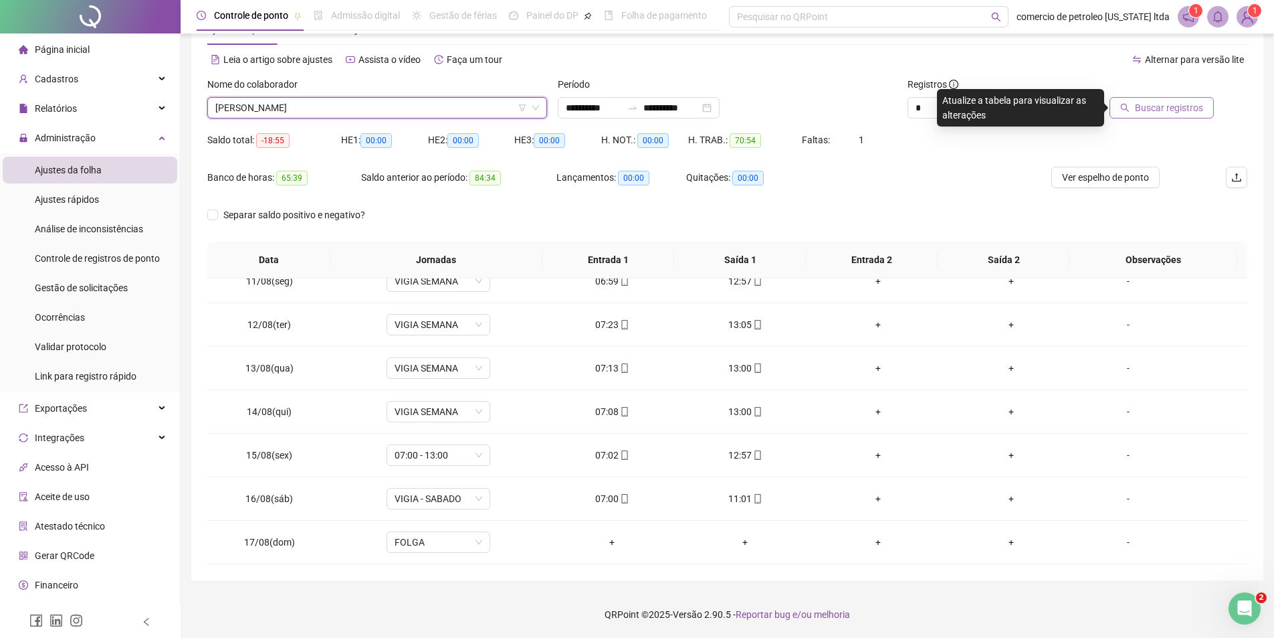
click at [1164, 112] on span "Buscar registros" at bounding box center [1169, 107] width 68 height 15
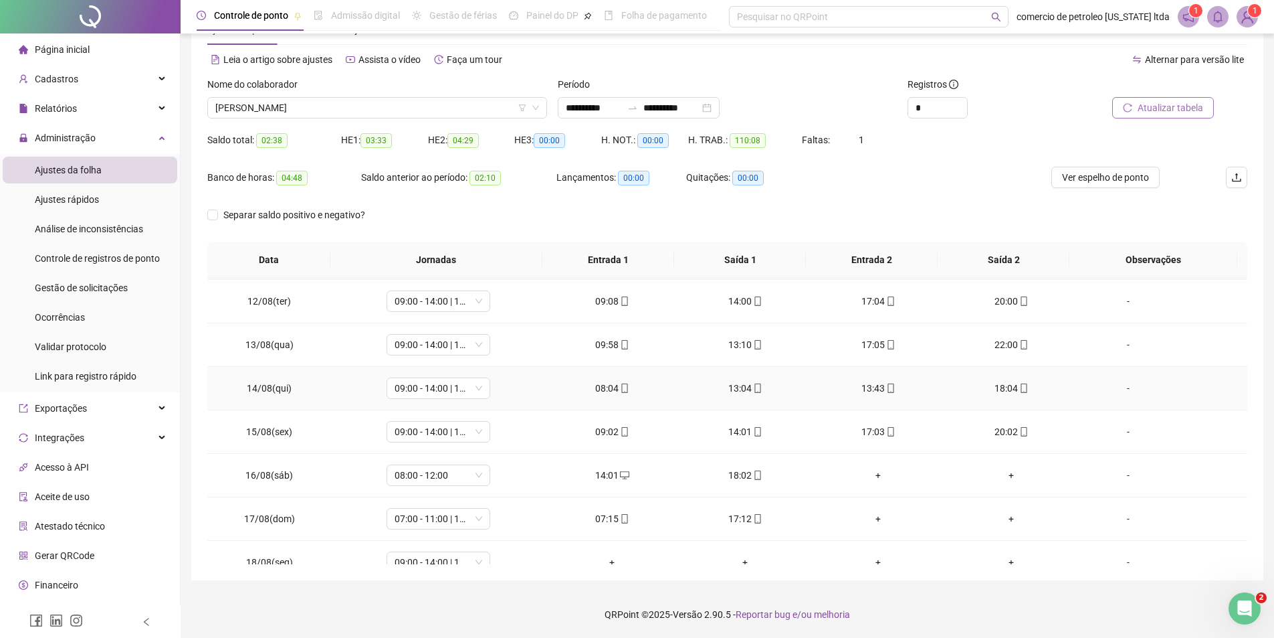
scroll to position [497, 0]
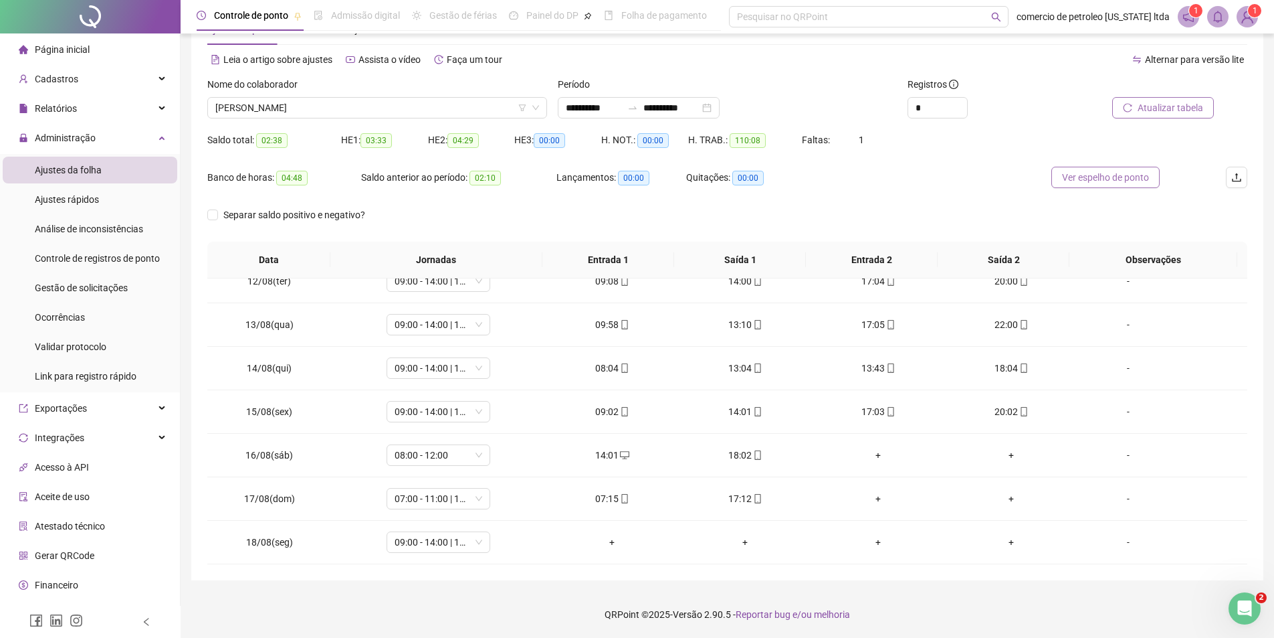
click at [1105, 181] on span "Ver espelho de ponto" at bounding box center [1105, 177] width 87 height 15
click at [409, 102] on span "PEDRO WLADIMIR DO NASCIMENTO SILVA" at bounding box center [377, 108] width 324 height 20
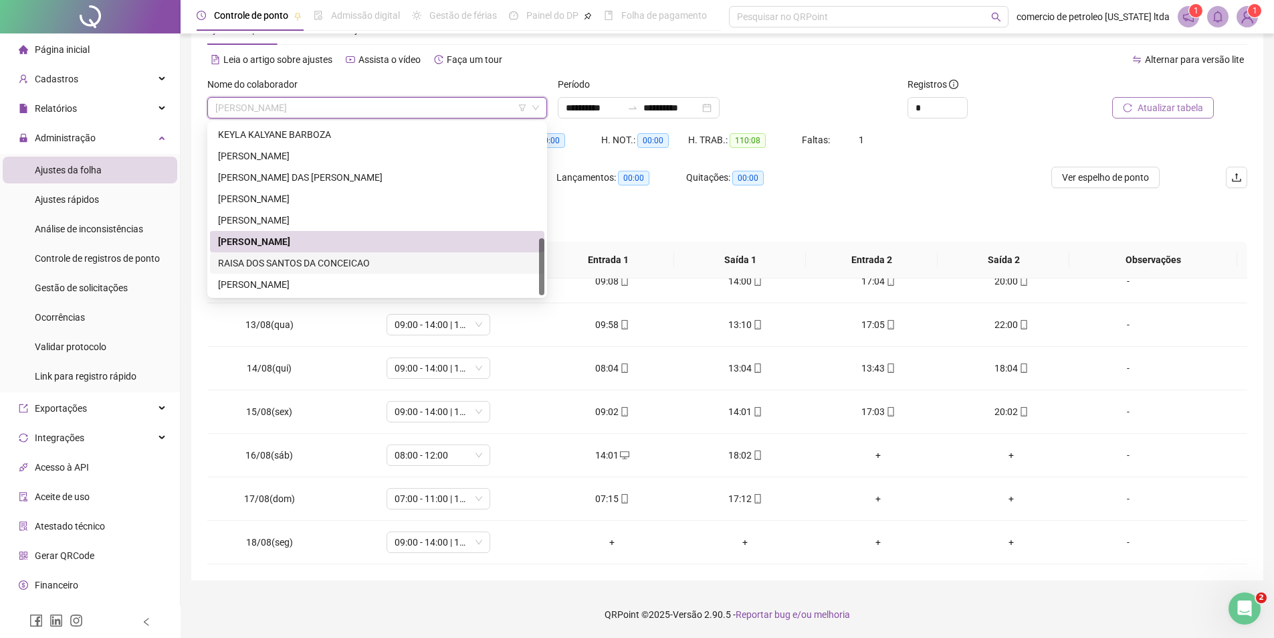
click at [258, 265] on div "RAISA DOS SANTOS DA CONCEICAO" at bounding box center [377, 263] width 318 height 15
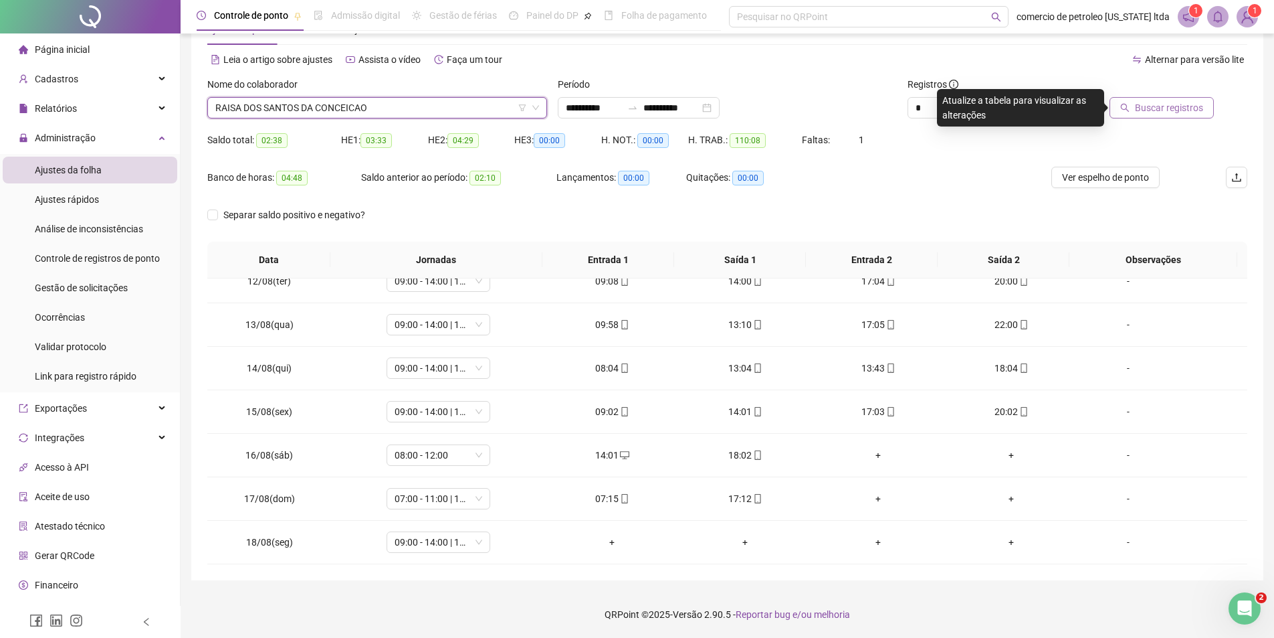
click at [1161, 103] on span "Buscar registros" at bounding box center [1169, 107] width 68 height 15
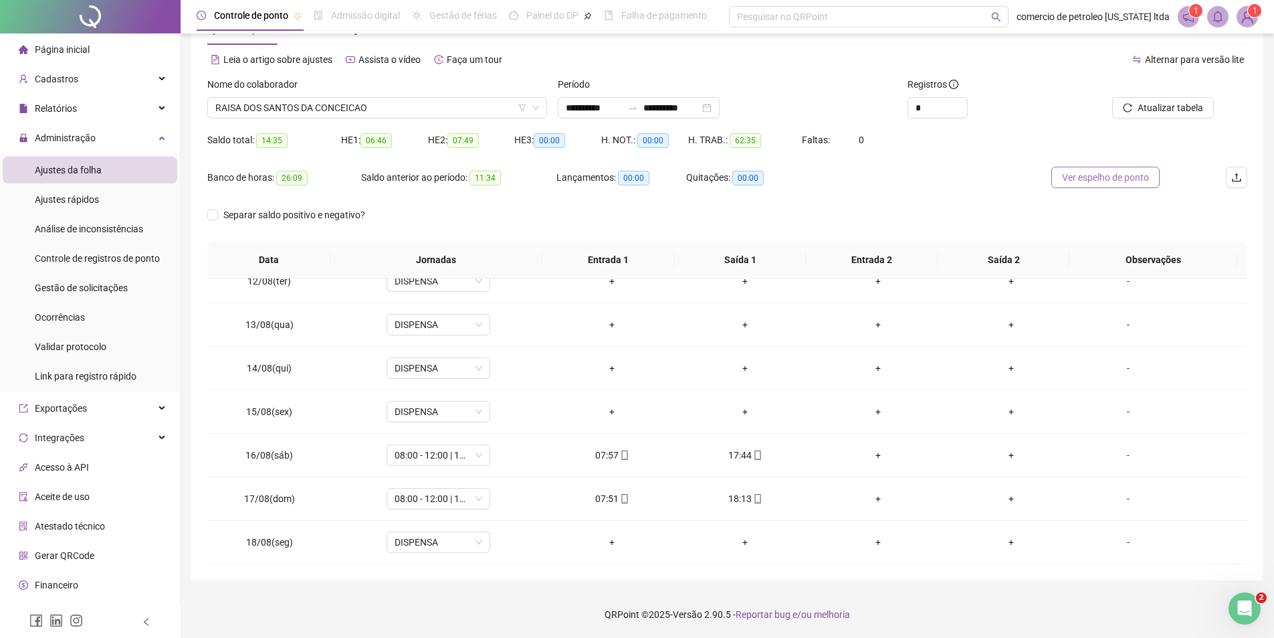
click at [1123, 181] on span "Ver espelho de ponto" at bounding box center [1105, 177] width 87 height 15
click at [461, 108] on span "RAISA DOS SANTOS DA CONCEICAO" at bounding box center [377, 108] width 324 height 20
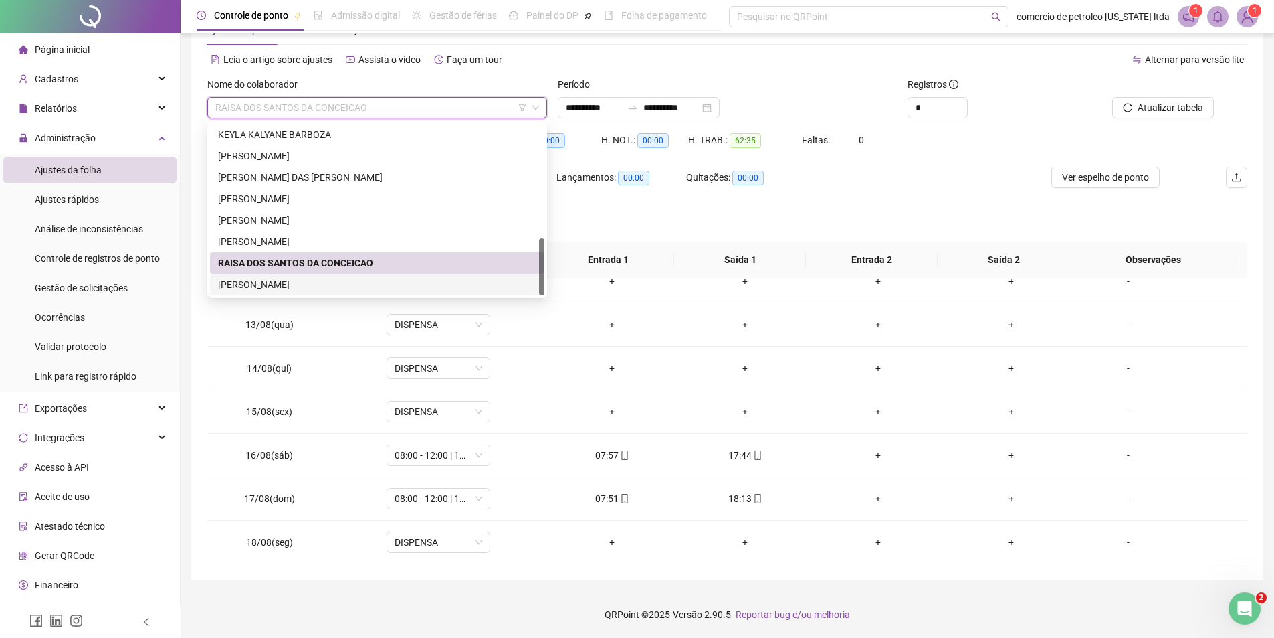
click at [260, 290] on div "VANIELSON DO NASCIMENTO SOUZA" at bounding box center [377, 284] width 318 height 15
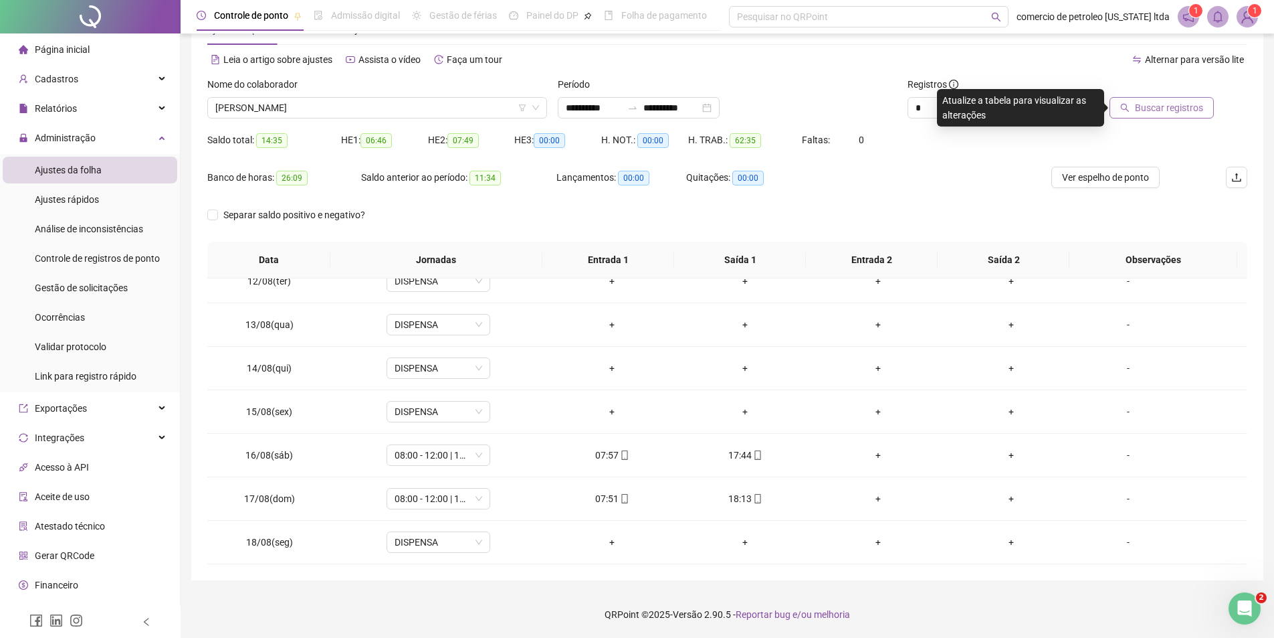
click at [1151, 107] on span "Buscar registros" at bounding box center [1169, 107] width 68 height 15
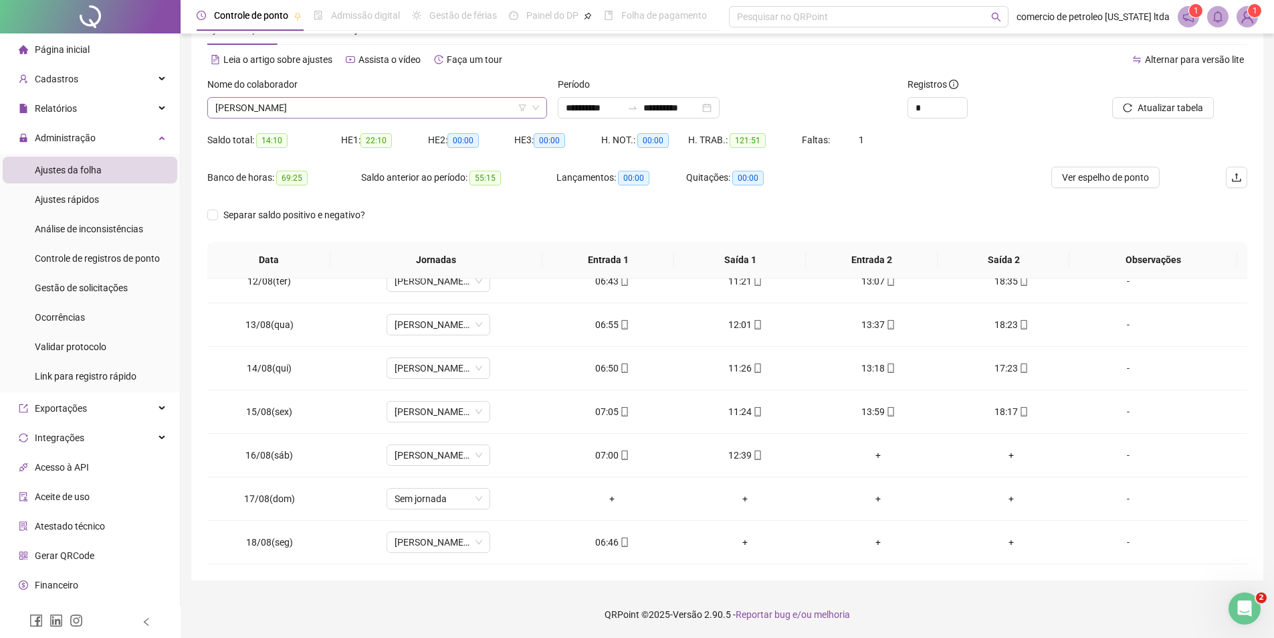
click at [444, 104] on span "VANIELSON DO NASCIMENTO SOUZA" at bounding box center [377, 108] width 324 height 20
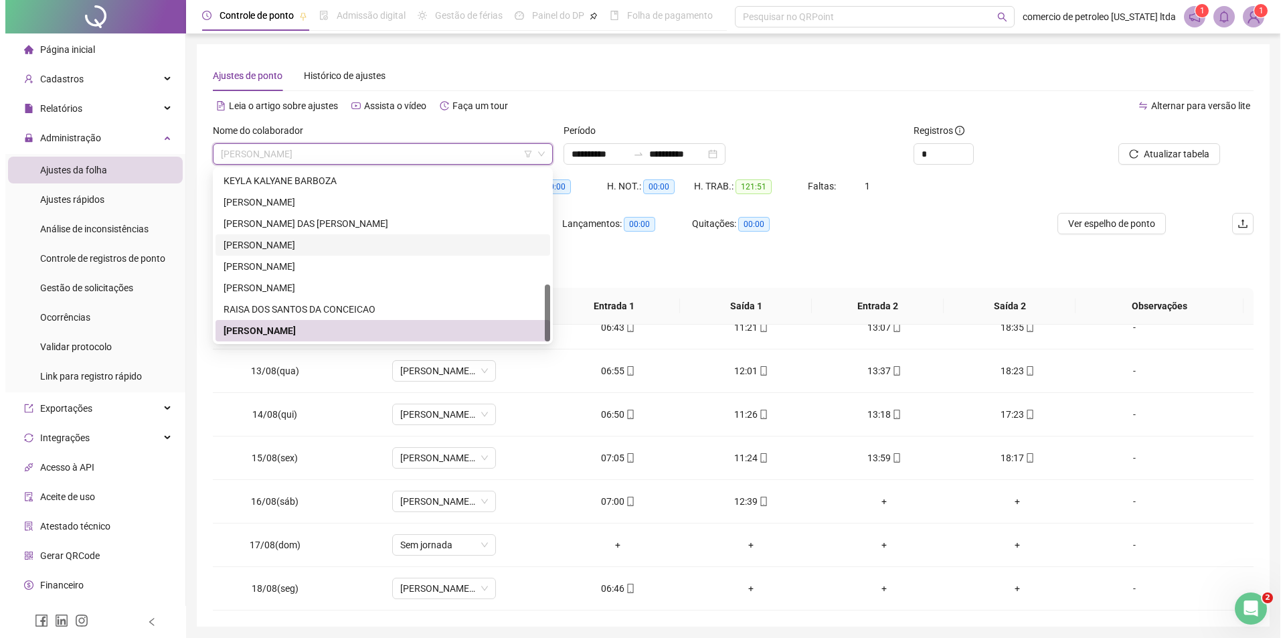
scroll to position [46, 0]
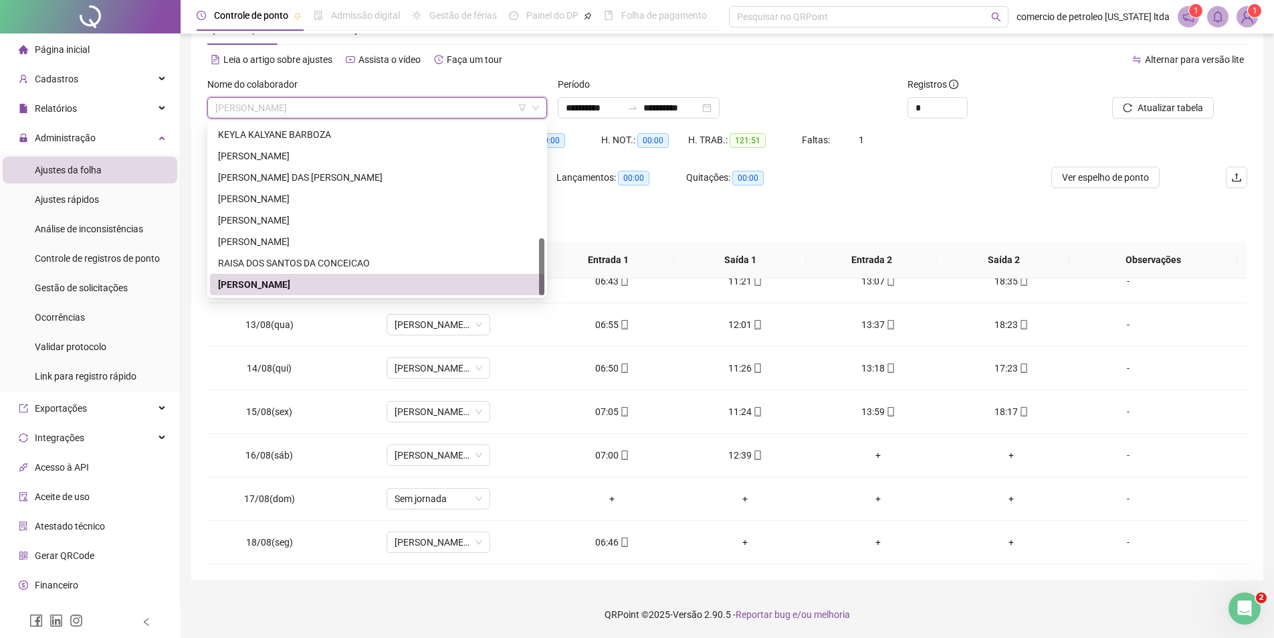
click at [1248, 17] on img at bounding box center [1248, 17] width 20 height 20
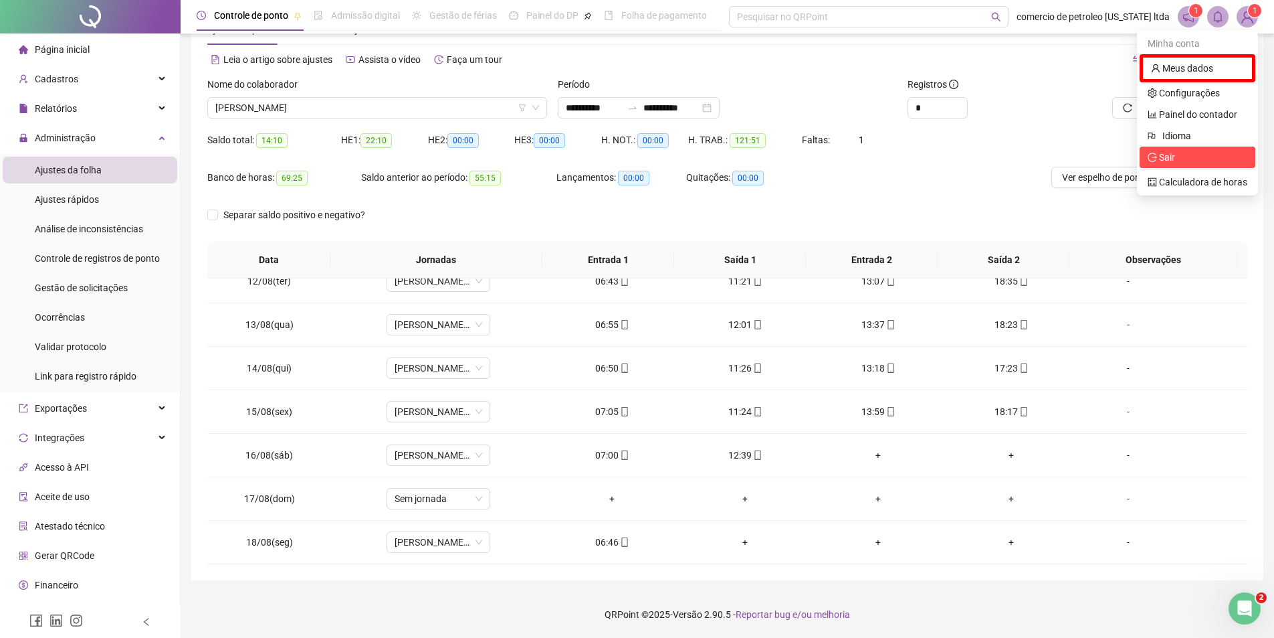
click at [1160, 161] on span "Sair" at bounding box center [1161, 157] width 27 height 11
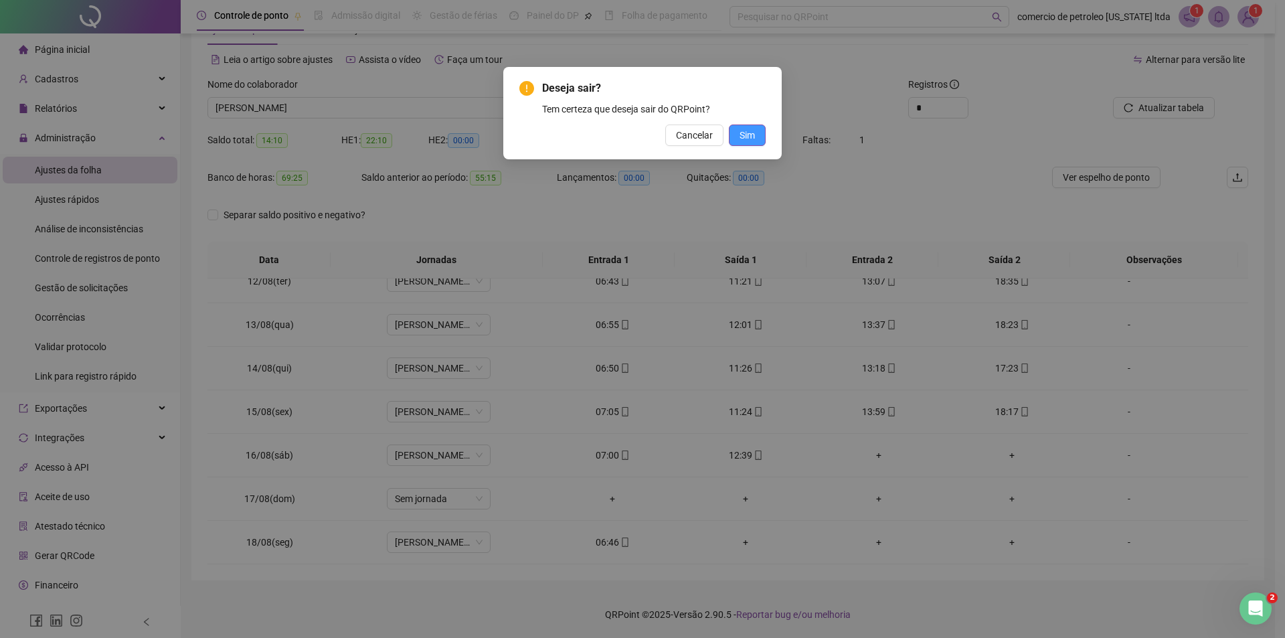
click at [751, 134] on span "Sim" at bounding box center [746, 135] width 15 height 15
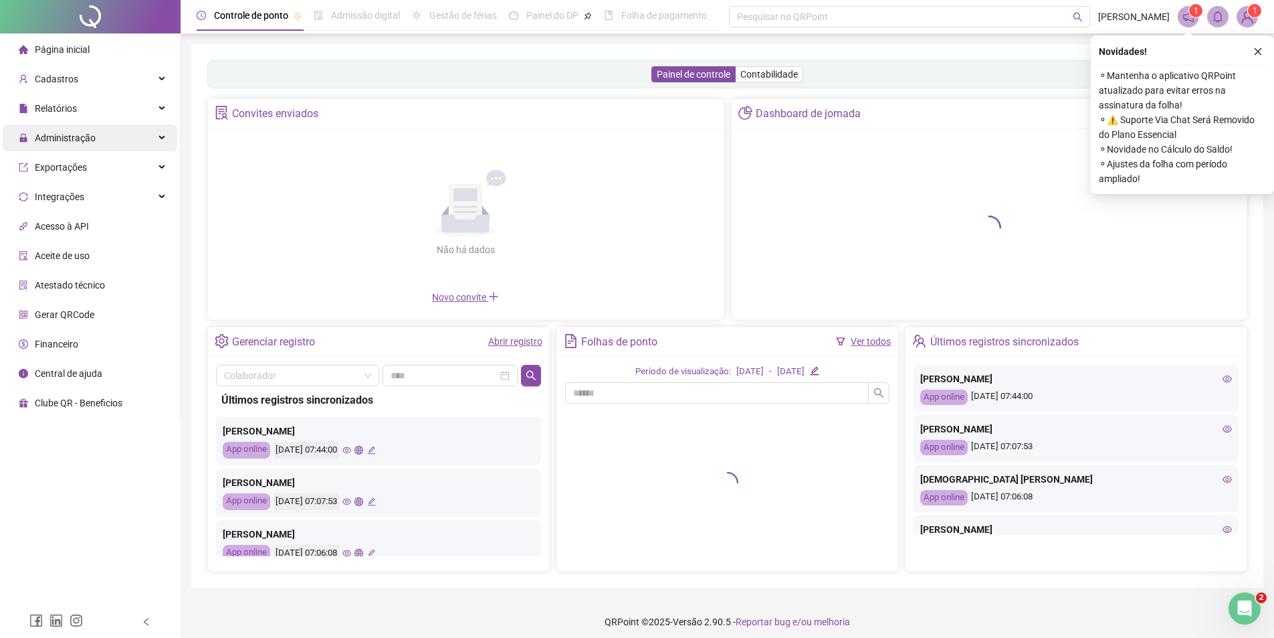
click at [53, 134] on span "Administração" at bounding box center [65, 137] width 61 height 11
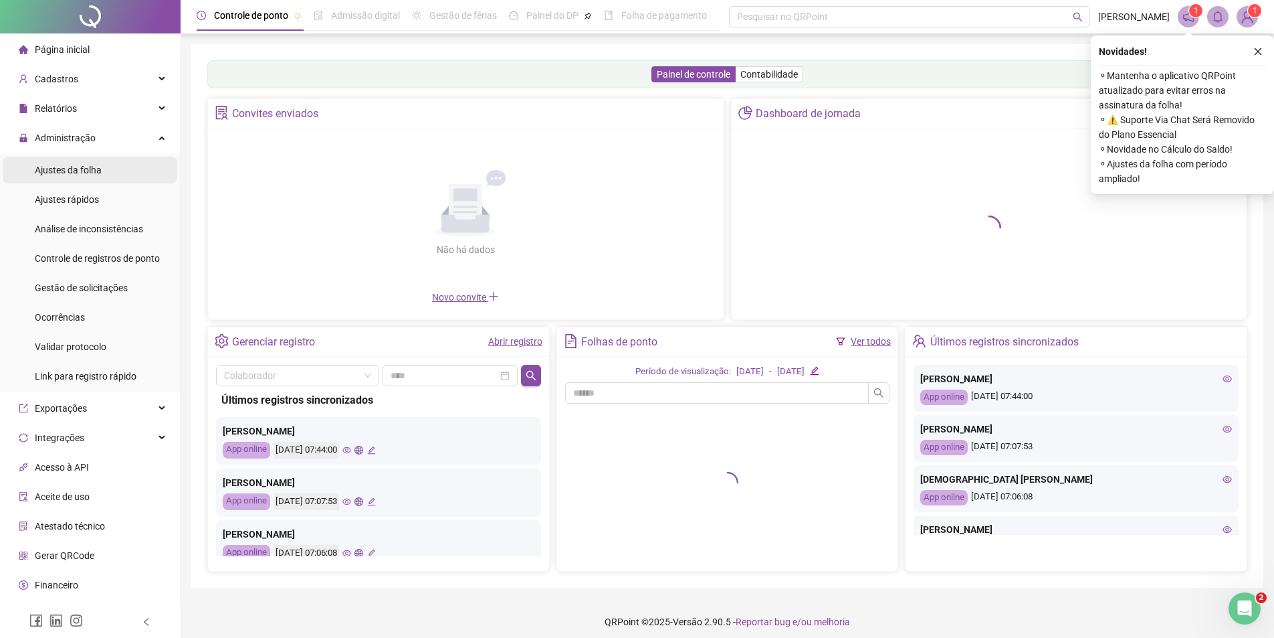
click at [70, 175] on span "Ajustes da folha" at bounding box center [68, 170] width 67 height 11
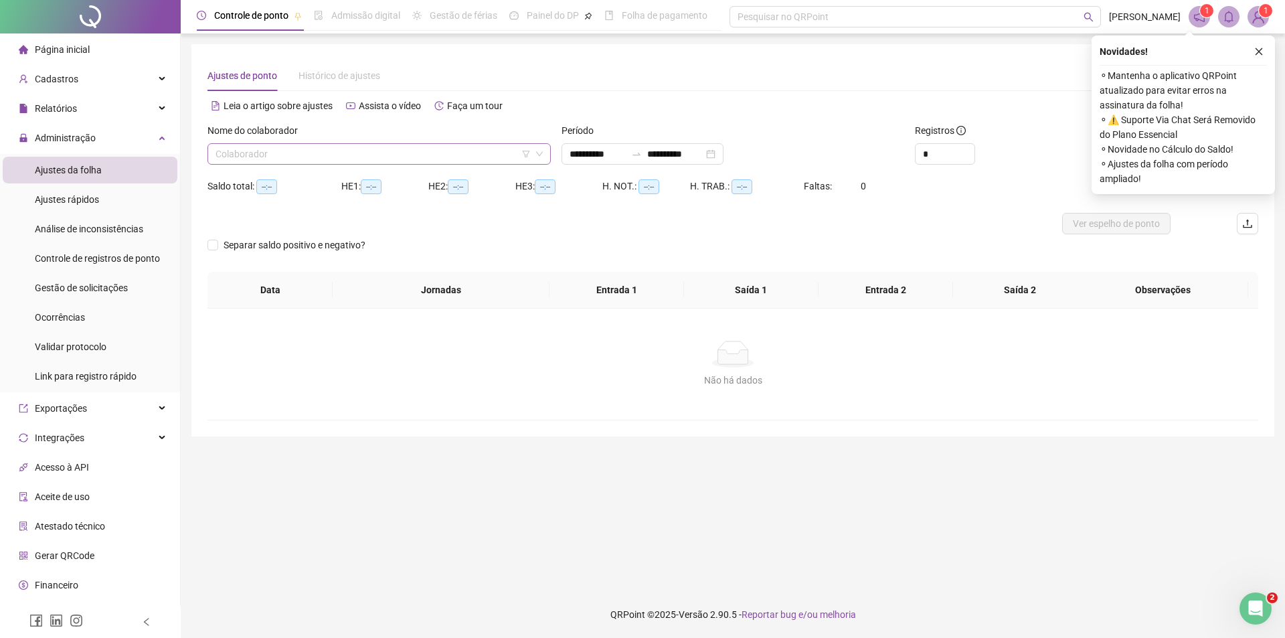
click at [279, 149] on input "search" at bounding box center [372, 154] width 315 height 20
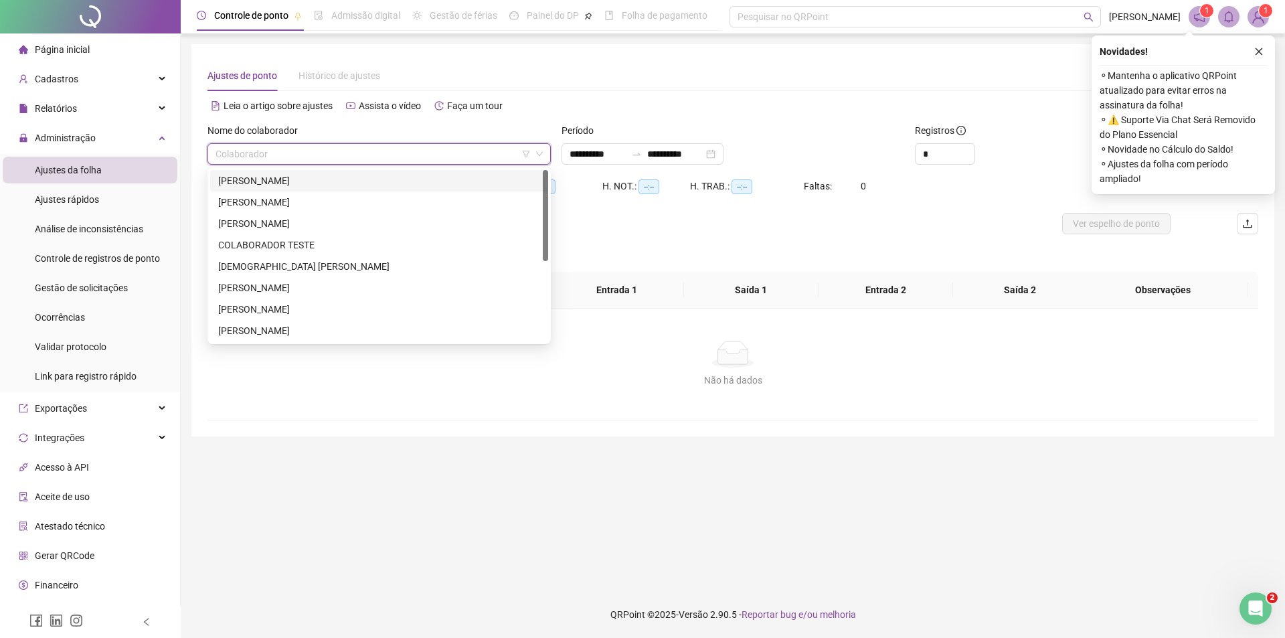
click at [264, 183] on div "[PERSON_NAME]" at bounding box center [379, 180] width 322 height 15
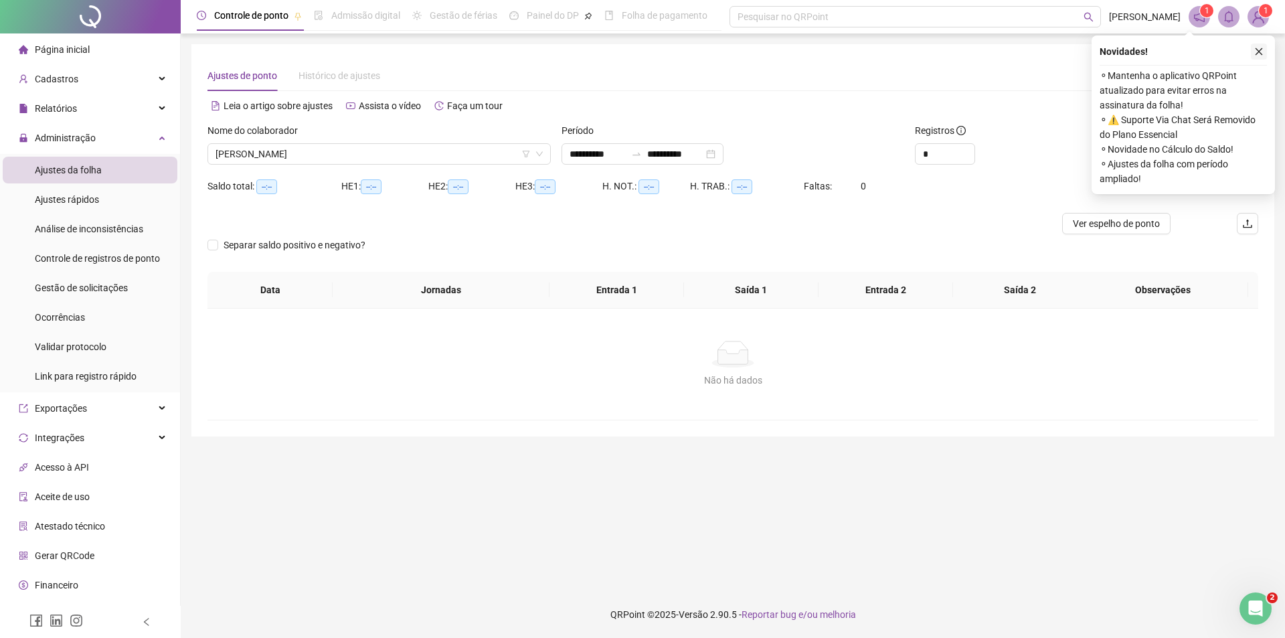
click at [1258, 46] on button "button" at bounding box center [1258, 51] width 16 height 16
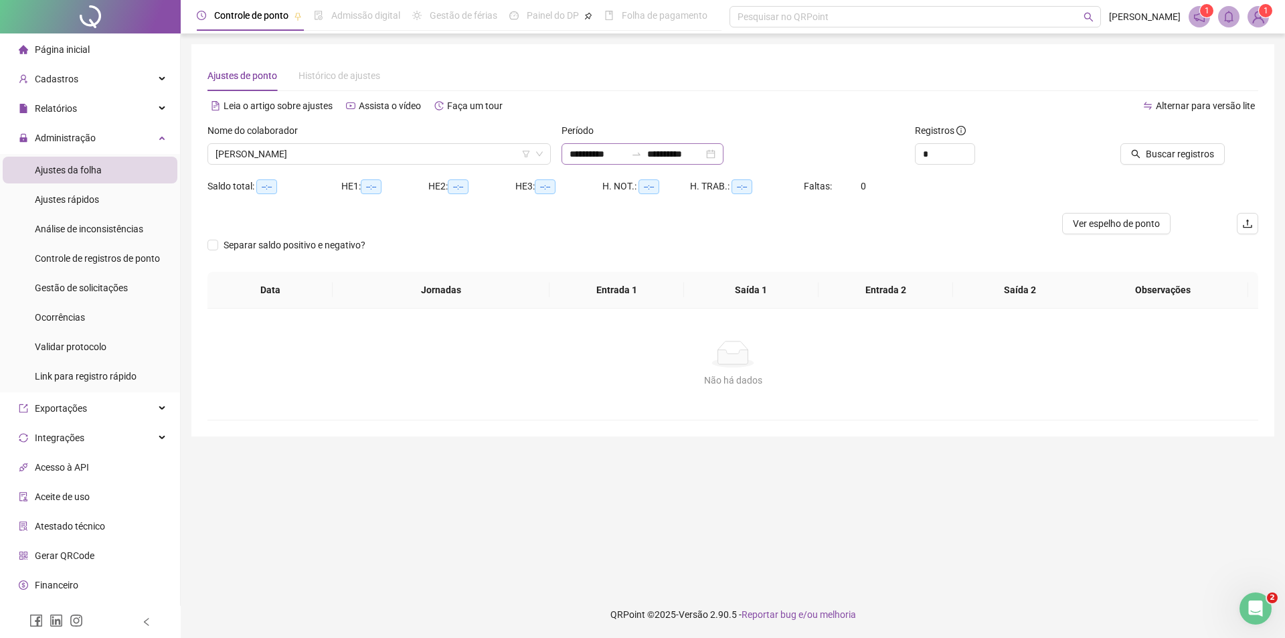
click at [723, 154] on div "**********" at bounding box center [642, 153] width 162 height 21
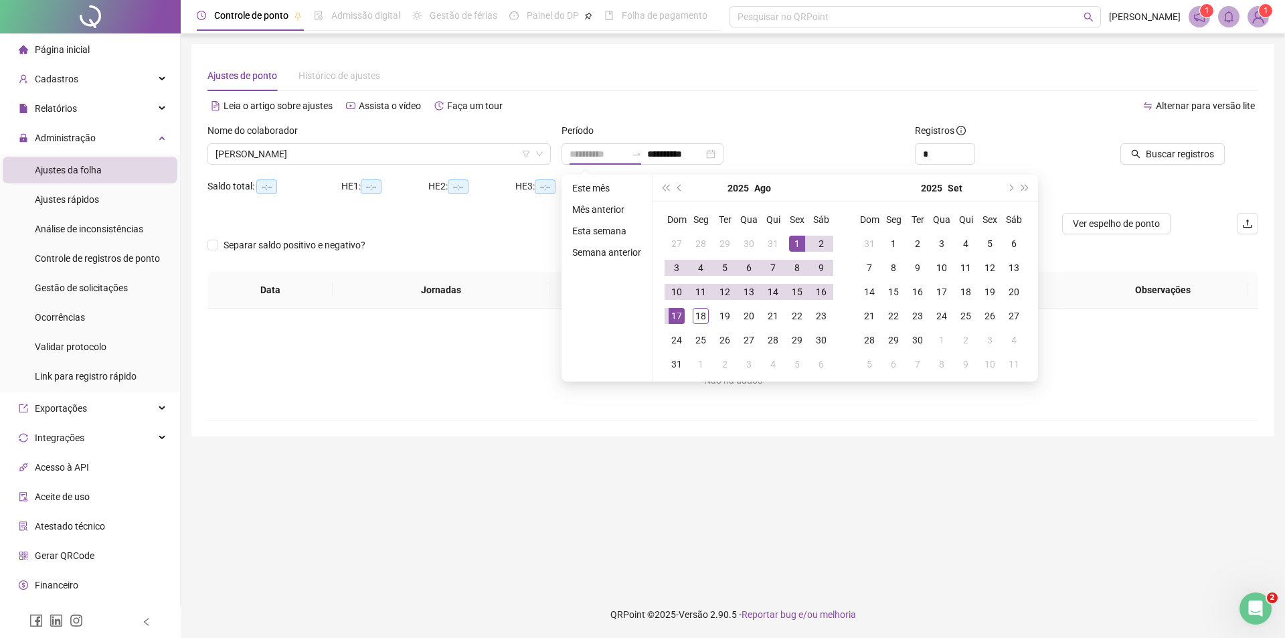
click at [793, 239] on div "1" at bounding box center [797, 243] width 16 height 16
type input "**********"
click at [699, 311] on div "18" at bounding box center [700, 316] width 16 height 16
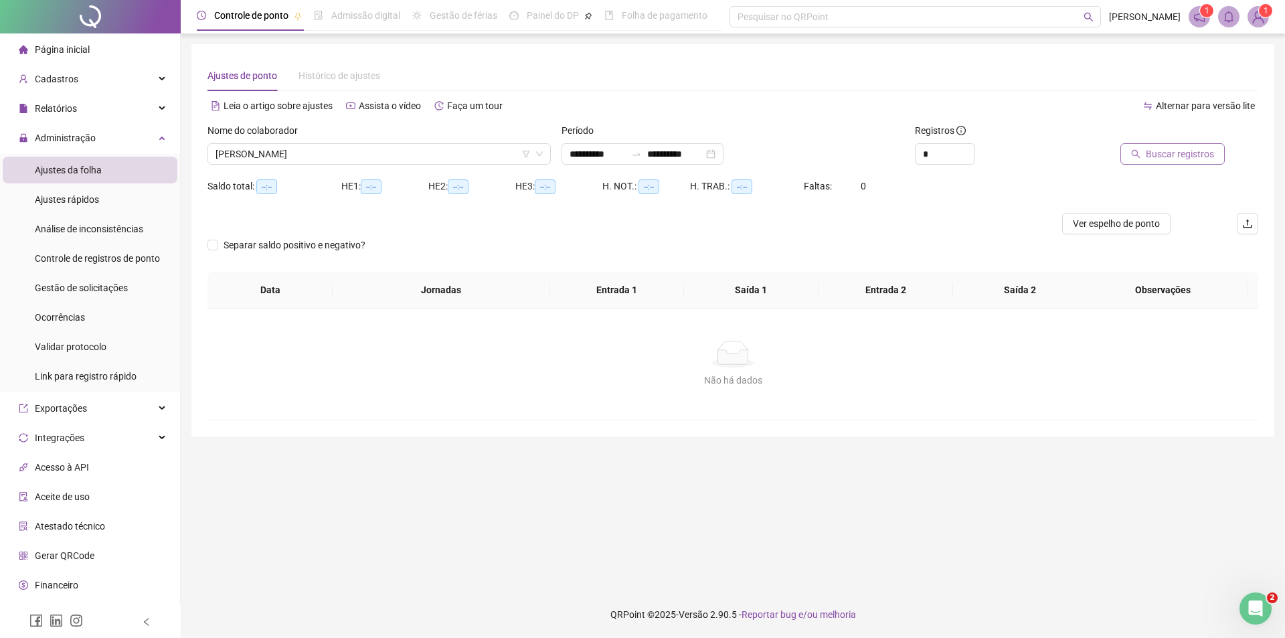
click at [1196, 150] on span "Buscar registros" at bounding box center [1179, 154] width 68 height 15
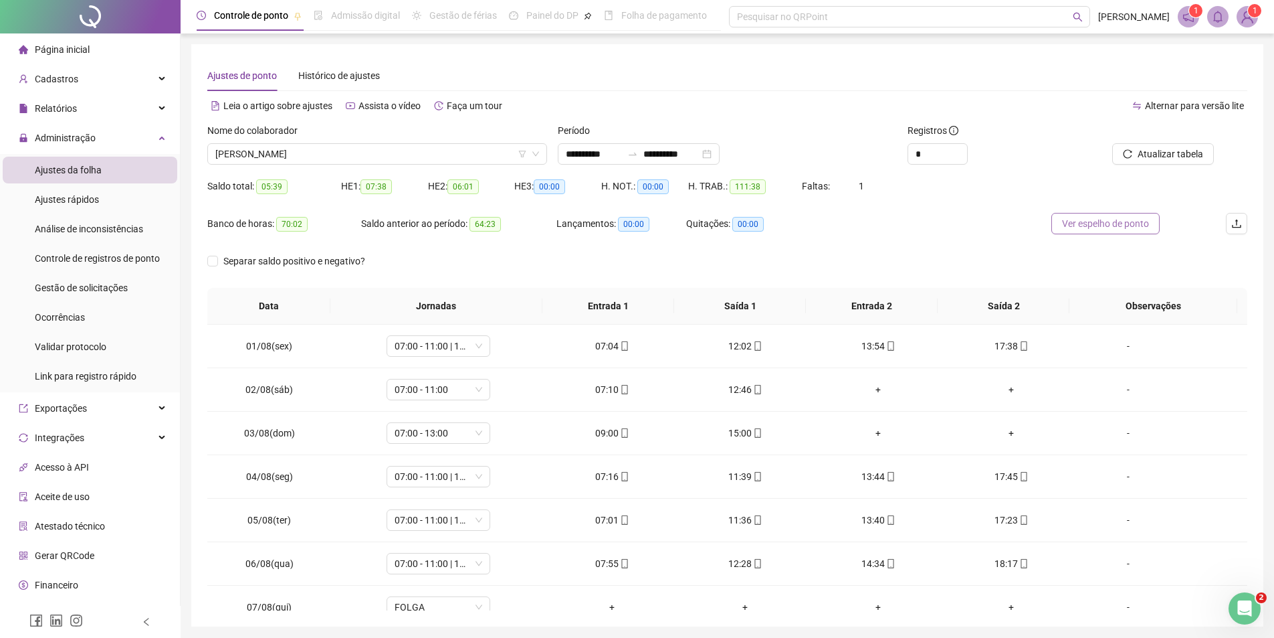
click at [1106, 221] on span "Ver espelho de ponto" at bounding box center [1105, 223] width 87 height 15
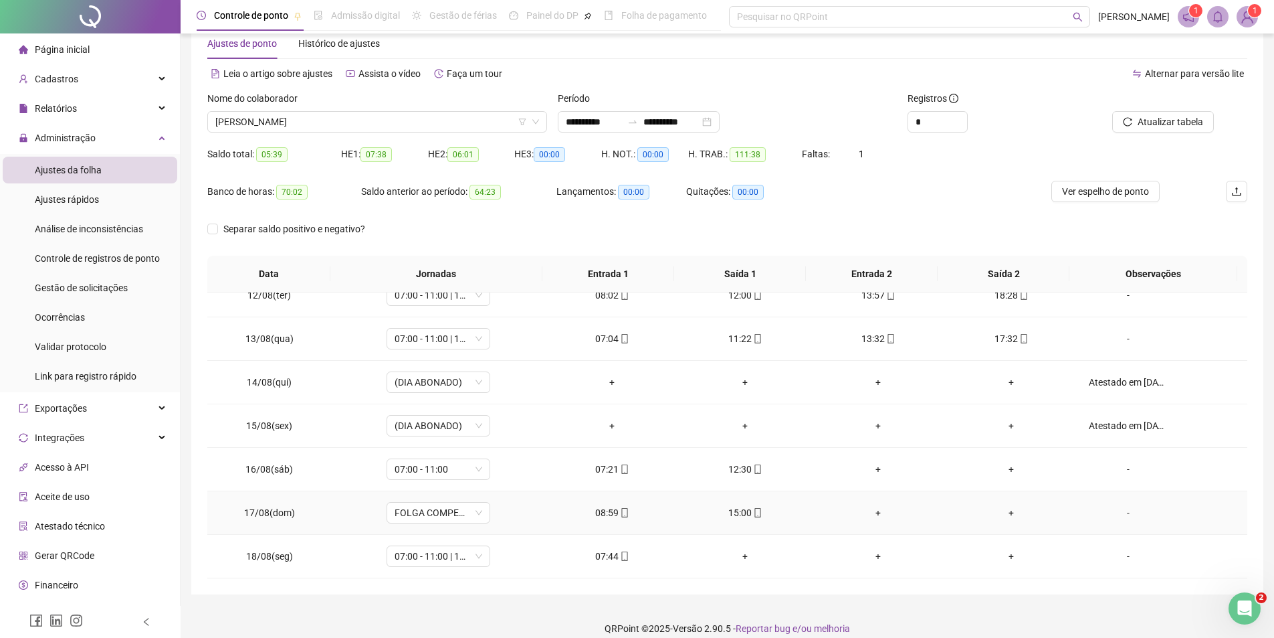
scroll to position [46, 0]
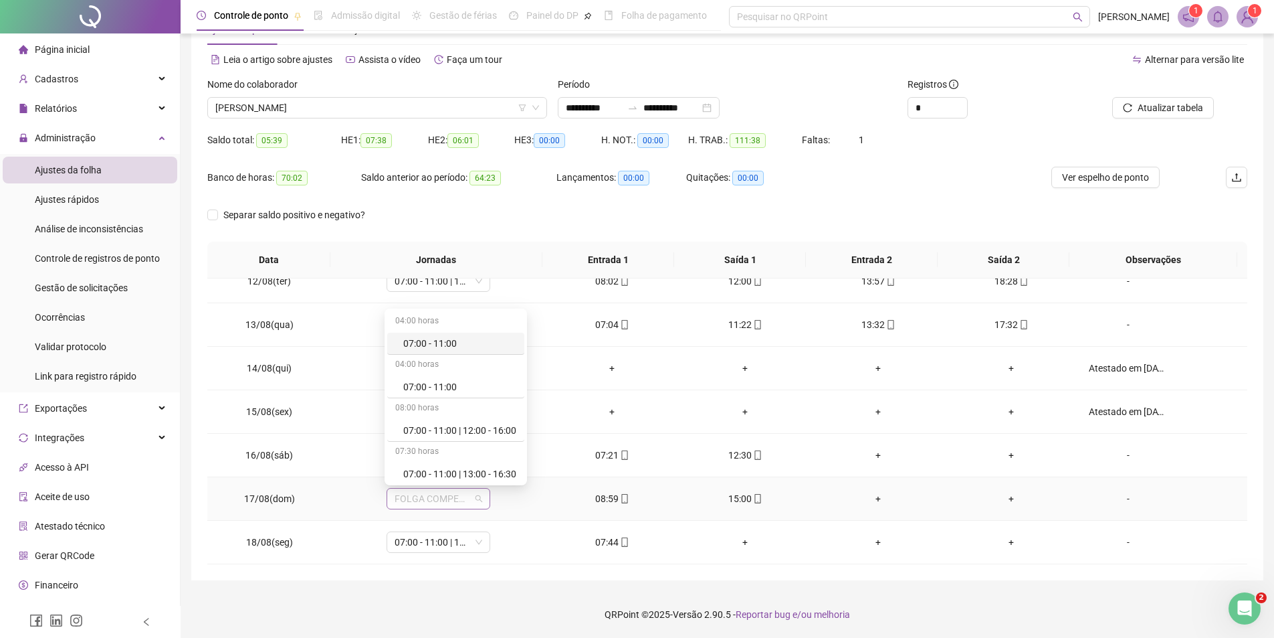
click at [432, 494] on span "FOLGA COMPENSATÓRIA" at bounding box center [439, 498] width 88 height 20
click at [430, 377] on div "07:00 - 13:00" at bounding box center [459, 380] width 113 height 15
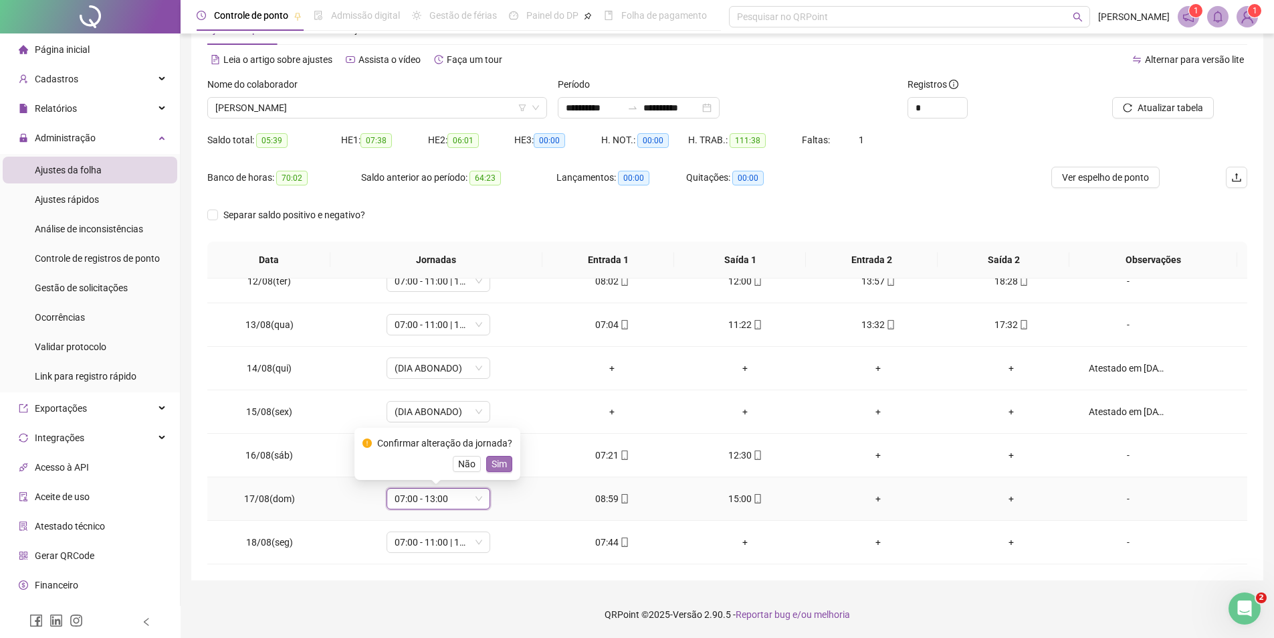
click at [503, 462] on span "Sim" at bounding box center [499, 463] width 15 height 15
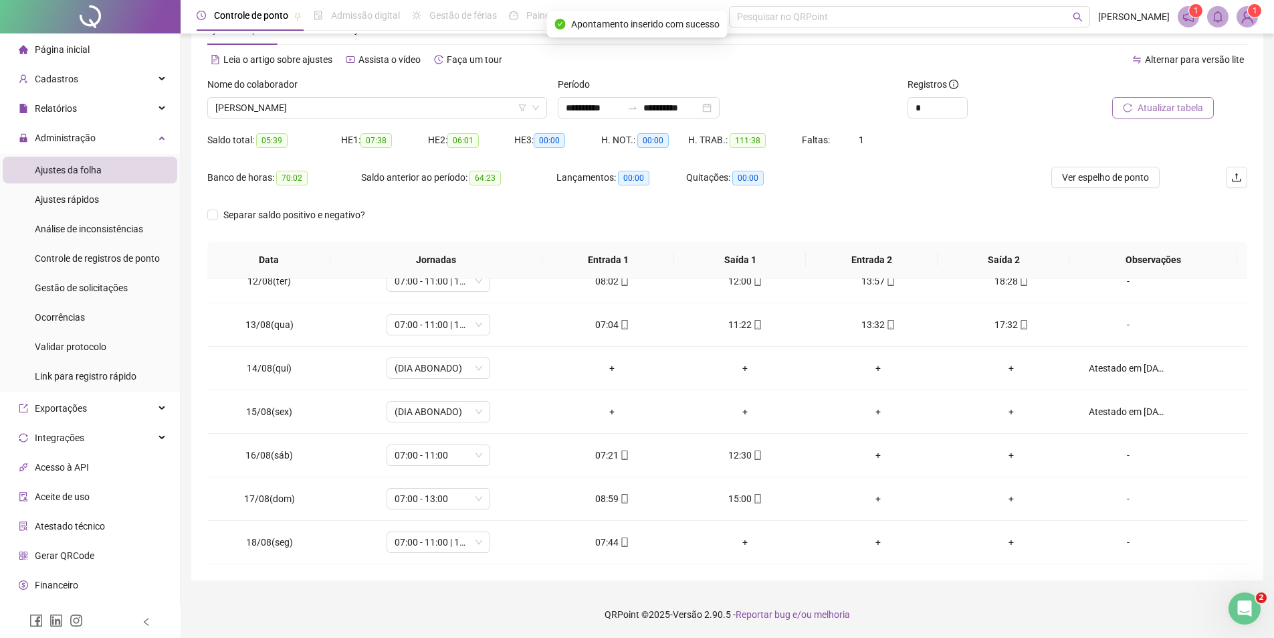
click at [1177, 107] on span "Atualizar tabela" at bounding box center [1171, 107] width 66 height 15
click at [1097, 185] on button "Ver espelho de ponto" at bounding box center [1106, 177] width 108 height 21
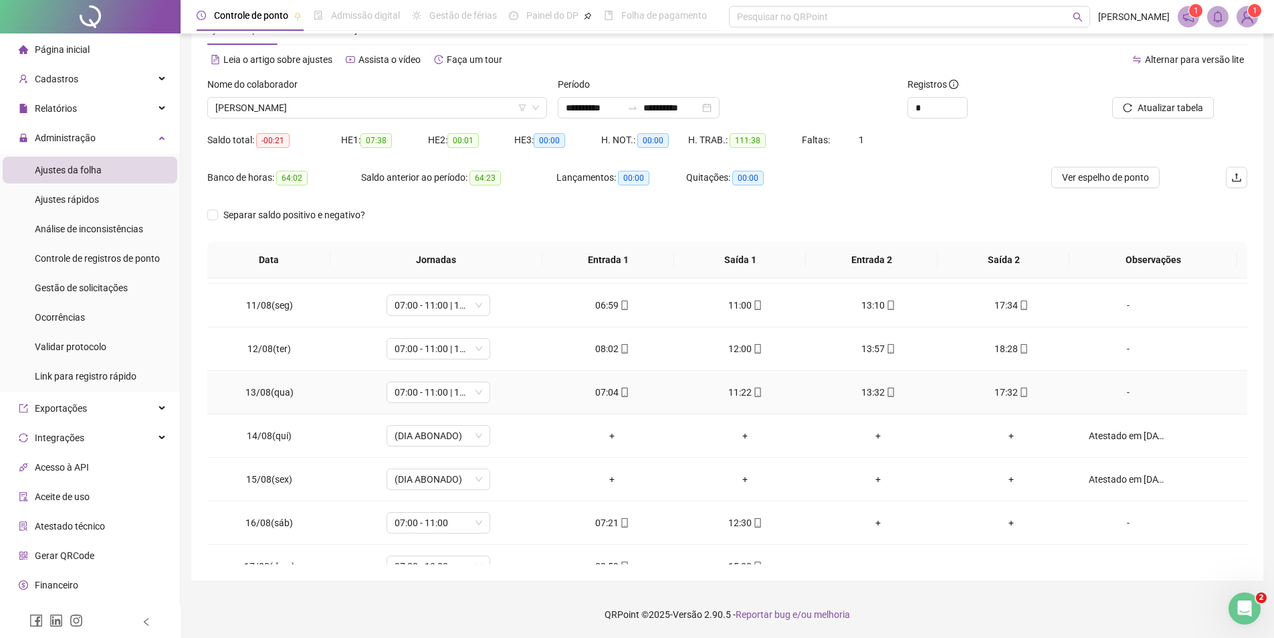
scroll to position [497, 0]
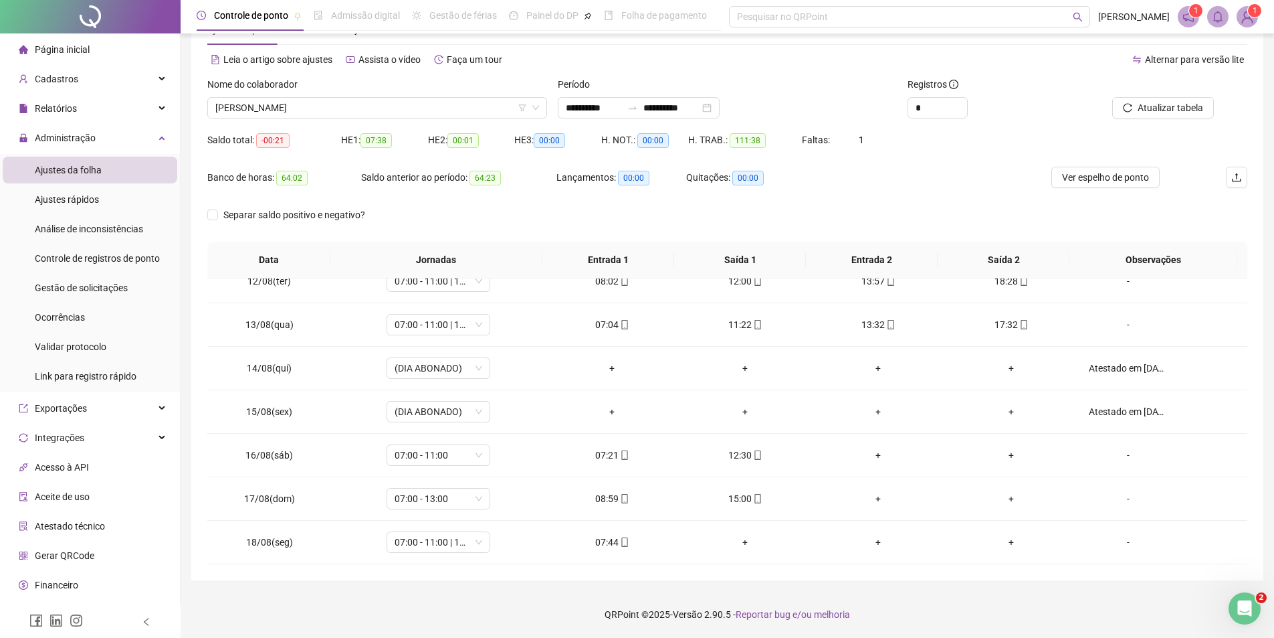
click at [460, 617] on footer "QRPoint © 2025 - Versão 2.90.5 - Reportar bug e/ou melhoria" at bounding box center [728, 614] width 1094 height 47
click at [386, 104] on span "[PERSON_NAME]" at bounding box center [377, 108] width 324 height 20
click at [361, 110] on span "[PERSON_NAME]" at bounding box center [377, 108] width 324 height 20
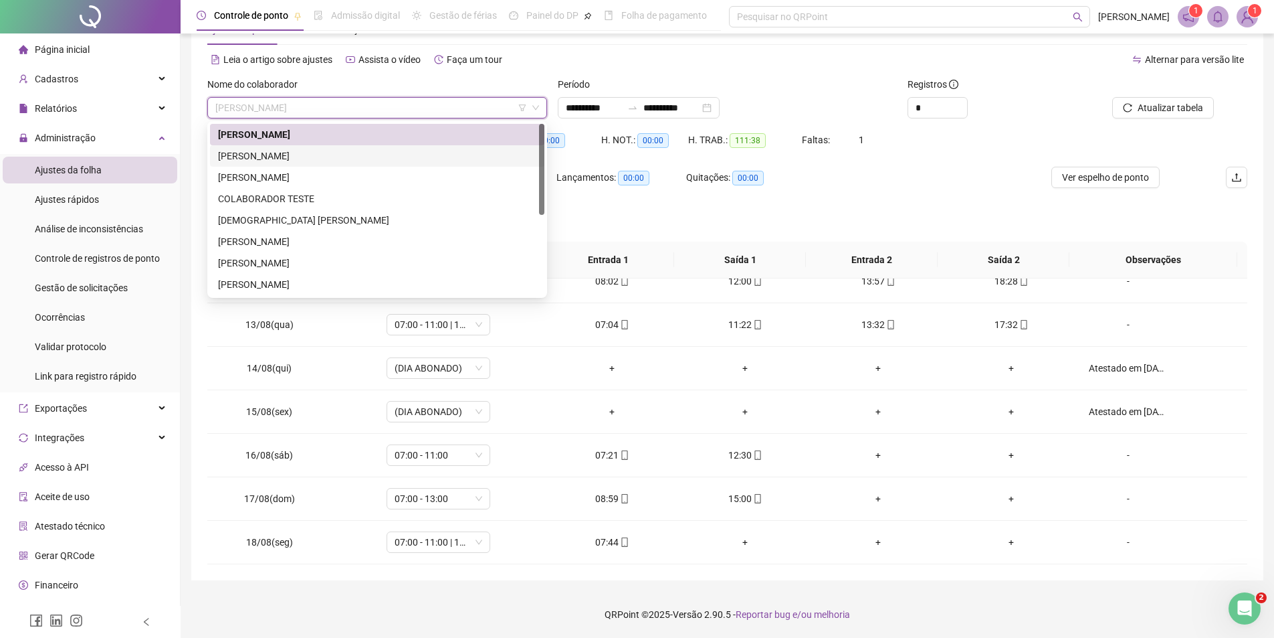
click at [294, 155] on div "[PERSON_NAME]" at bounding box center [377, 156] width 318 height 15
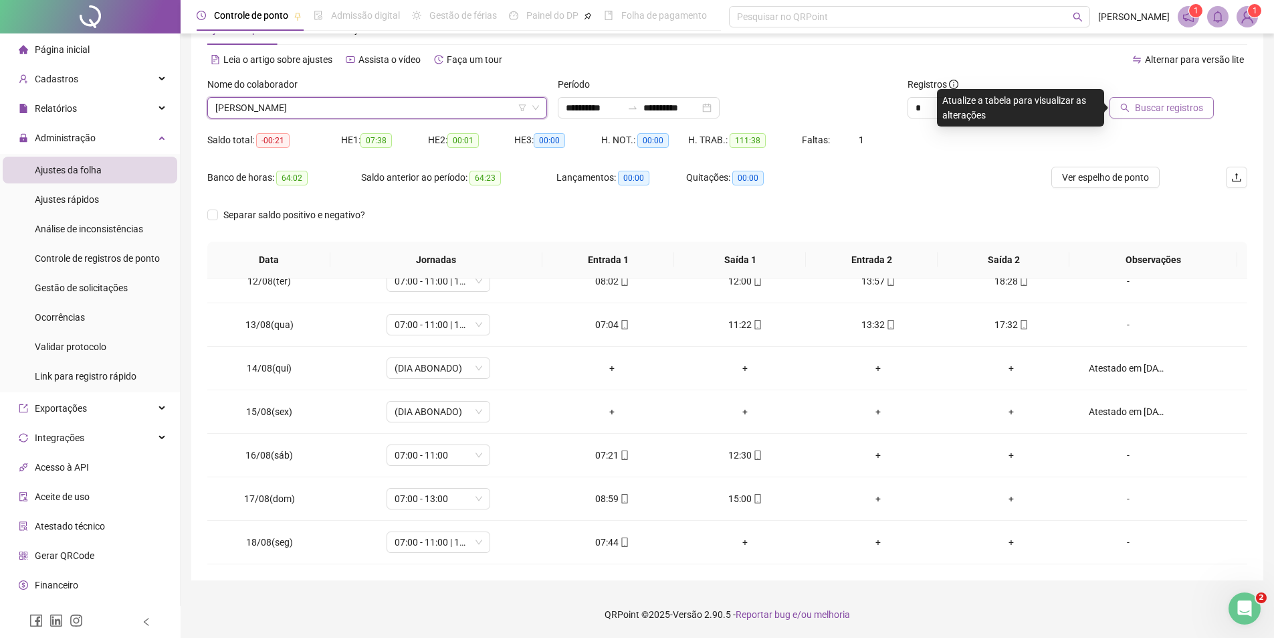
click at [1173, 108] on span "Buscar registros" at bounding box center [1169, 107] width 68 height 15
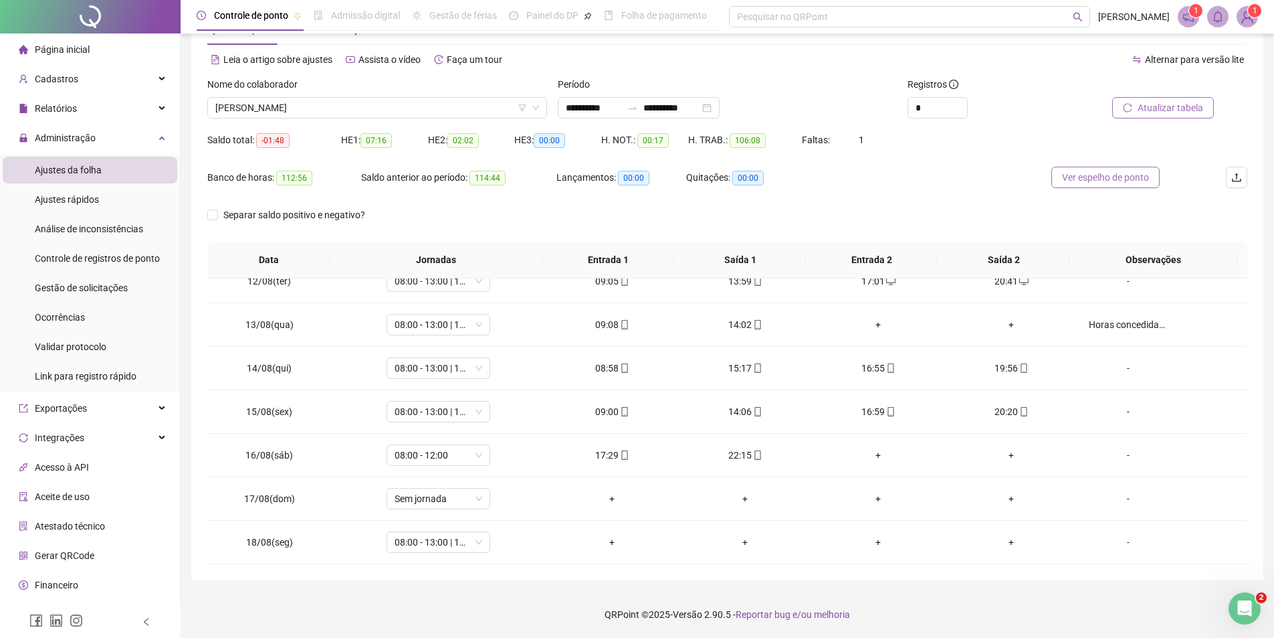
click at [1106, 175] on span "Ver espelho de ponto" at bounding box center [1105, 177] width 87 height 15
click at [341, 102] on span "[PERSON_NAME]" at bounding box center [377, 108] width 324 height 20
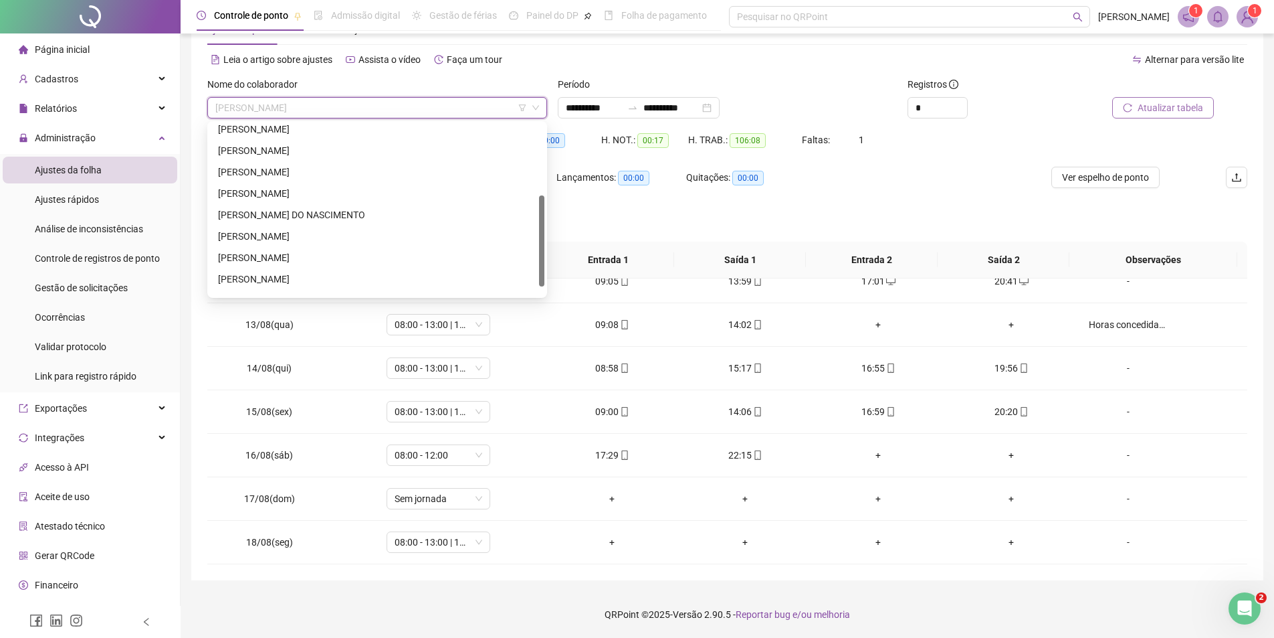
scroll to position [150, 0]
click at [259, 195] on div "[PERSON_NAME] DO NASCIMENTO" at bounding box center [377, 198] width 318 height 15
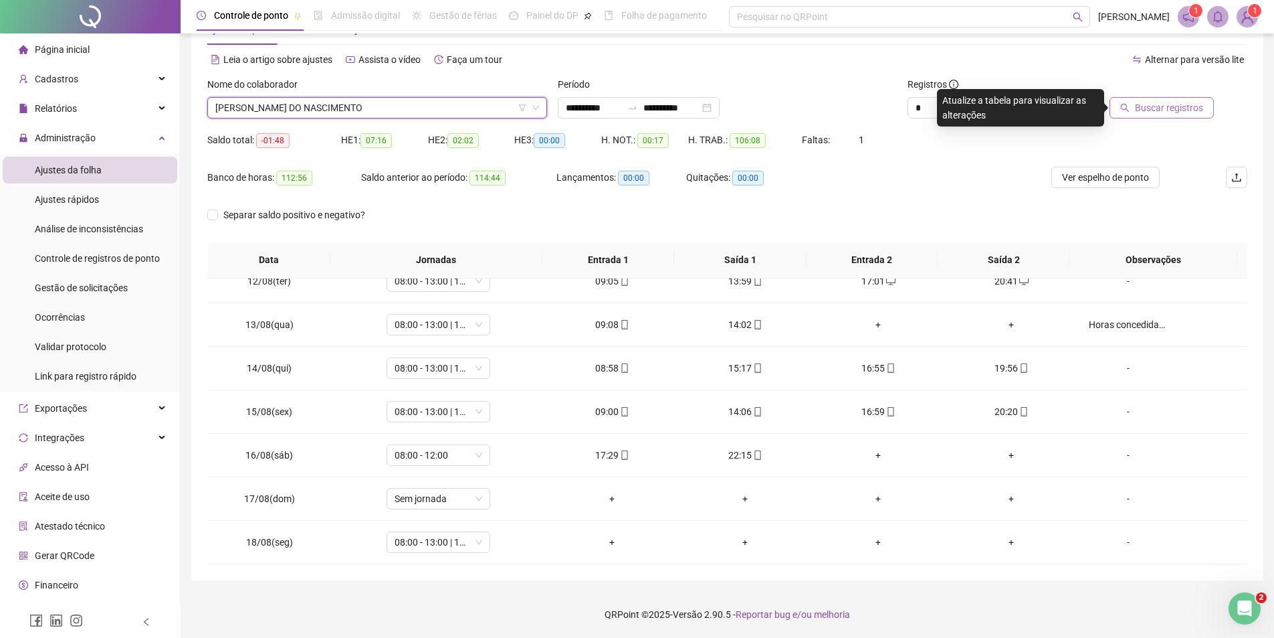
click at [1181, 118] on button "Buscar registros" at bounding box center [1162, 107] width 104 height 21
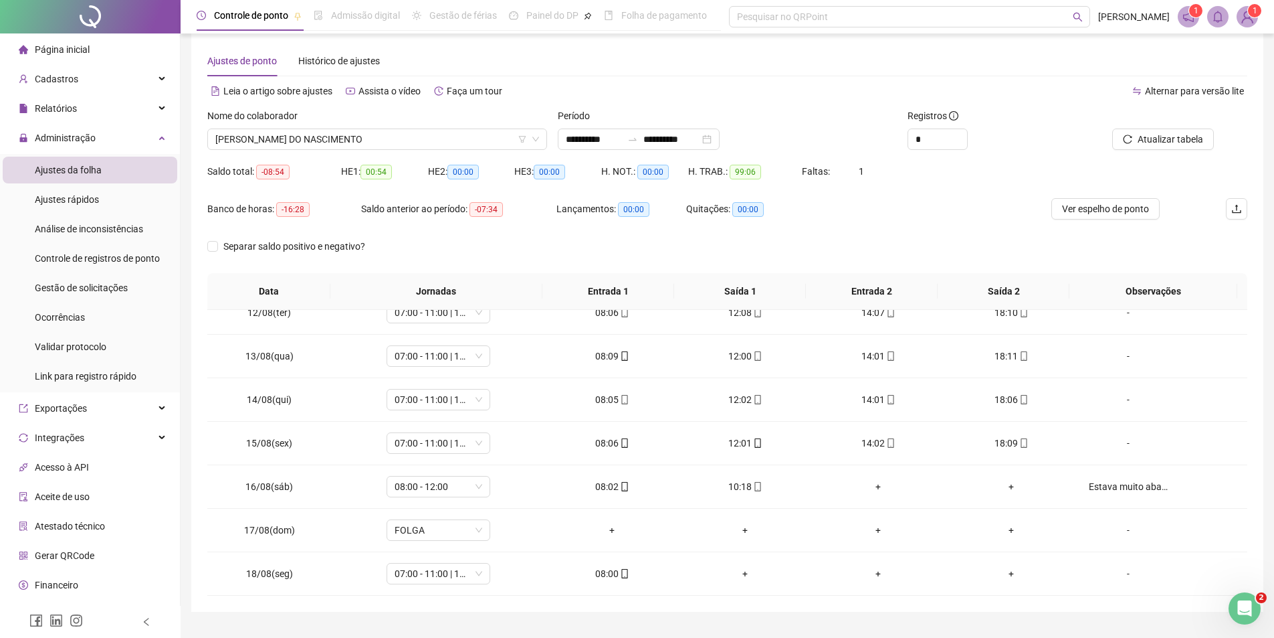
scroll to position [0, 0]
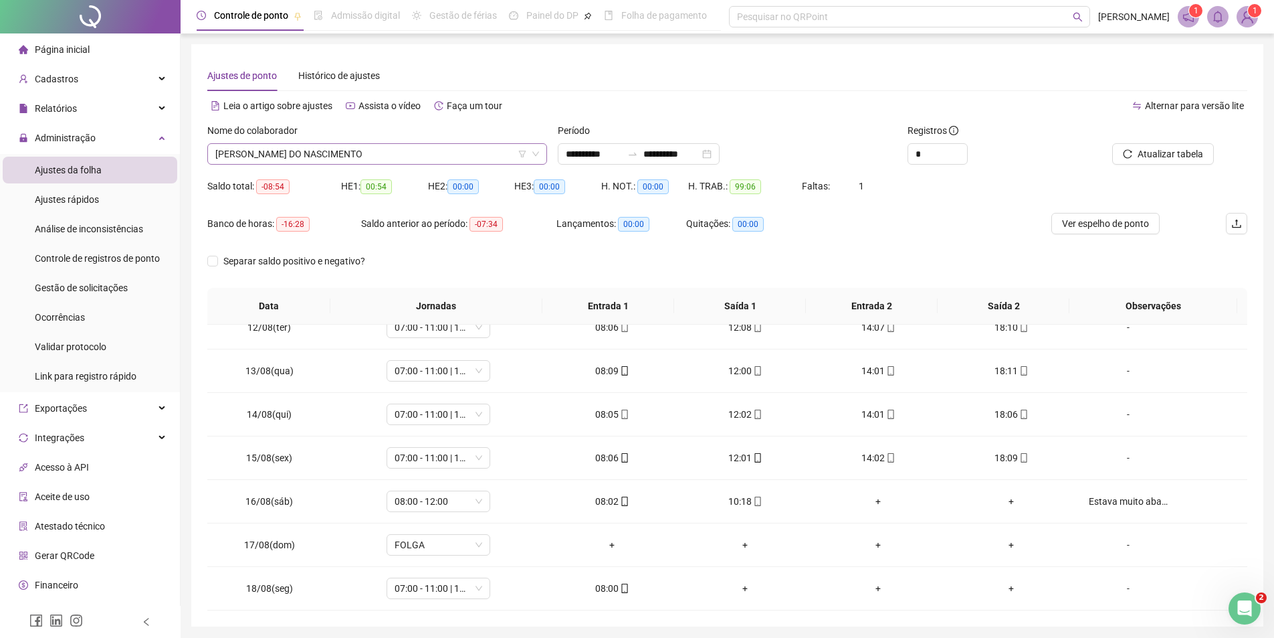
click at [350, 147] on span "[PERSON_NAME] DO NASCIMENTO" at bounding box center [377, 154] width 324 height 20
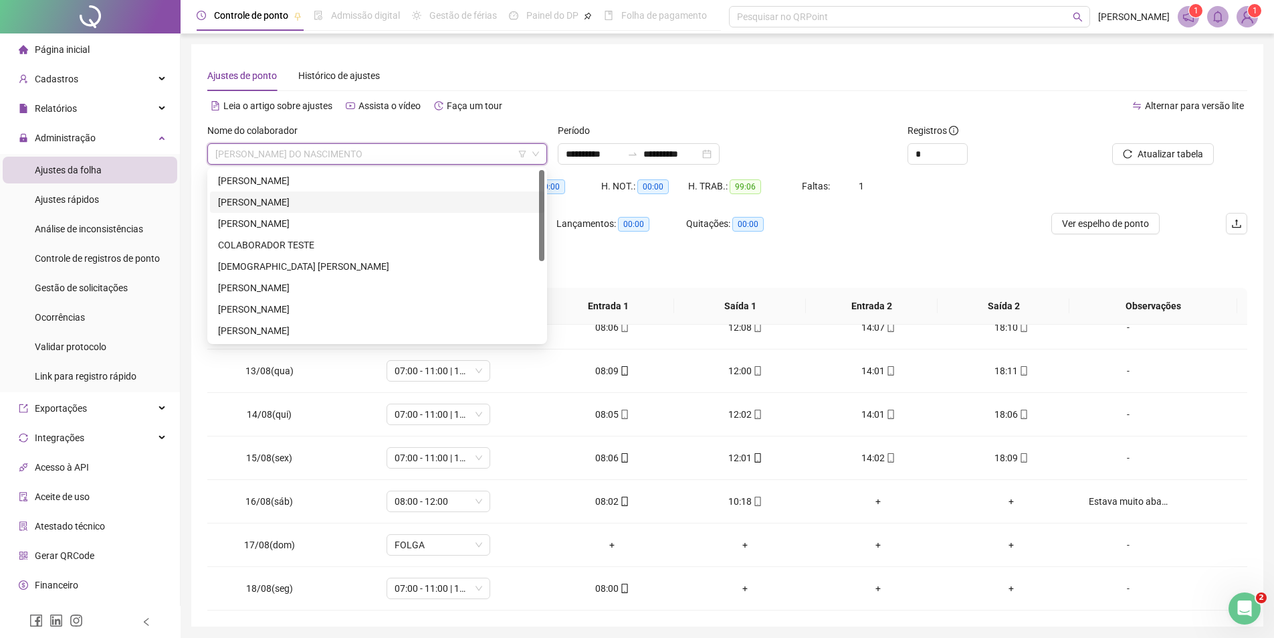
click at [309, 200] on div "[PERSON_NAME]" at bounding box center [377, 202] width 318 height 15
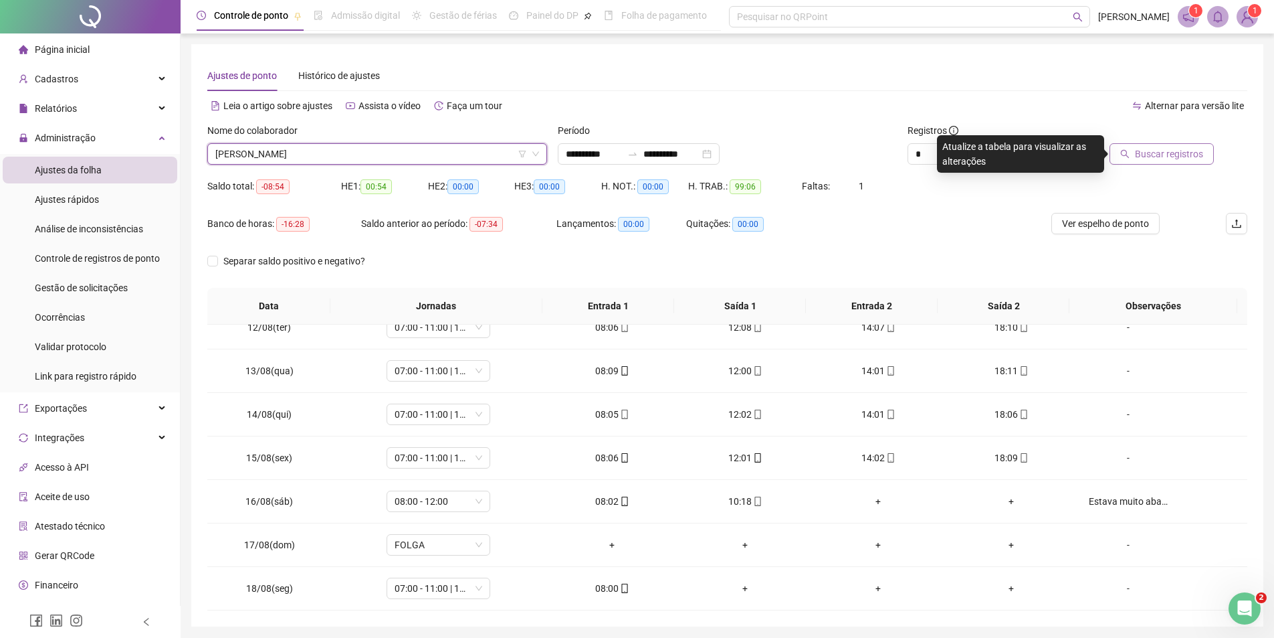
click at [1182, 157] on span "Buscar registros" at bounding box center [1169, 154] width 68 height 15
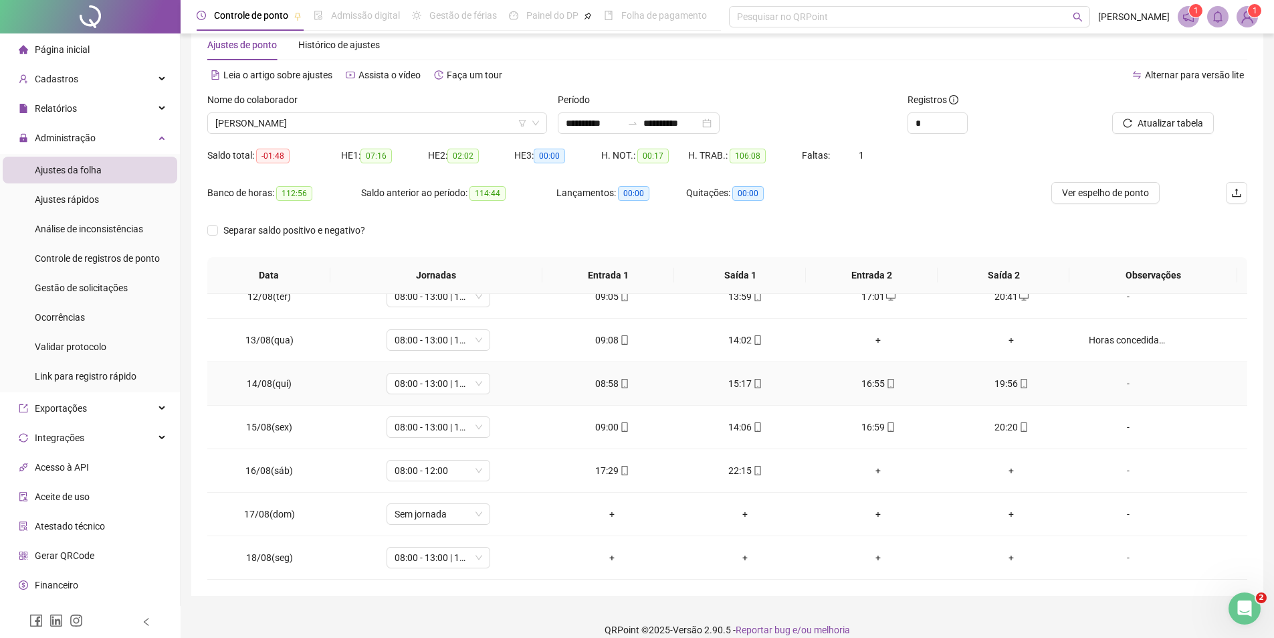
scroll to position [46, 0]
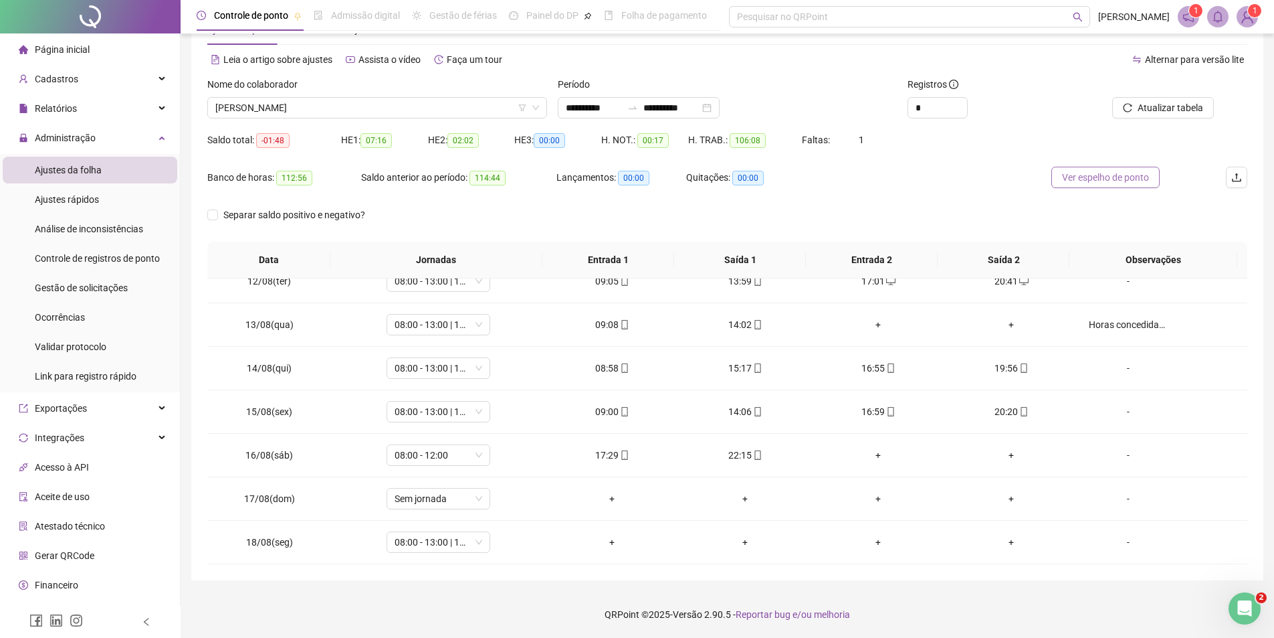
click at [1077, 179] on span "Ver espelho de ponto" at bounding box center [1105, 177] width 87 height 15
click at [450, 107] on span "[PERSON_NAME]" at bounding box center [377, 108] width 324 height 20
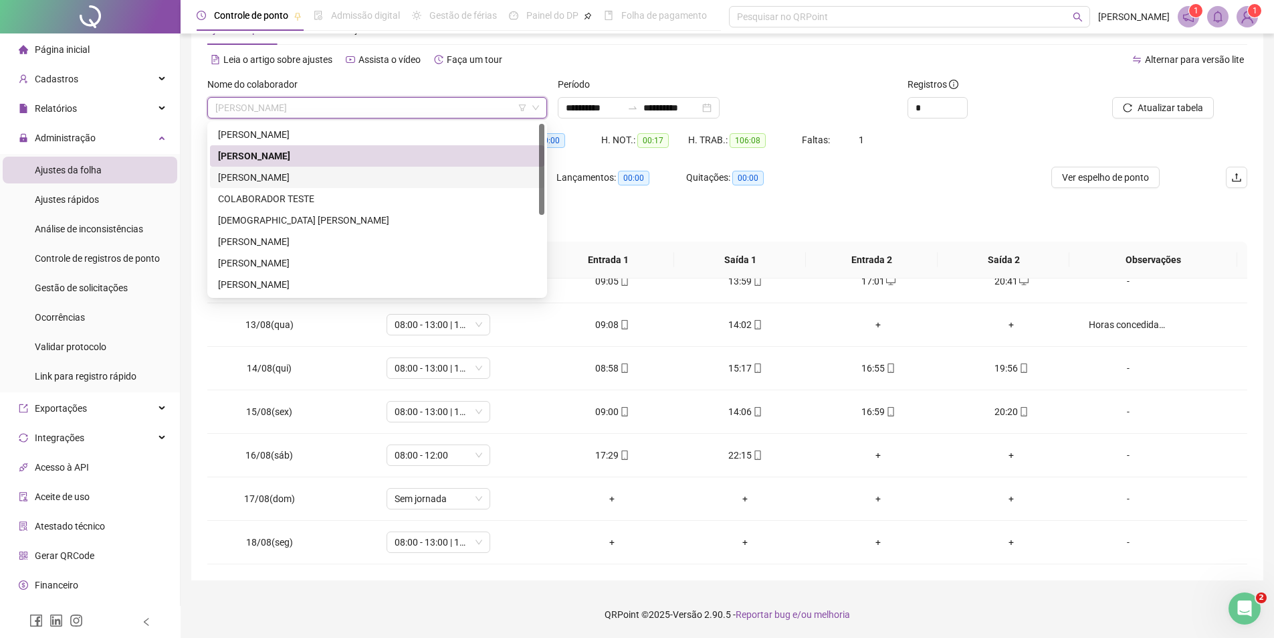
click at [312, 175] on div "[PERSON_NAME]" at bounding box center [377, 177] width 318 height 15
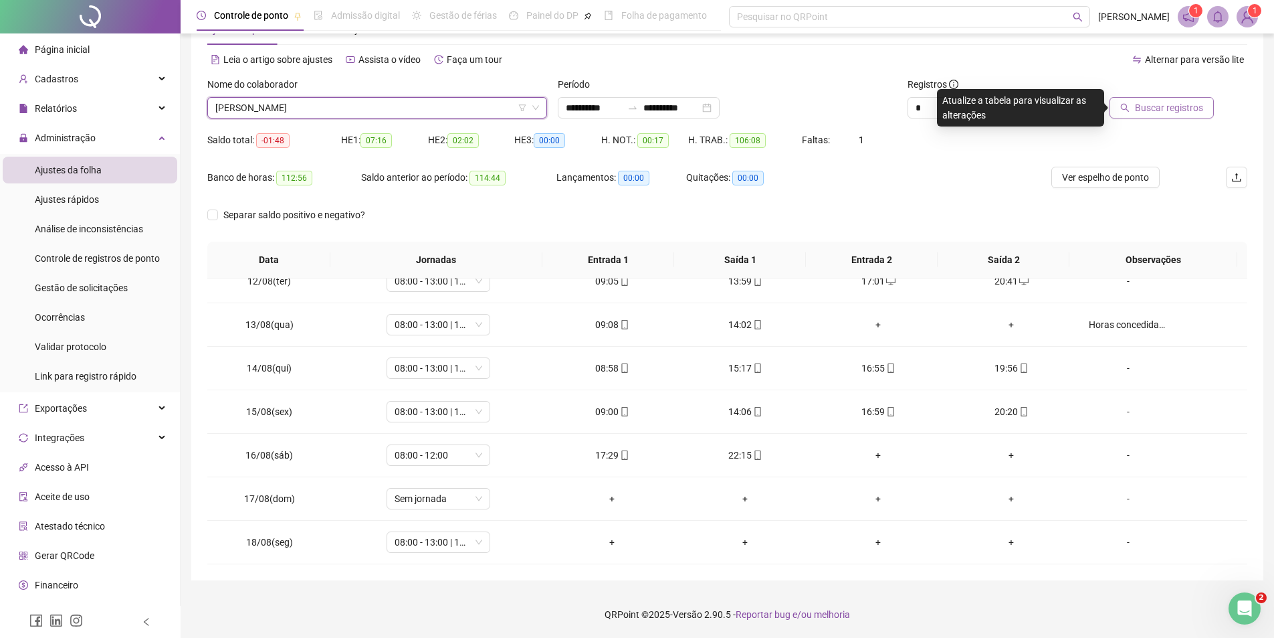
click at [1169, 117] on button "Buscar registros" at bounding box center [1162, 107] width 104 height 21
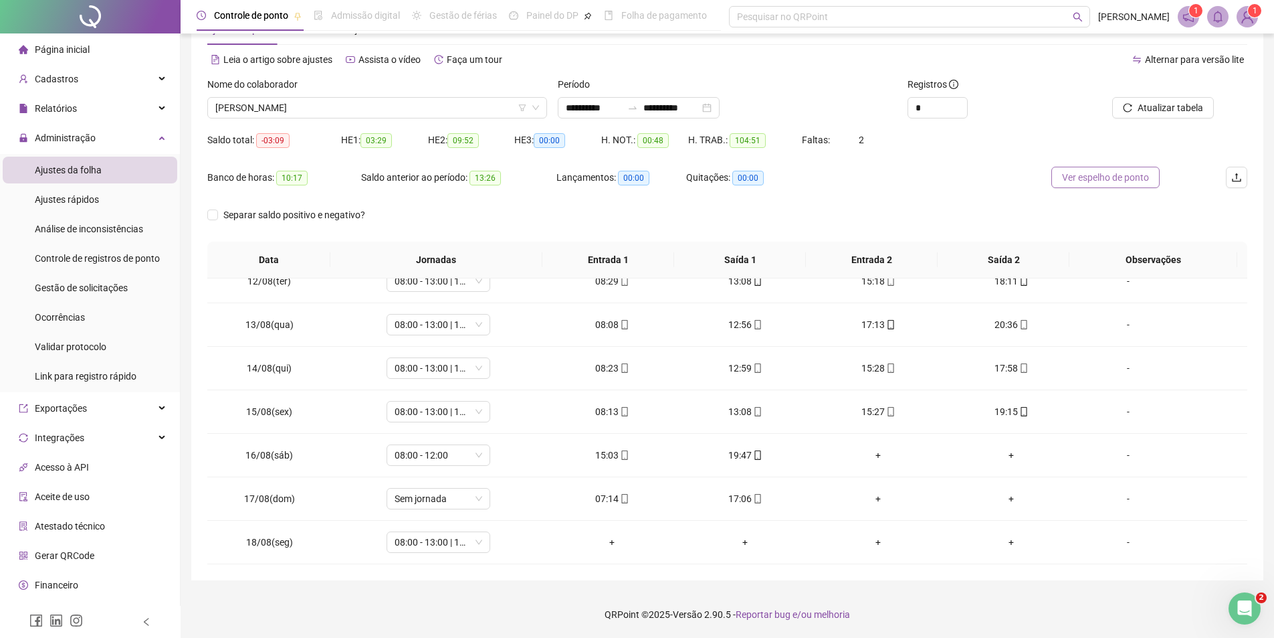
click at [1101, 180] on span "Ver espelho de ponto" at bounding box center [1105, 177] width 87 height 15
click at [426, 502] on span "Sem jornada" at bounding box center [439, 498] width 88 height 20
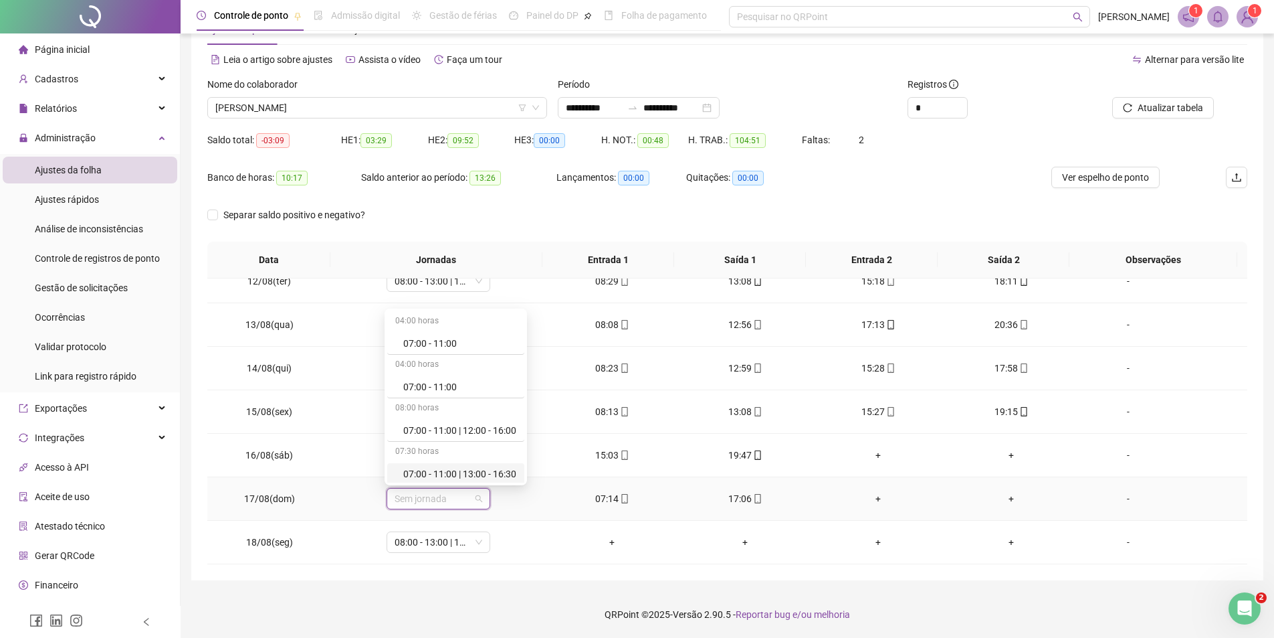
scroll to position [67, 0]
click at [458, 451] on div "07:00 - 11:00 | 13:00 - 17:00" at bounding box center [459, 450] width 113 height 15
click at [504, 464] on span "Sim" at bounding box center [499, 463] width 15 height 15
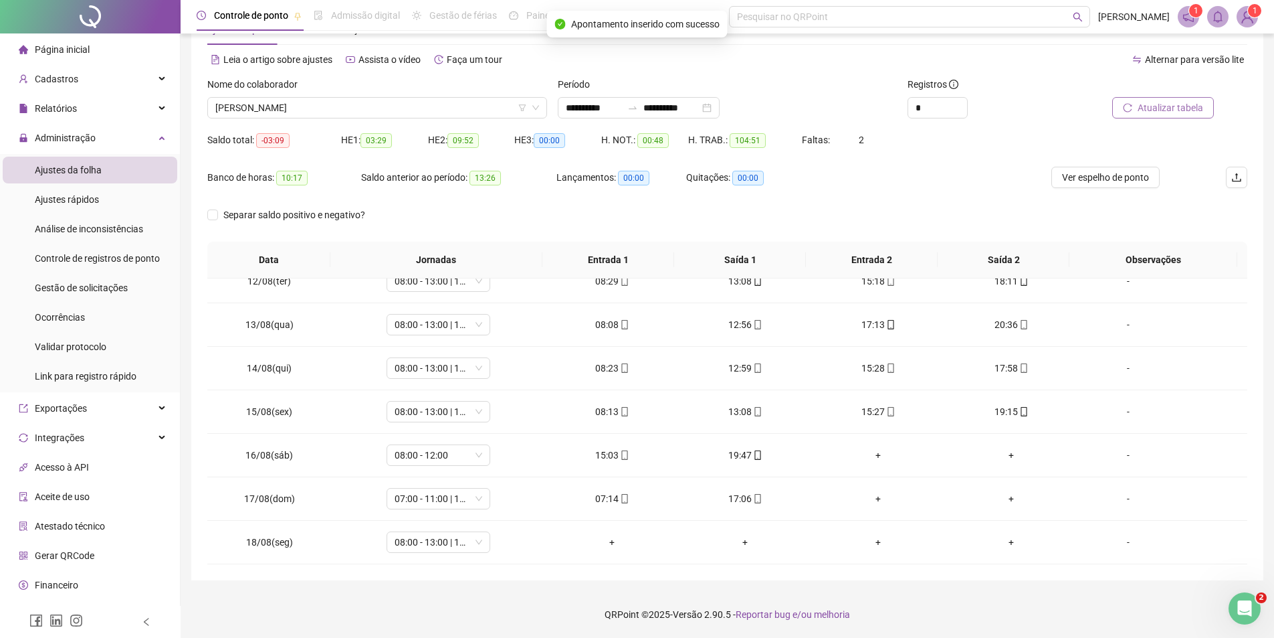
click at [1149, 104] on span "Atualizar tabela" at bounding box center [1171, 107] width 66 height 15
click at [1107, 183] on span "Ver espelho de ponto" at bounding box center [1105, 177] width 87 height 15
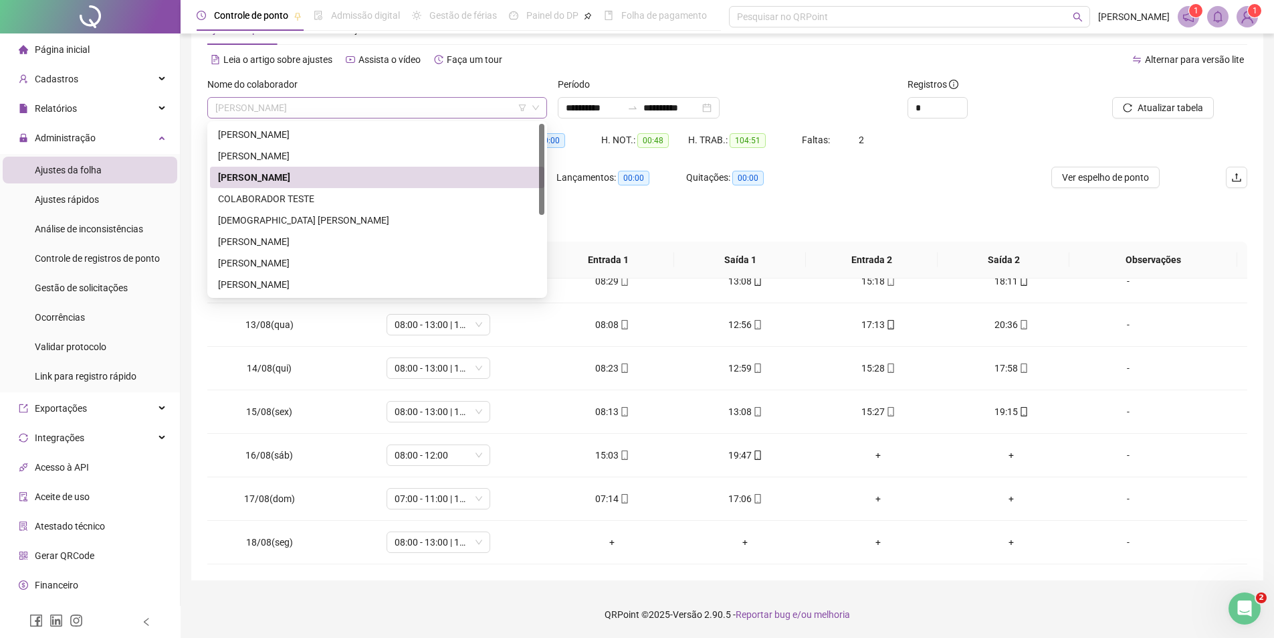
click at [375, 104] on span "[PERSON_NAME]" at bounding box center [377, 108] width 324 height 20
click at [252, 221] on div "[DEMOGRAPHIC_DATA] [PERSON_NAME]" at bounding box center [377, 220] width 318 height 15
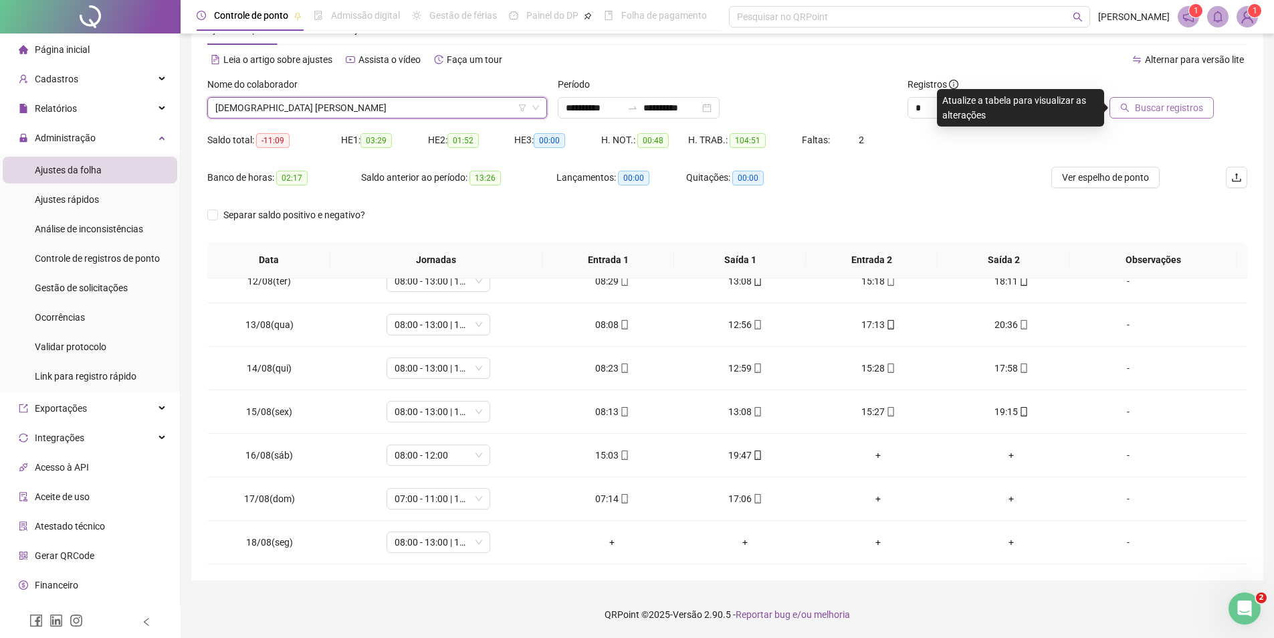
click at [1163, 103] on span "Buscar registros" at bounding box center [1169, 107] width 68 height 15
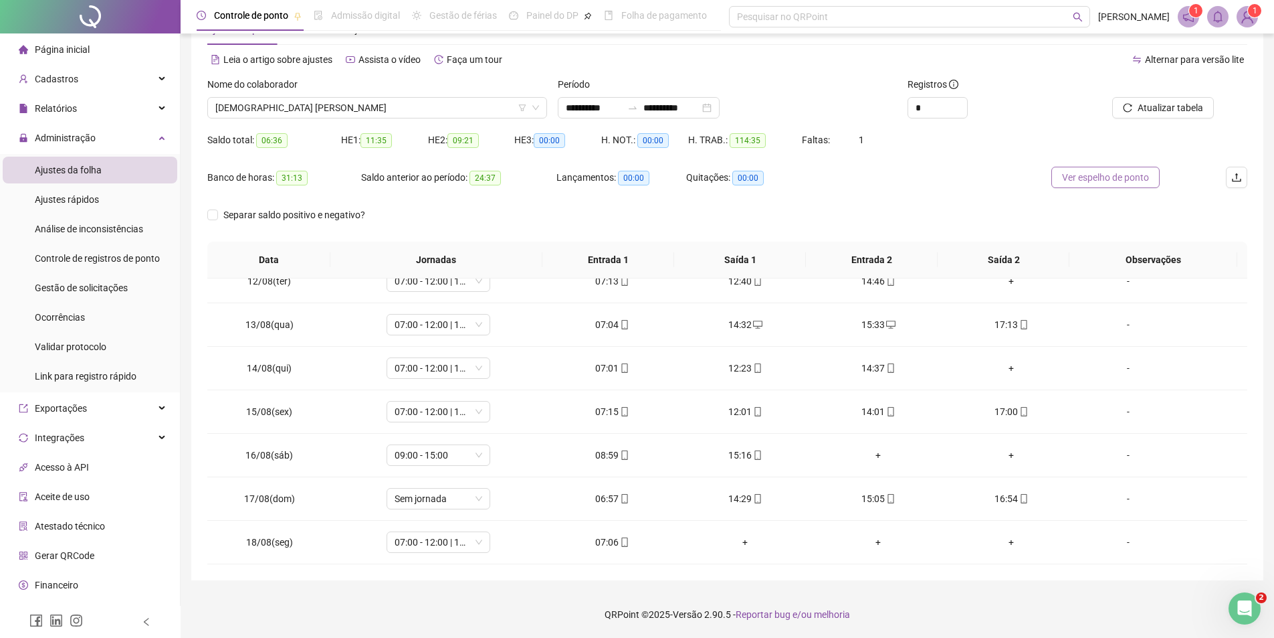
click at [1127, 177] on span "Ver espelho de ponto" at bounding box center [1105, 177] width 87 height 15
click at [439, 498] on span "Sem jornada" at bounding box center [439, 498] width 88 height 20
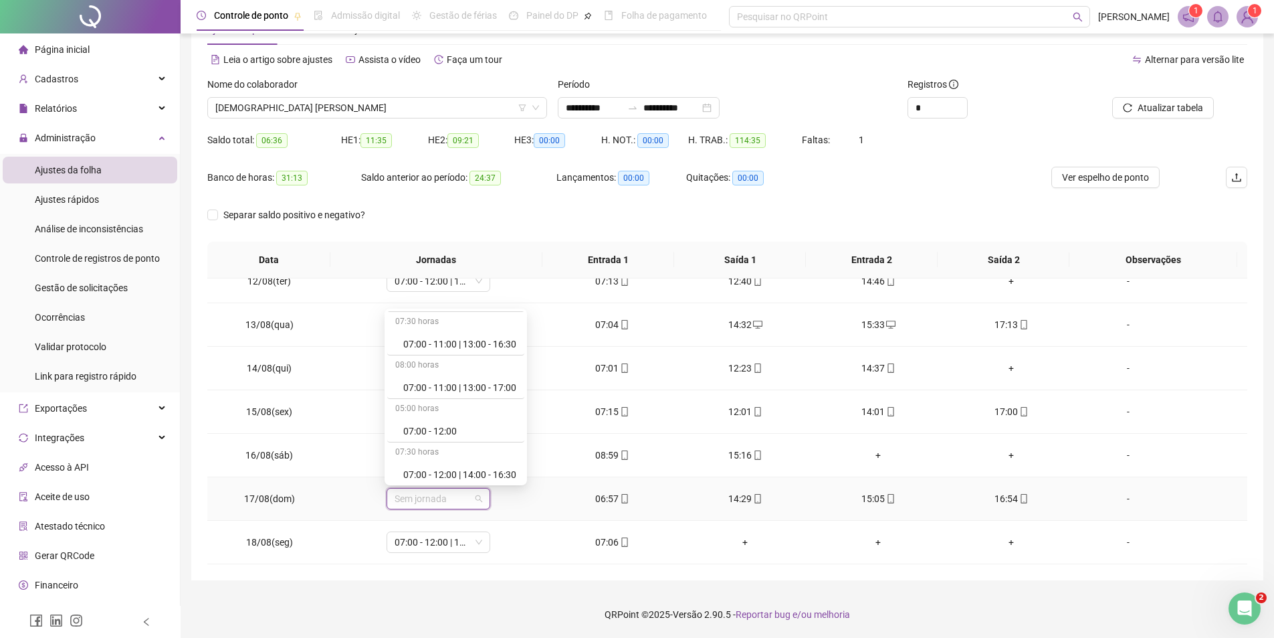
scroll to position [134, 0]
click at [430, 381] on div "07:00 - 11:00 | 13:00 - 17:00" at bounding box center [459, 383] width 113 height 15
click at [505, 464] on button "Sim" at bounding box center [499, 464] width 26 height 16
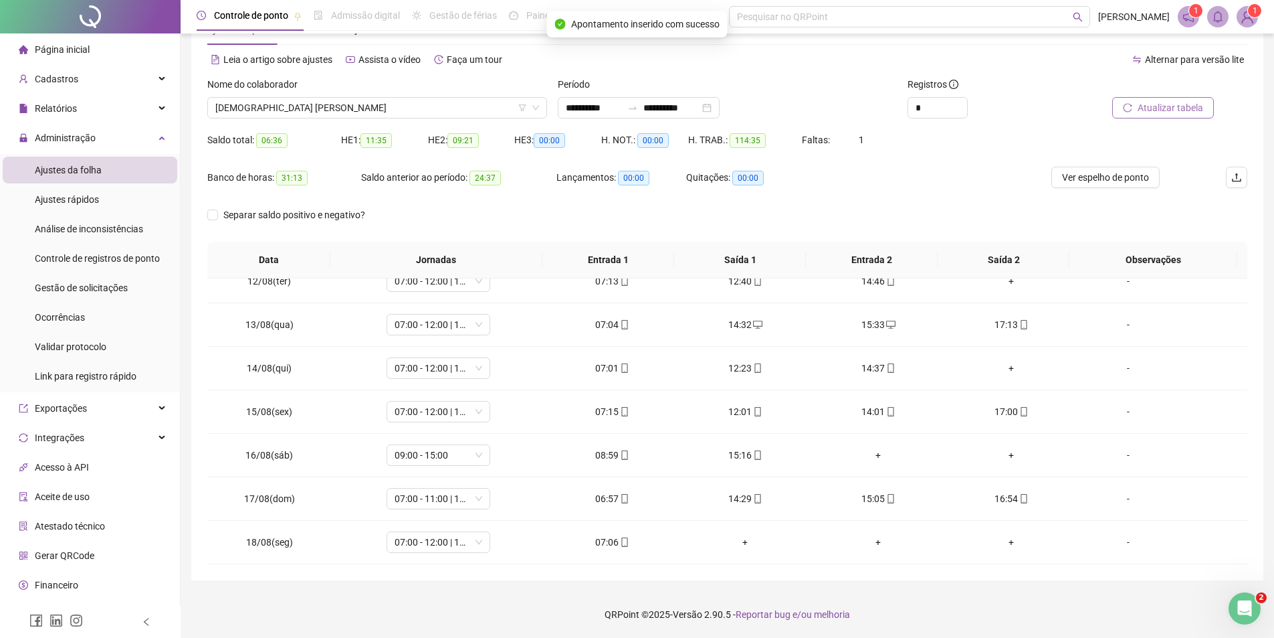
click at [1162, 112] on span "Atualizar tabela" at bounding box center [1171, 107] width 66 height 15
click at [1135, 187] on button "Ver espelho de ponto" at bounding box center [1106, 177] width 108 height 21
click at [997, 369] on div "+" at bounding box center [1012, 368] width 112 height 15
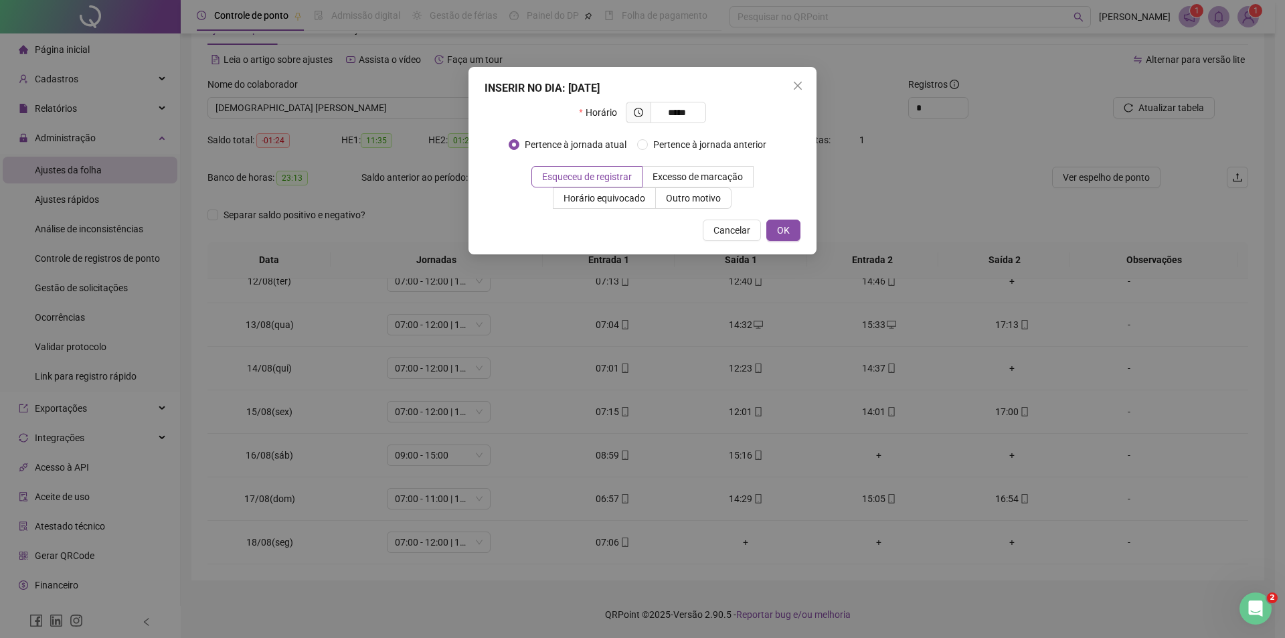
type input "*****"
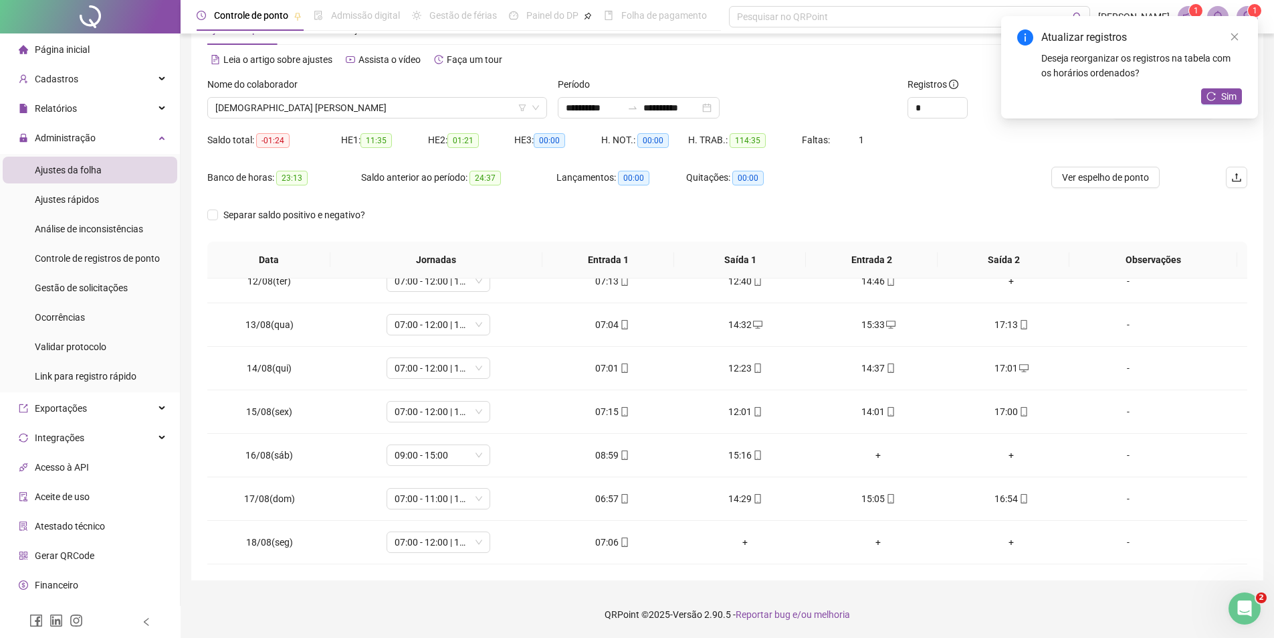
click at [1243, 96] on div "Atualizar registros Deseja reorganizar os registros na tabela com os horários o…" at bounding box center [1130, 67] width 257 height 102
click at [1236, 96] on span "Sim" at bounding box center [1229, 96] width 15 height 15
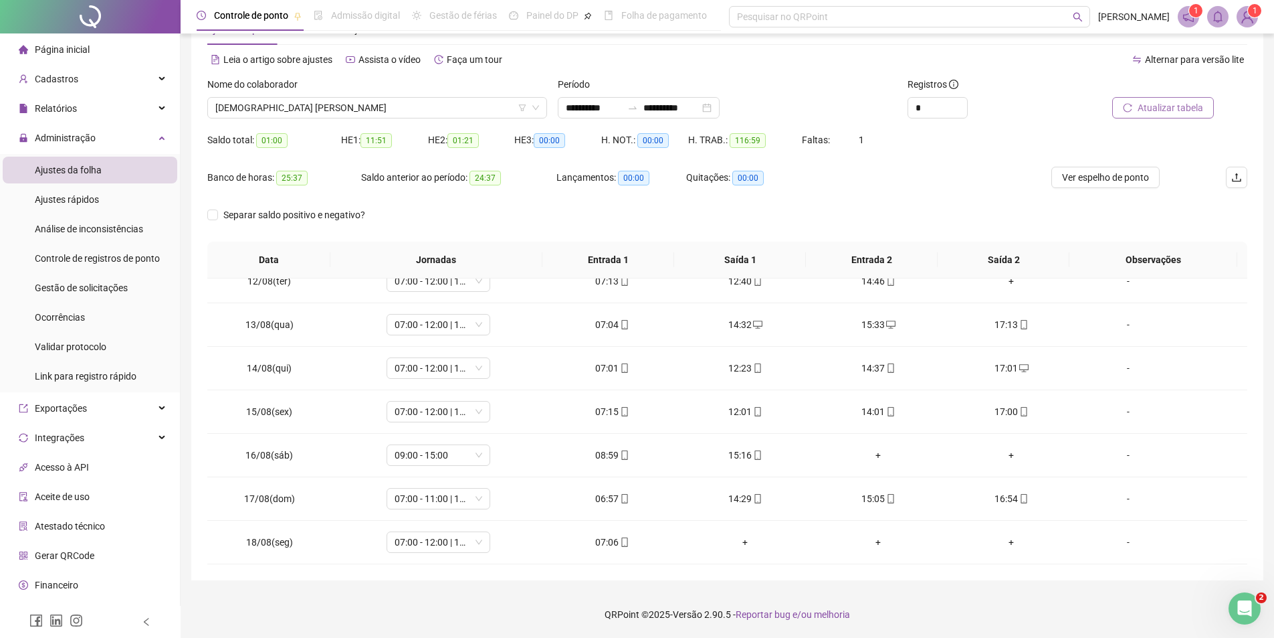
click at [1160, 111] on span "Atualizar tabela" at bounding box center [1171, 107] width 66 height 15
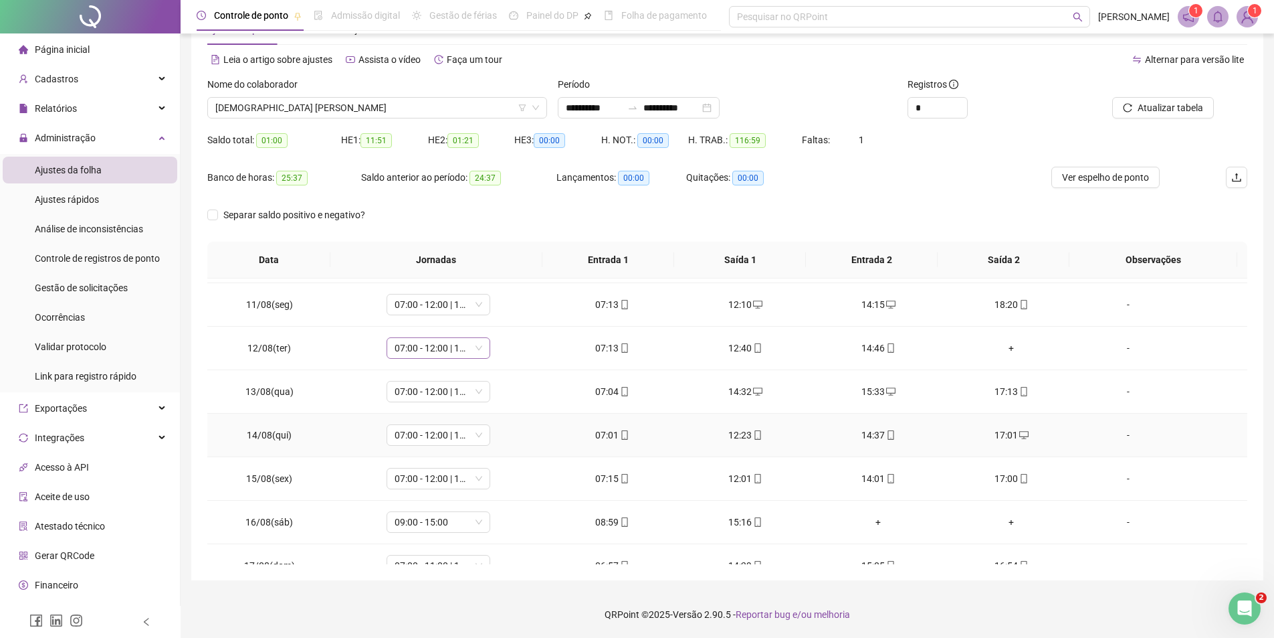
scroll to position [363, 0]
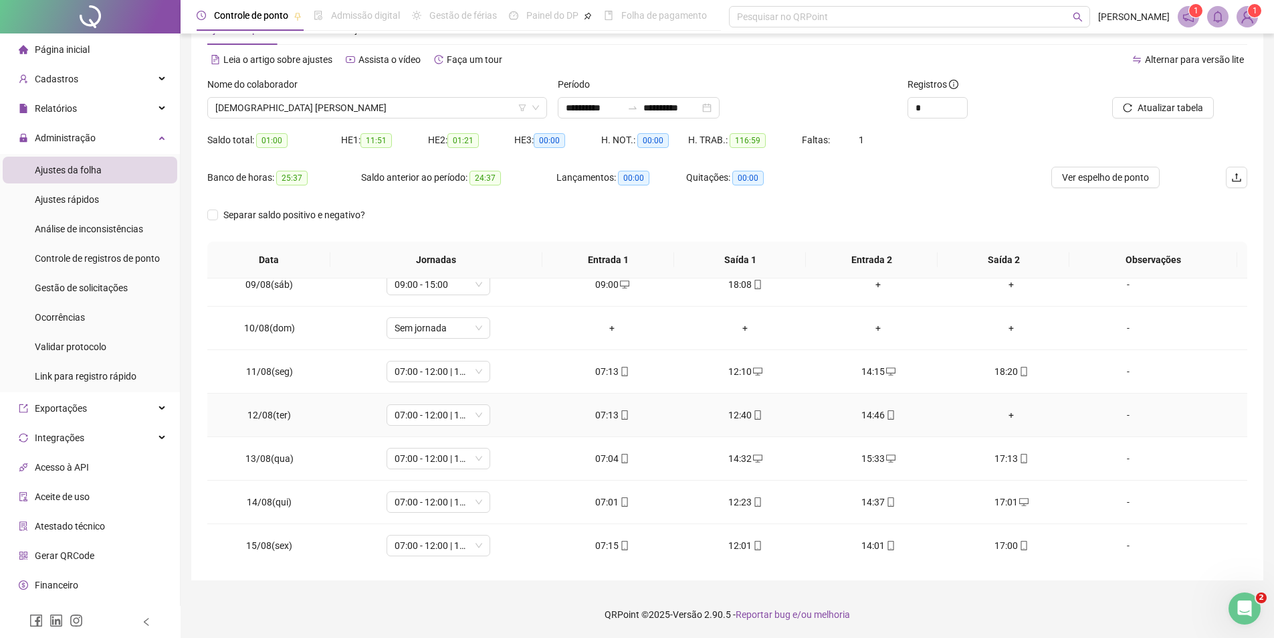
click at [1005, 409] on div "+" at bounding box center [1012, 414] width 112 height 15
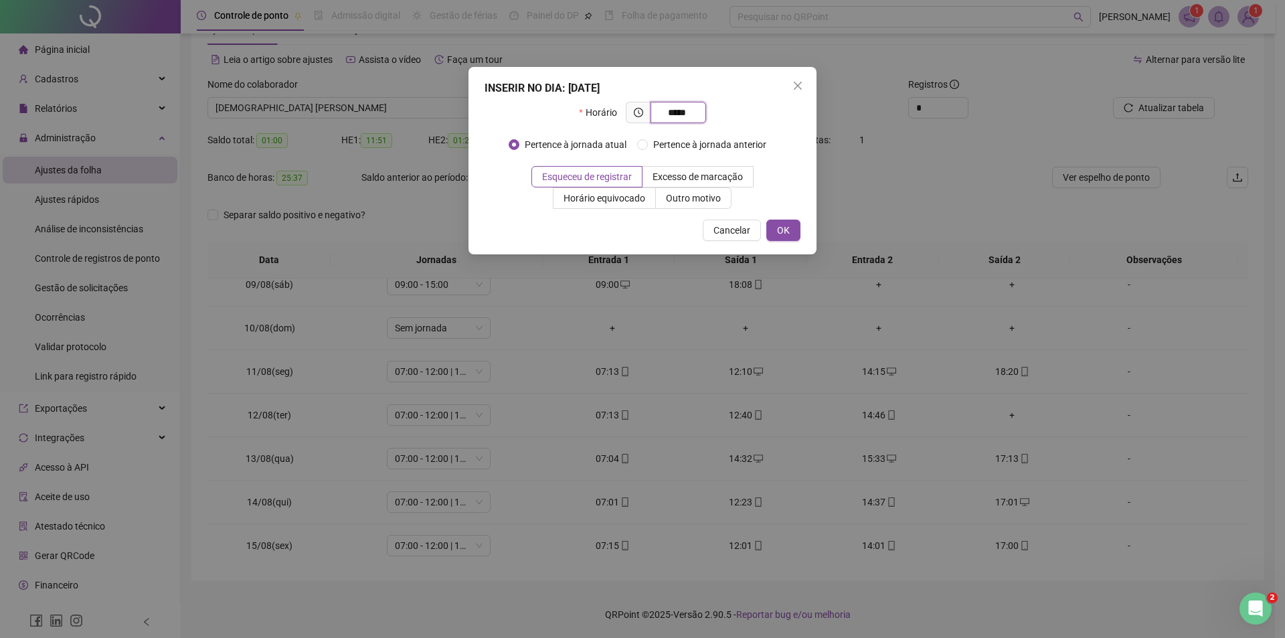
type input "*****"
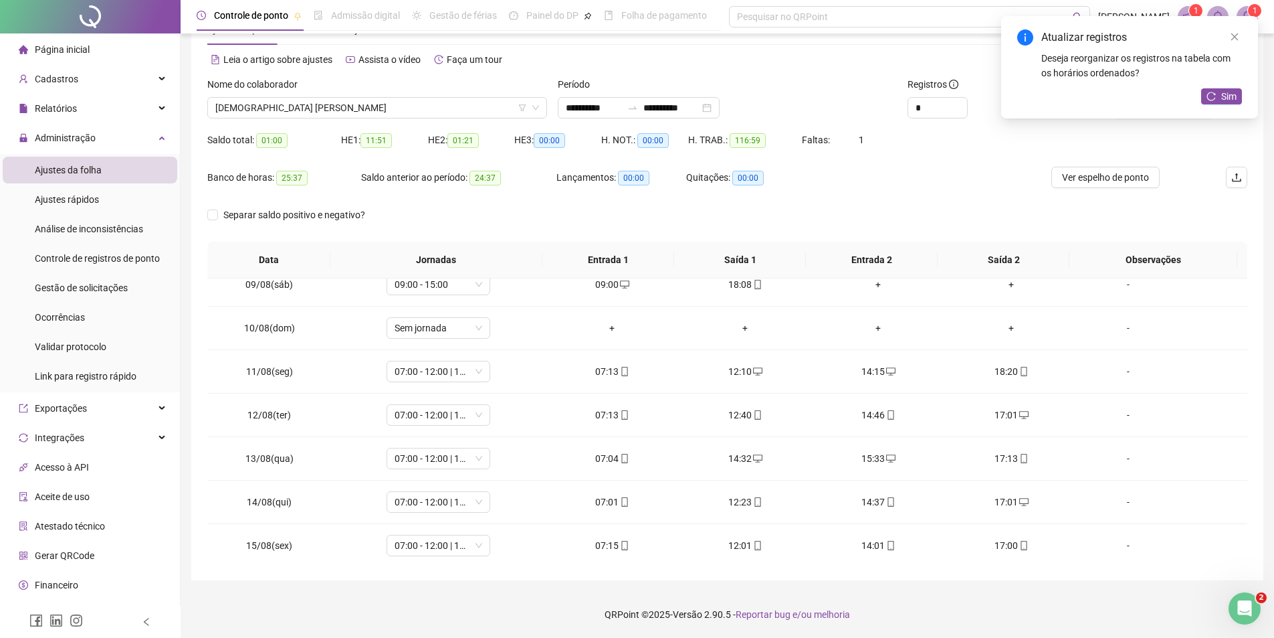
click at [1229, 83] on div "Atualizar registros Deseja reorganizar os registros na tabela com os horários o…" at bounding box center [1130, 67] width 257 height 102
click at [1226, 94] on span "Sim" at bounding box center [1229, 96] width 15 height 15
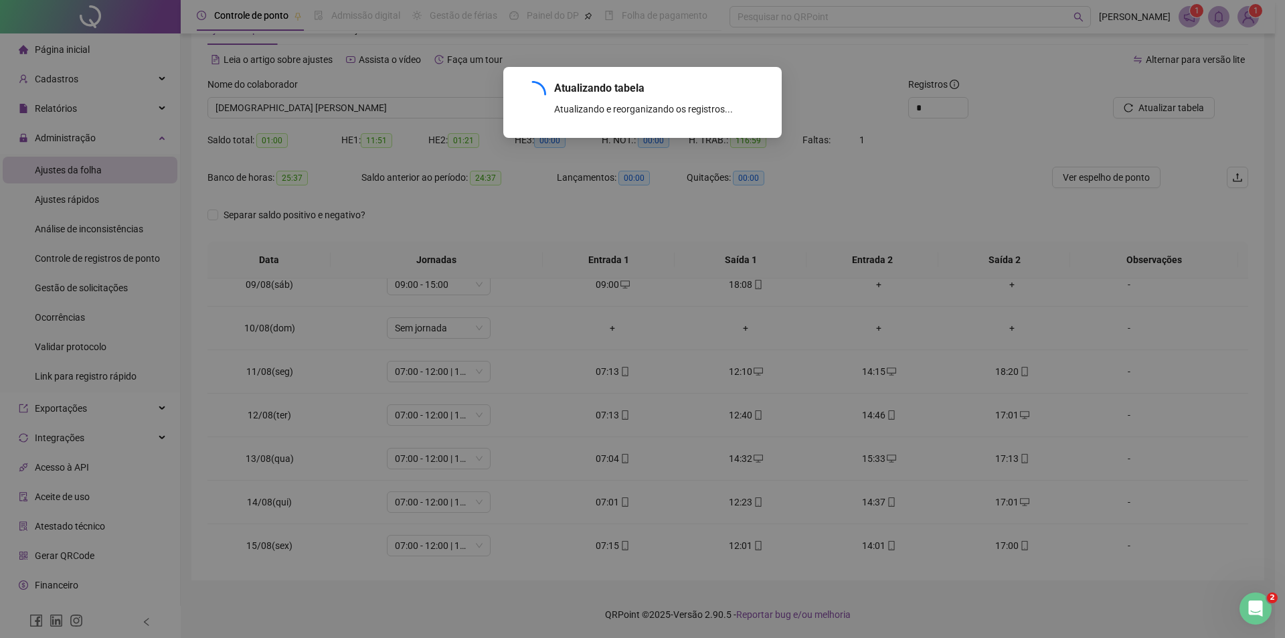
click at [1134, 177] on div "Atualizando tabela Atualizando e reorganizando os registros... OK" at bounding box center [642, 319] width 1285 height 638
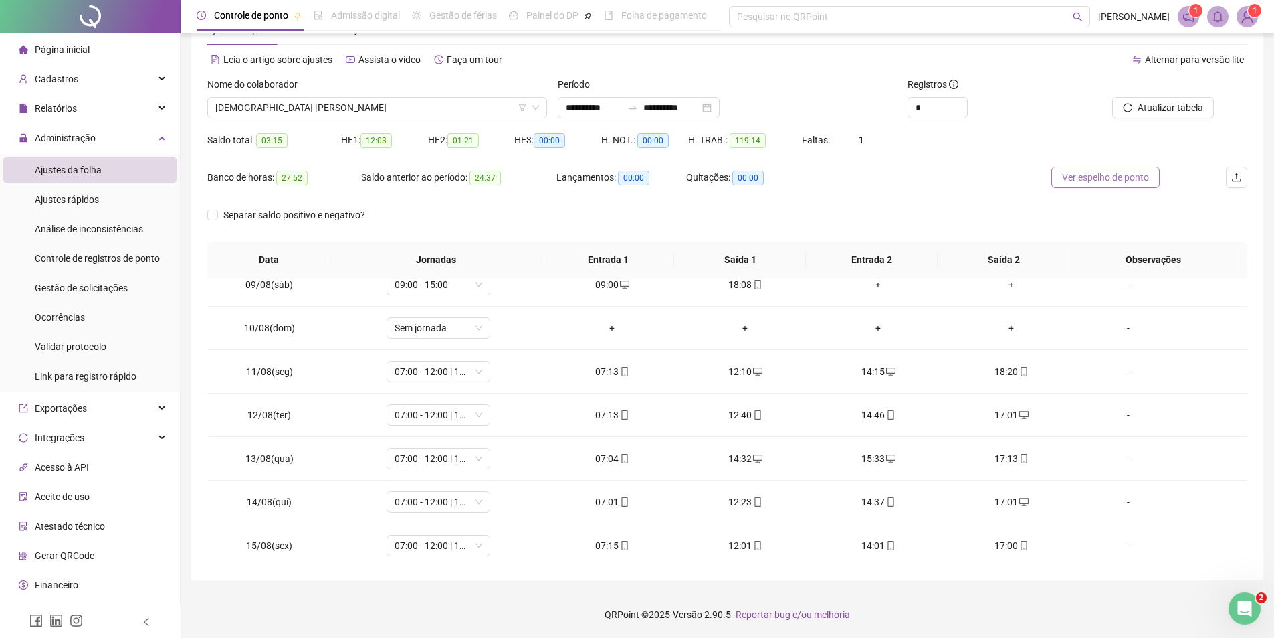
click at [1106, 181] on span "Ver espelho de ponto" at bounding box center [1105, 177] width 87 height 15
click at [380, 107] on span "[DEMOGRAPHIC_DATA] [PERSON_NAME]" at bounding box center [377, 108] width 324 height 20
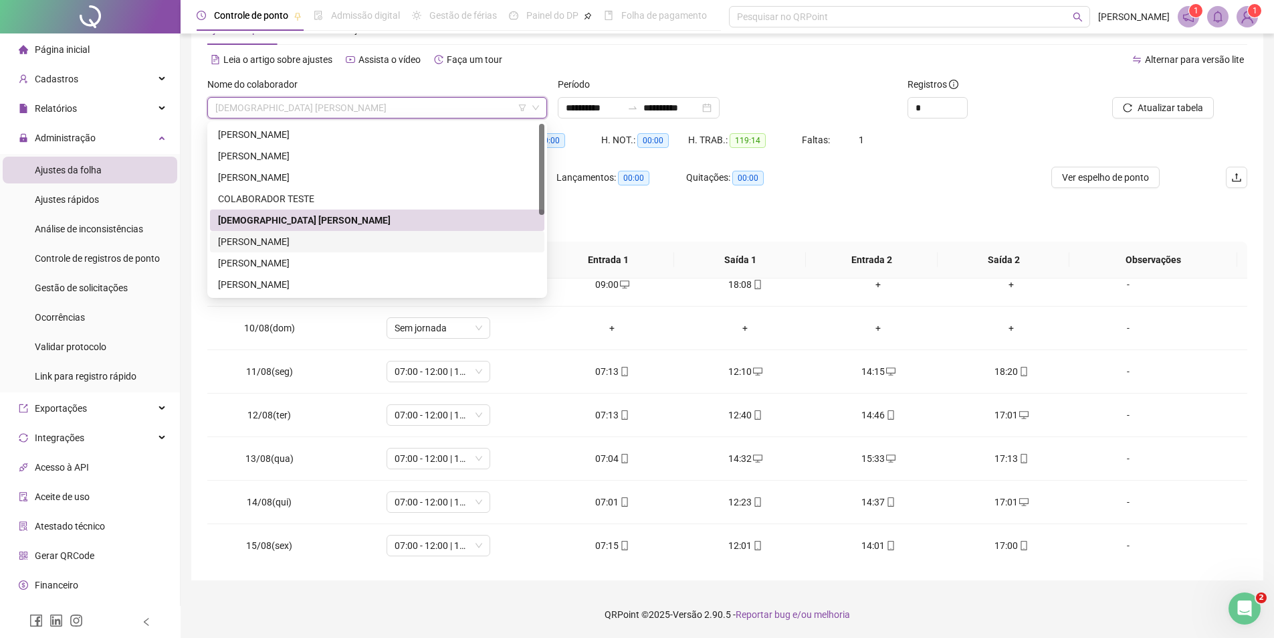
click at [282, 241] on div "[PERSON_NAME]" at bounding box center [377, 241] width 318 height 15
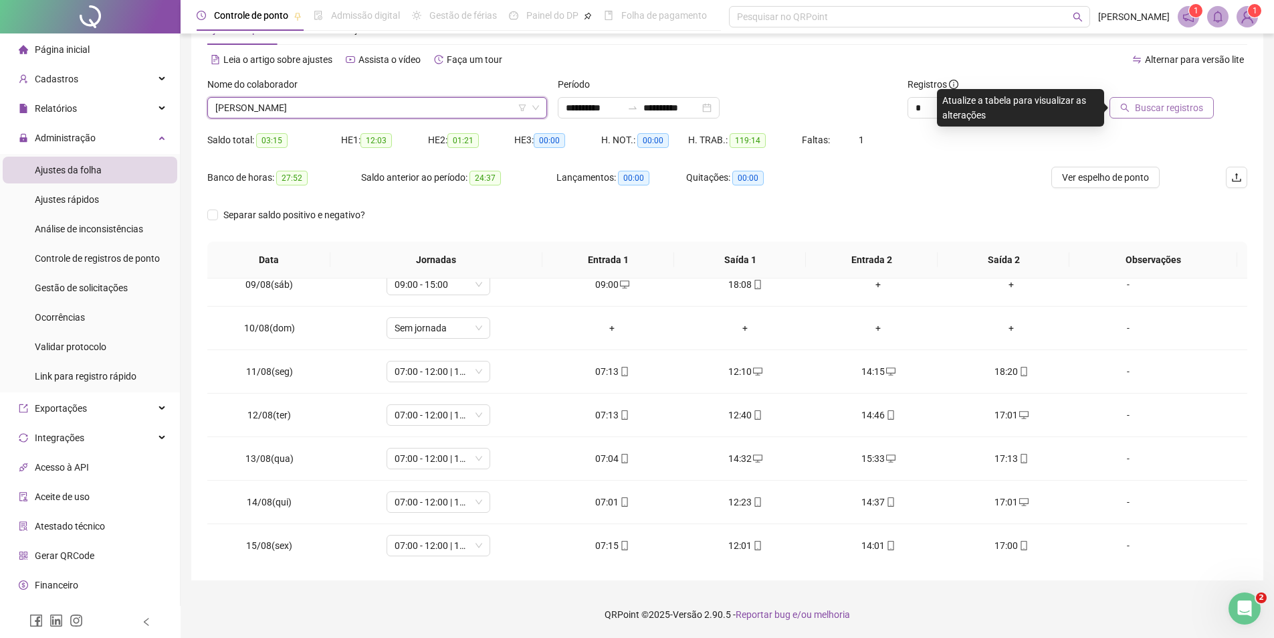
click at [1132, 112] on button "Buscar registros" at bounding box center [1162, 107] width 104 height 21
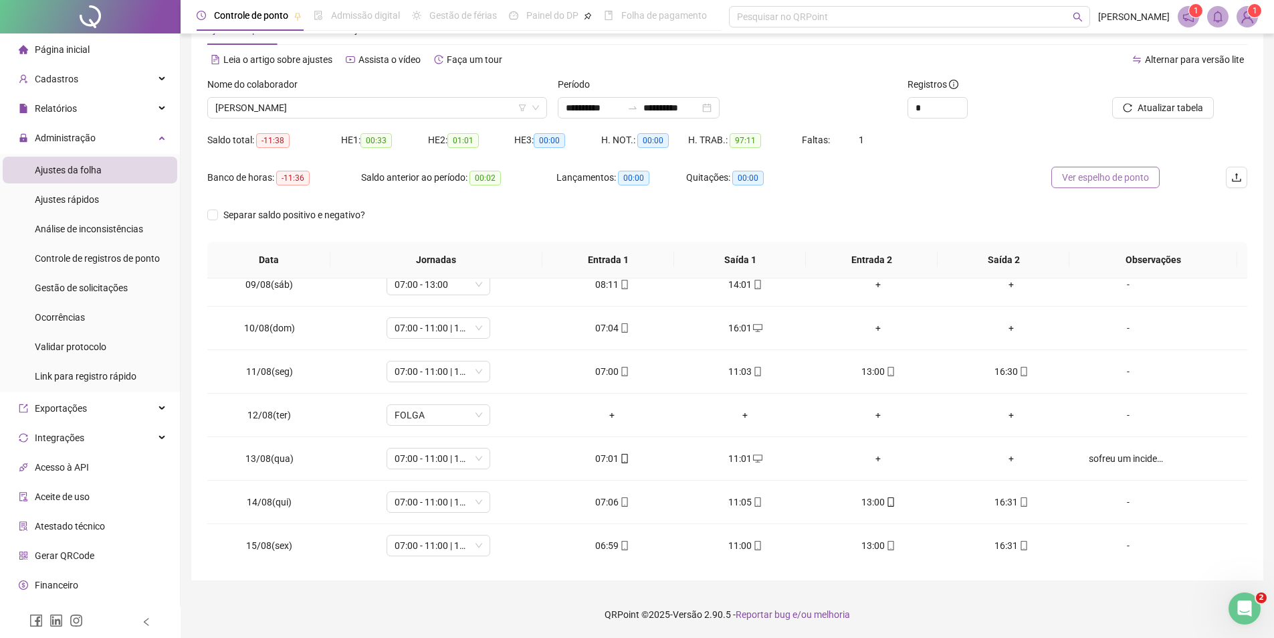
click at [1133, 176] on span "Ver espelho de ponto" at bounding box center [1105, 177] width 87 height 15
click at [390, 108] on span "[PERSON_NAME]" at bounding box center [377, 108] width 324 height 20
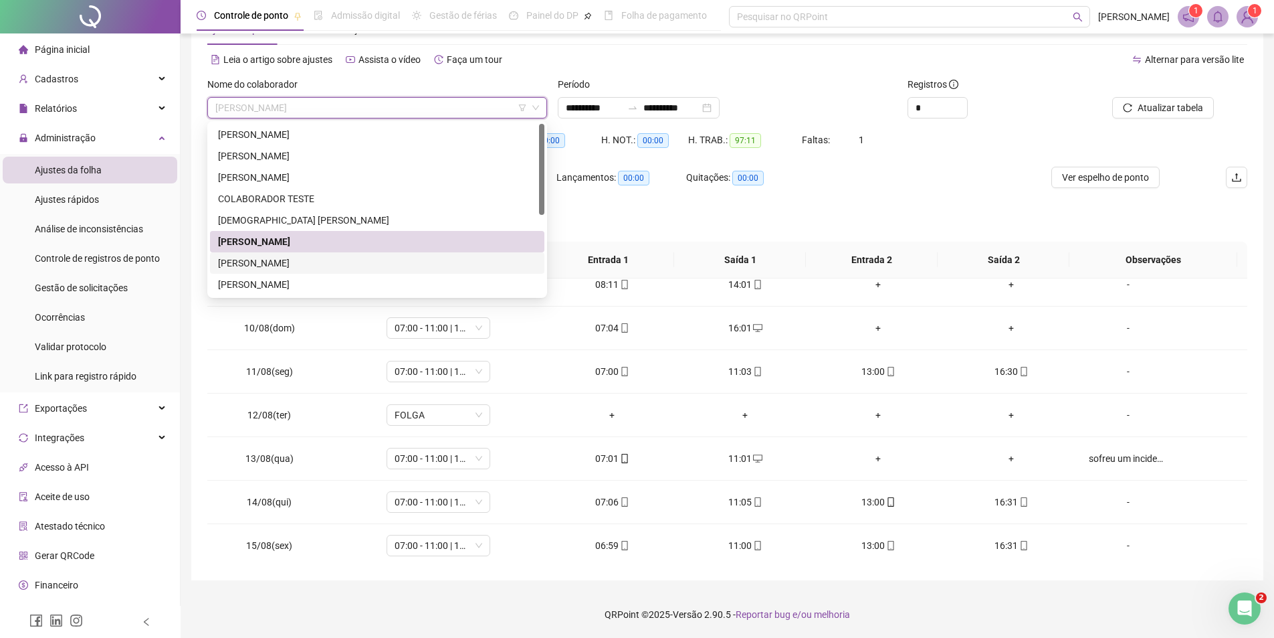
click at [272, 265] on div "[PERSON_NAME]" at bounding box center [377, 263] width 318 height 15
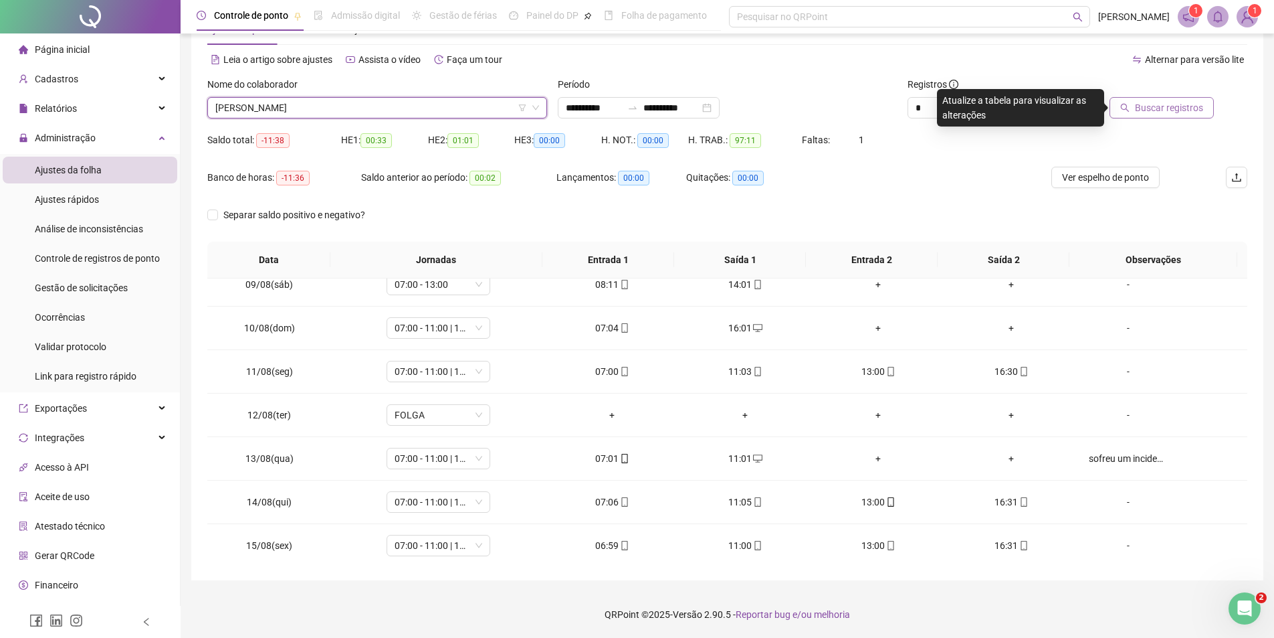
click at [1150, 110] on span "Buscar registros" at bounding box center [1169, 107] width 68 height 15
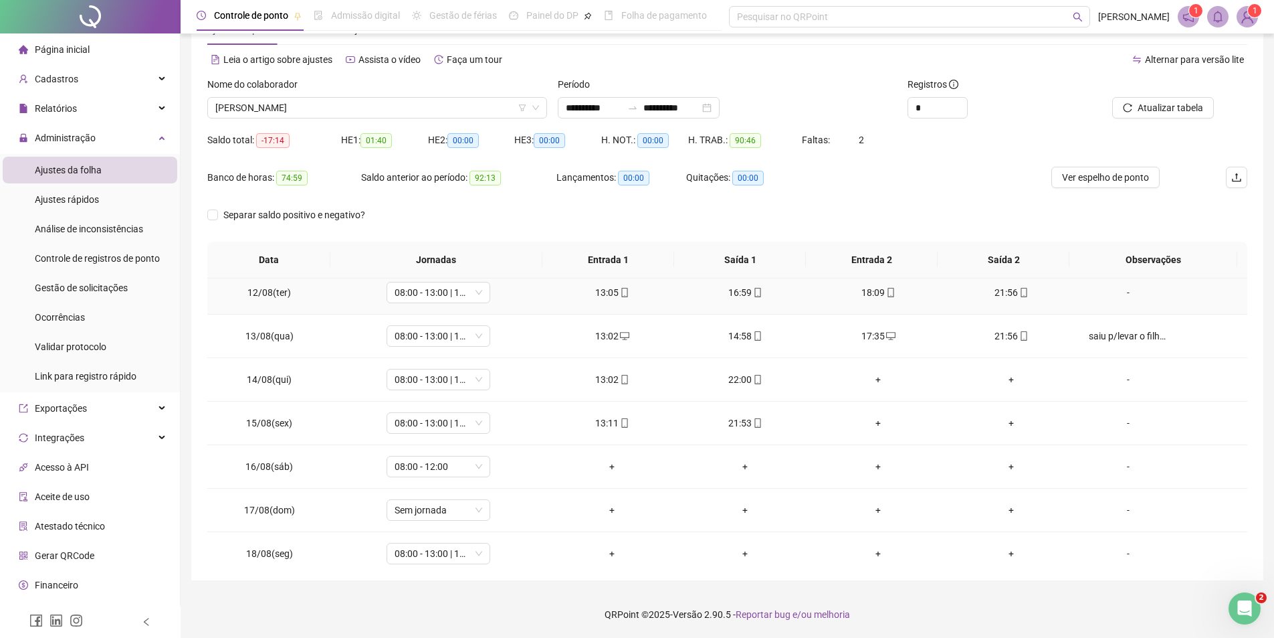
scroll to position [497, 0]
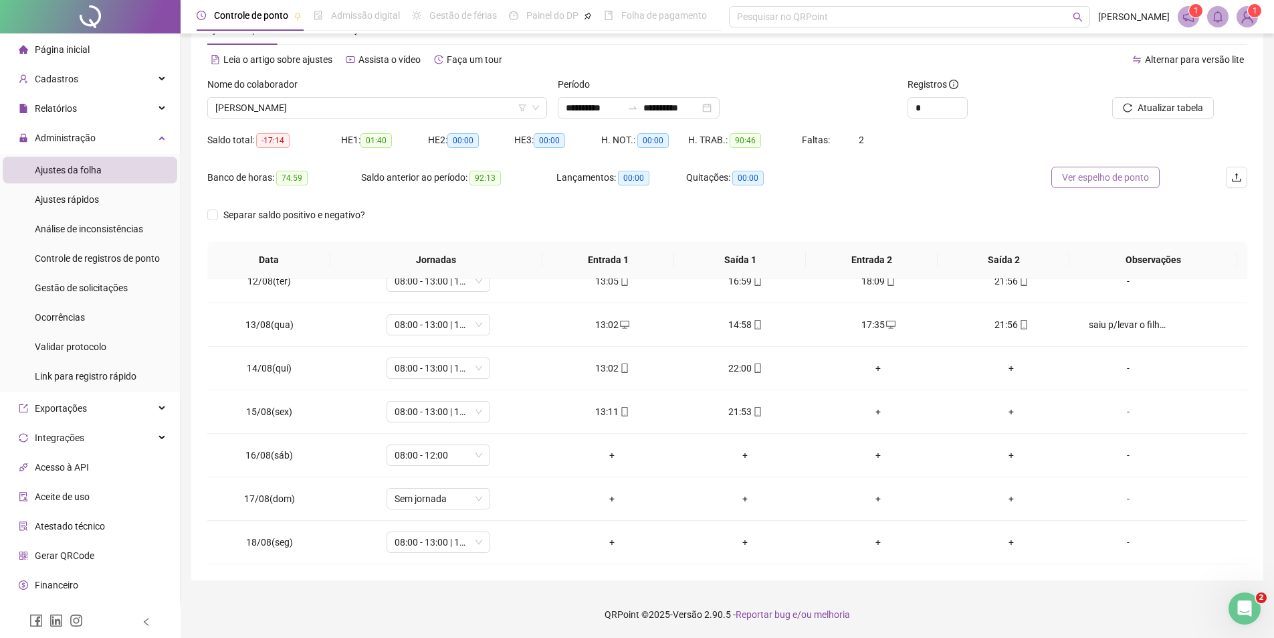
click at [1110, 176] on span "Ver espelho de ponto" at bounding box center [1105, 177] width 87 height 15
click at [370, 110] on span "[PERSON_NAME]" at bounding box center [377, 108] width 324 height 20
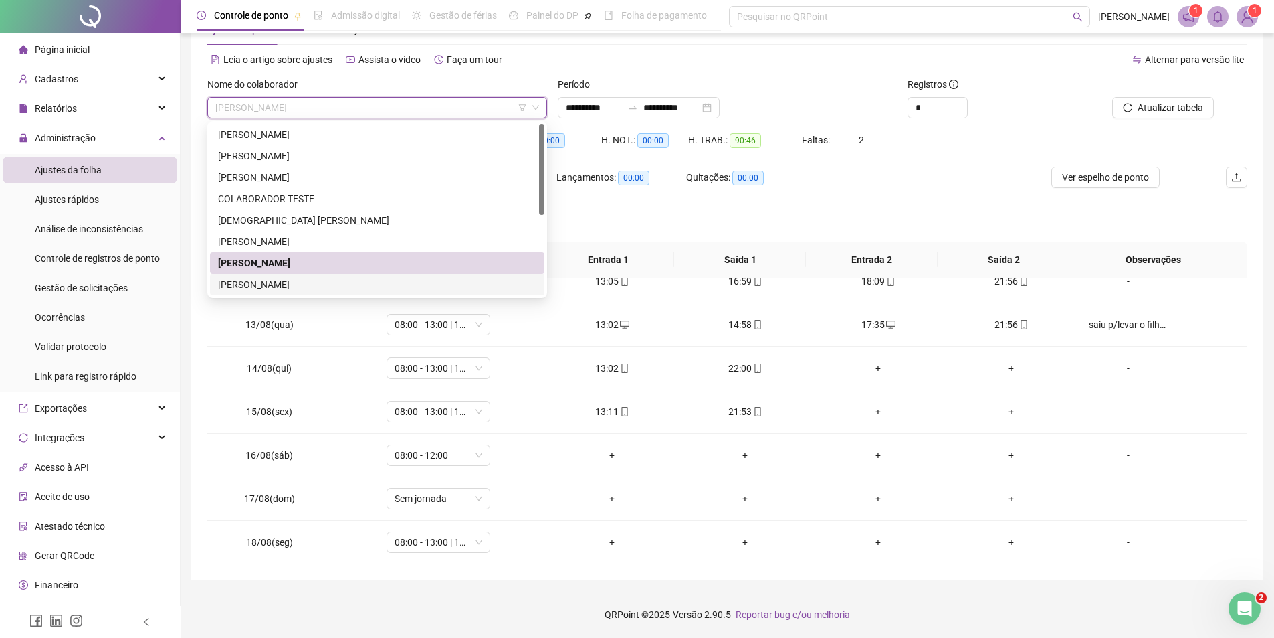
click at [254, 285] on div "[PERSON_NAME]" at bounding box center [377, 284] width 318 height 15
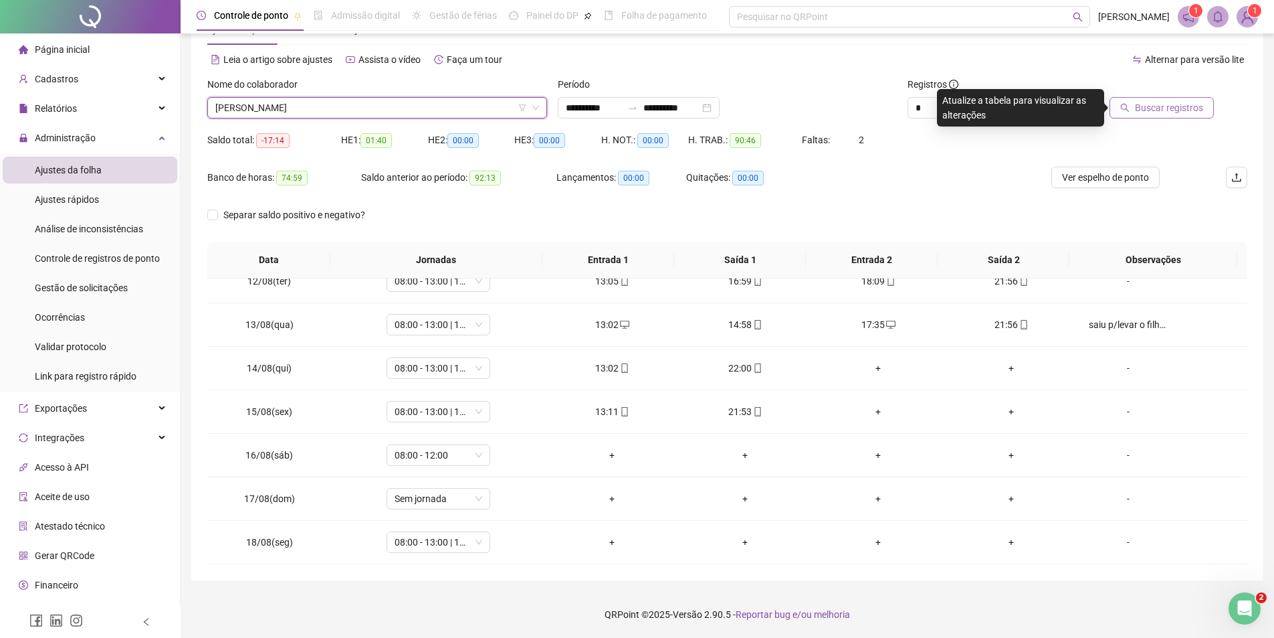
click at [1182, 110] on span "Buscar registros" at bounding box center [1169, 107] width 68 height 15
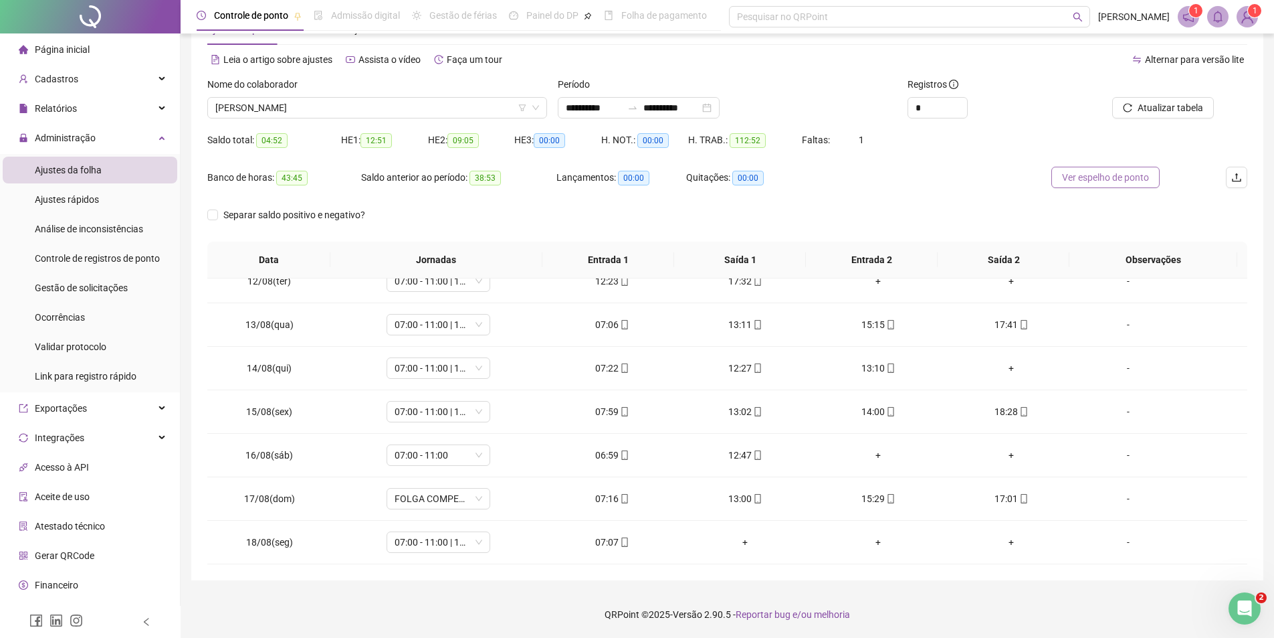
click at [1127, 180] on span "Ver espelho de ponto" at bounding box center [1105, 177] width 87 height 15
click at [420, 502] on span "FOLGA COMPENSATÓRIA" at bounding box center [439, 498] width 88 height 20
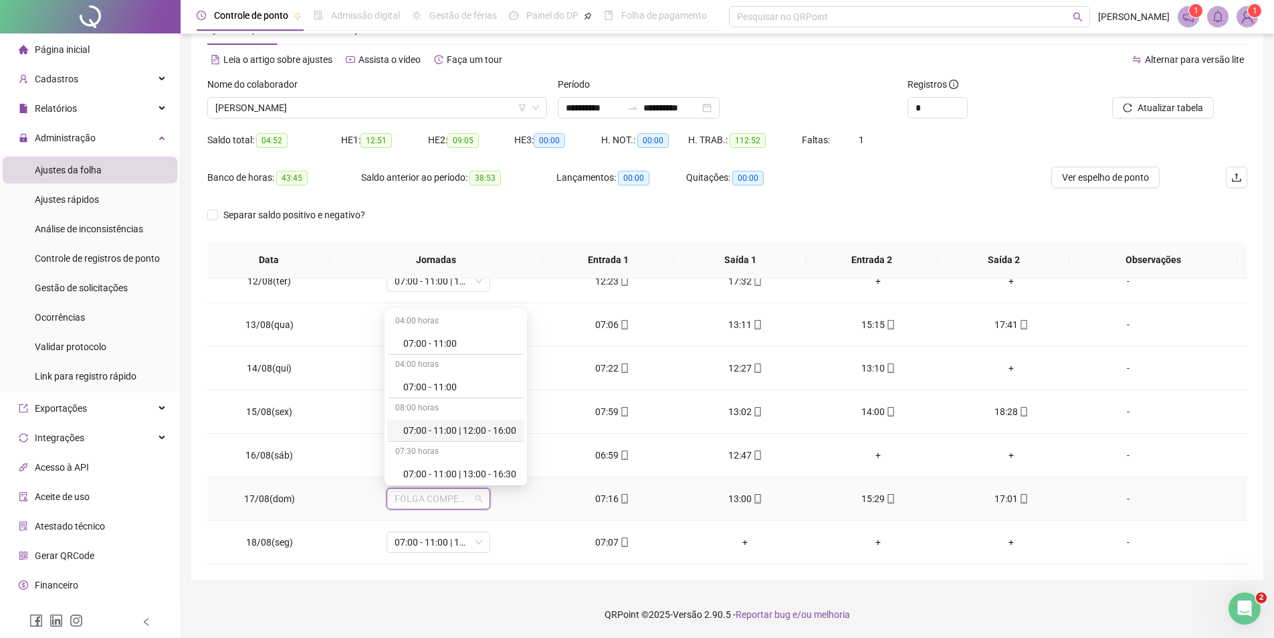
scroll to position [67, 0]
click at [435, 451] on div "07:00 - 11:00 | 13:00 - 17:00" at bounding box center [459, 450] width 113 height 15
click at [502, 464] on span "Sim" at bounding box center [499, 463] width 15 height 15
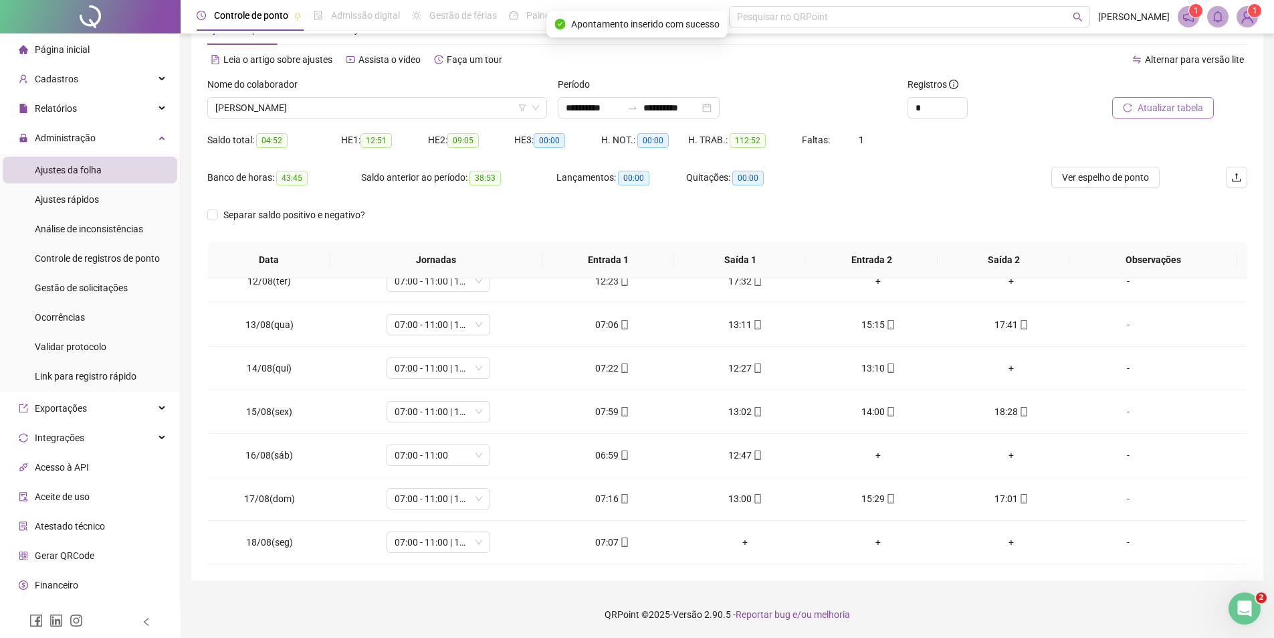
click at [1177, 108] on span "Atualizar tabela" at bounding box center [1171, 107] width 66 height 15
click at [1117, 175] on span "Ver espelho de ponto" at bounding box center [1105, 177] width 87 height 15
click at [353, 100] on span "[PERSON_NAME]" at bounding box center [377, 108] width 324 height 20
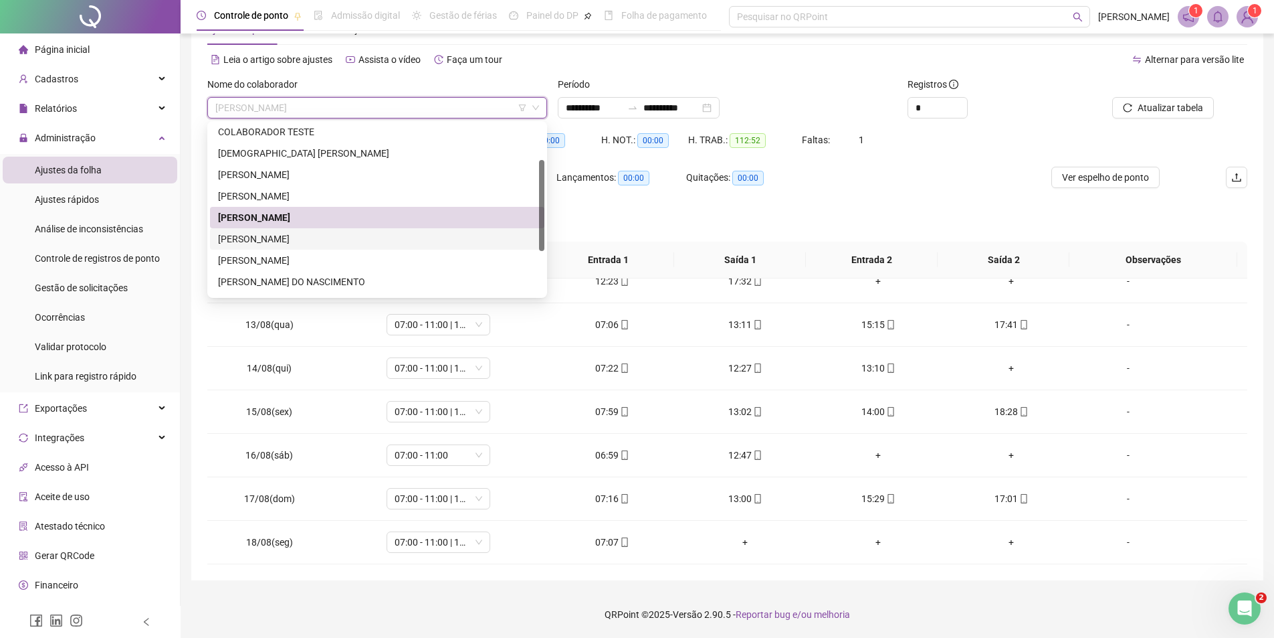
click at [303, 237] on div "[PERSON_NAME]" at bounding box center [377, 238] width 318 height 15
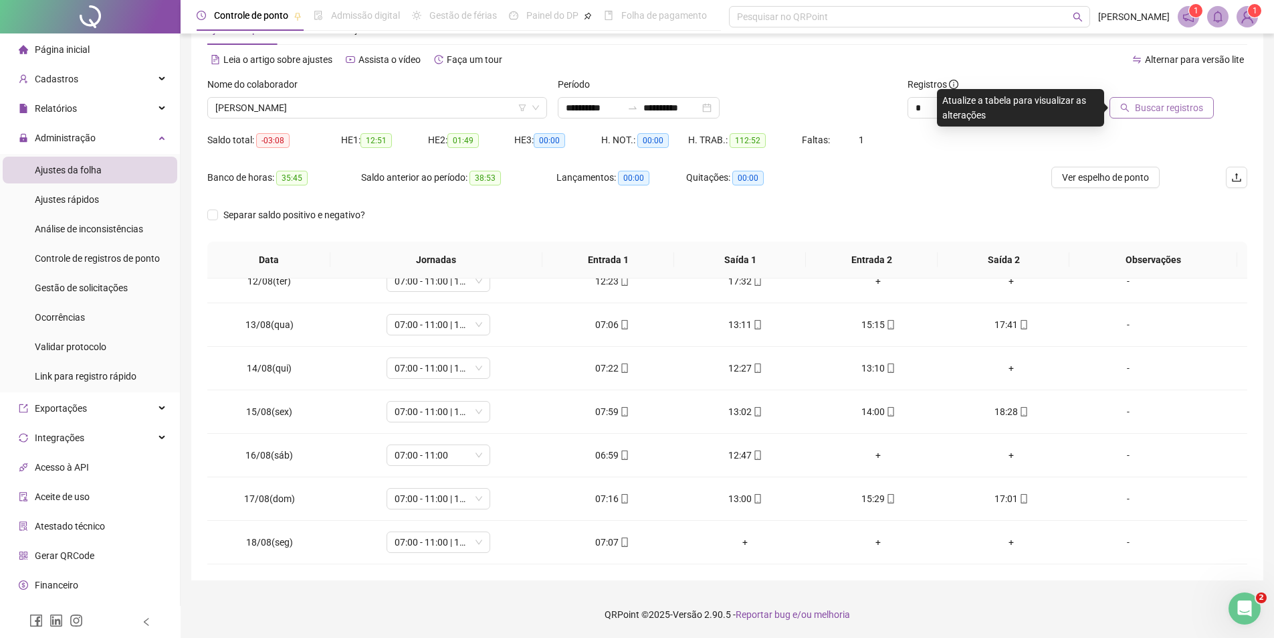
click at [1167, 105] on span "Buscar registros" at bounding box center [1169, 107] width 68 height 15
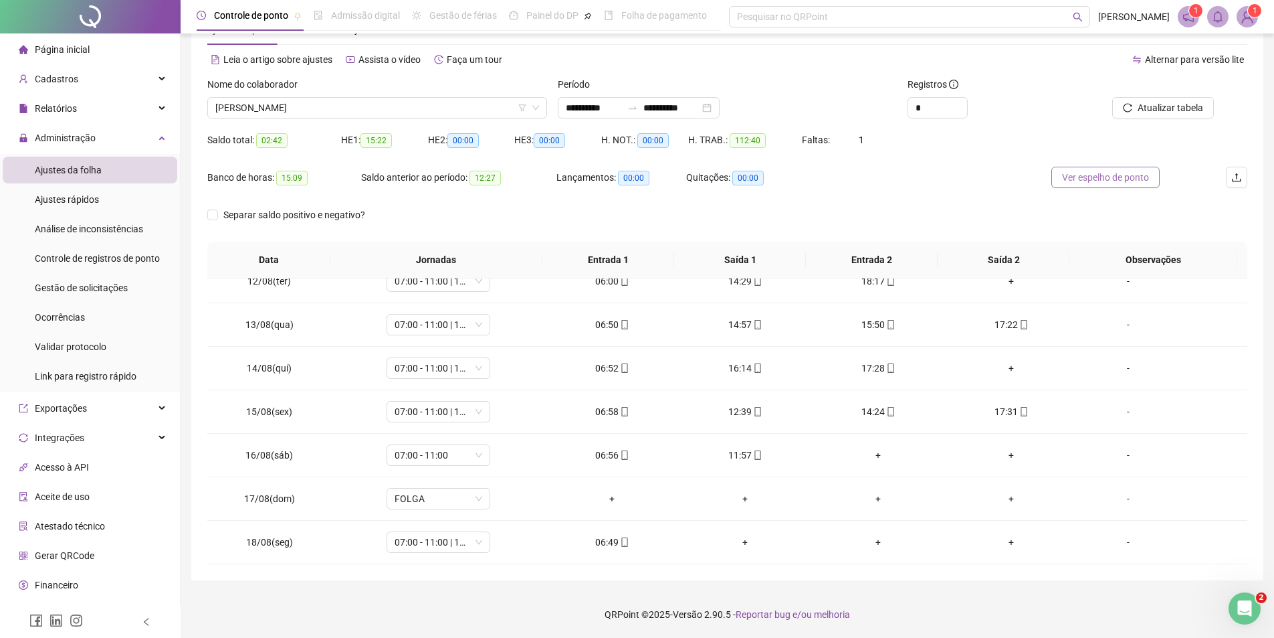
click at [1109, 185] on button "Ver espelho de ponto" at bounding box center [1106, 177] width 108 height 21
click at [363, 110] on span "[PERSON_NAME]" at bounding box center [377, 108] width 324 height 20
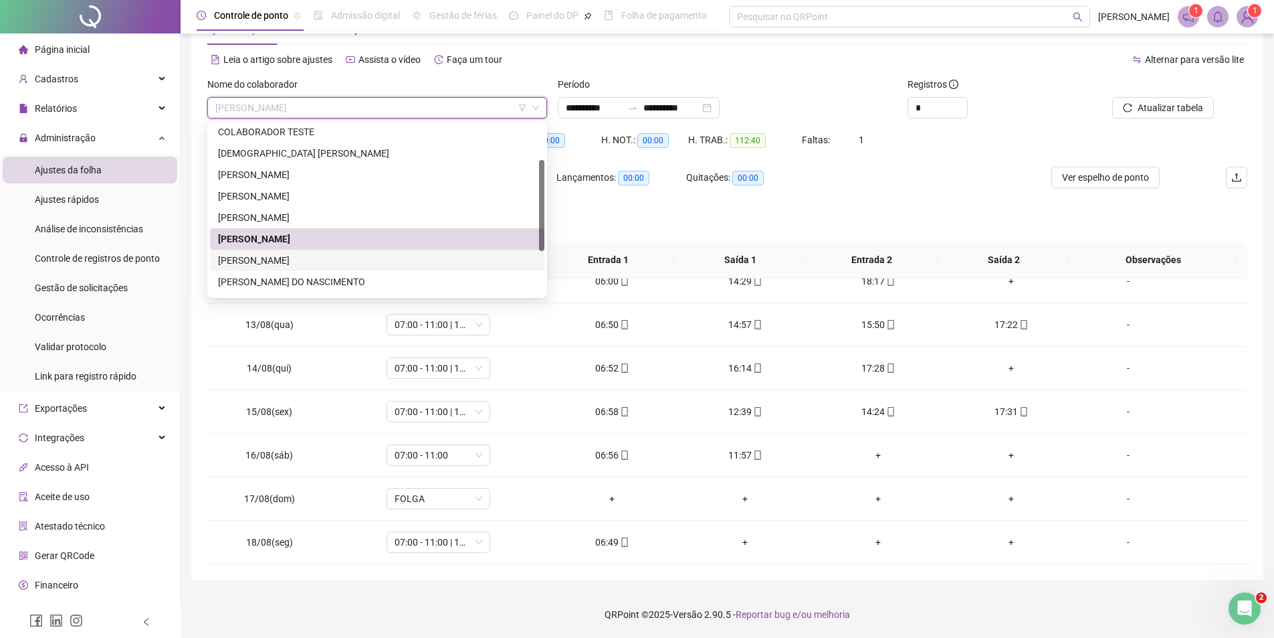
click at [281, 262] on div "[PERSON_NAME]" at bounding box center [377, 260] width 318 height 15
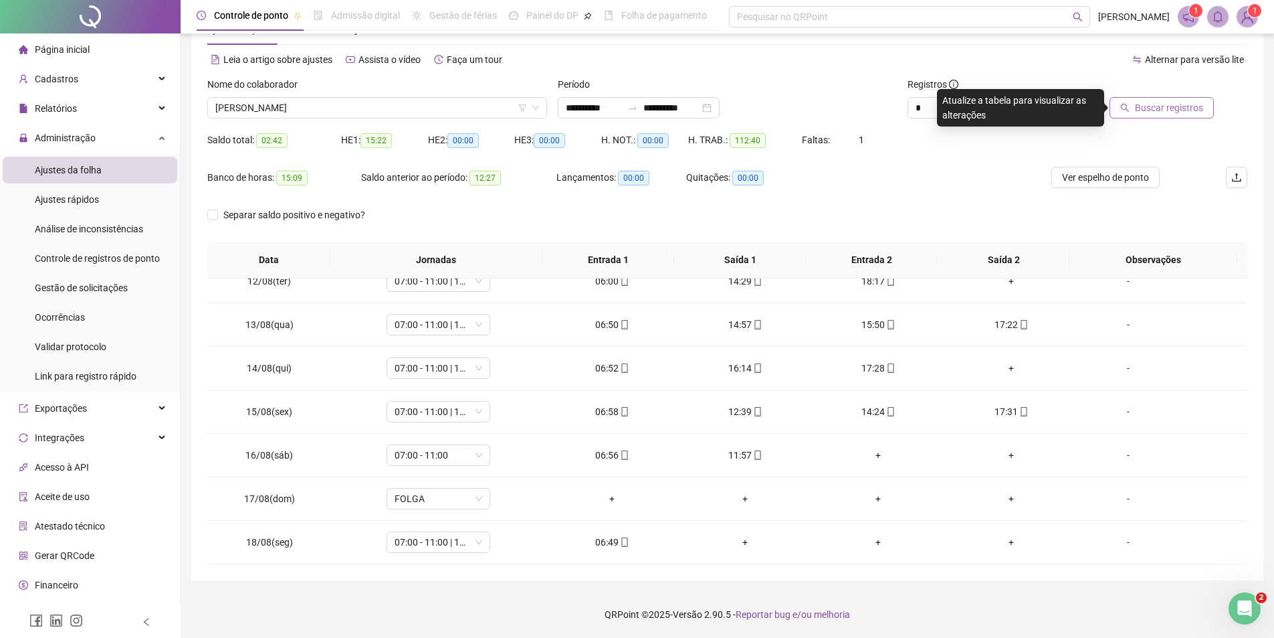
click at [1144, 114] on span "Buscar registros" at bounding box center [1169, 107] width 68 height 15
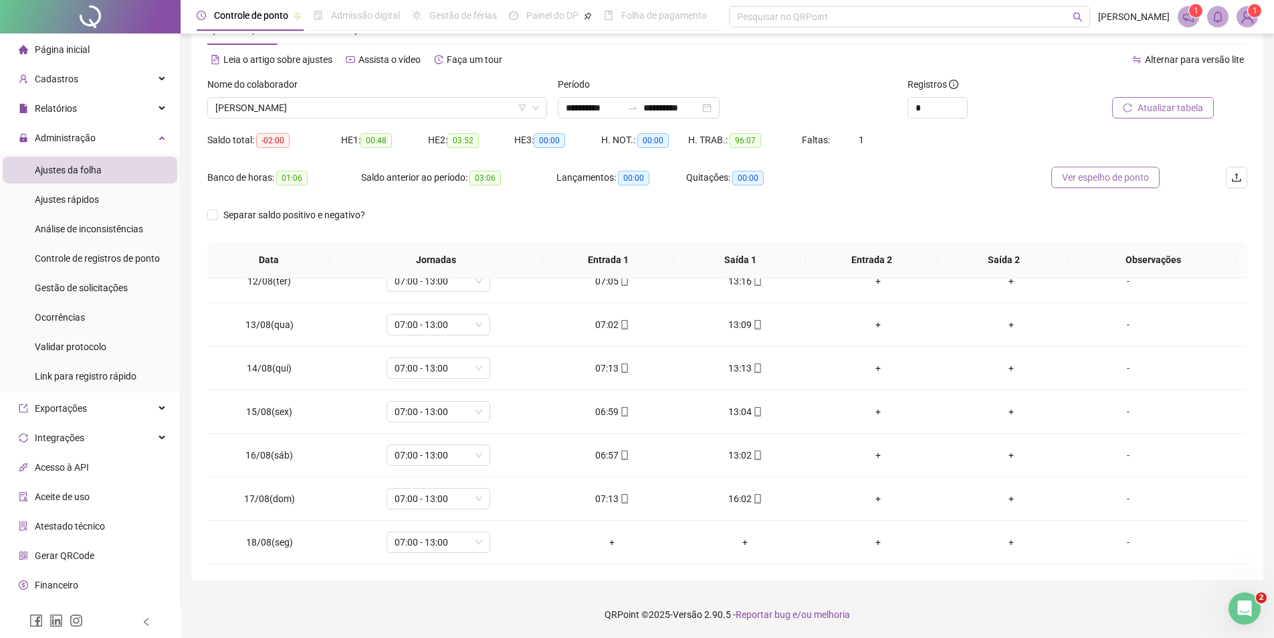
click at [1147, 171] on span "Ver espelho de ponto" at bounding box center [1105, 177] width 87 height 15
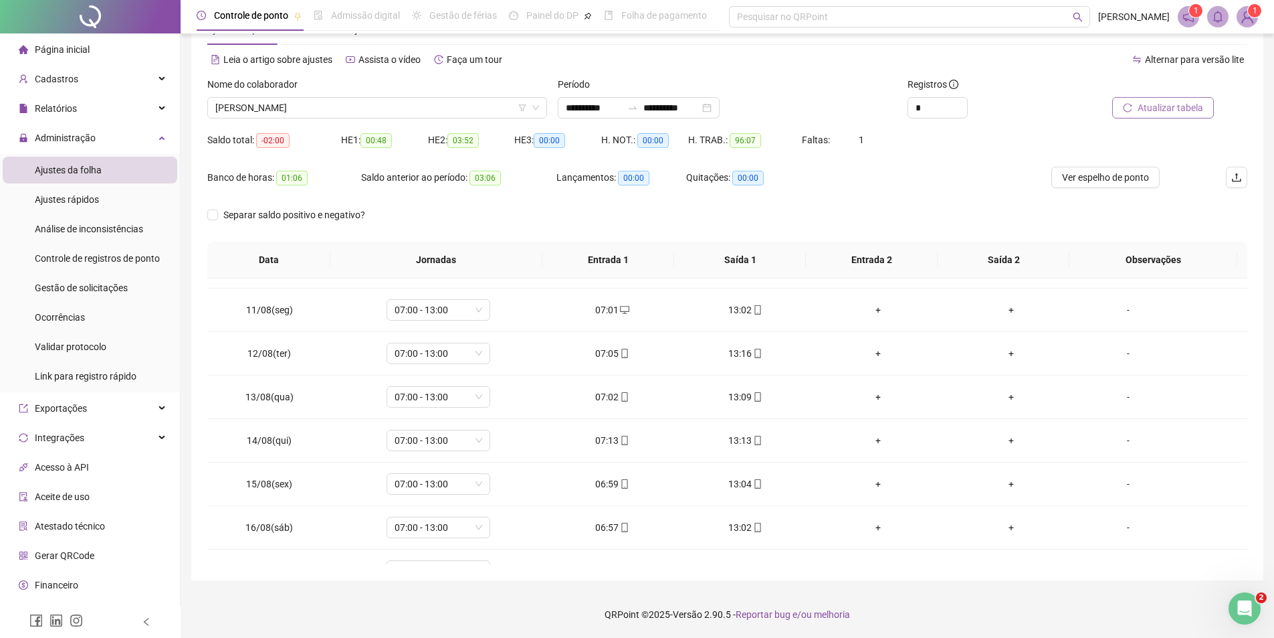
scroll to position [497, 0]
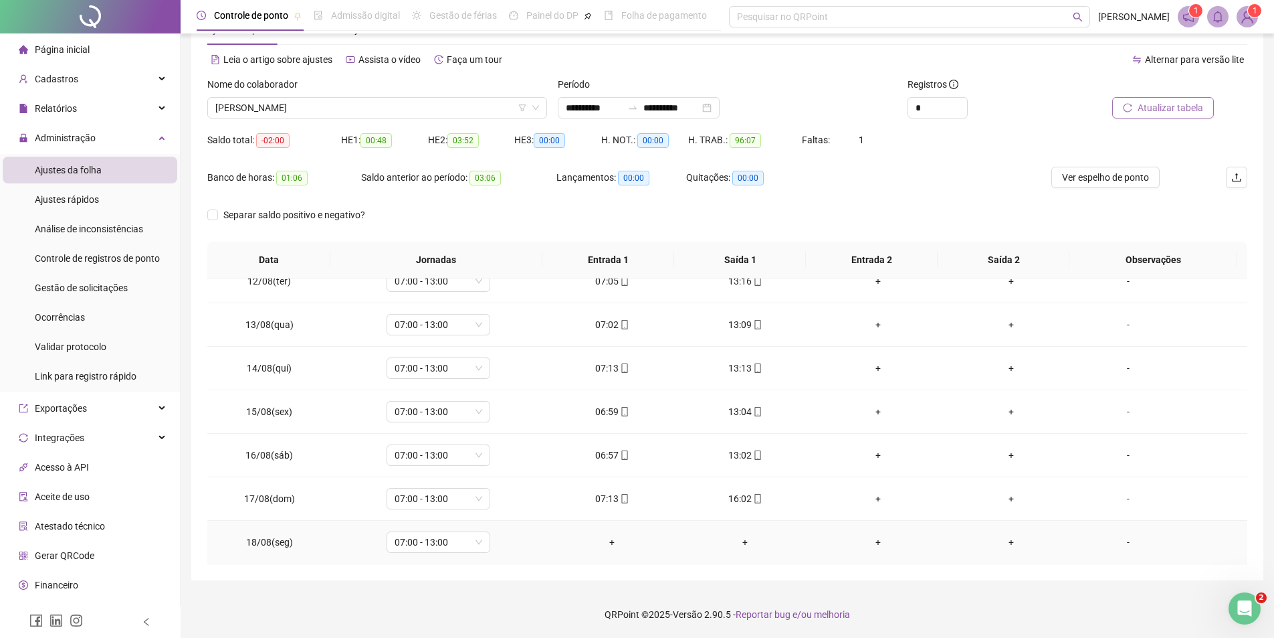
click at [609, 542] on div "+" at bounding box center [613, 542] width 112 height 15
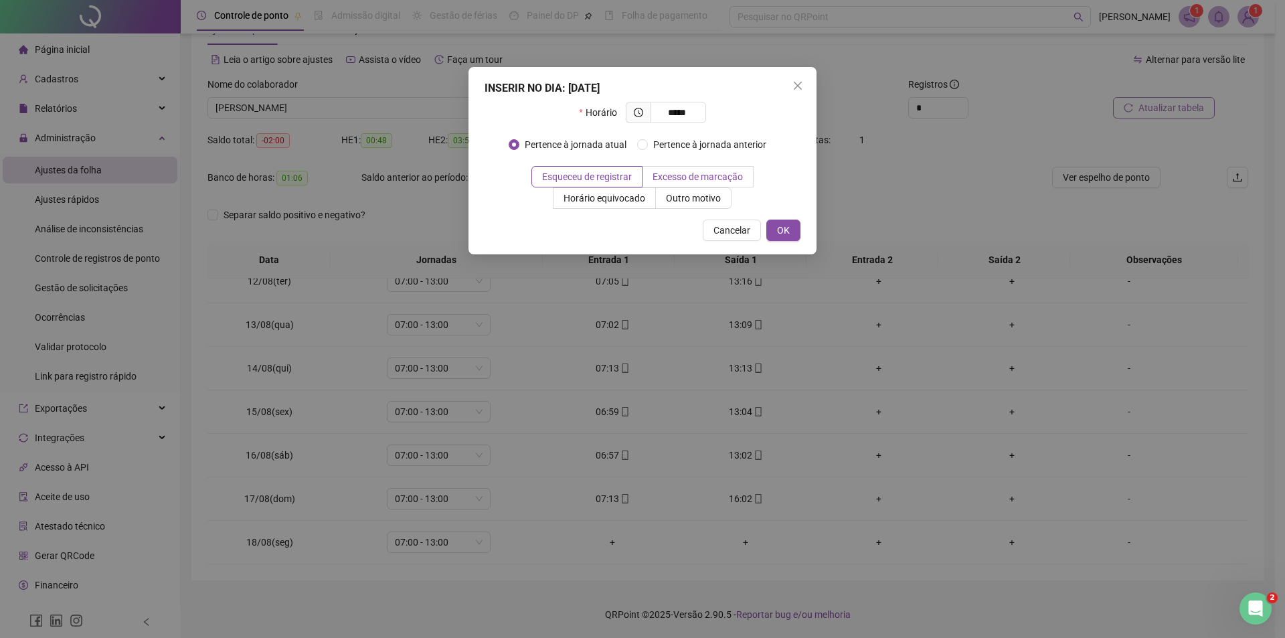
type input "*****"
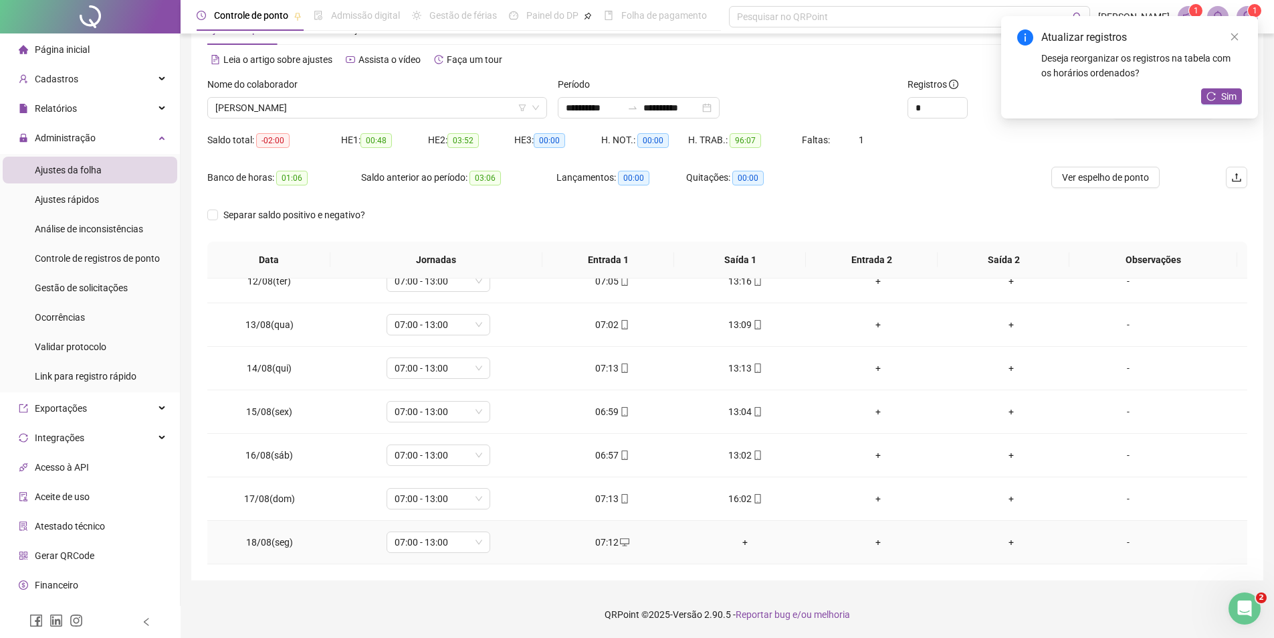
click at [1121, 541] on div "-" at bounding box center [1128, 542] width 79 height 15
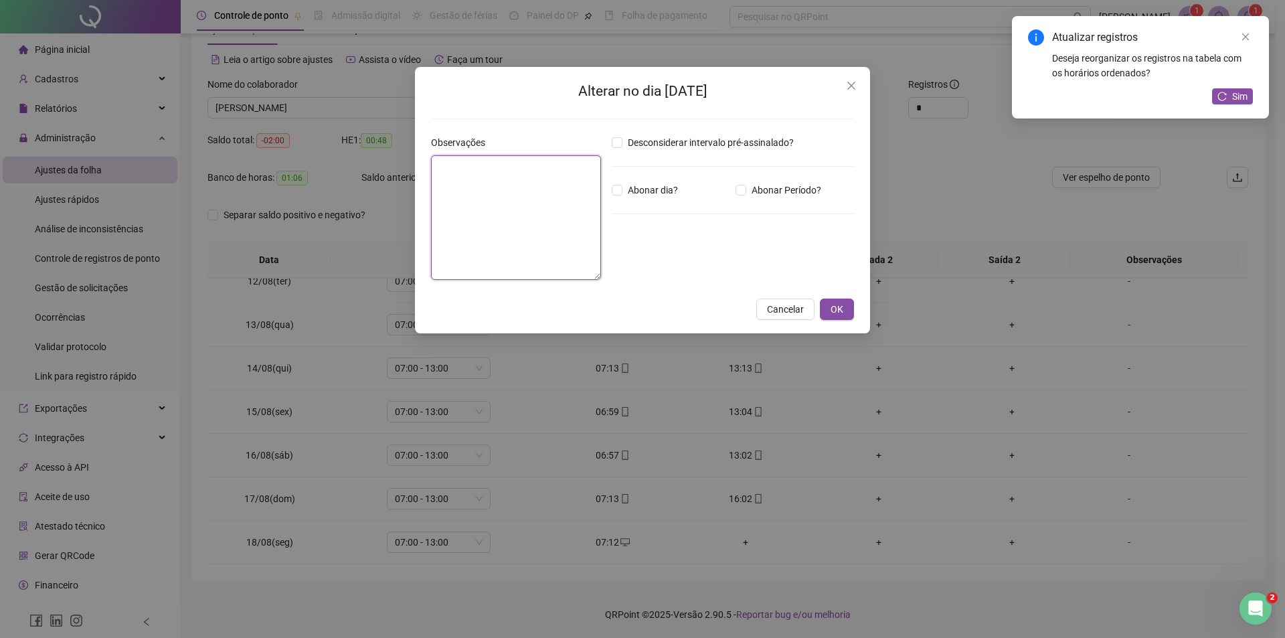
click at [432, 218] on textarea at bounding box center [516, 217] width 170 height 124
type textarea "**********"
click at [832, 310] on span "OK" at bounding box center [836, 309] width 13 height 15
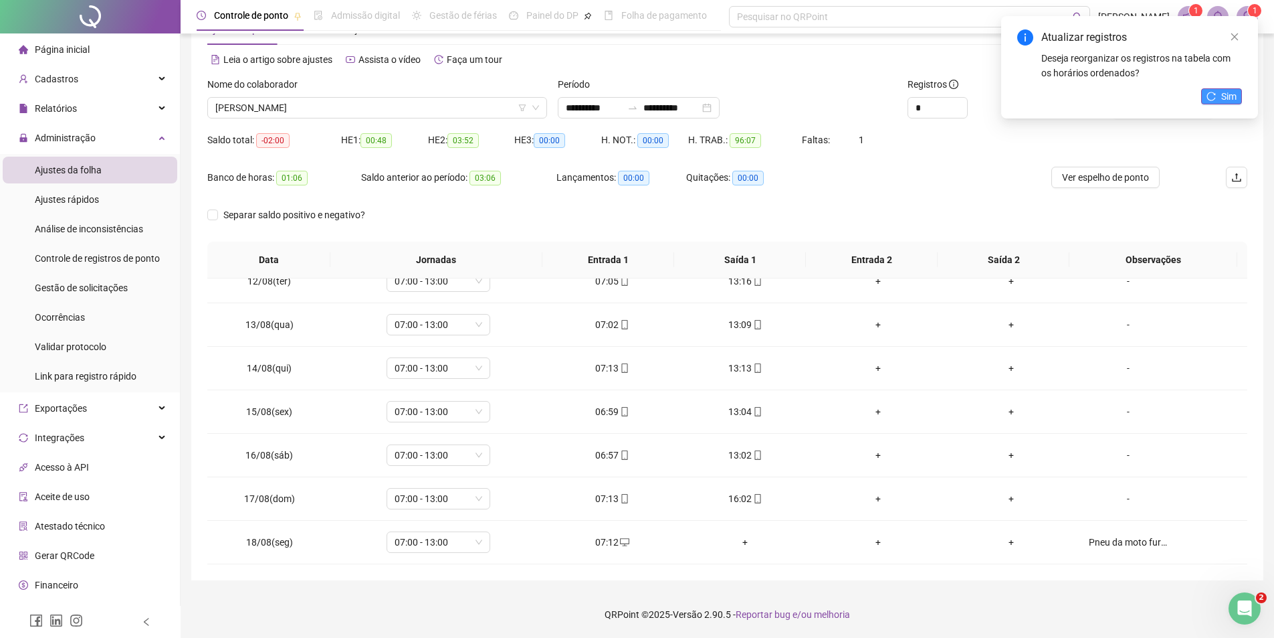
click at [1230, 90] on span "Sim" at bounding box center [1229, 96] width 15 height 15
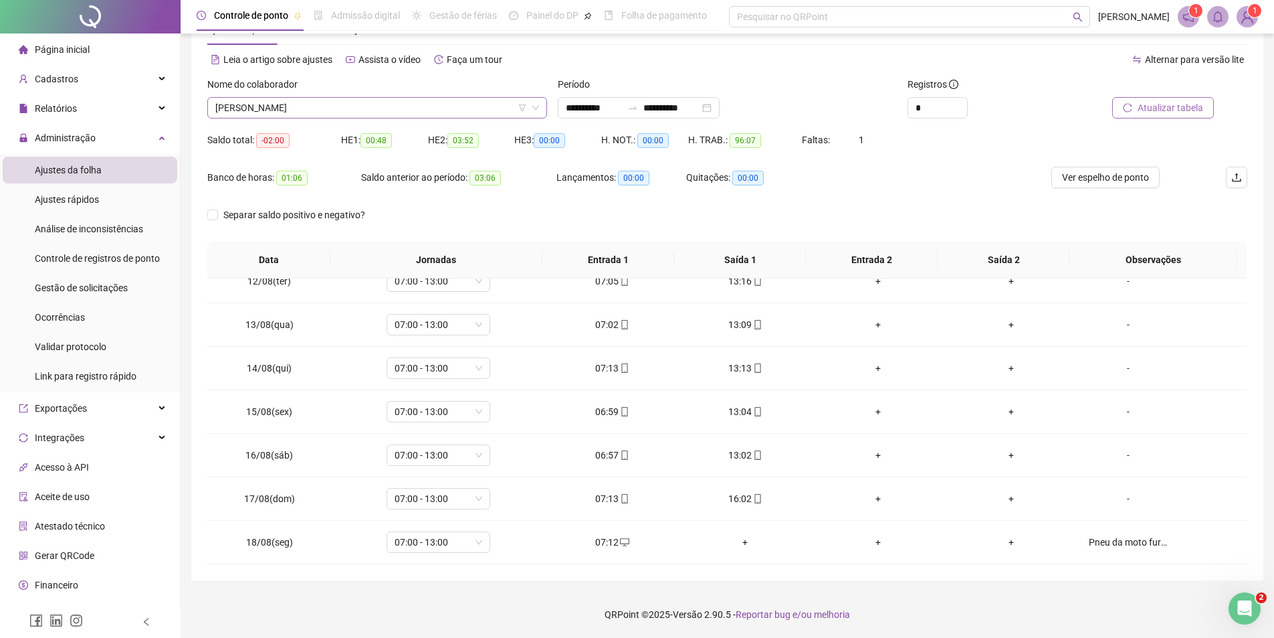
click at [397, 107] on span "[PERSON_NAME]" at bounding box center [377, 108] width 324 height 20
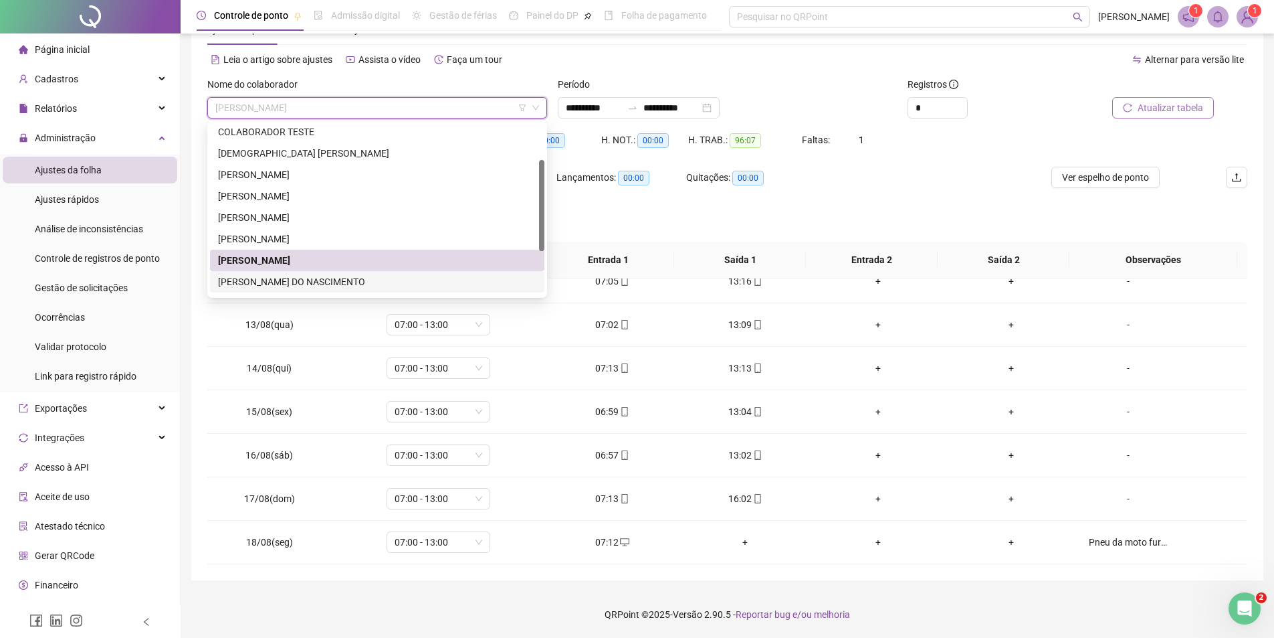
click at [288, 282] on div "[PERSON_NAME] DO NASCIMENTO" at bounding box center [377, 281] width 318 height 15
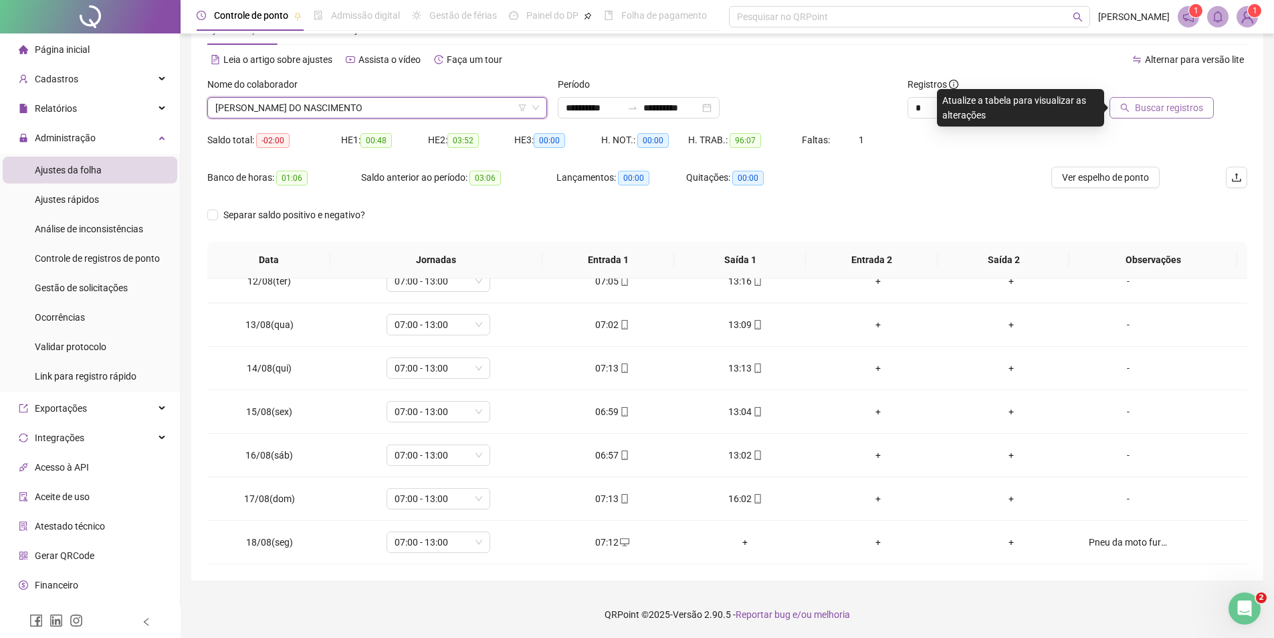
click at [1152, 110] on span "Buscar registros" at bounding box center [1169, 107] width 68 height 15
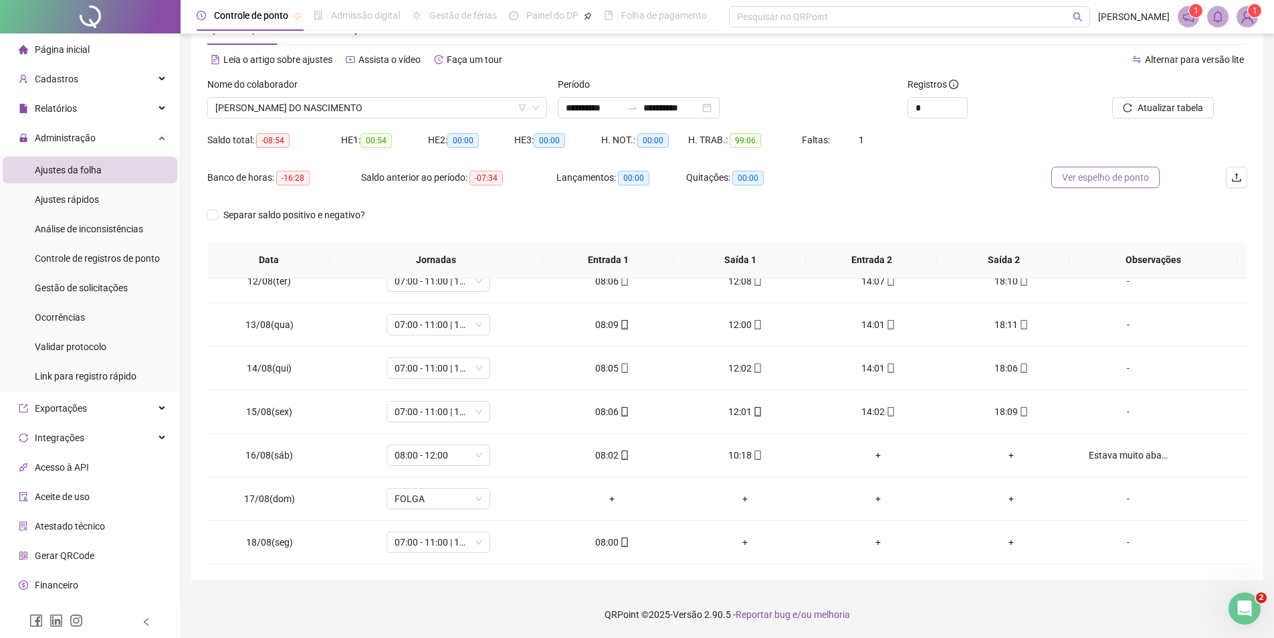
click at [1105, 178] on span "Ver espelho de ponto" at bounding box center [1105, 177] width 87 height 15
click at [385, 107] on span "[PERSON_NAME] DO NASCIMENTO" at bounding box center [377, 108] width 324 height 20
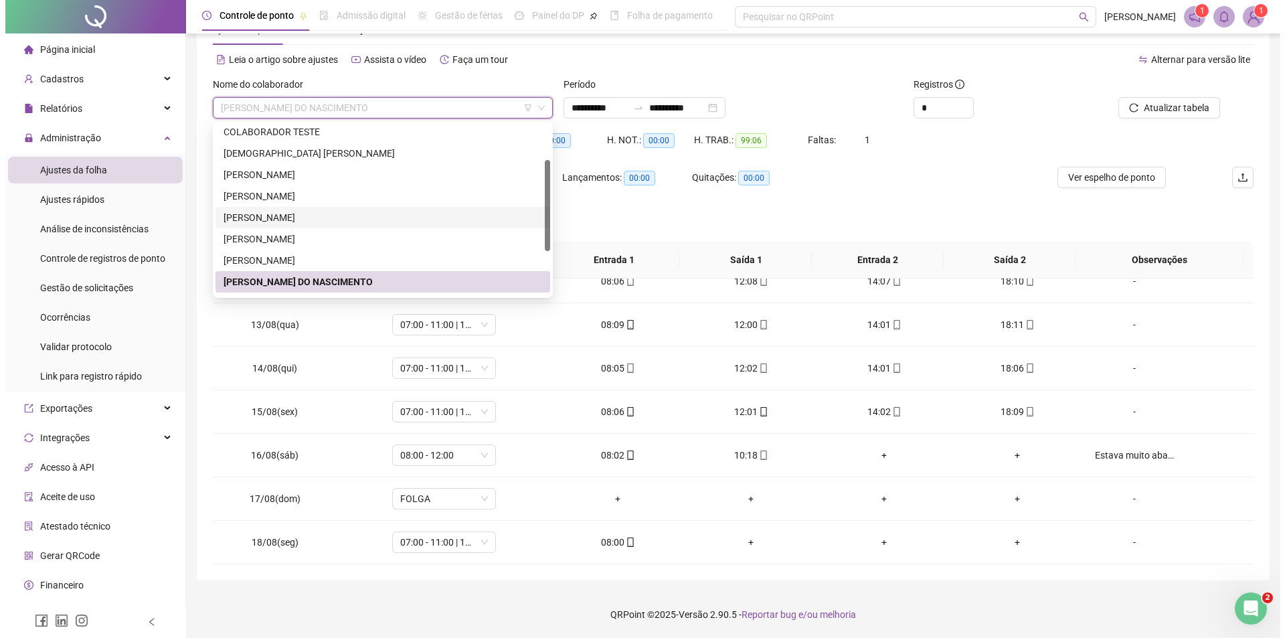
scroll to position [150, 0]
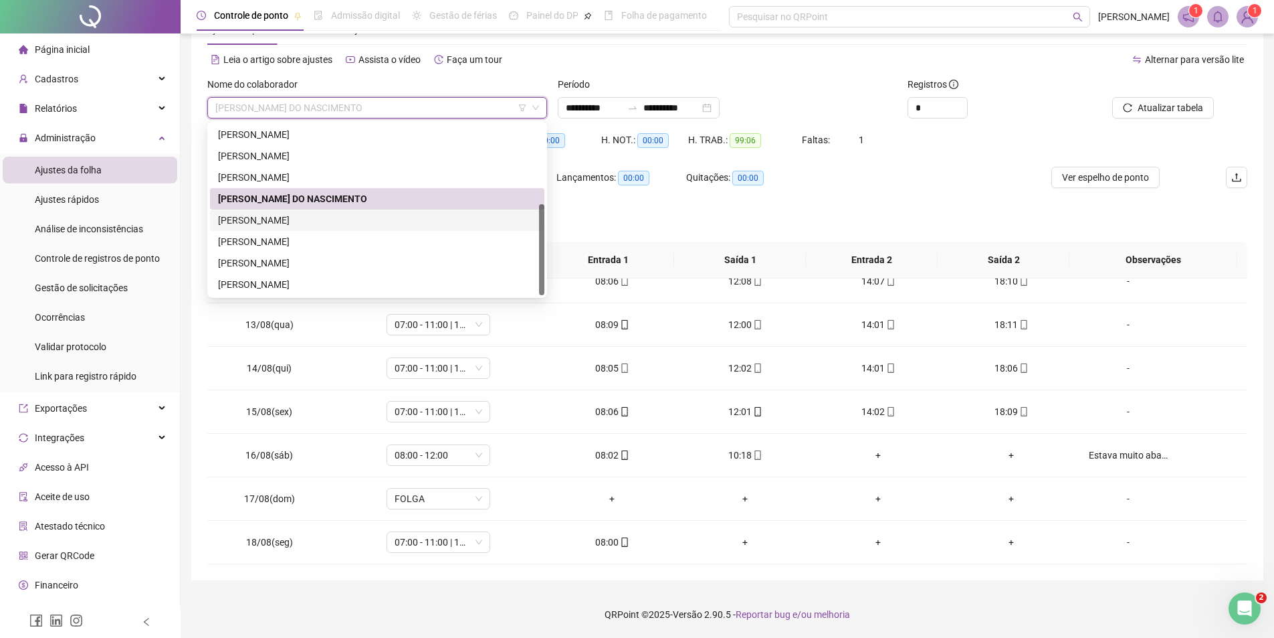
click at [274, 214] on div "[PERSON_NAME]" at bounding box center [377, 220] width 318 height 15
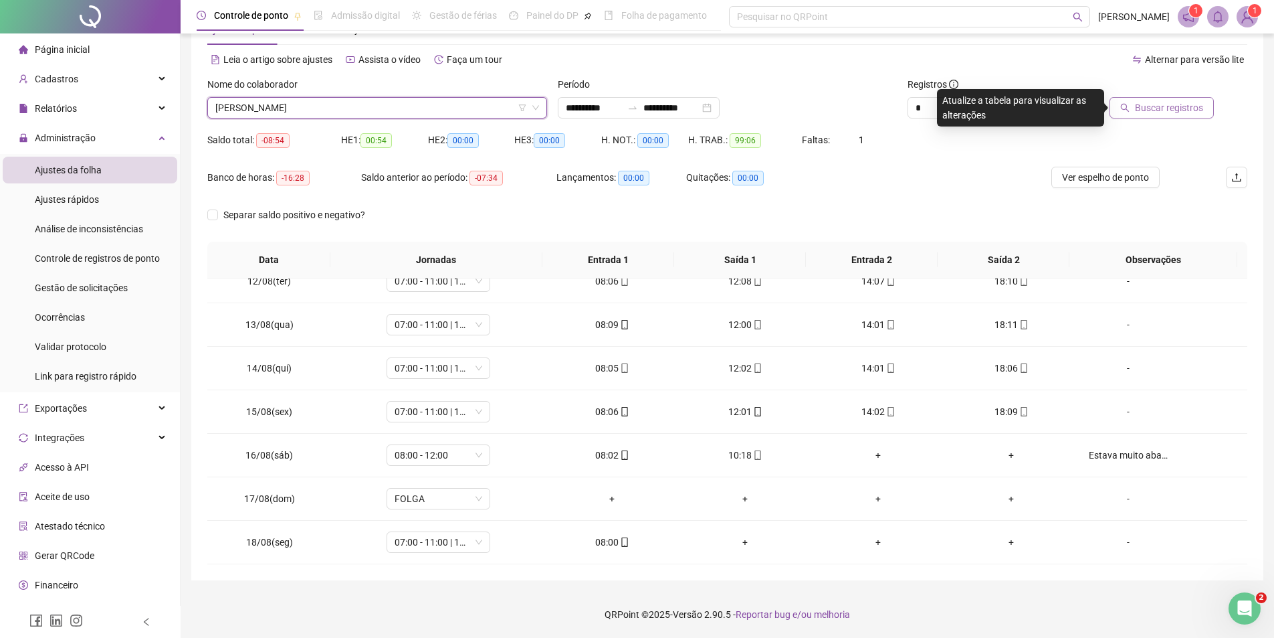
click at [1192, 110] on span "Buscar registros" at bounding box center [1169, 107] width 68 height 15
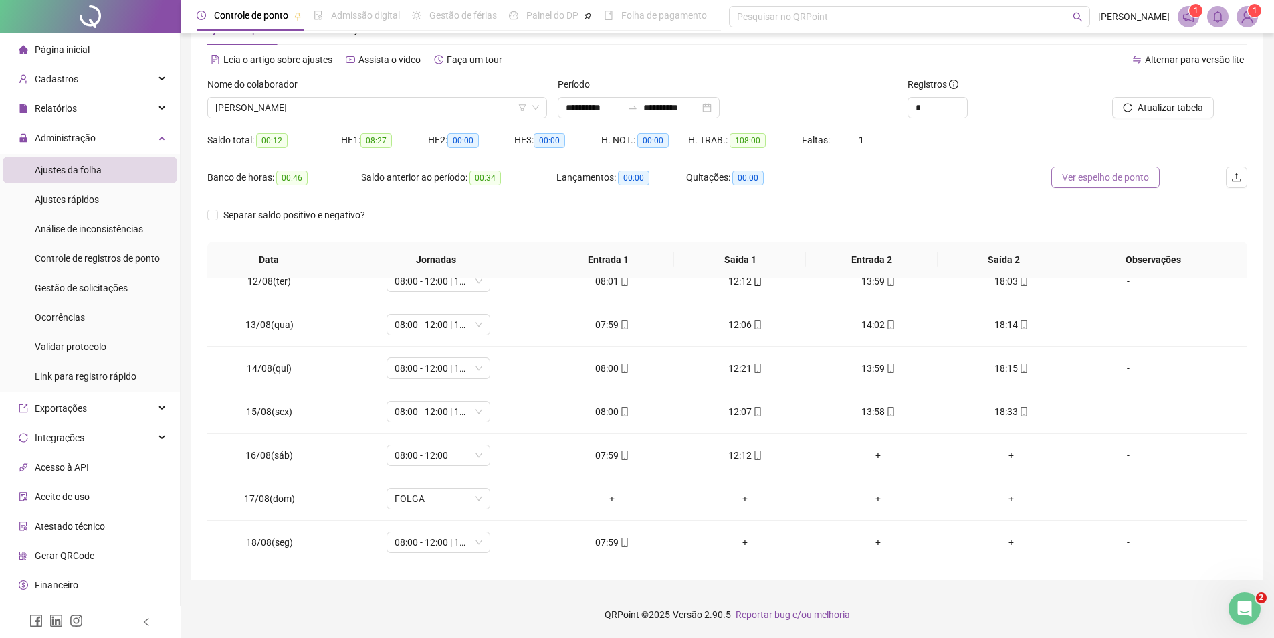
click at [1109, 177] on span "Ver espelho de ponto" at bounding box center [1105, 177] width 87 height 15
click at [359, 106] on span "[PERSON_NAME]" at bounding box center [377, 108] width 324 height 20
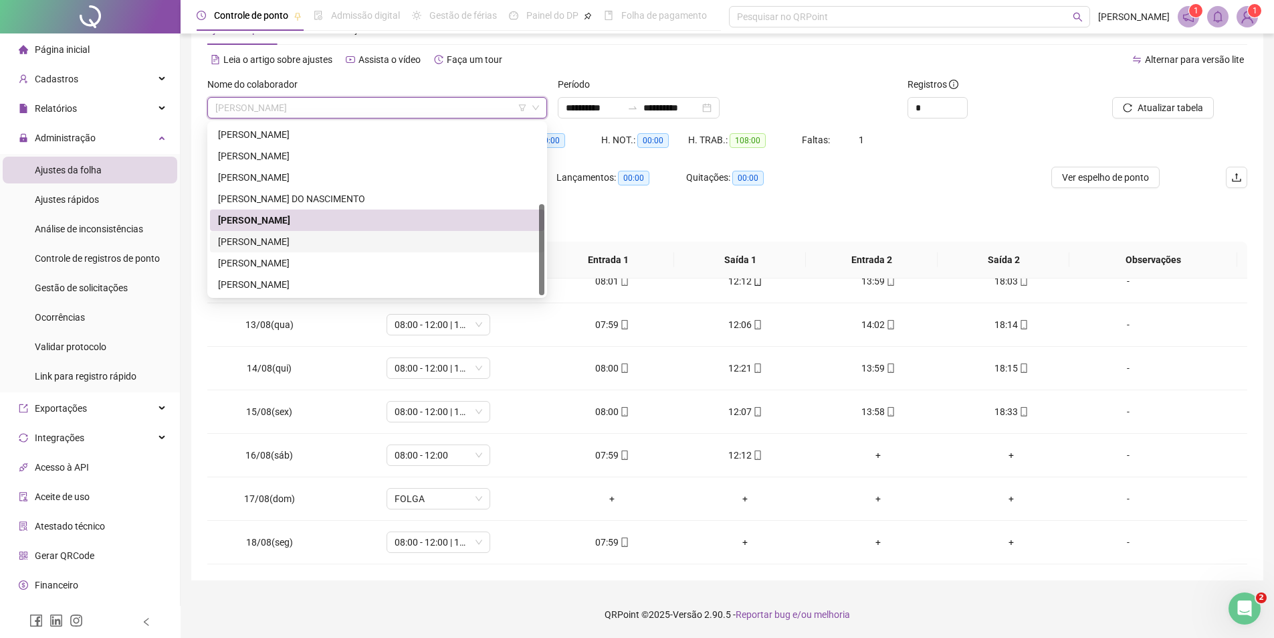
click at [300, 244] on div "[PERSON_NAME]" at bounding box center [377, 241] width 318 height 15
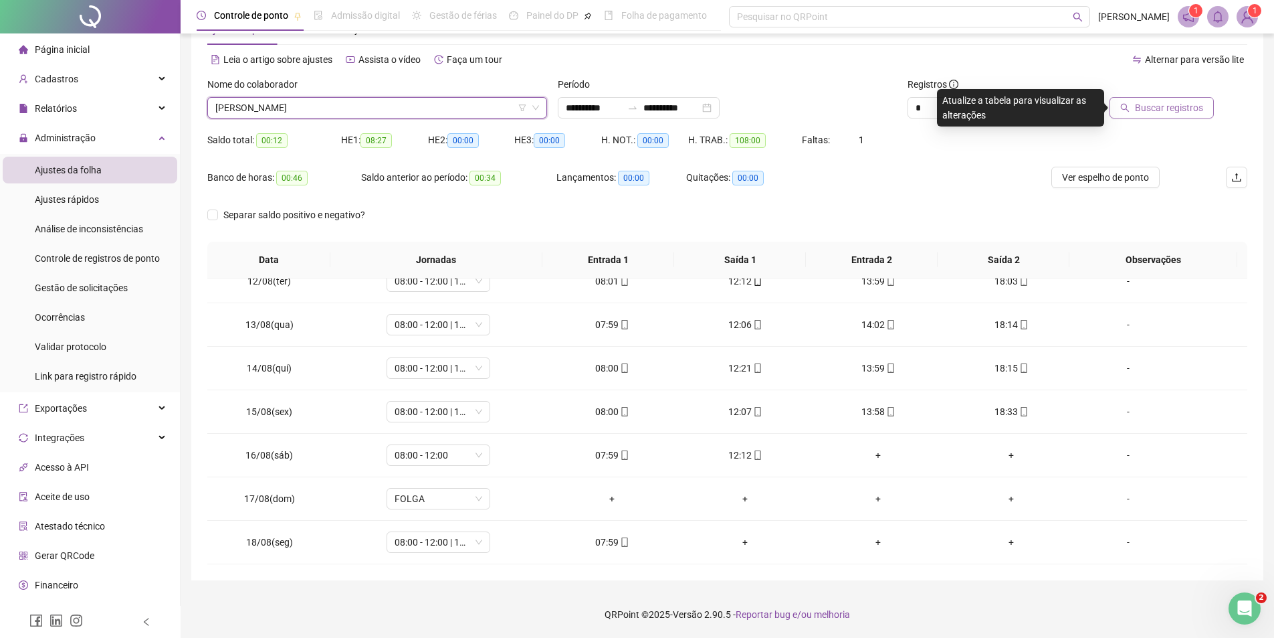
click at [1163, 113] on span "Buscar registros" at bounding box center [1169, 107] width 68 height 15
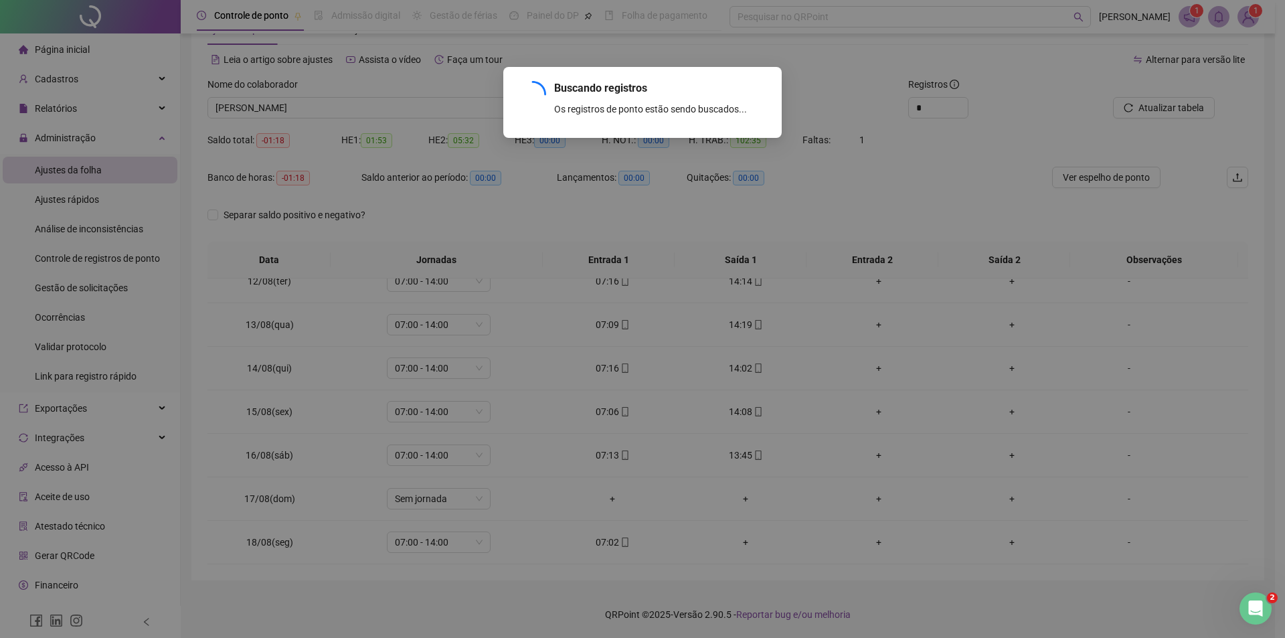
scroll to position [454, 0]
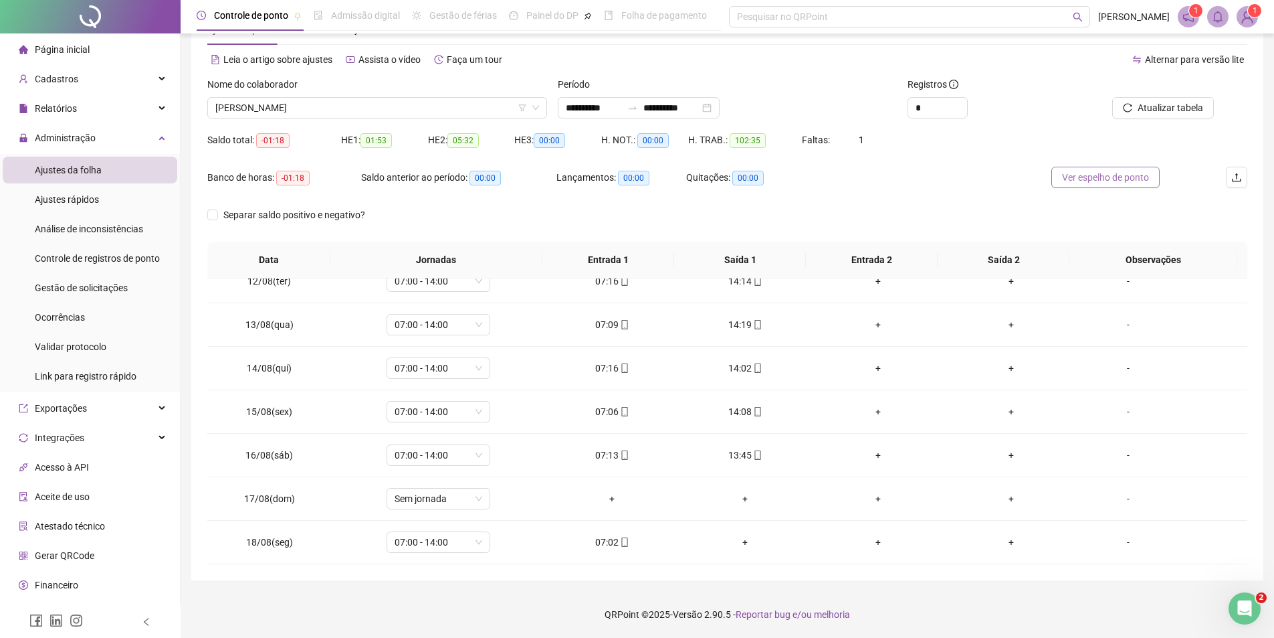
click at [1117, 183] on span "Ver espelho de ponto" at bounding box center [1105, 177] width 87 height 15
click at [372, 106] on span "[PERSON_NAME]" at bounding box center [377, 108] width 324 height 20
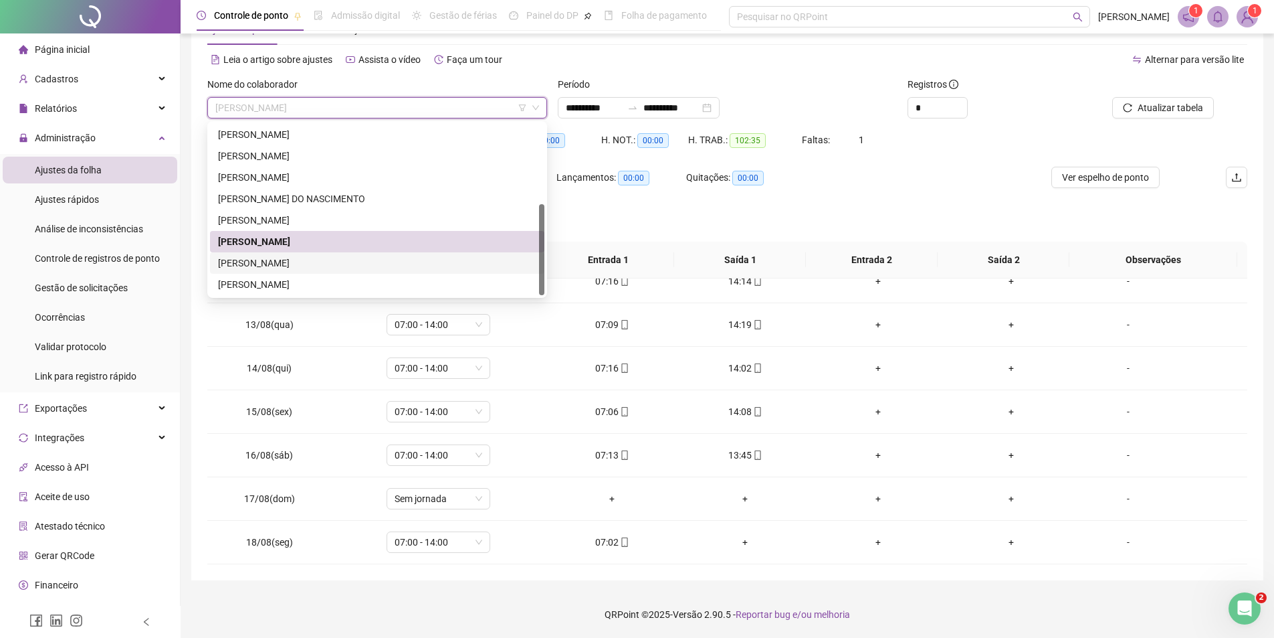
click at [264, 262] on div "[PERSON_NAME]" at bounding box center [377, 263] width 318 height 15
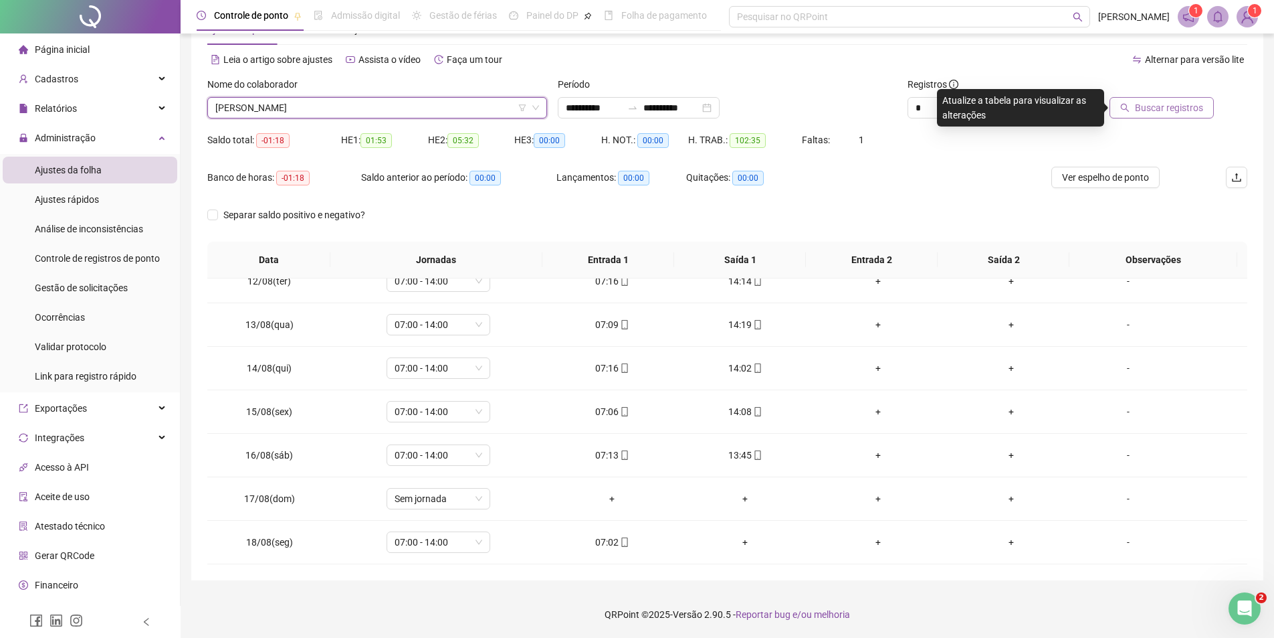
click at [1159, 112] on span "Buscar registros" at bounding box center [1169, 107] width 68 height 15
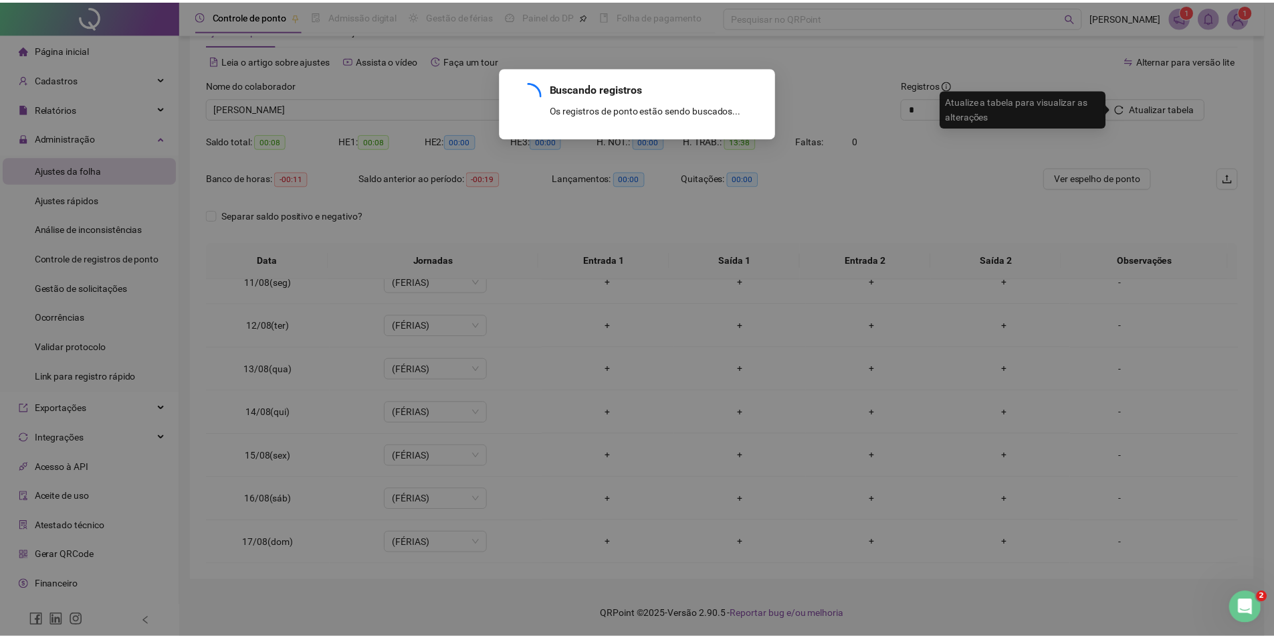
scroll to position [497, 0]
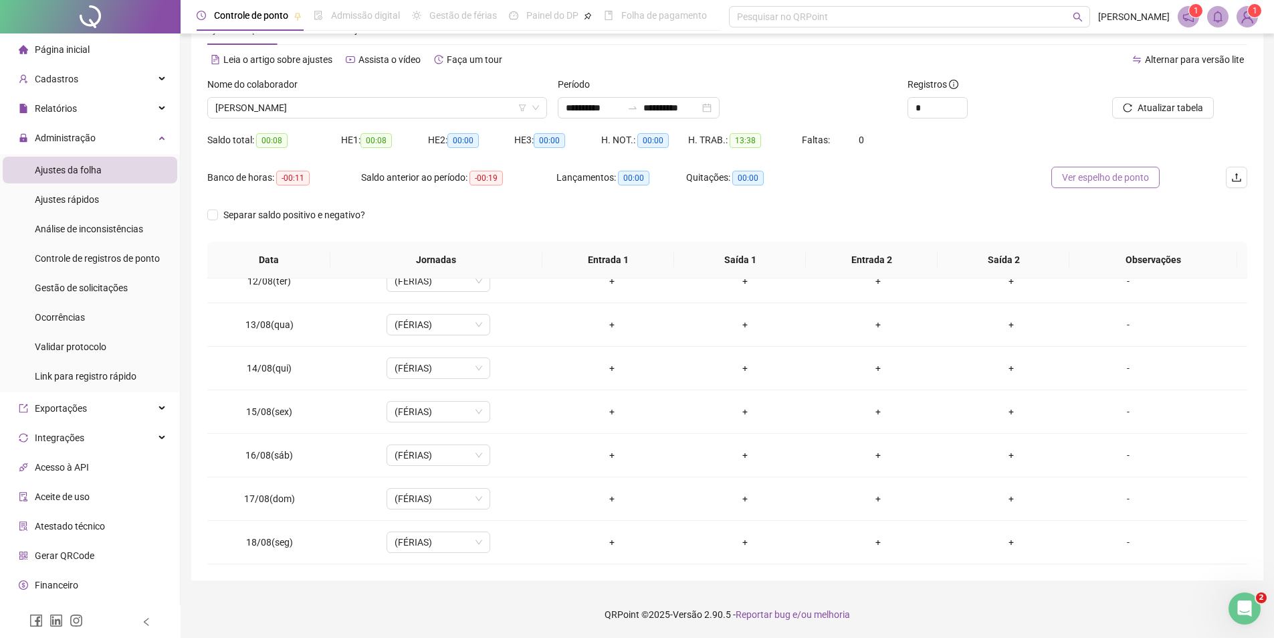
click at [1087, 176] on span "Ver espelho de ponto" at bounding box center [1105, 177] width 87 height 15
click at [399, 111] on span "[PERSON_NAME]" at bounding box center [377, 108] width 324 height 20
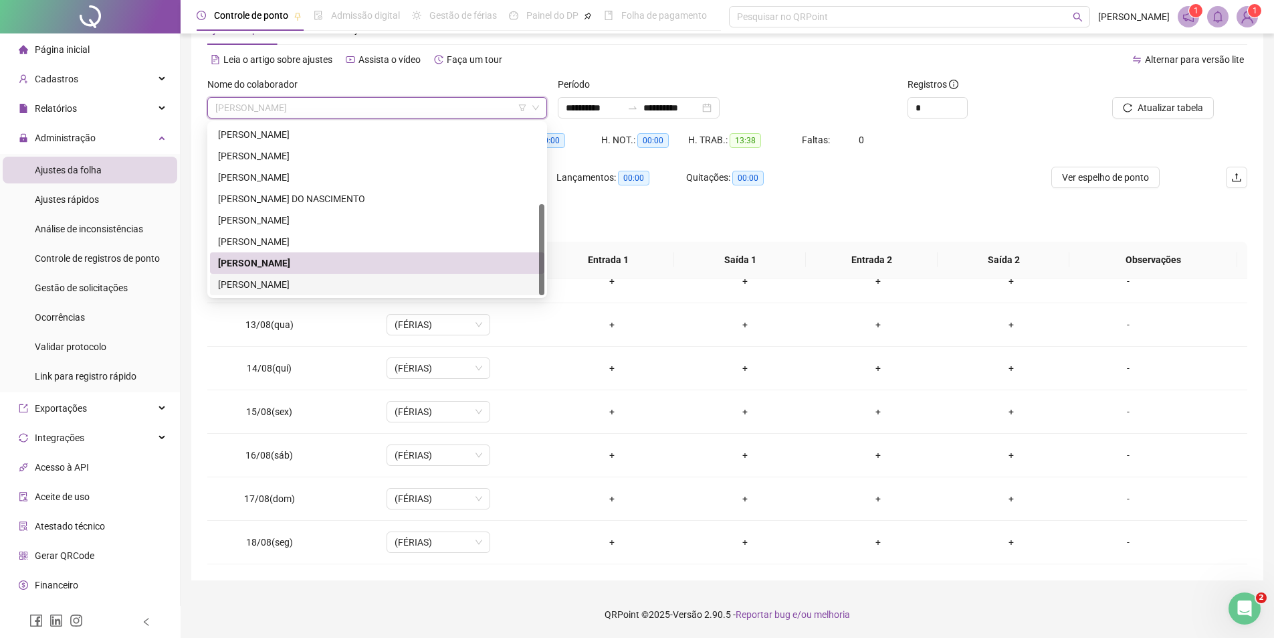
click at [289, 283] on div "[PERSON_NAME]" at bounding box center [377, 284] width 318 height 15
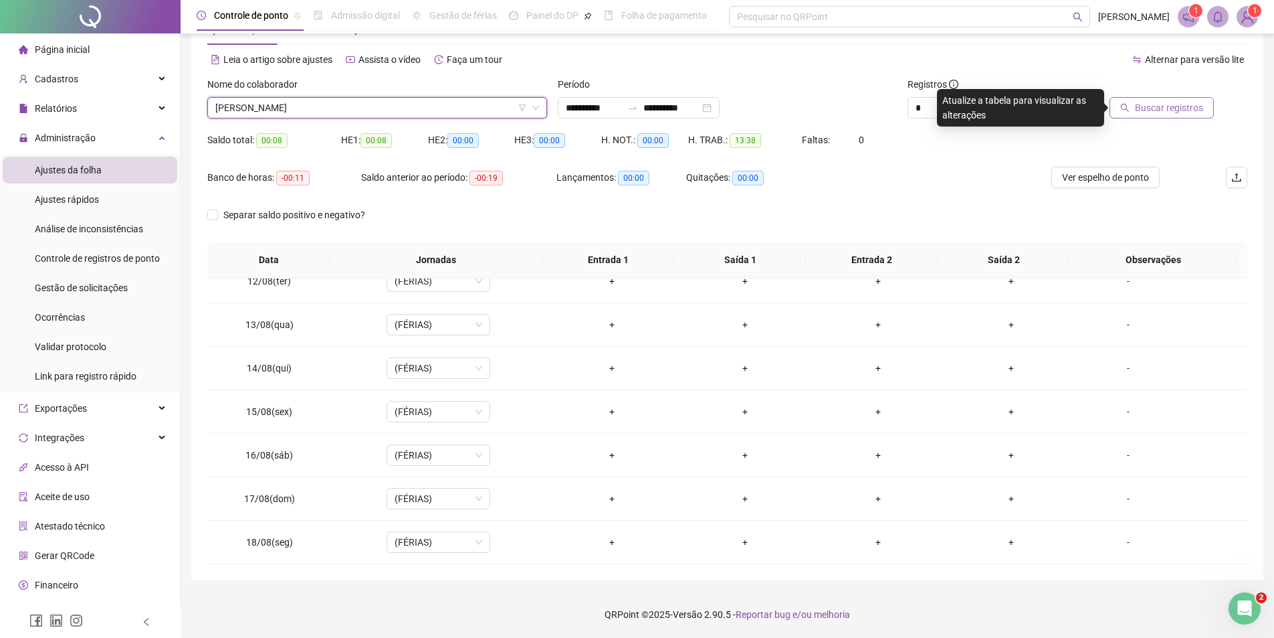
click at [1179, 109] on span "Buscar registros" at bounding box center [1169, 107] width 68 height 15
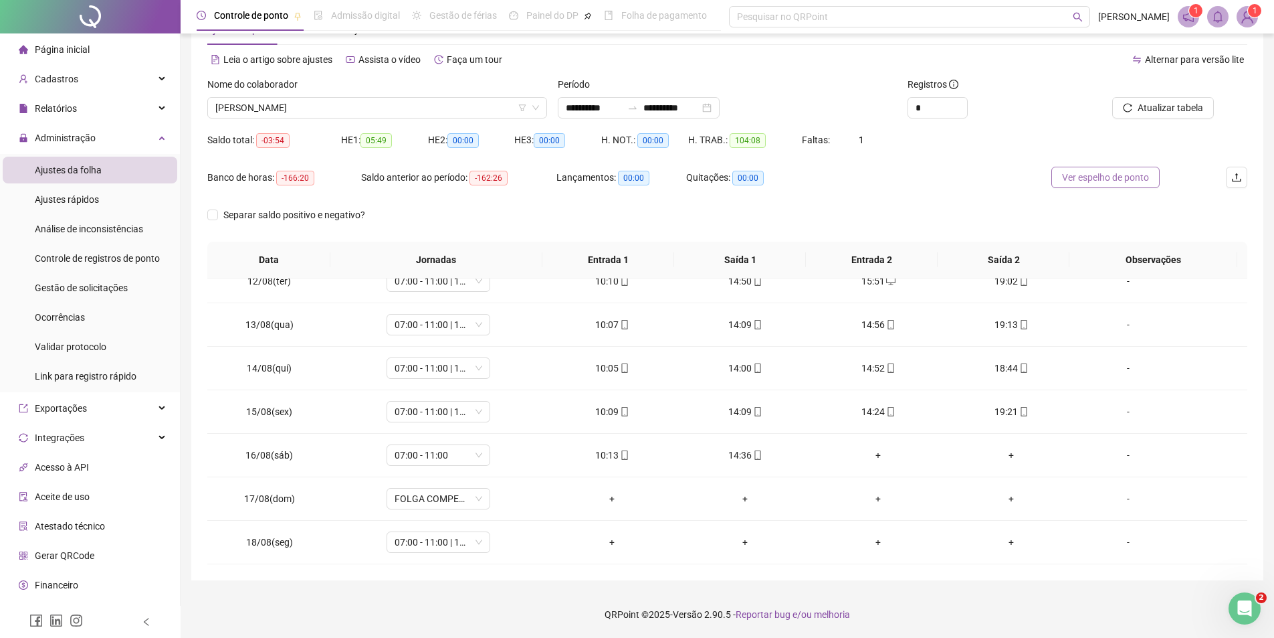
click at [1107, 180] on span "Ver espelho de ponto" at bounding box center [1105, 177] width 87 height 15
click at [359, 111] on span "[PERSON_NAME]" at bounding box center [377, 108] width 324 height 20
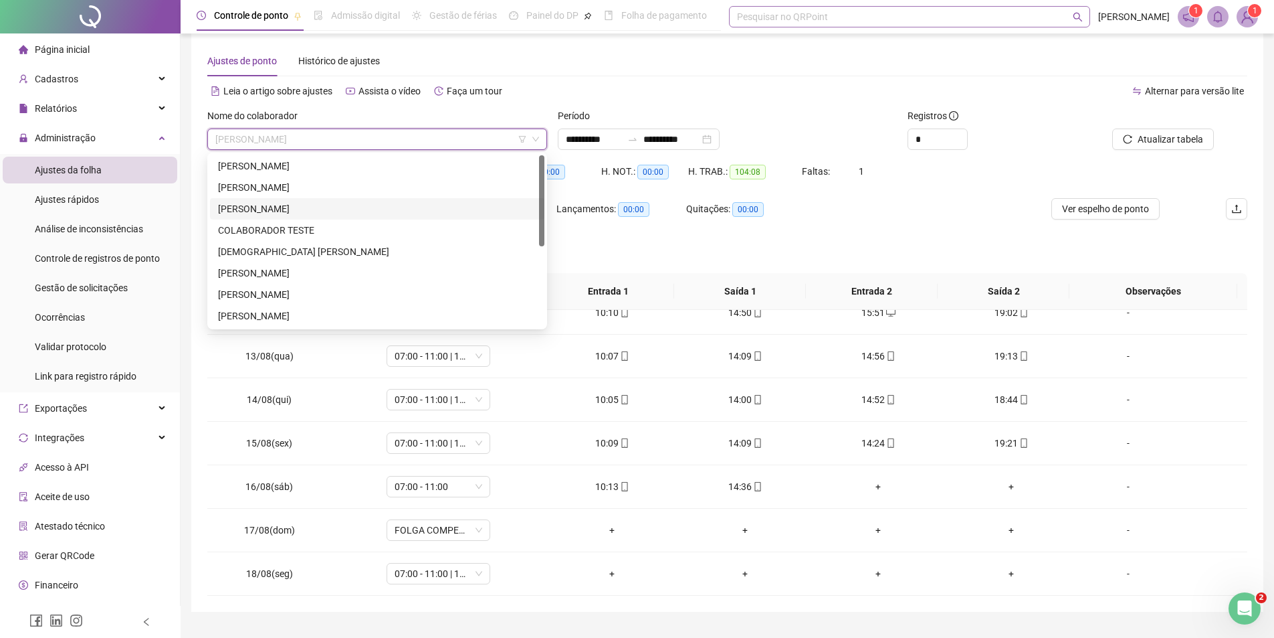
scroll to position [0, 0]
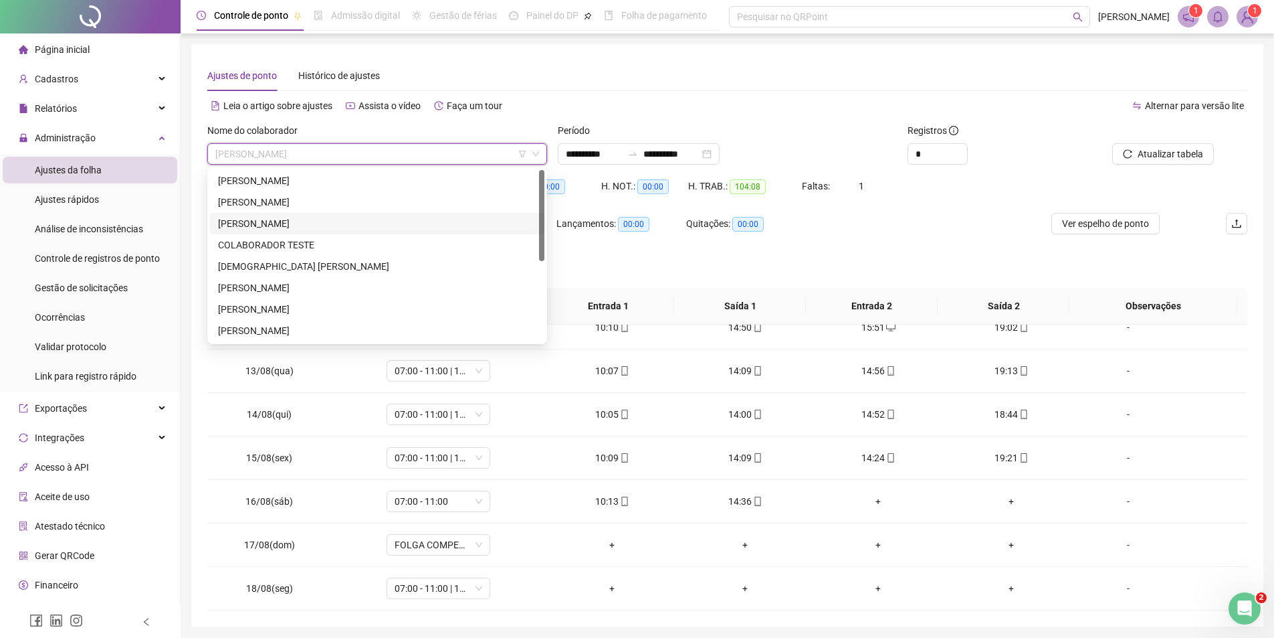
click at [670, 88] on div "Ajustes de ponto Histórico de ajustes" at bounding box center [727, 75] width 1040 height 31
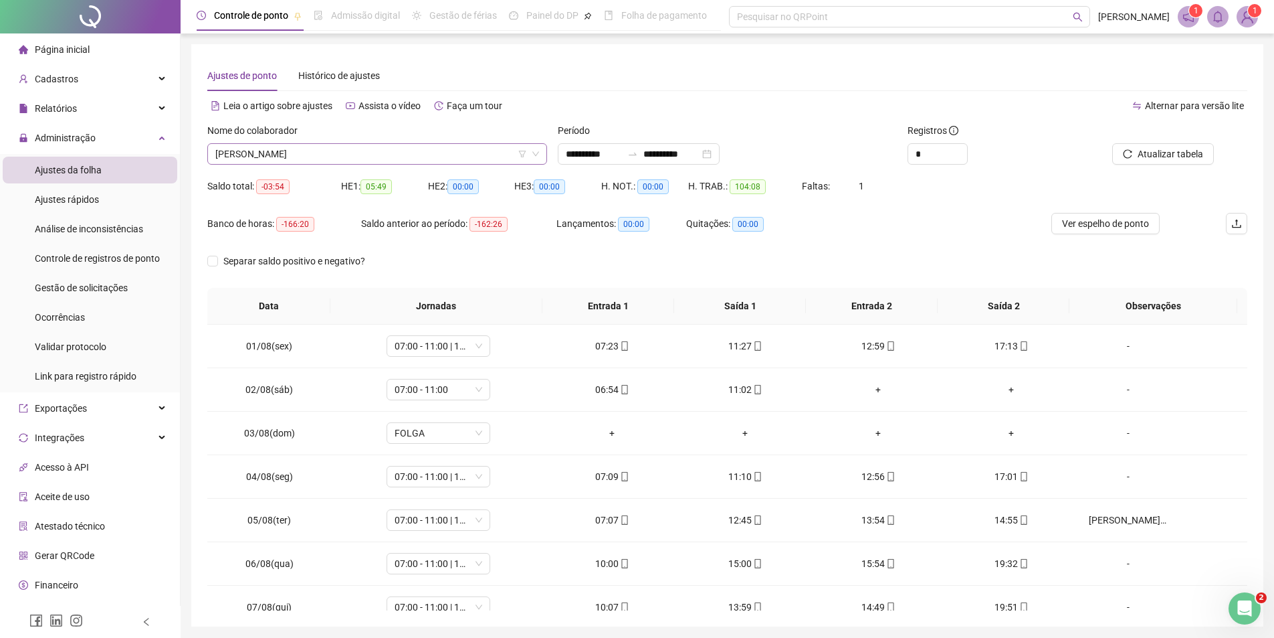
click at [343, 153] on span "[PERSON_NAME]" at bounding box center [377, 154] width 324 height 20
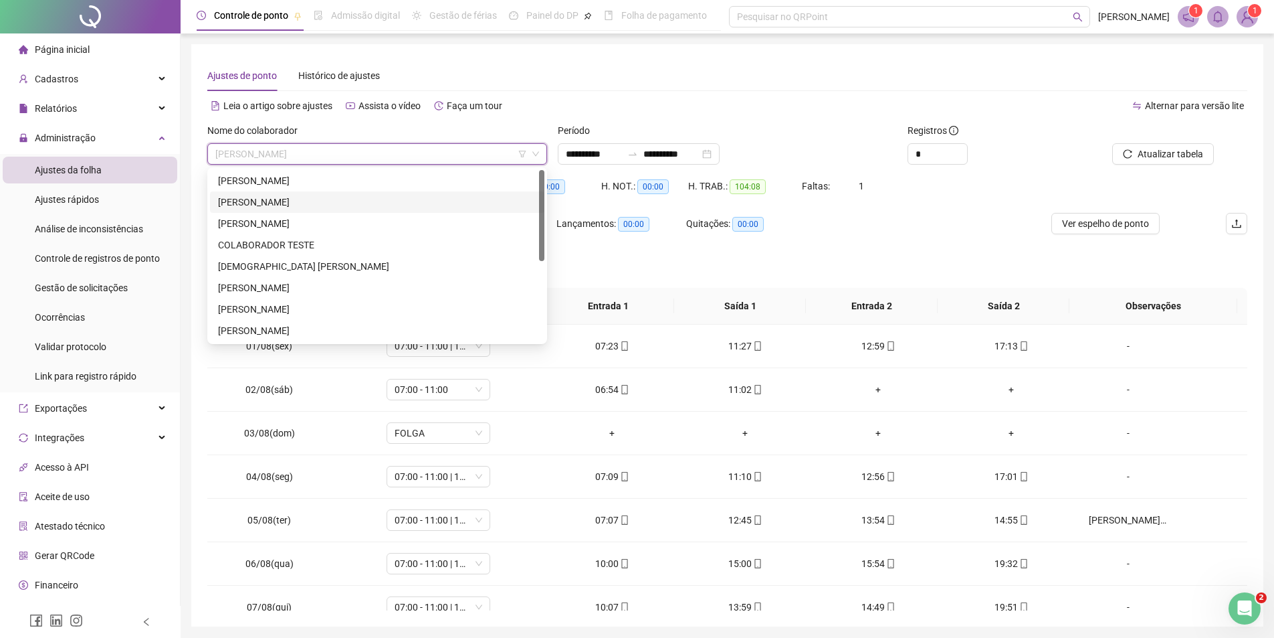
click at [316, 203] on div "[PERSON_NAME]" at bounding box center [377, 202] width 318 height 15
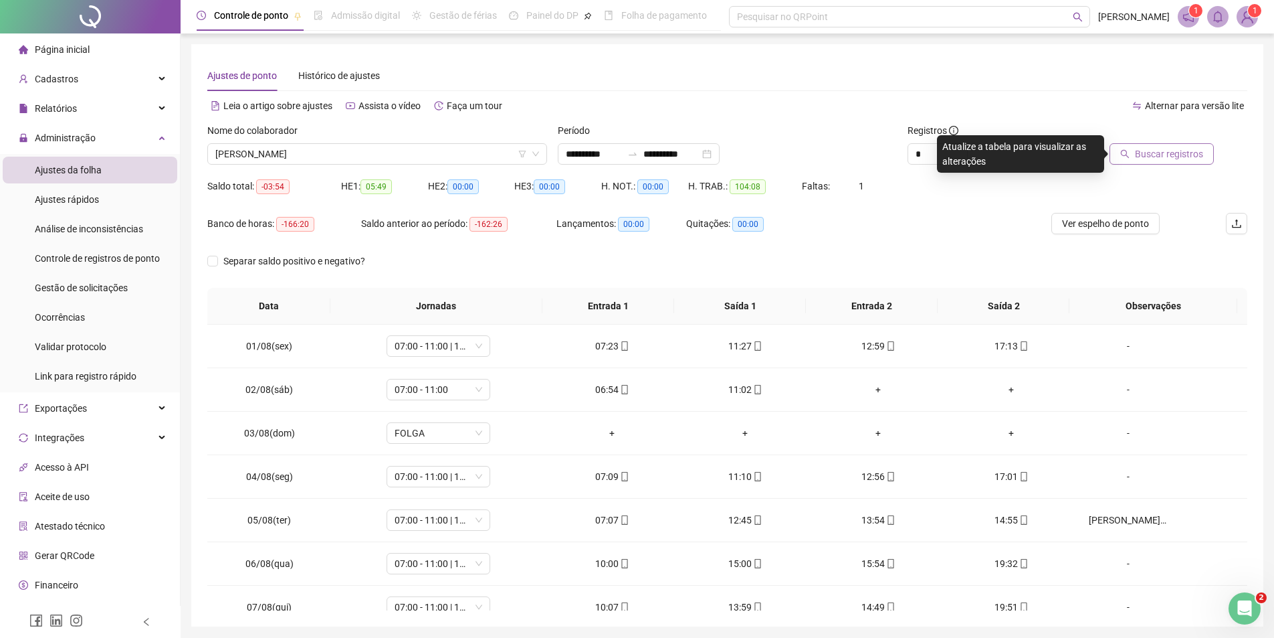
click at [1198, 159] on span "Buscar registros" at bounding box center [1169, 154] width 68 height 15
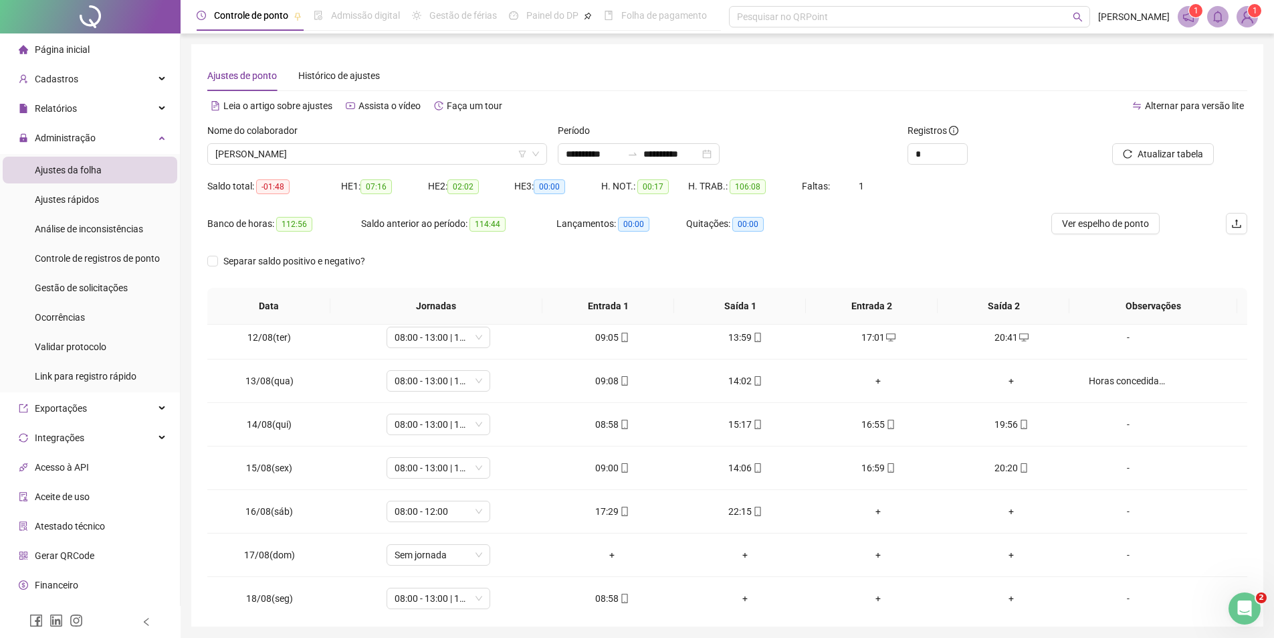
scroll to position [497, 0]
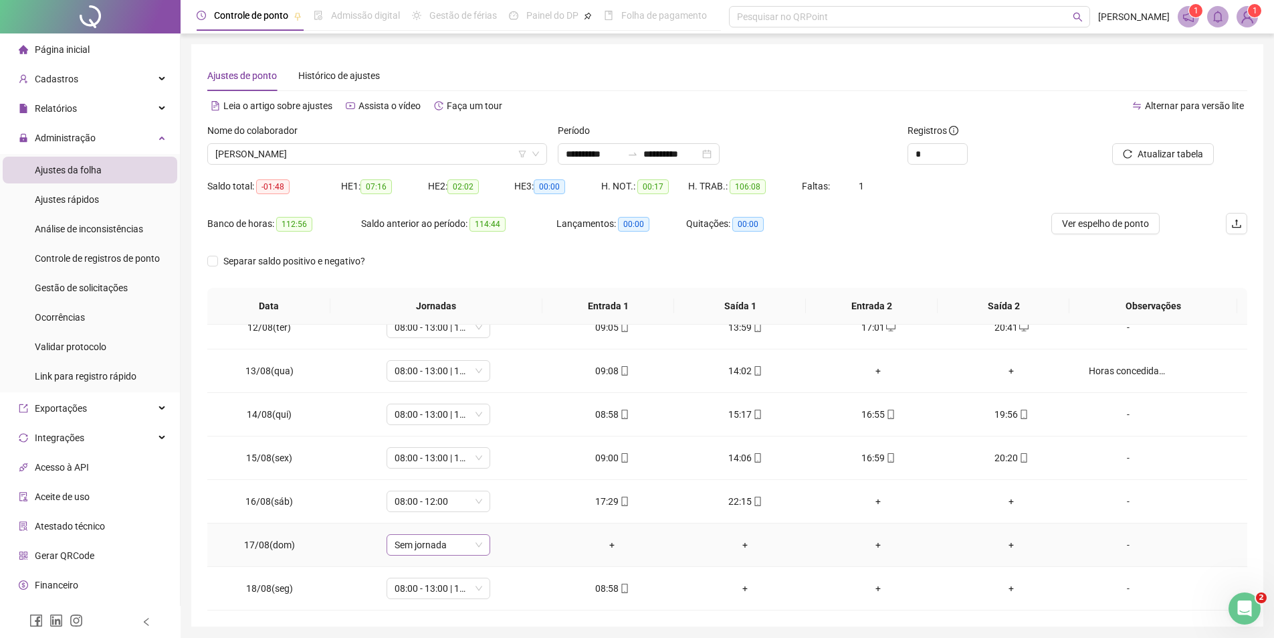
click at [457, 551] on span "Sem jornada" at bounding box center [439, 545] width 88 height 20
click at [442, 494] on div "07:00 - 11:00 | 13:00 - 17:00" at bounding box center [459, 496] width 113 height 15
click at [495, 508] on span "Sim" at bounding box center [499, 509] width 15 height 15
click at [607, 547] on div "+" at bounding box center [613, 544] width 112 height 15
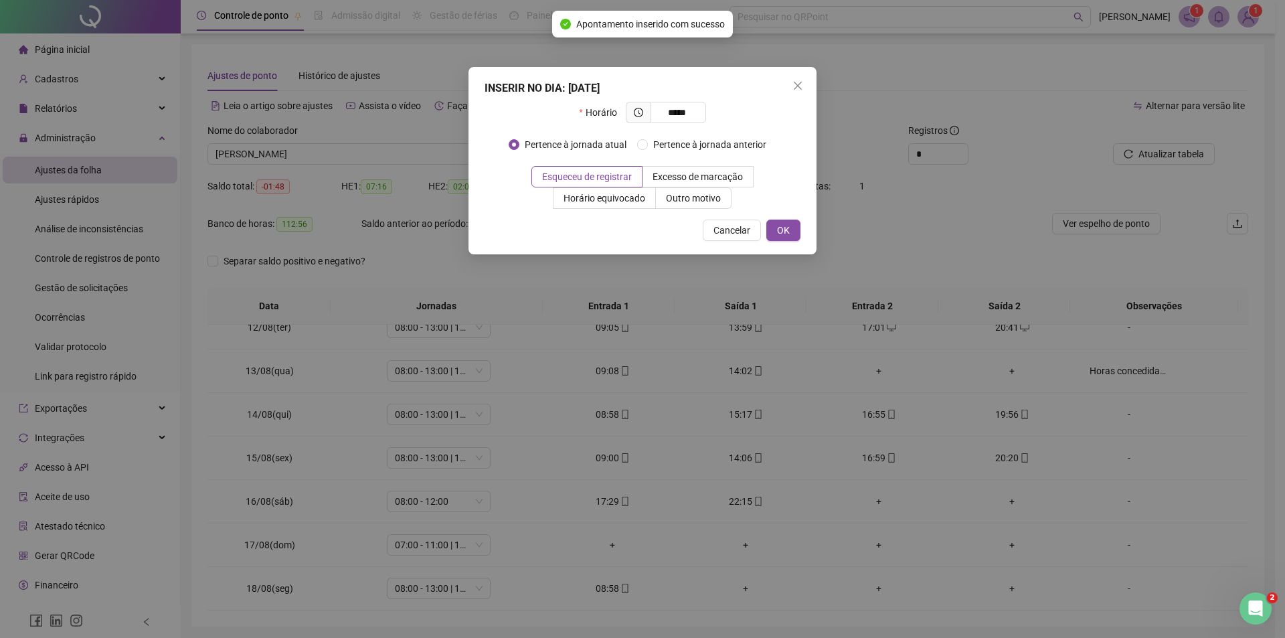
type input "*****"
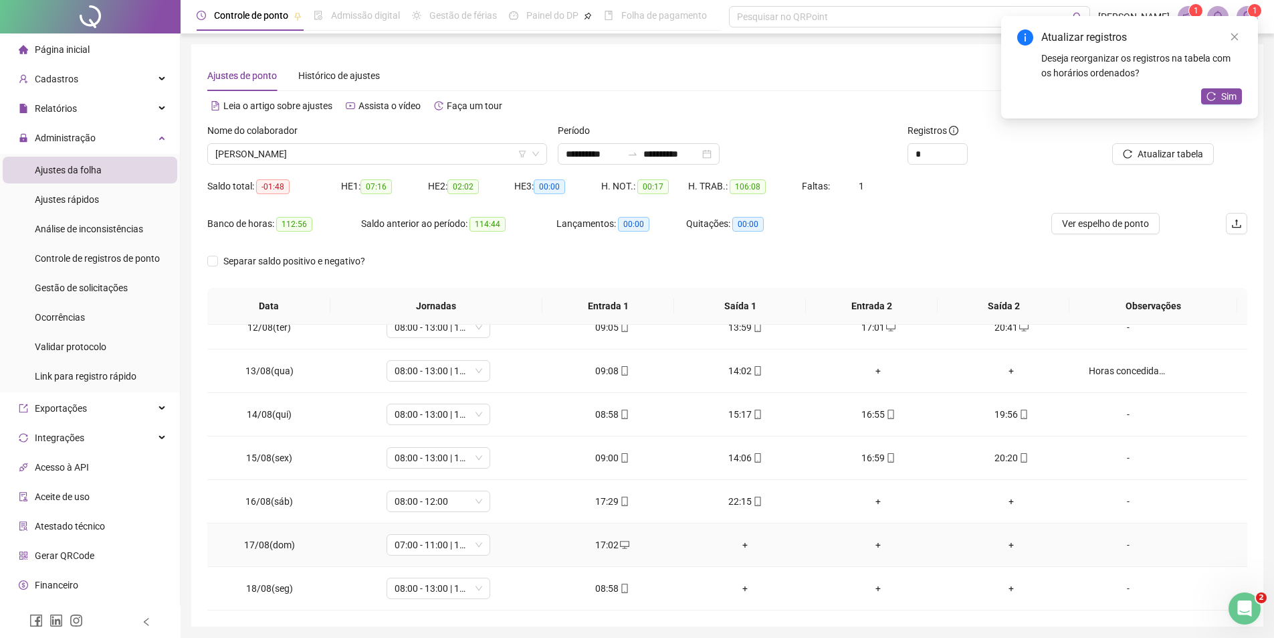
click at [741, 546] on div "+" at bounding box center [746, 544] width 112 height 15
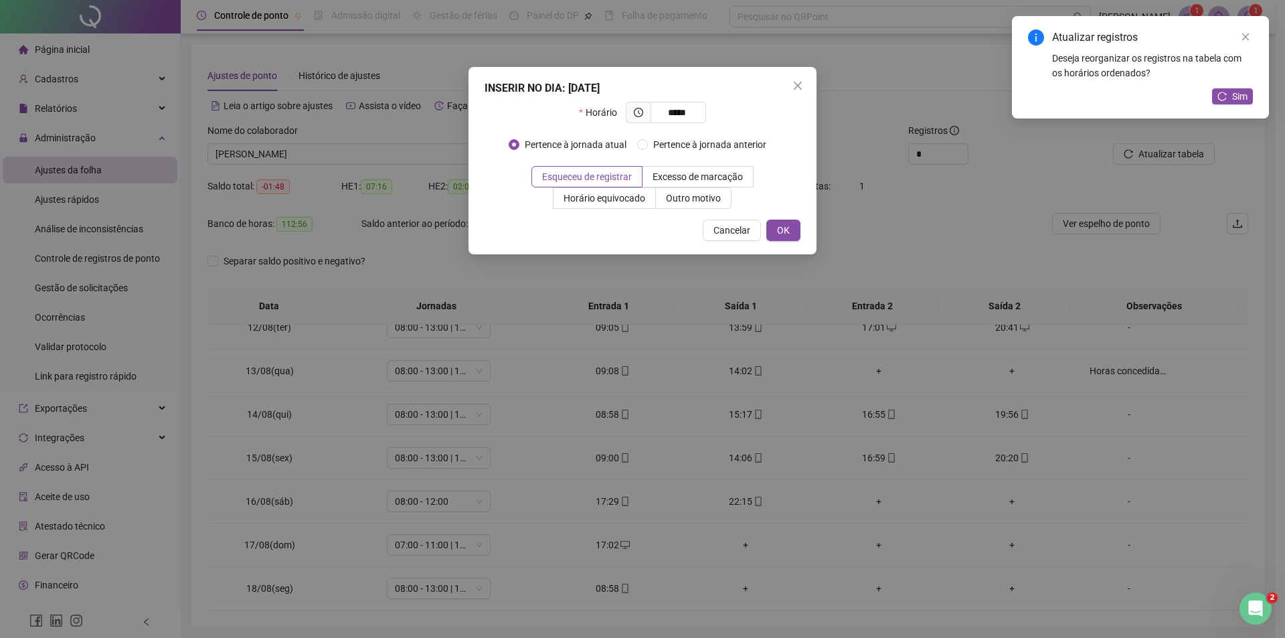
type input "*****"
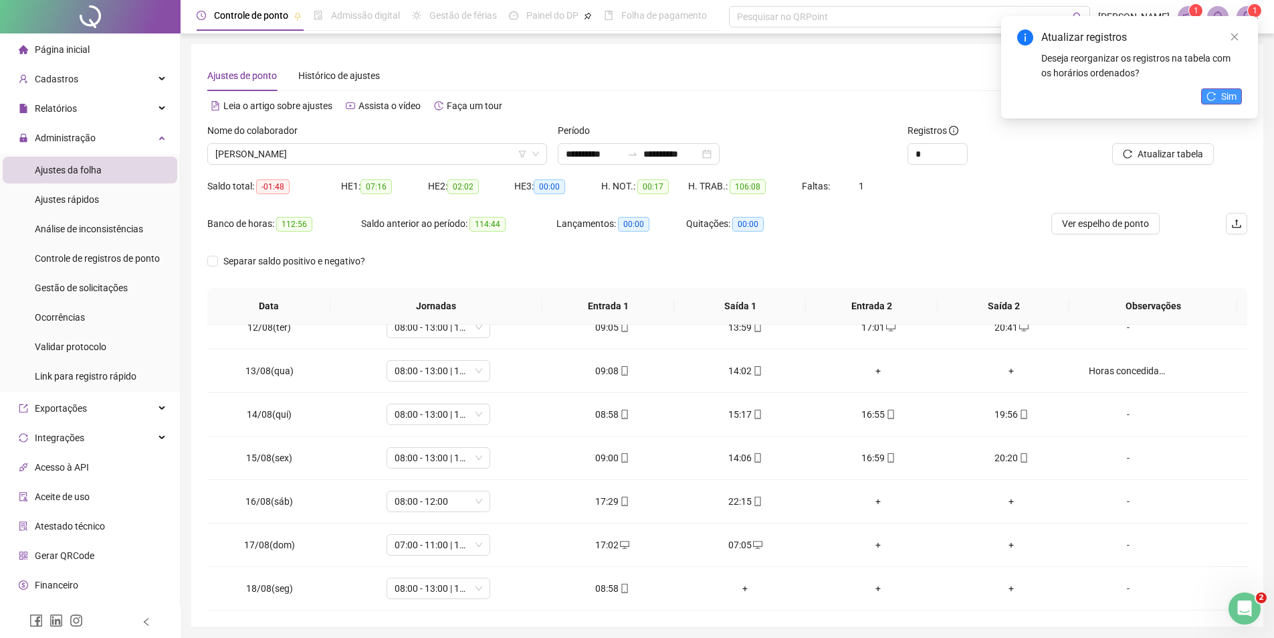
click at [1214, 99] on icon "reload" at bounding box center [1212, 96] width 9 height 9
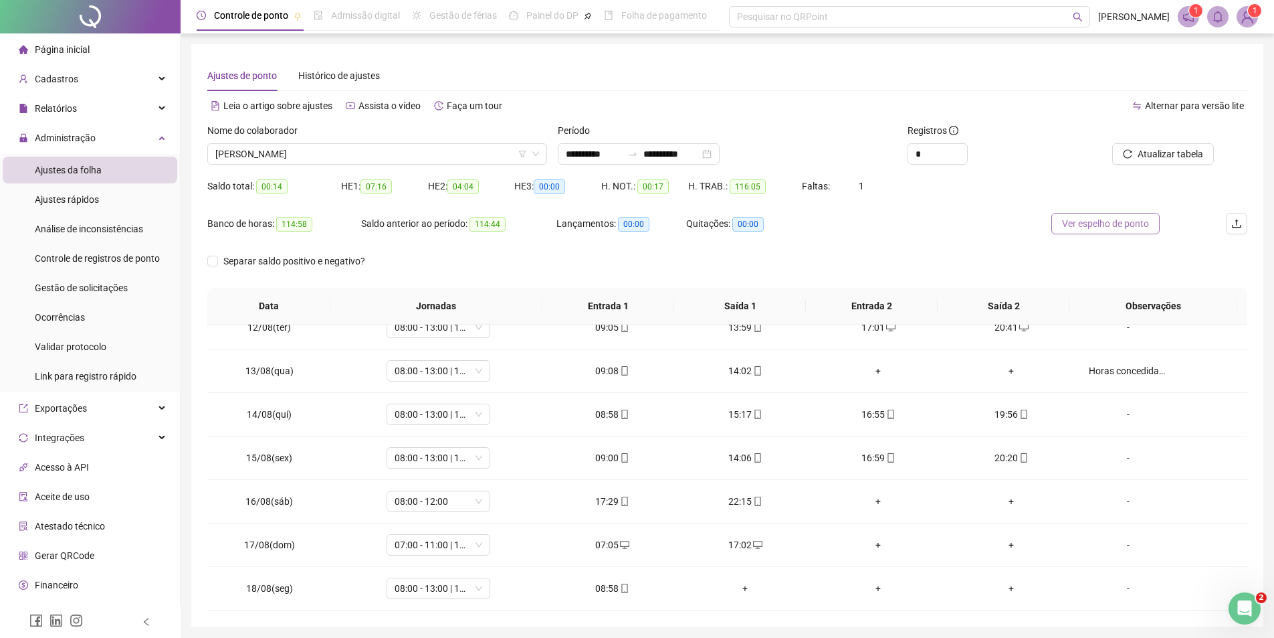
click at [1083, 221] on span "Ver espelho de ponto" at bounding box center [1105, 223] width 87 height 15
